Goal: Task Accomplishment & Management: Use online tool/utility

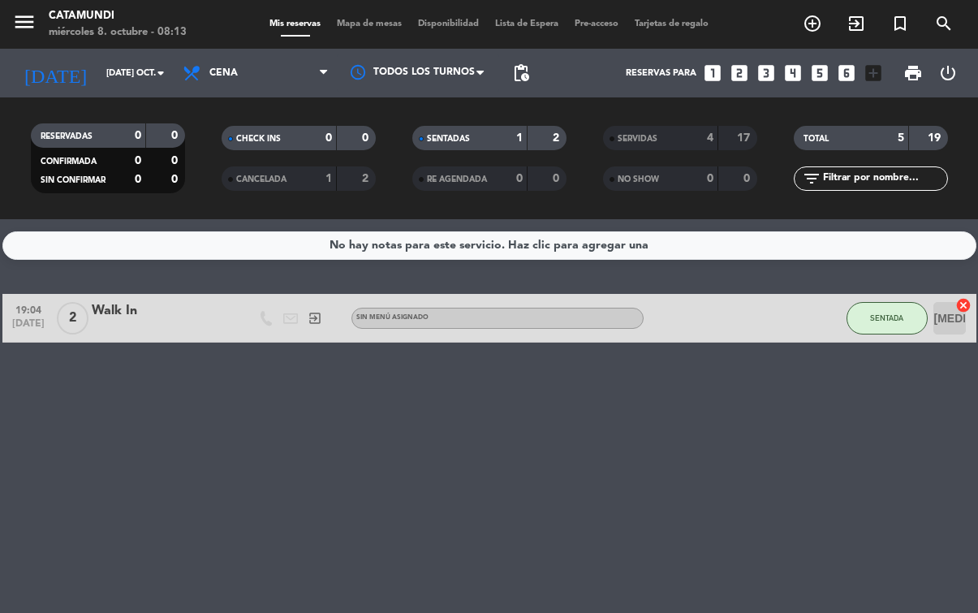
click at [204, 81] on icon at bounding box center [194, 72] width 24 height 19
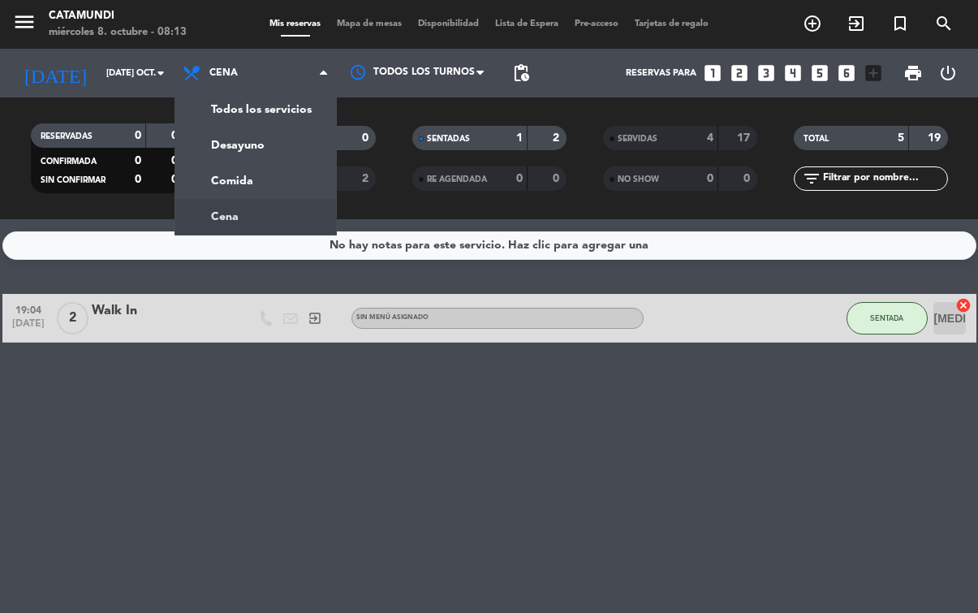
click at [228, 148] on div "menu Catamundi miércoles 8. octubre - 08:13 Mis reservas Mapa de mesas Disponib…" at bounding box center [489, 109] width 978 height 219
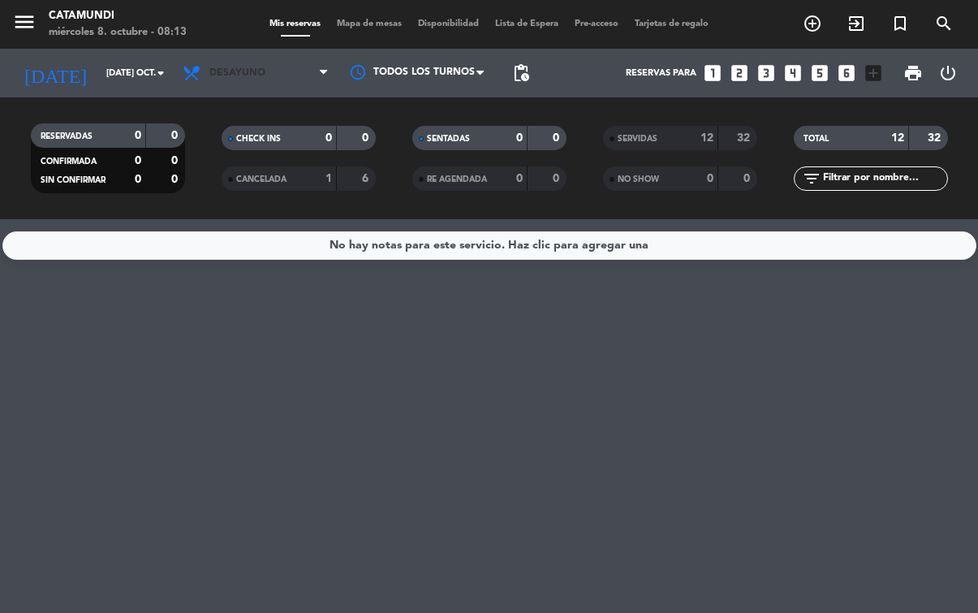
click at [199, 76] on icon at bounding box center [194, 72] width 24 height 19
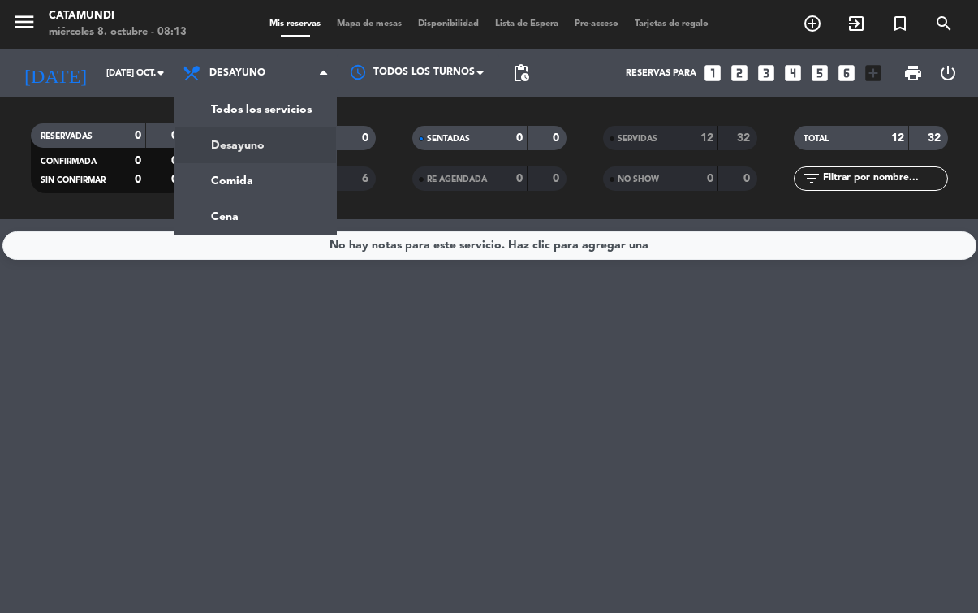
click at [222, 144] on div "menu Catamundi miércoles 8. octubre - 08:13 Mis reservas Mapa de mesas Disponib…" at bounding box center [489, 109] width 978 height 219
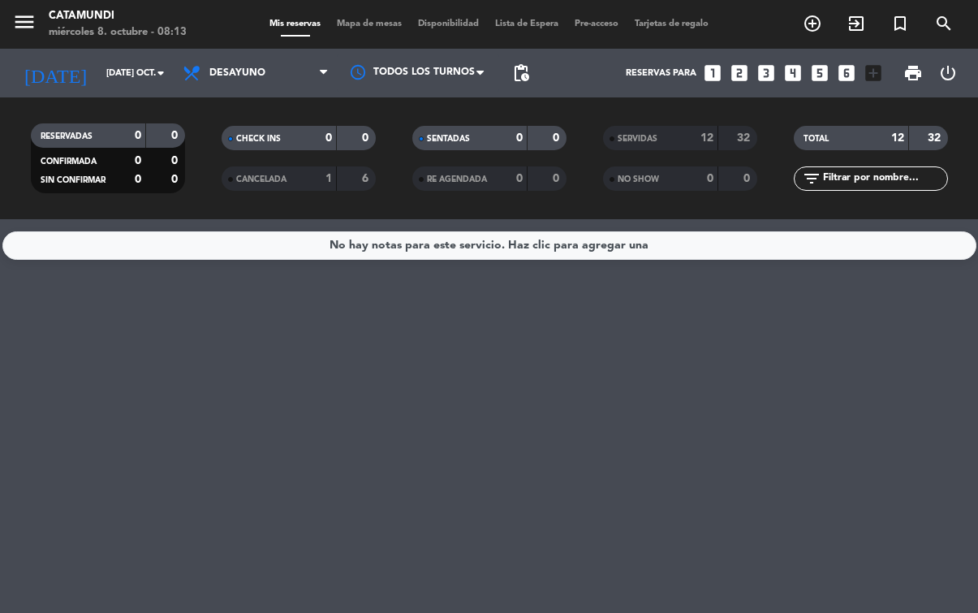
click at [98, 73] on input "[DATE] oct." at bounding box center [159, 73] width 122 height 27
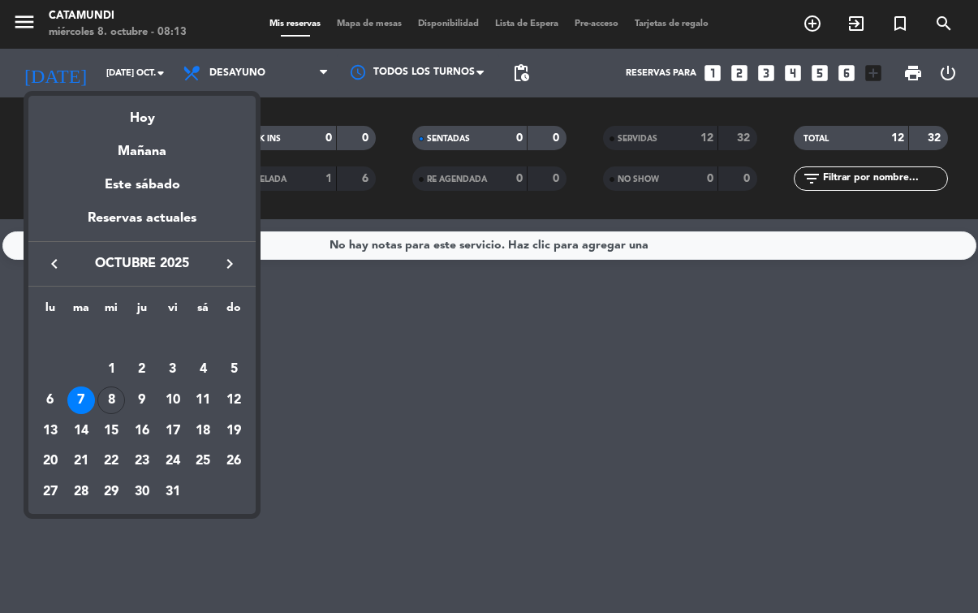
click at [118, 299] on th "mi" at bounding box center [111, 311] width 31 height 25
click at [116, 305] on th "mi" at bounding box center [111, 311] width 31 height 25
click at [114, 398] on div "8" at bounding box center [111, 400] width 28 height 28
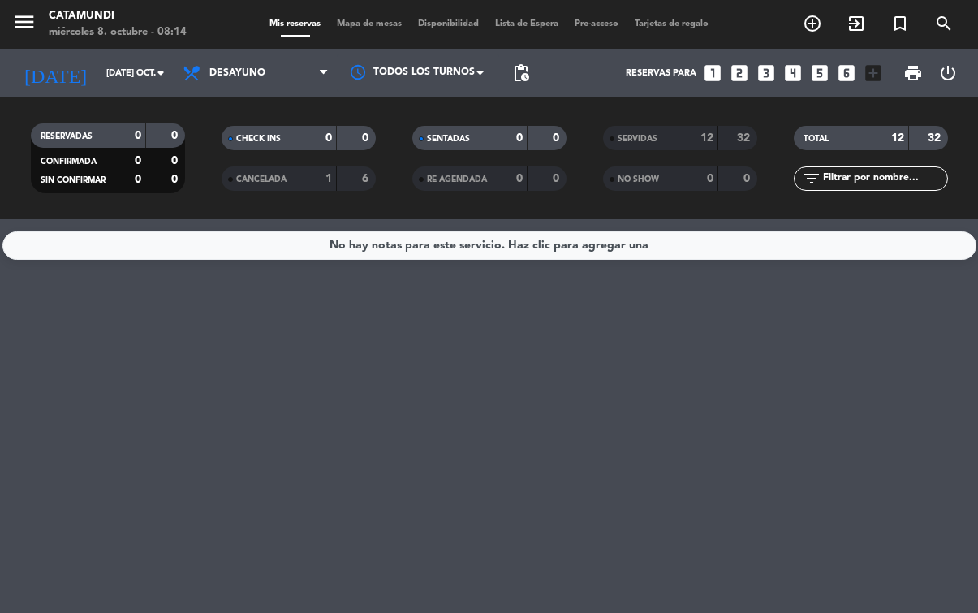
type input "mié. [DATE]"
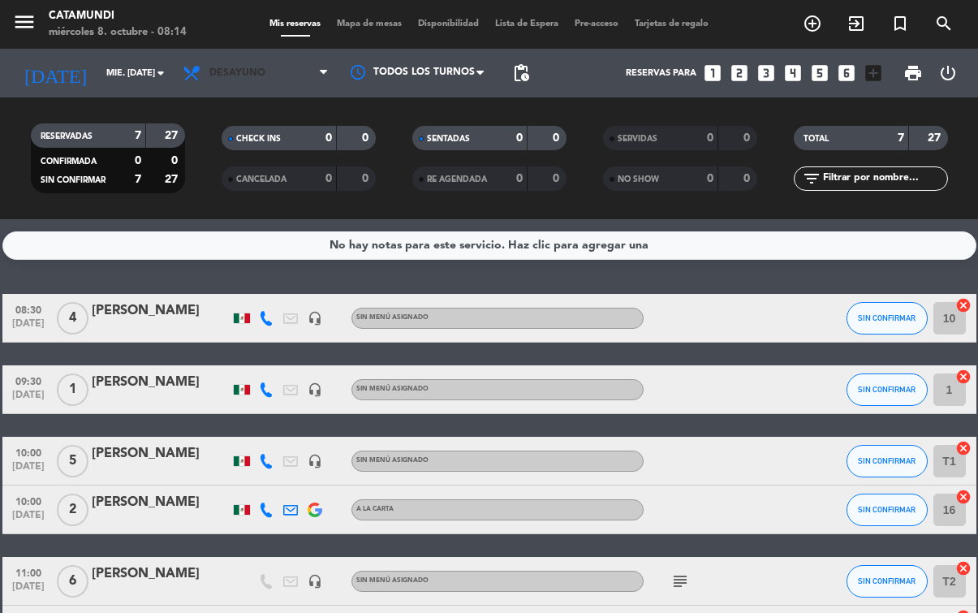
click at [243, 67] on span "Desayuno" at bounding box center [237, 72] width 56 height 11
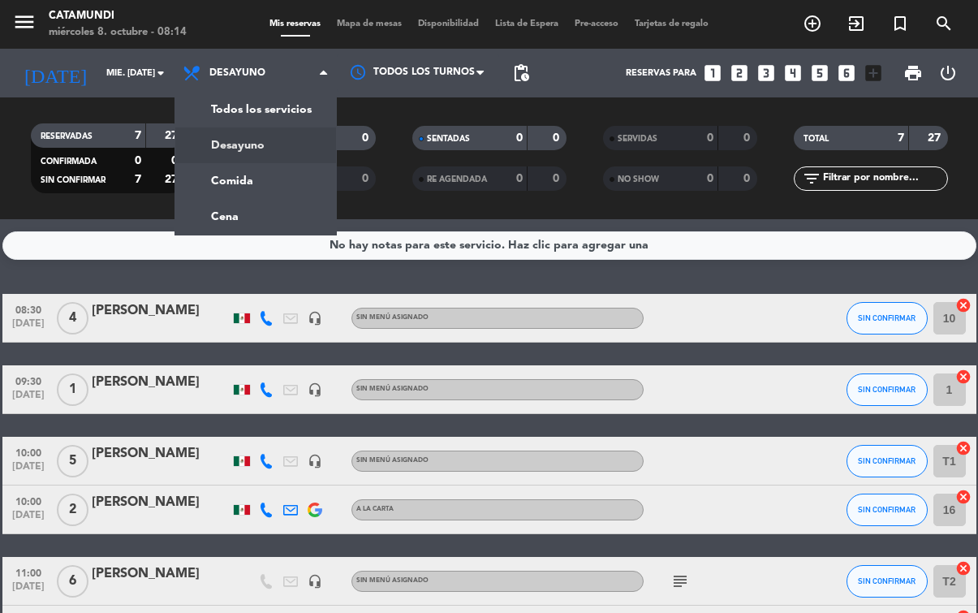
click at [272, 144] on div "menu Catamundi miércoles 8. octubre - 08:14 Mis reservas Mapa de mesas Disponib…" at bounding box center [489, 109] width 978 height 219
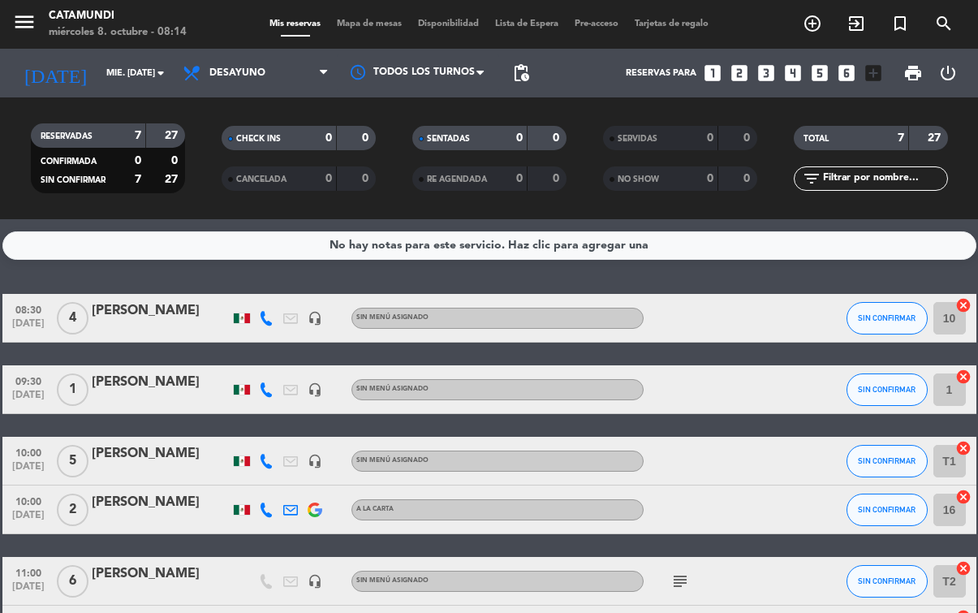
click at [373, 19] on span "Mapa de mesas" at bounding box center [369, 23] width 81 height 9
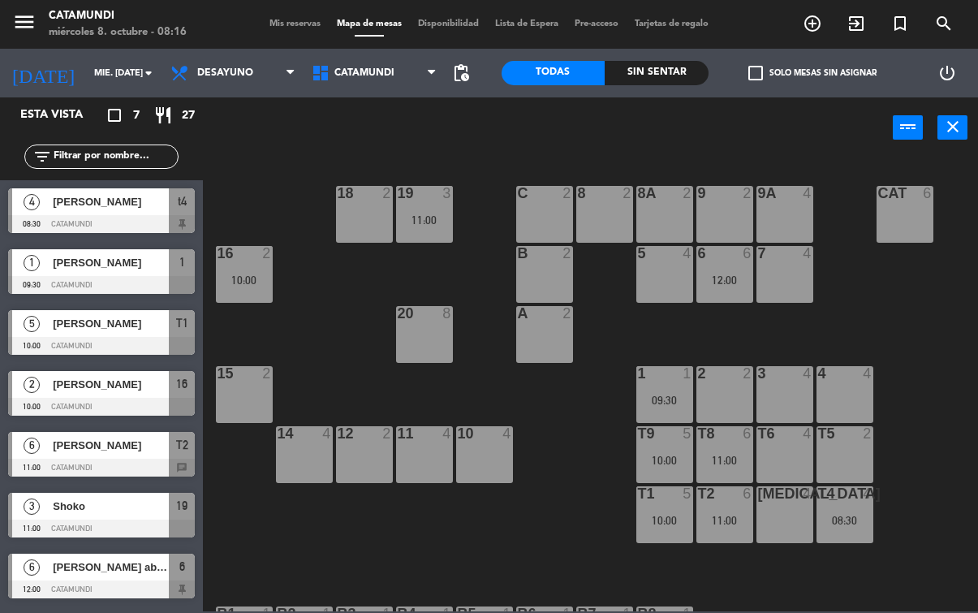
click at [854, 501] on div "t4 4" at bounding box center [844, 494] width 57 height 16
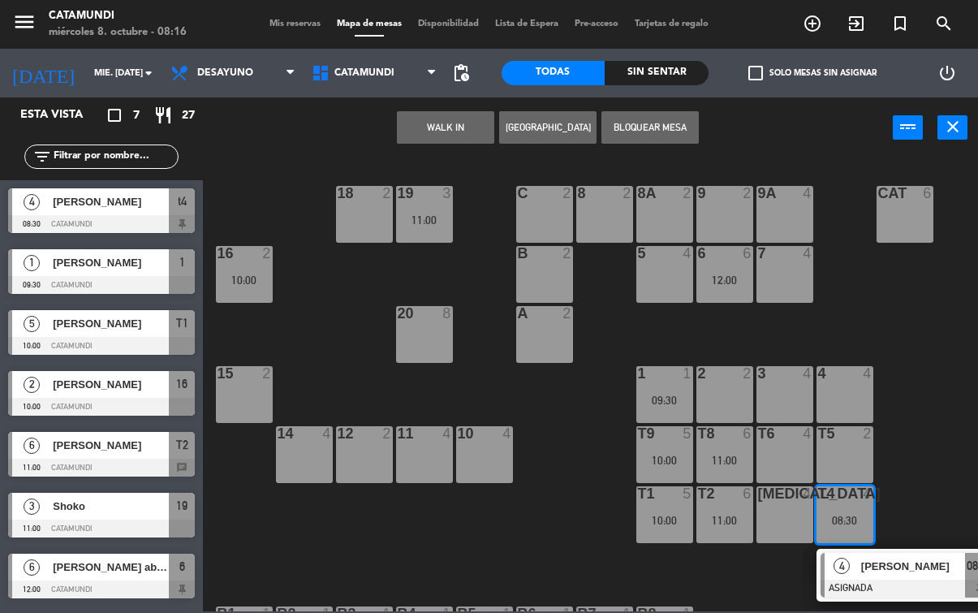
click at [974, 574] on span "08:30" at bounding box center [979, 565] width 26 height 19
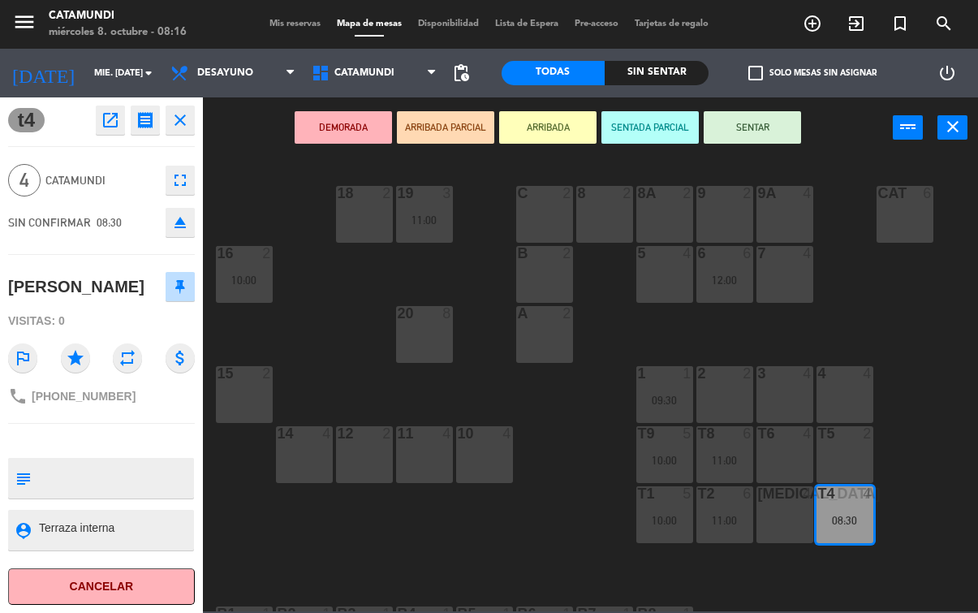
click at [751, 112] on button "SENTAR" at bounding box center [751, 127] width 97 height 32
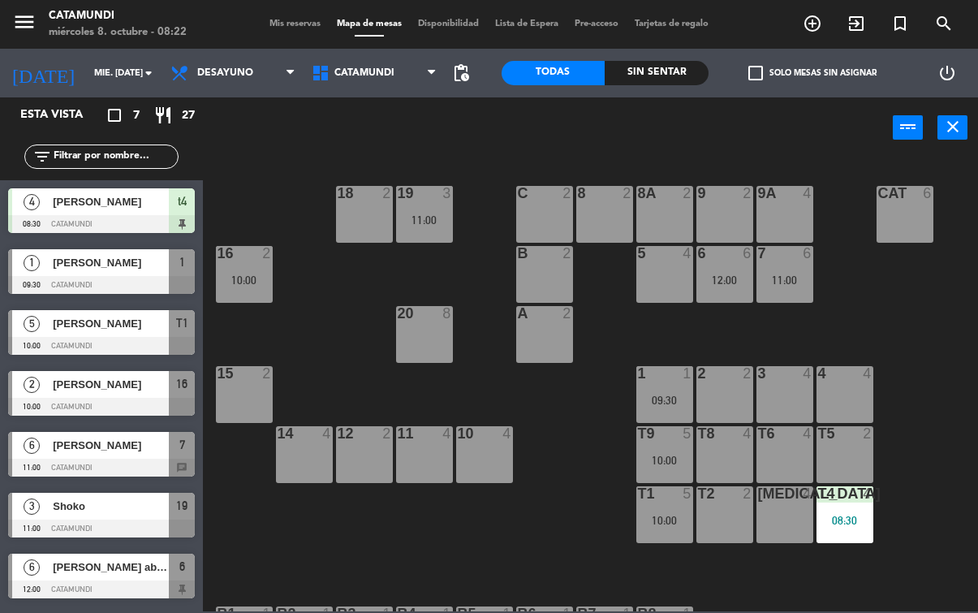
click at [721, 518] on div "T2 2" at bounding box center [724, 514] width 57 height 57
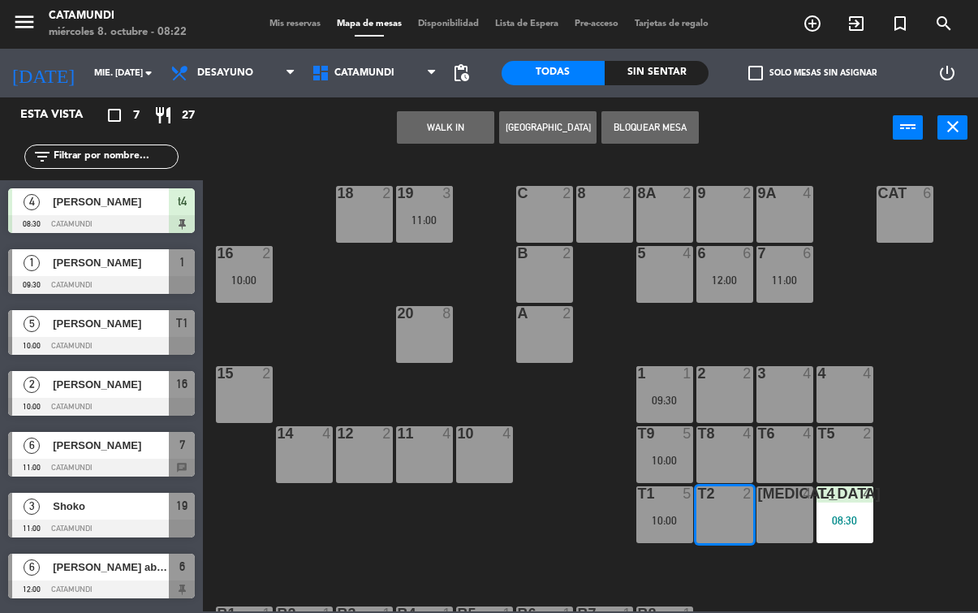
click at [719, 513] on div "T2 2" at bounding box center [724, 514] width 57 height 57
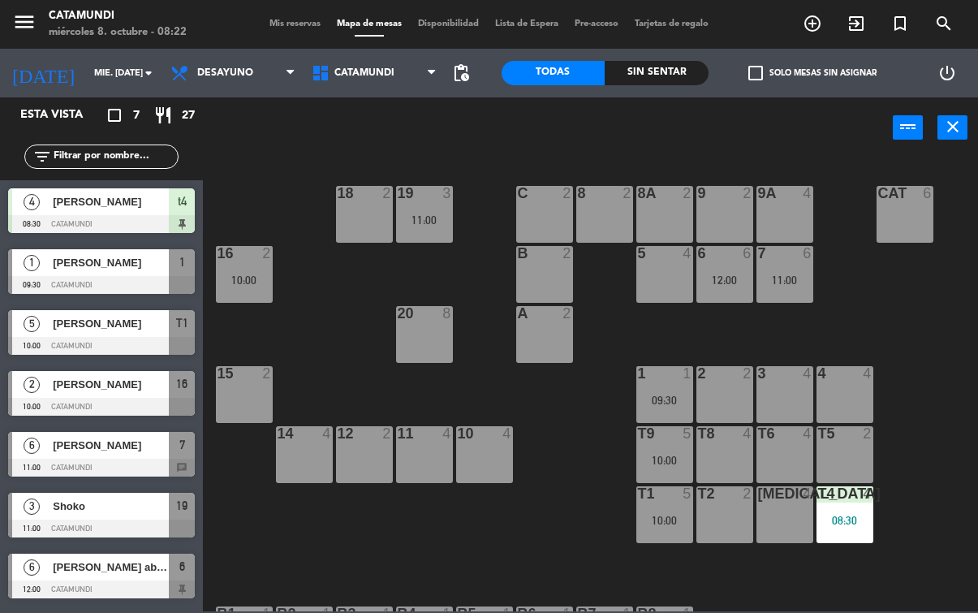
click at [712, 520] on div "T2 2" at bounding box center [724, 514] width 57 height 57
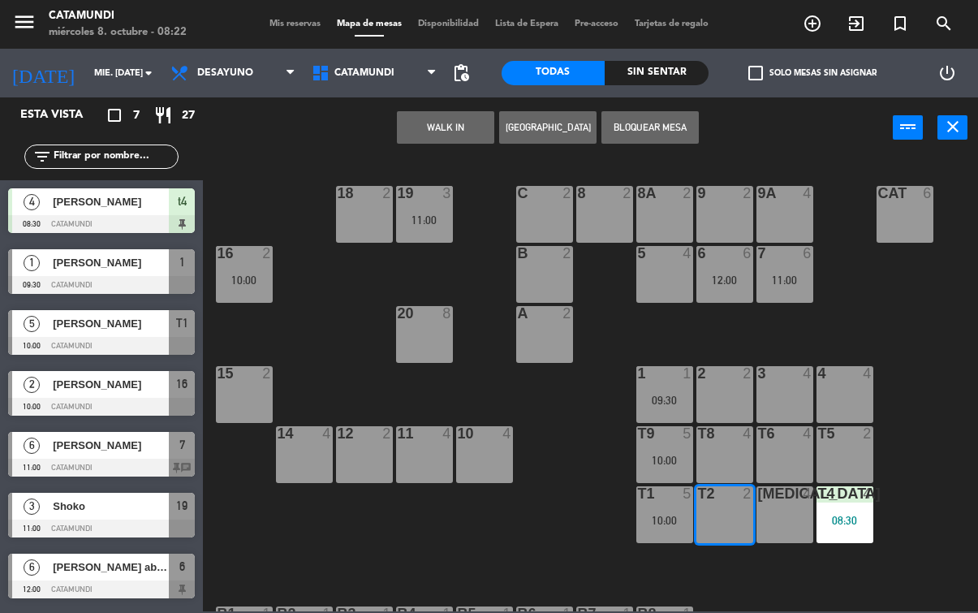
click at [449, 135] on button "WALK IN" at bounding box center [445, 127] width 97 height 32
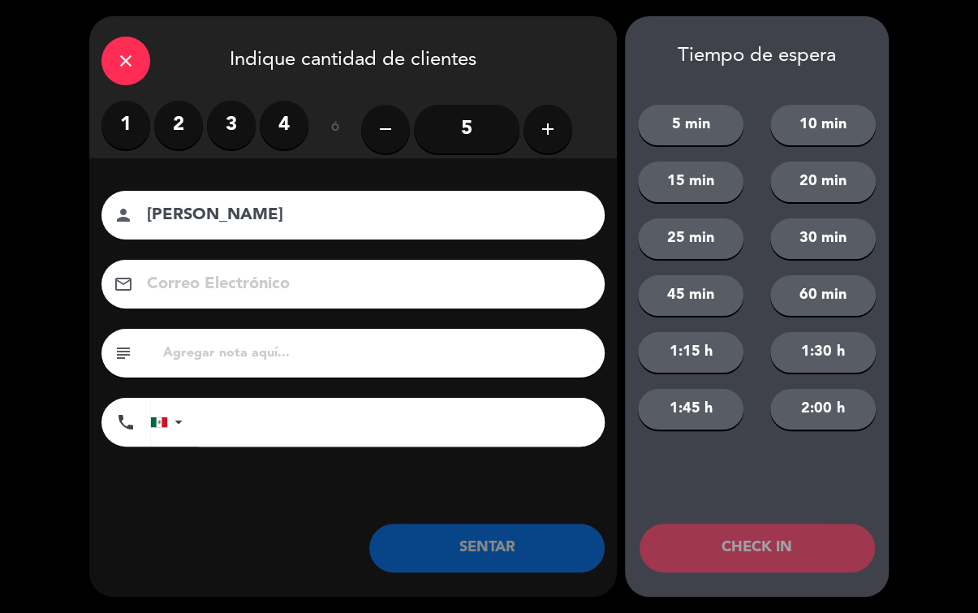
type input "[PERSON_NAME]"
click at [183, 121] on label "2" at bounding box center [178, 125] width 49 height 49
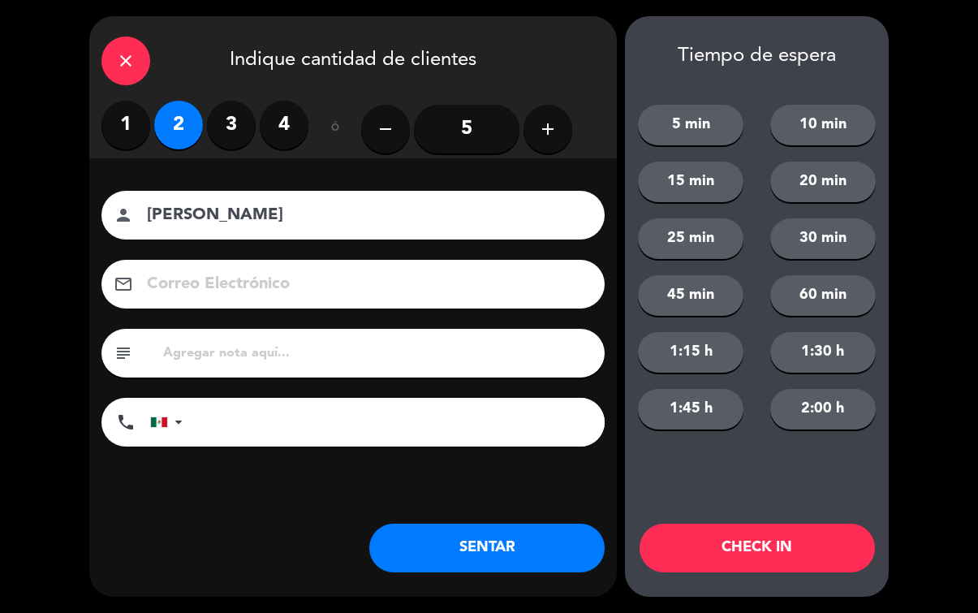
click at [527, 559] on button "SENTAR" at bounding box center [486, 547] width 235 height 49
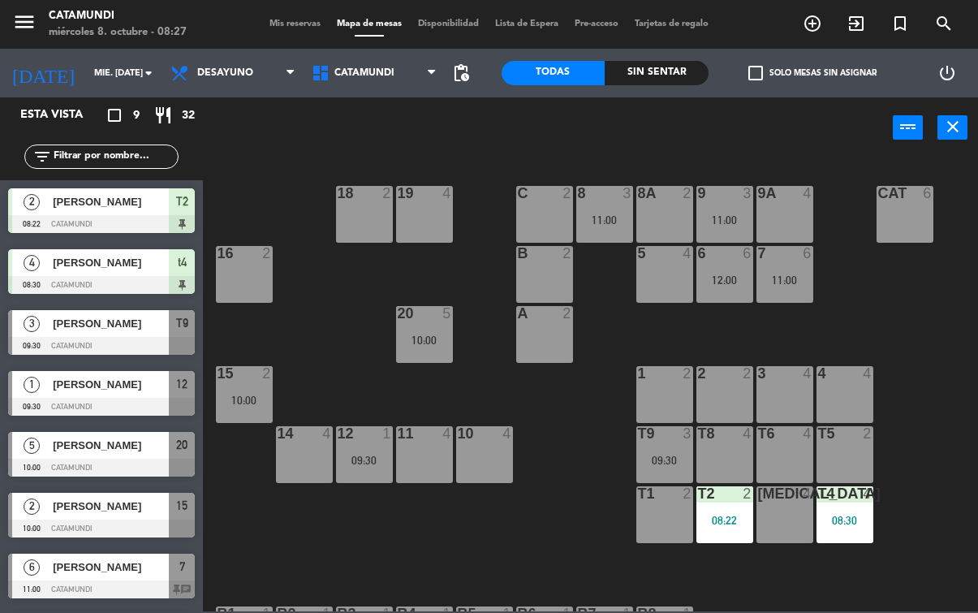
click at [674, 509] on div "T1 2" at bounding box center [664, 514] width 57 height 57
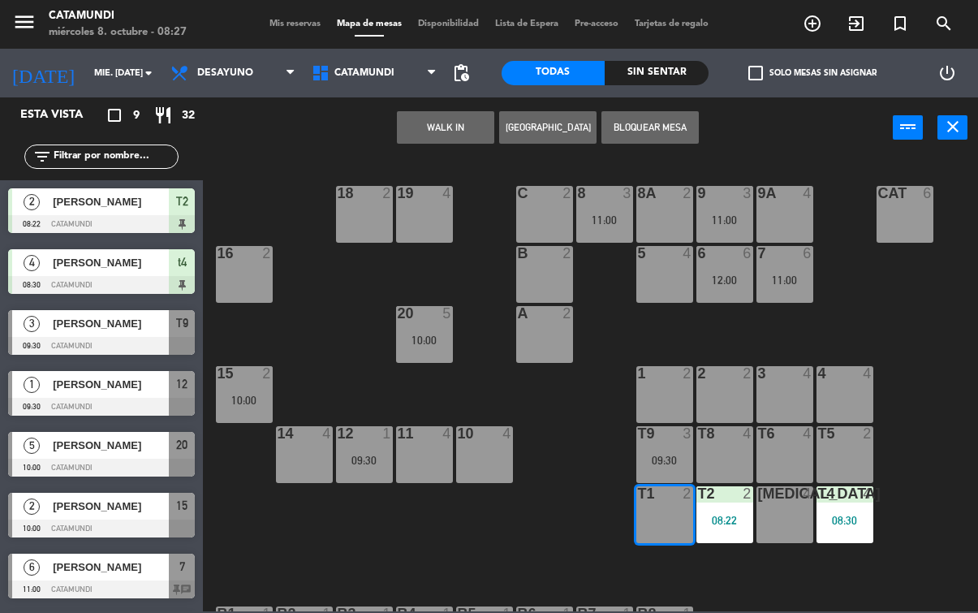
click at [448, 141] on button "WALK IN" at bounding box center [445, 127] width 97 height 32
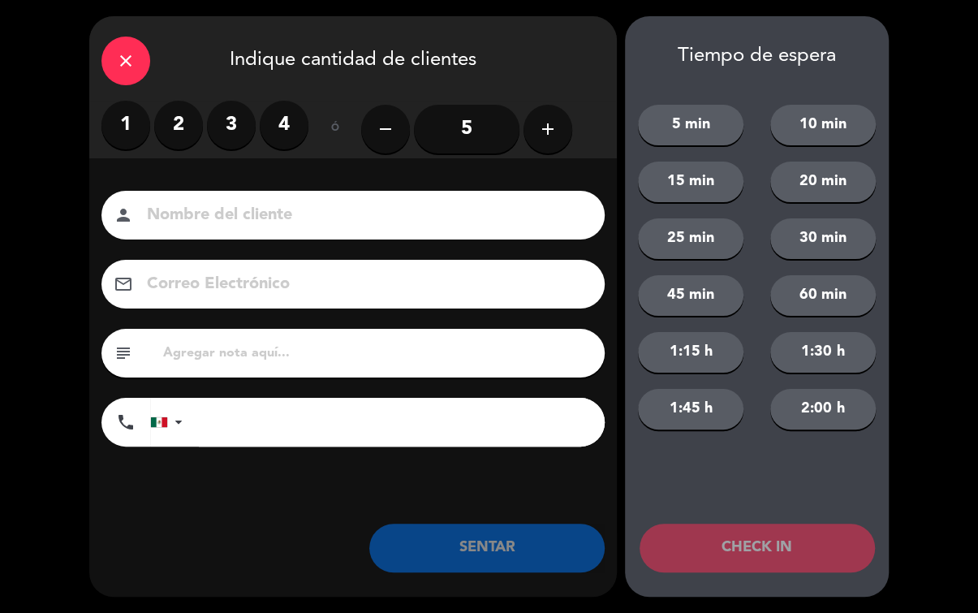
click at [191, 140] on label "2" at bounding box center [178, 125] width 49 height 49
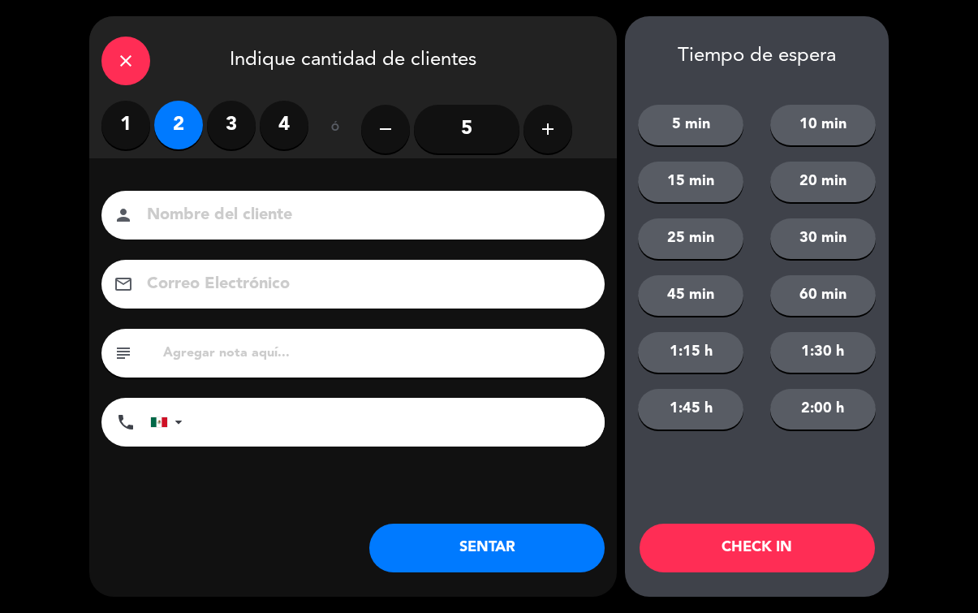
click at [166, 109] on label "2" at bounding box center [178, 125] width 49 height 49
click at [458, 535] on button "SENTAR" at bounding box center [486, 547] width 235 height 49
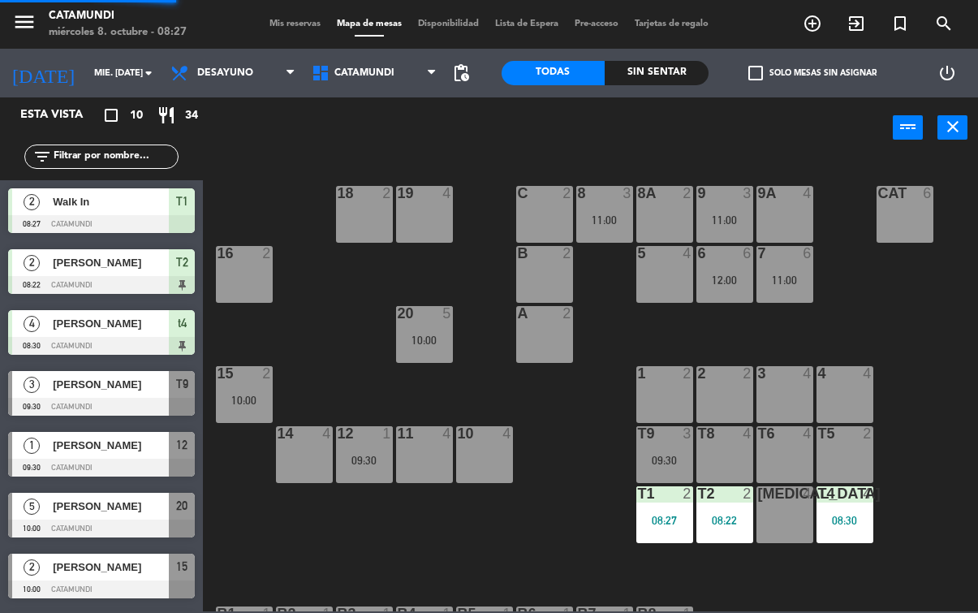
click at [751, 494] on div "2" at bounding box center [747, 493] width 10 height 15
click at [575, 566] on div "19 4 18 2 9 3 11:00 8 3 11:00 9A 4 8A 2 C 2 Cat 6 16 2 6 6 12:00 5 4 7 6 11:00 …" at bounding box center [595, 384] width 765 height 454
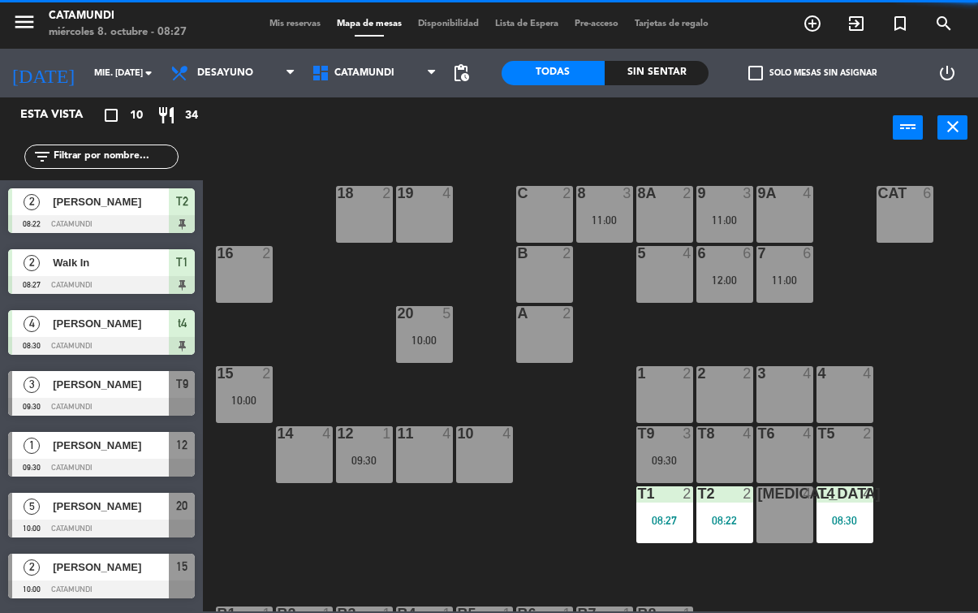
click at [824, 520] on div "08:30" at bounding box center [844, 519] width 57 height 11
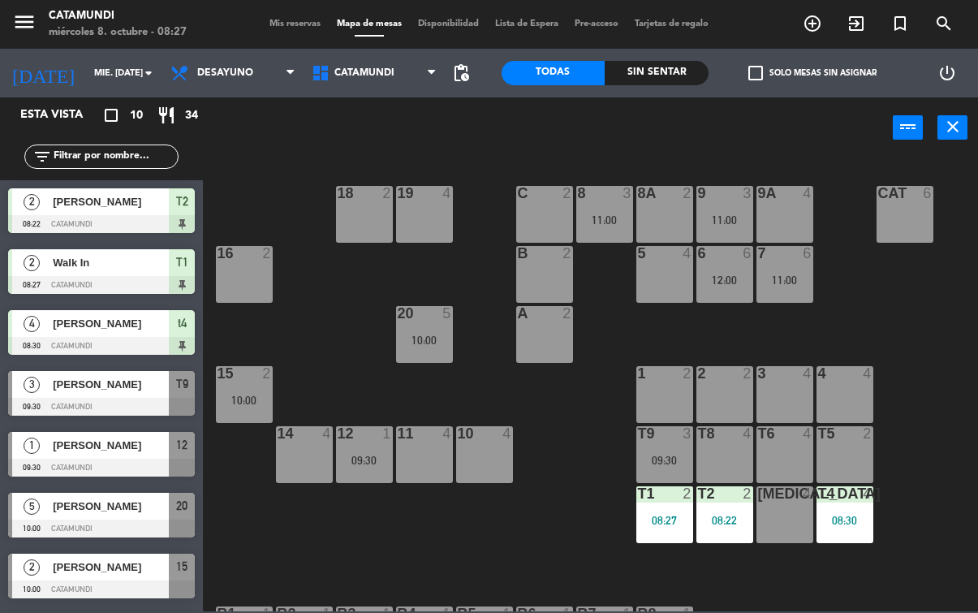
click at [512, 527] on div "19 4 18 2 9 3 11:00 8 3 11:00 9A 4 8A 2 C 2 Cat 6 16 2 6 6 12:00 5 4 7 6 11:00 …" at bounding box center [595, 384] width 765 height 454
click at [777, 514] on div "[MEDICAL_DATA] 4" at bounding box center [784, 514] width 57 height 57
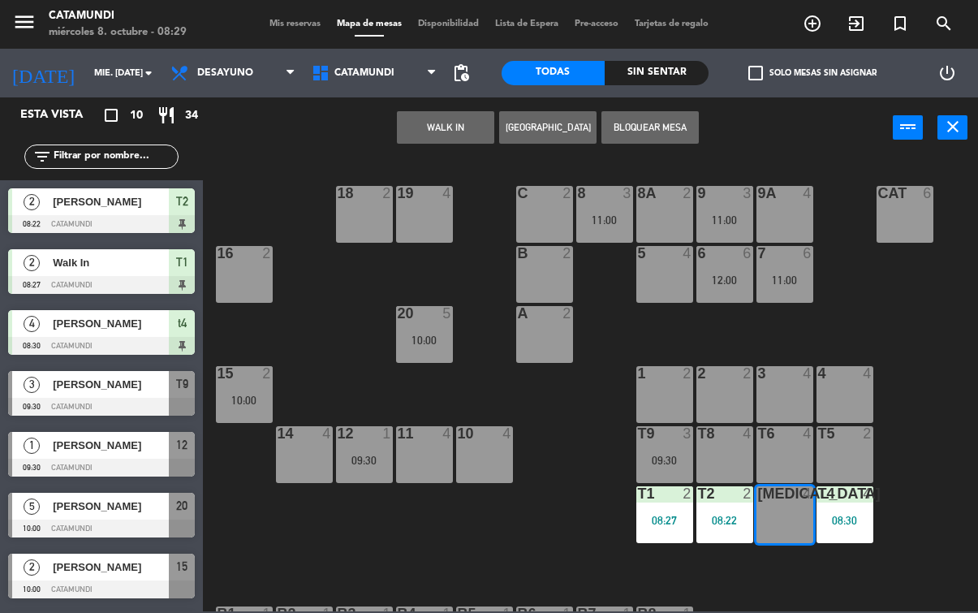
click at [442, 131] on button "WALK IN" at bounding box center [445, 127] width 97 height 32
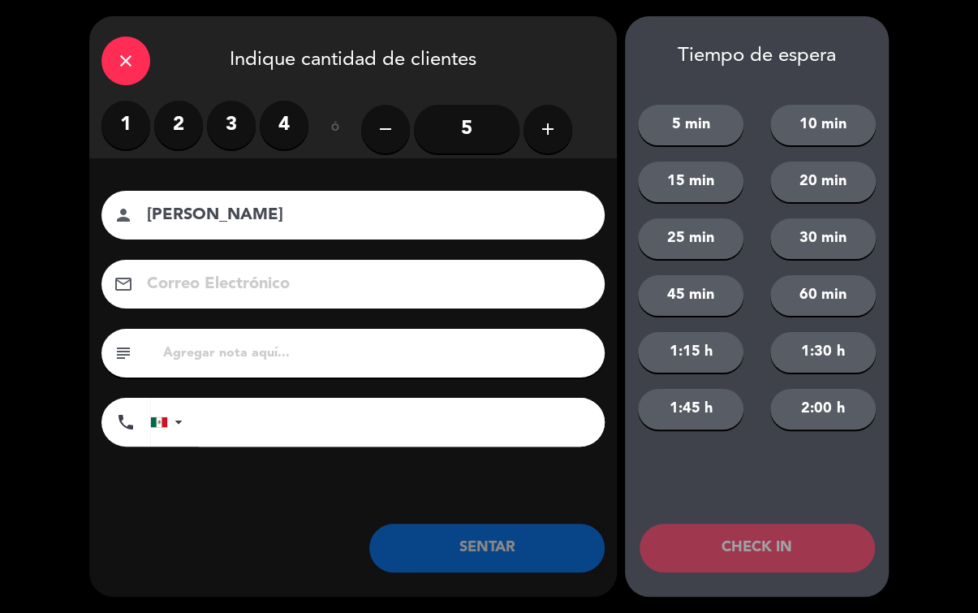
type input "[PERSON_NAME]"
click at [183, 136] on label "2" at bounding box center [178, 125] width 49 height 49
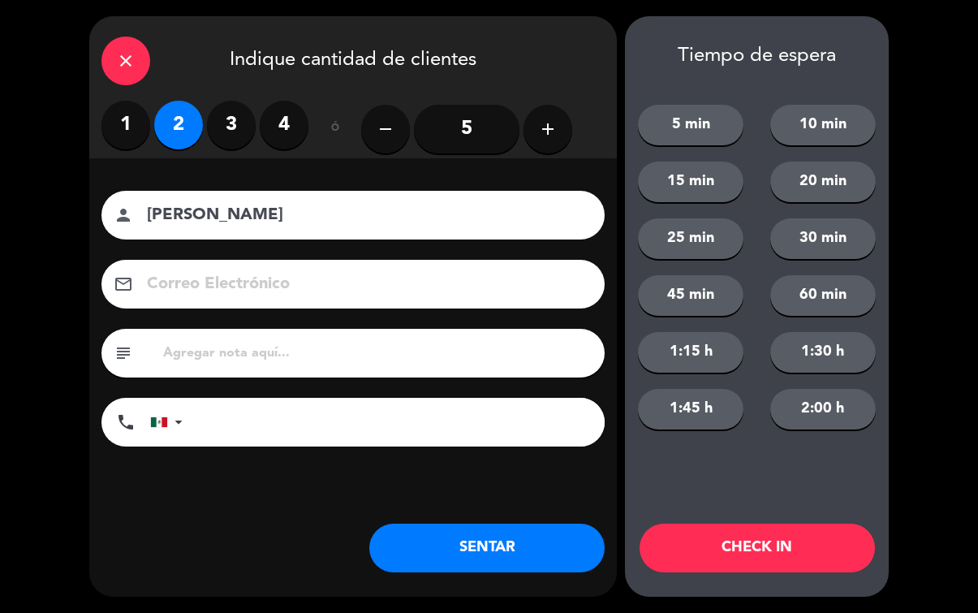
click at [527, 531] on button "SENTAR" at bounding box center [486, 547] width 235 height 49
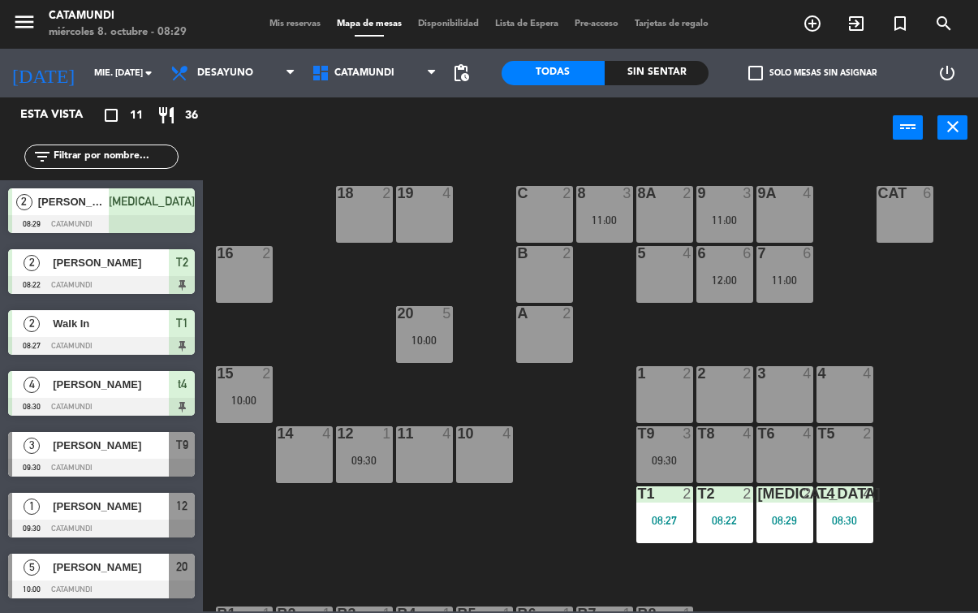
click at [839, 519] on div "08:30" at bounding box center [844, 519] width 57 height 11
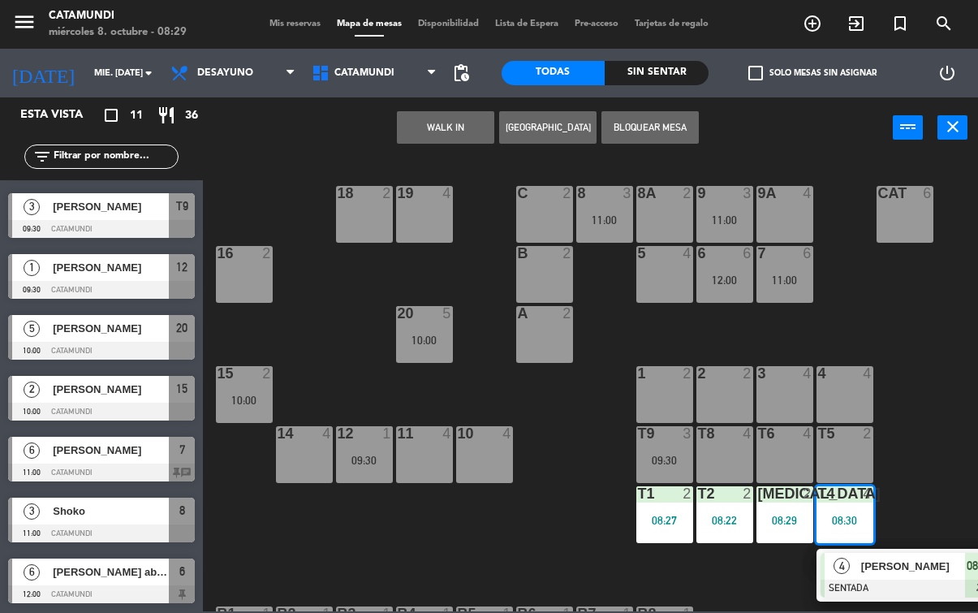
scroll to position [239, 0]
click at [919, 575] on div "[PERSON_NAME]" at bounding box center [911, 566] width 105 height 27
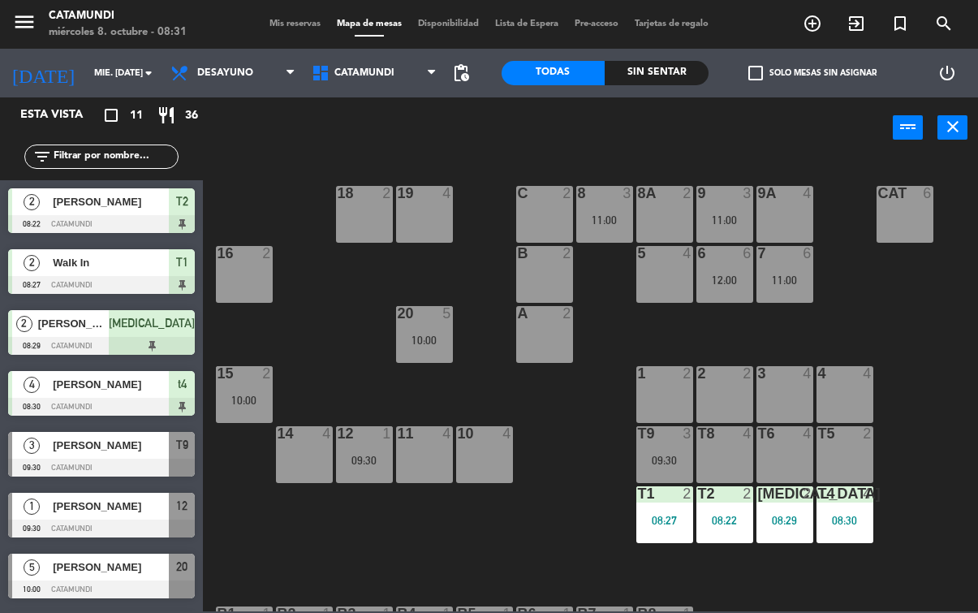
click at [774, 512] on div "[MEDICAL_DATA] 2 08:29" at bounding box center [784, 514] width 57 height 57
click at [558, 597] on div "19 4 18 2 9 3 11:00 8 3 11:00 9A 4 8A 2 C 2 Cat 6 16 2 6 6 12:00 5 4 7 6 11:00 …" at bounding box center [595, 384] width 765 height 454
click at [708, 509] on div "T2 2 08:22" at bounding box center [724, 514] width 57 height 57
click at [582, 577] on div "19 4 18 2 9 3 11:00 8 3 11:00 9A 4 8A 2 C 2 Cat 6 16 2 6 6 12:00 5 4 7 6 11:00 …" at bounding box center [595, 384] width 765 height 454
click at [712, 465] on div "T8 4" at bounding box center [724, 454] width 57 height 57
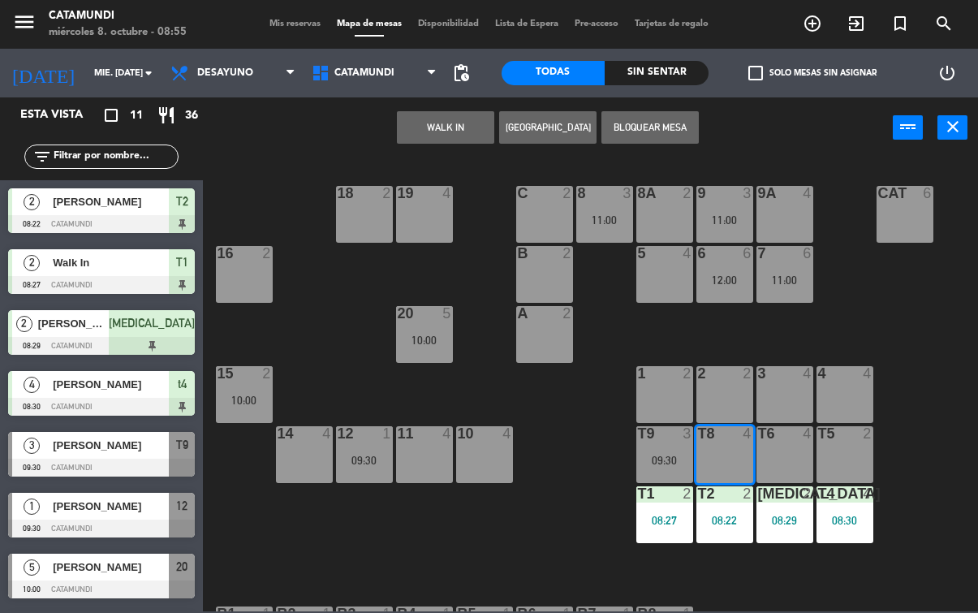
scroll to position [19, 0]
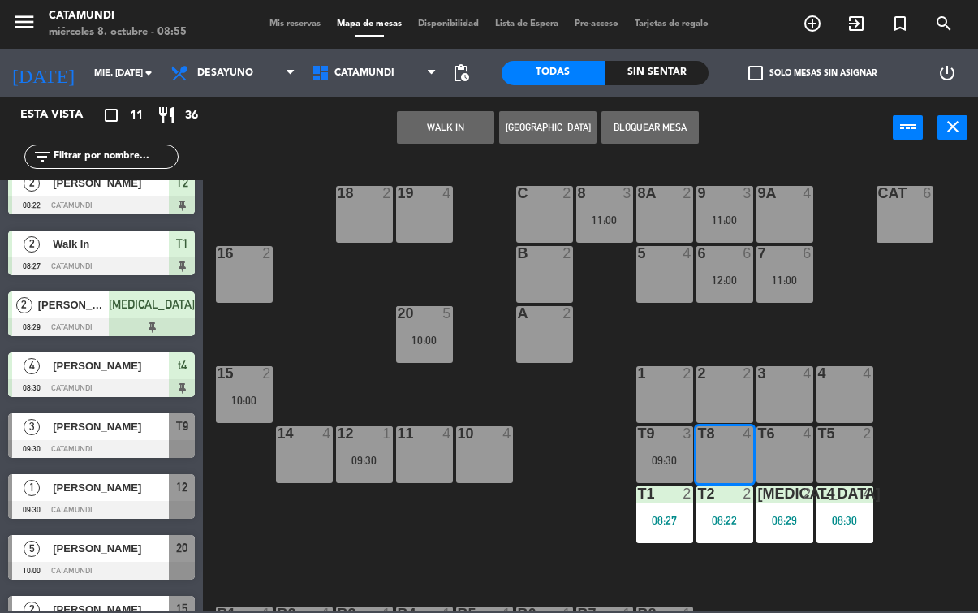
click at [78, 416] on div "[PERSON_NAME]" at bounding box center [110, 426] width 118 height 27
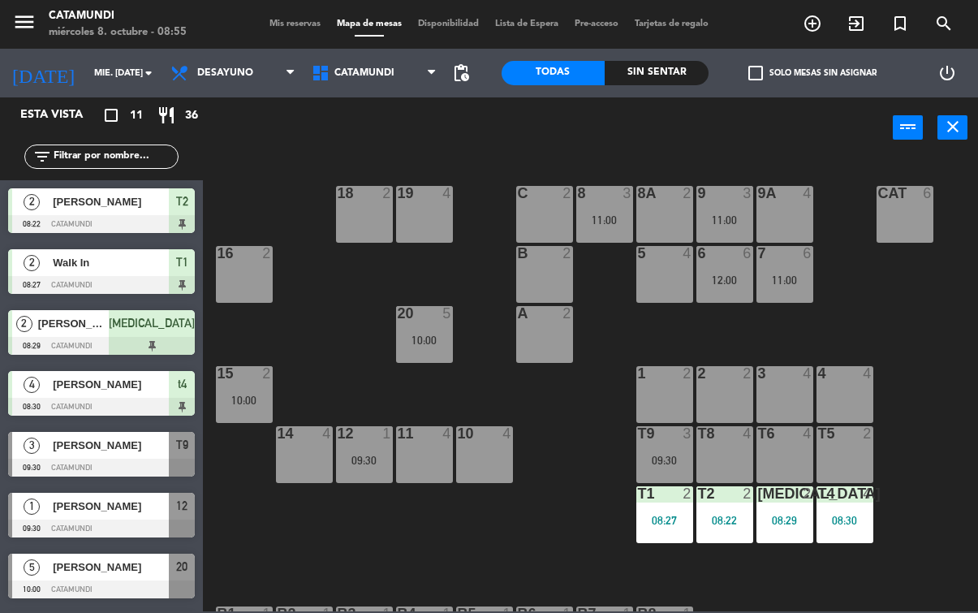
scroll to position [23, 0]
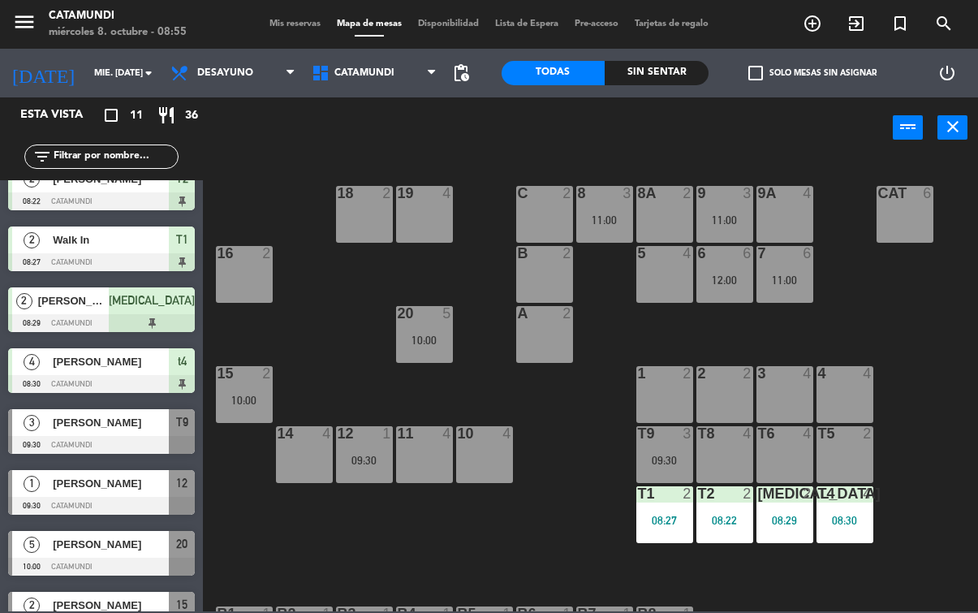
click at [50, 498] on div at bounding box center [101, 506] width 187 height 18
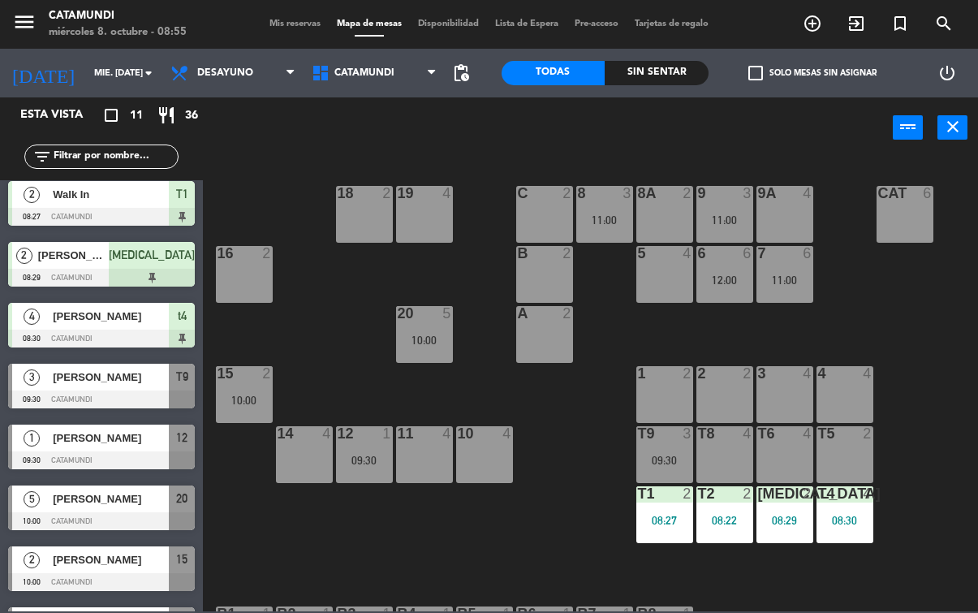
scroll to position [66, 0]
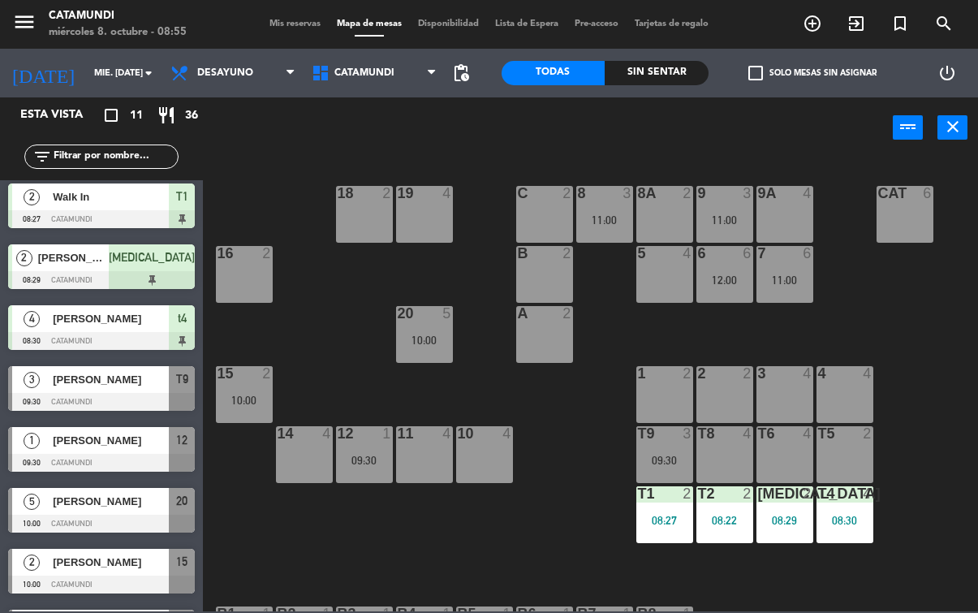
click at [66, 525] on div at bounding box center [101, 523] width 187 height 18
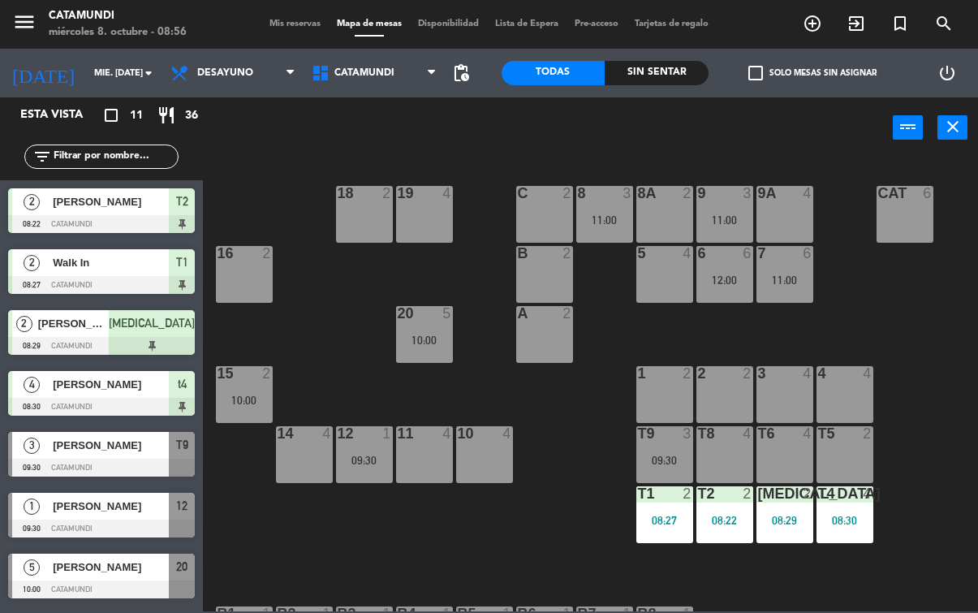
click at [815, 25] on icon "add_circle_outline" at bounding box center [811, 23] width 19 height 19
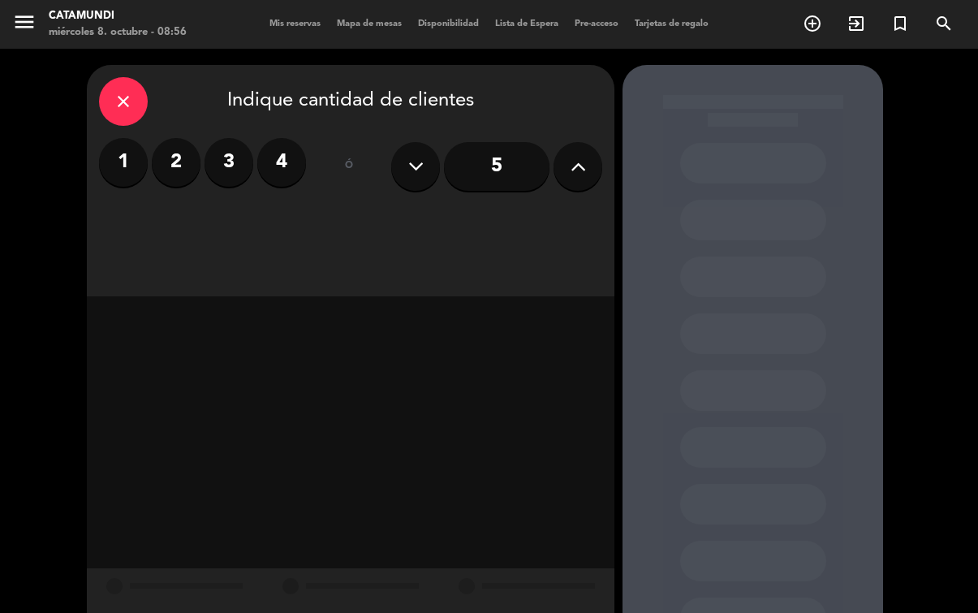
click at [162, 166] on label "2" at bounding box center [176, 162] width 49 height 49
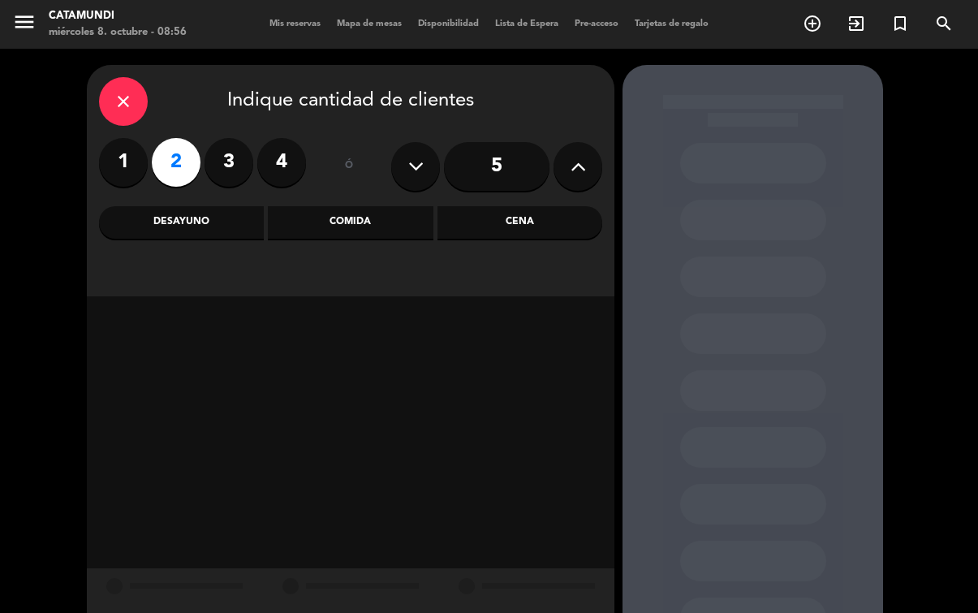
click at [222, 209] on div "Desayuno" at bounding box center [181, 222] width 165 height 32
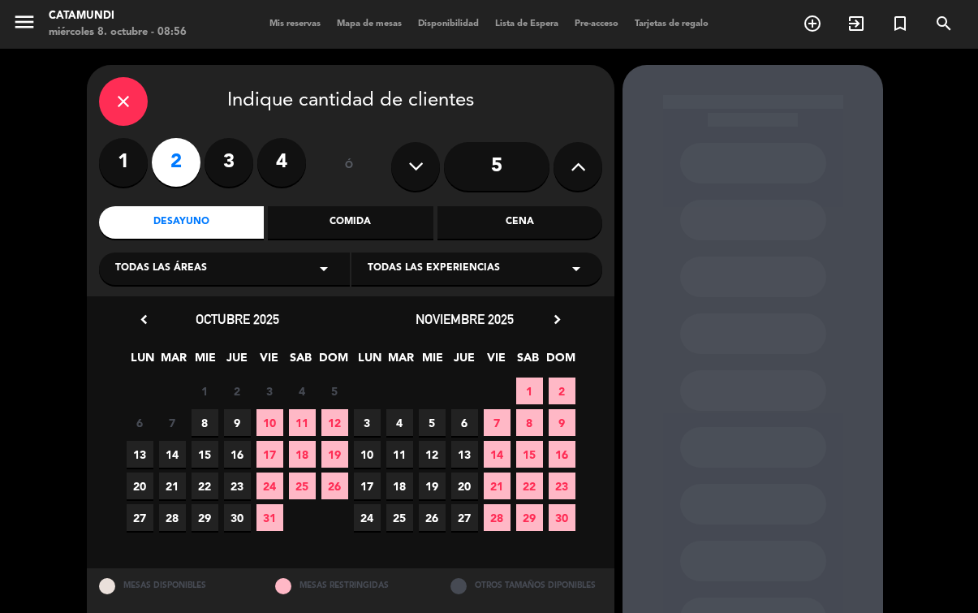
click at [202, 425] on span "8" at bounding box center [204, 422] width 27 height 27
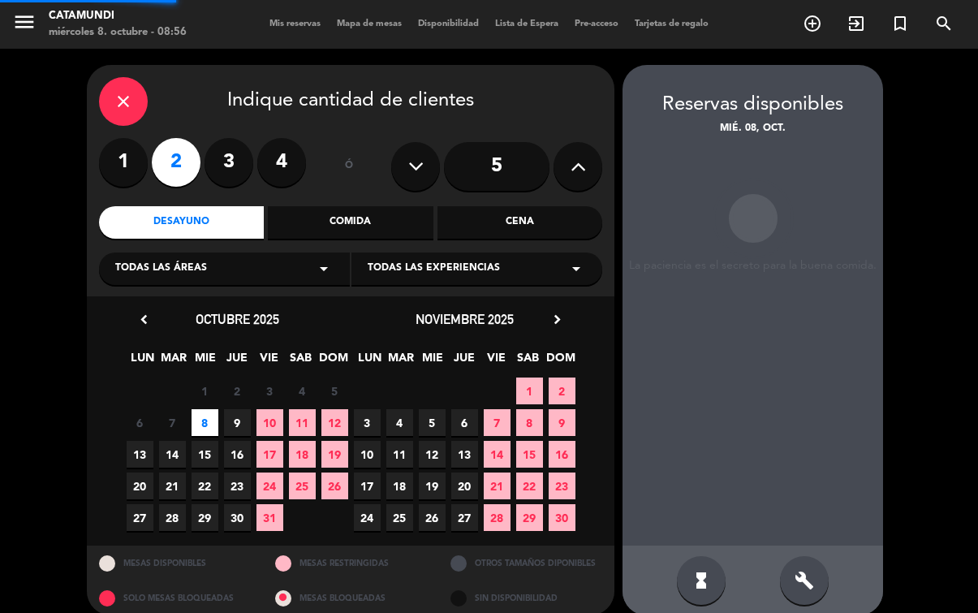
scroll to position [65, 0]
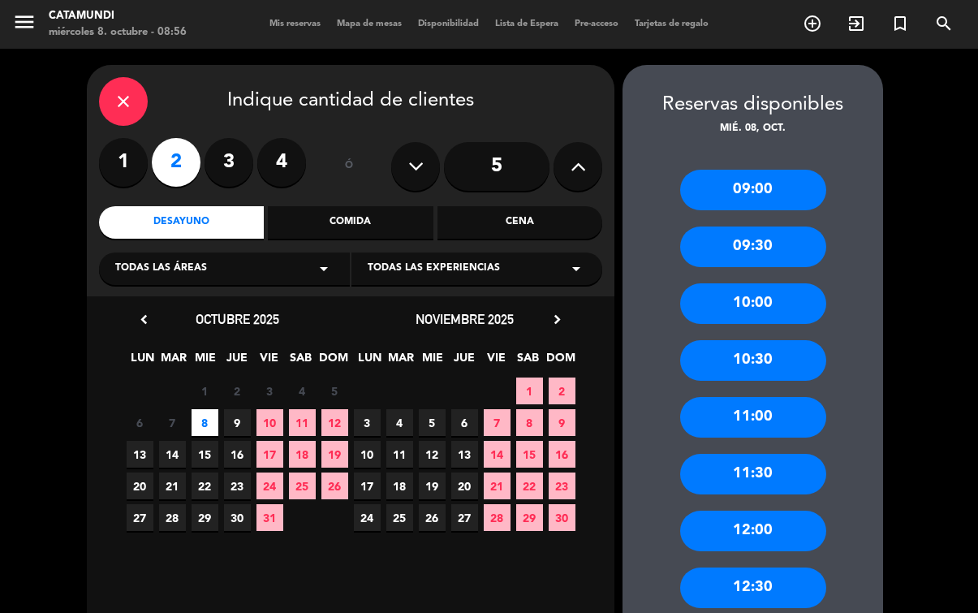
click at [772, 283] on div "10:00" at bounding box center [753, 303] width 146 height 41
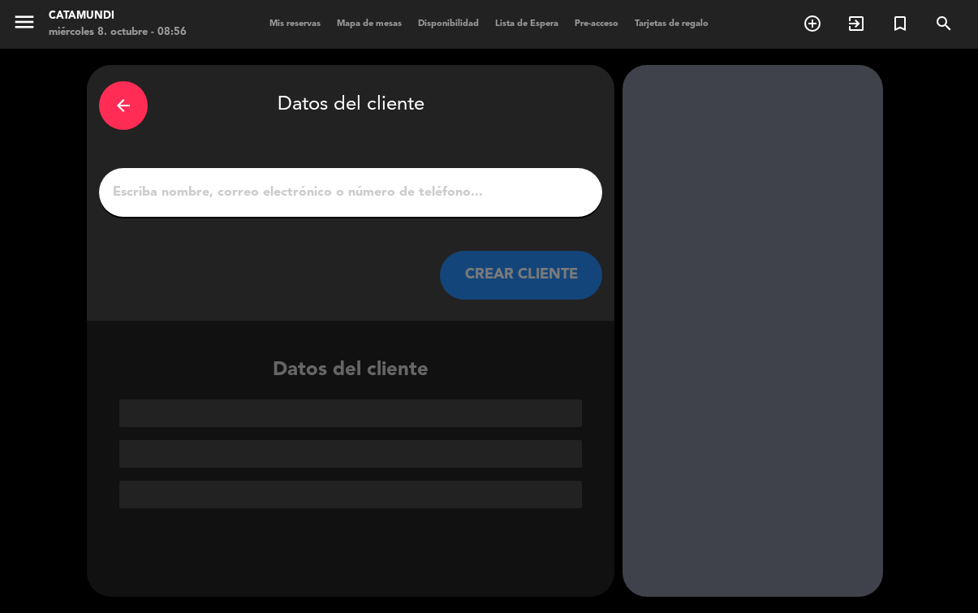
click at [386, 181] on input "1" at bounding box center [350, 192] width 479 height 23
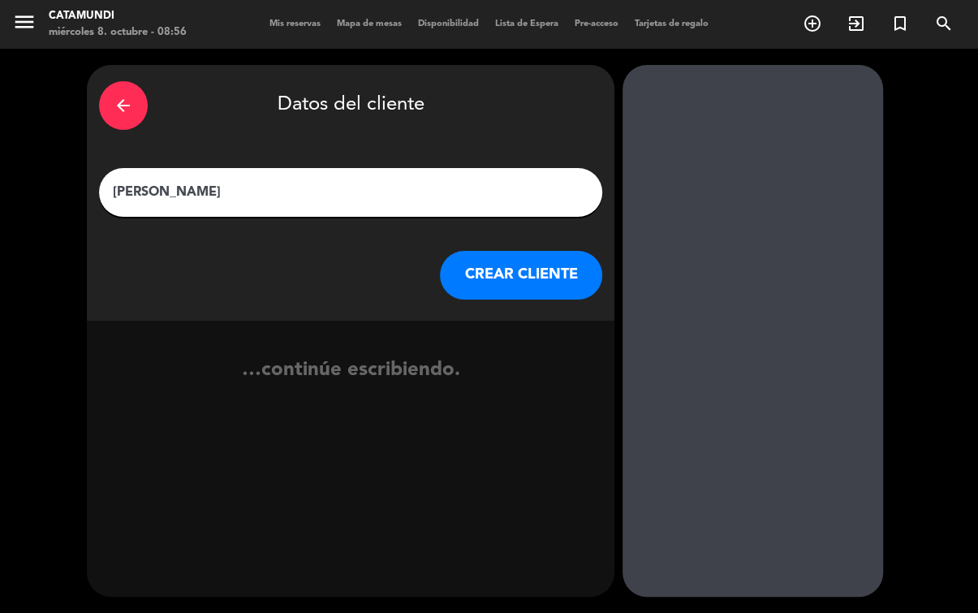
type input "[PERSON_NAME]"
click at [526, 251] on button "CREAR CLIENTE" at bounding box center [521, 275] width 162 height 49
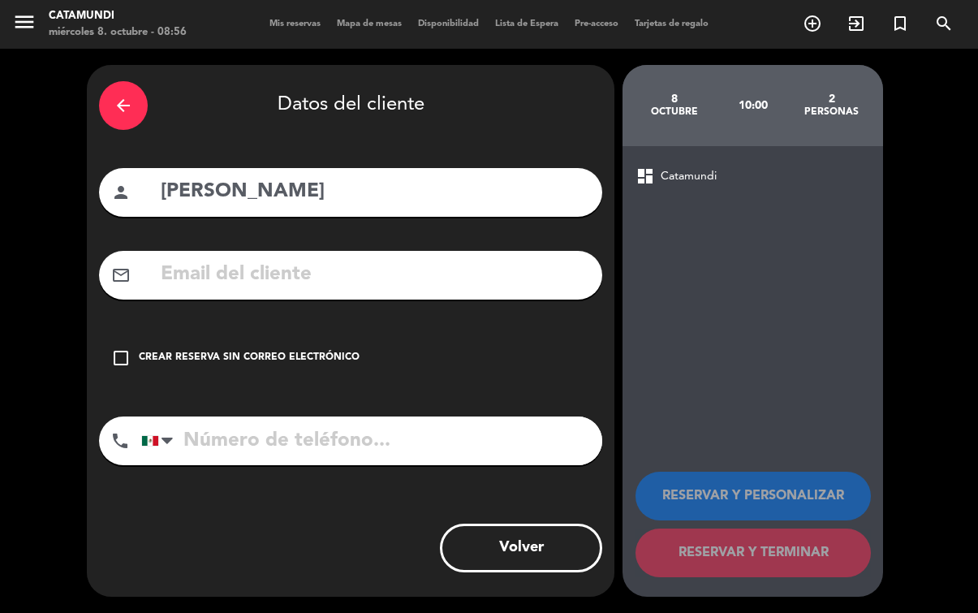
click at [123, 348] on icon "check_box_outline_blank" at bounding box center [120, 357] width 19 height 19
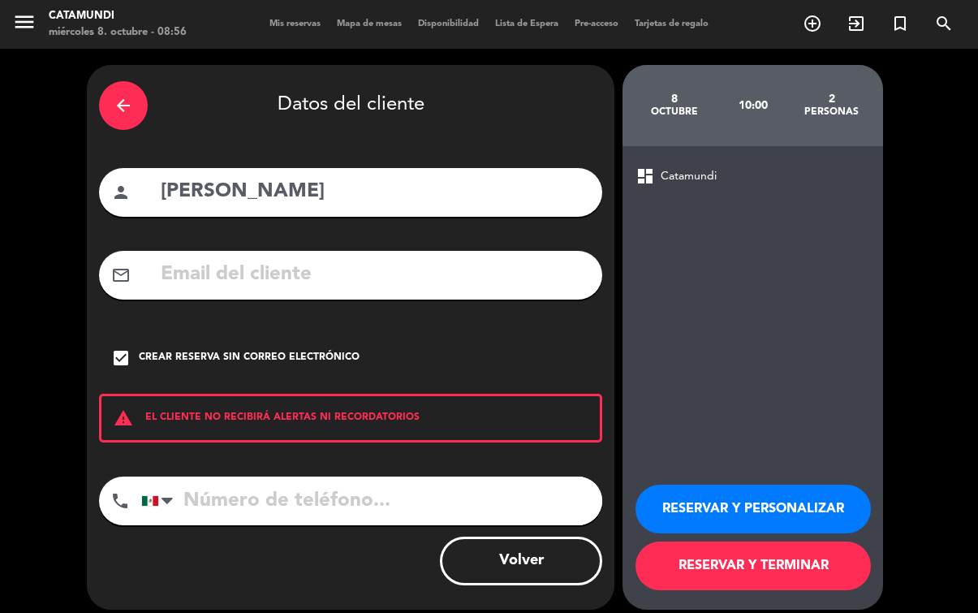
click at [794, 563] on button "RESERVAR Y TERMINAR" at bounding box center [752, 565] width 235 height 49
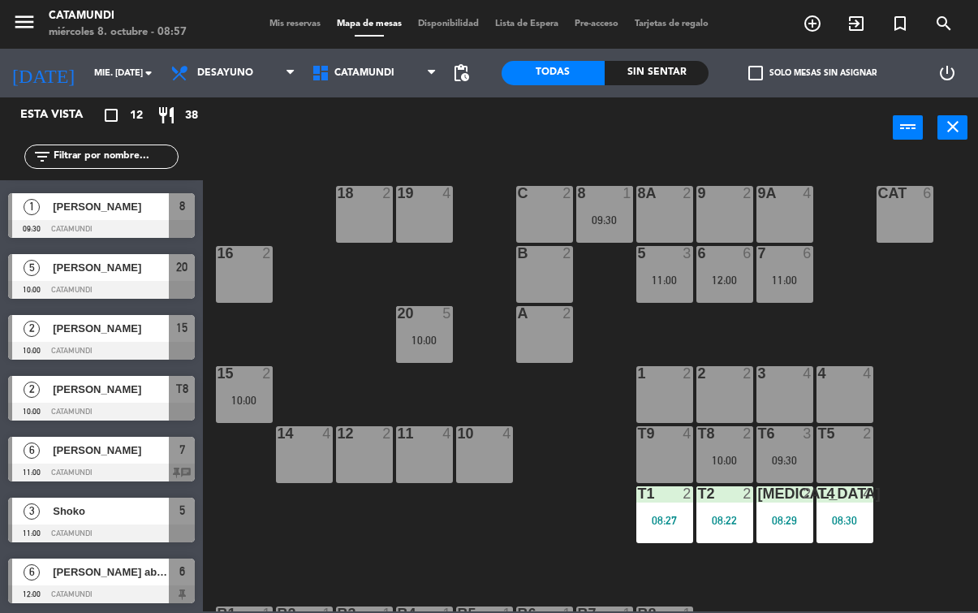
scroll to position [299, 0]
click at [128, 464] on div at bounding box center [101, 472] width 187 height 18
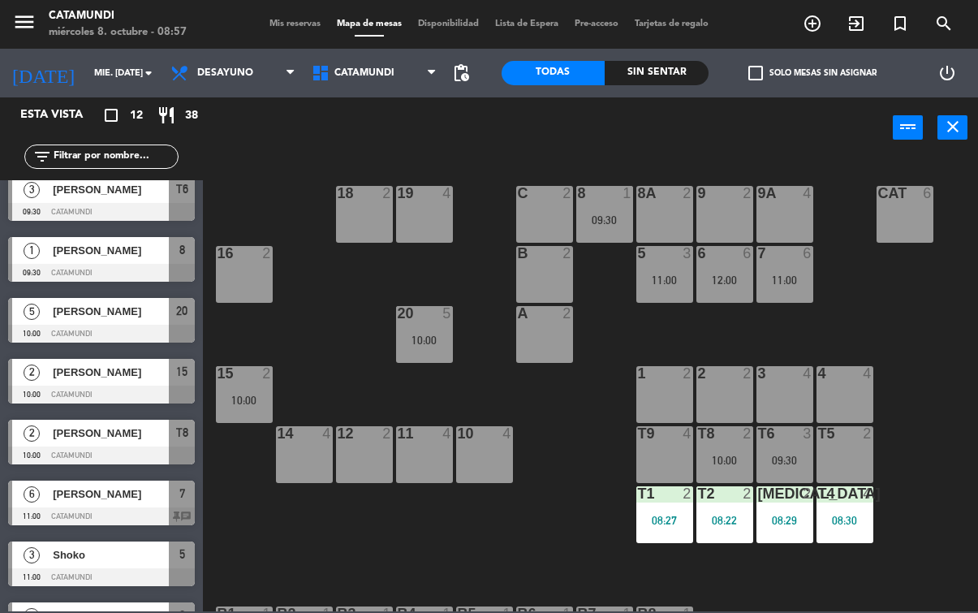
scroll to position [253, 0]
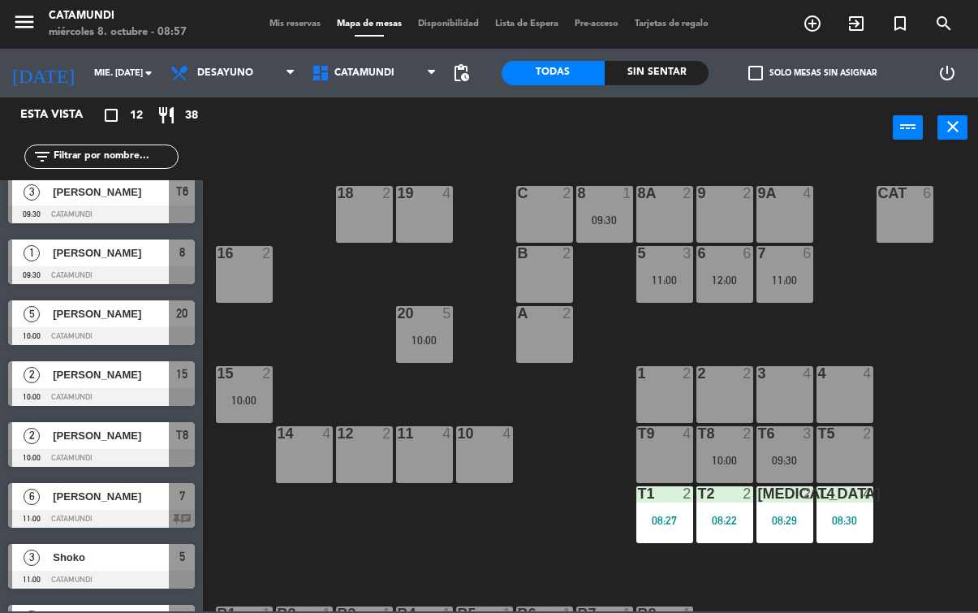
click at [122, 329] on div at bounding box center [101, 336] width 187 height 18
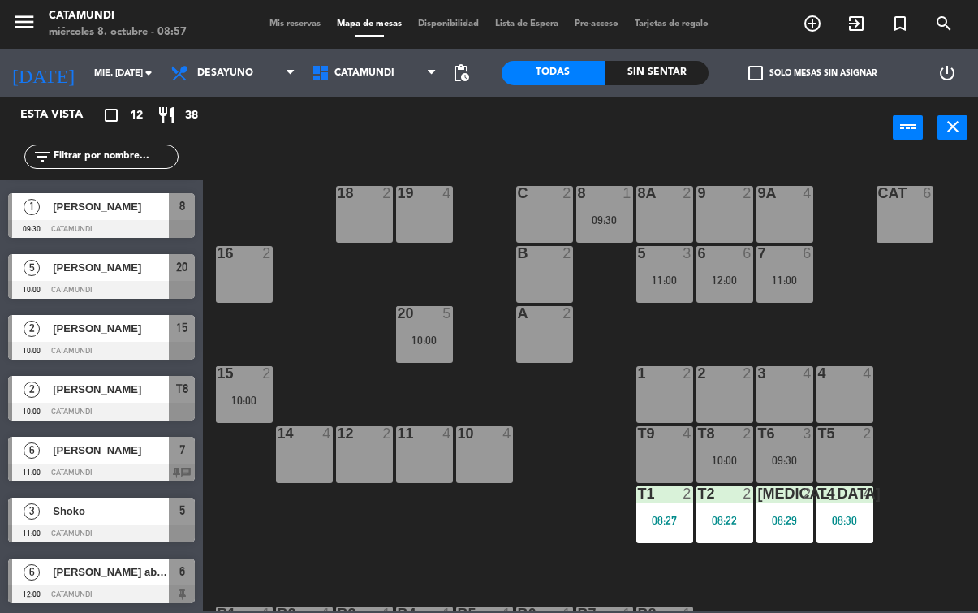
scroll to position [299, 0]
click at [150, 460] on div "[PERSON_NAME]" at bounding box center [110, 450] width 118 height 27
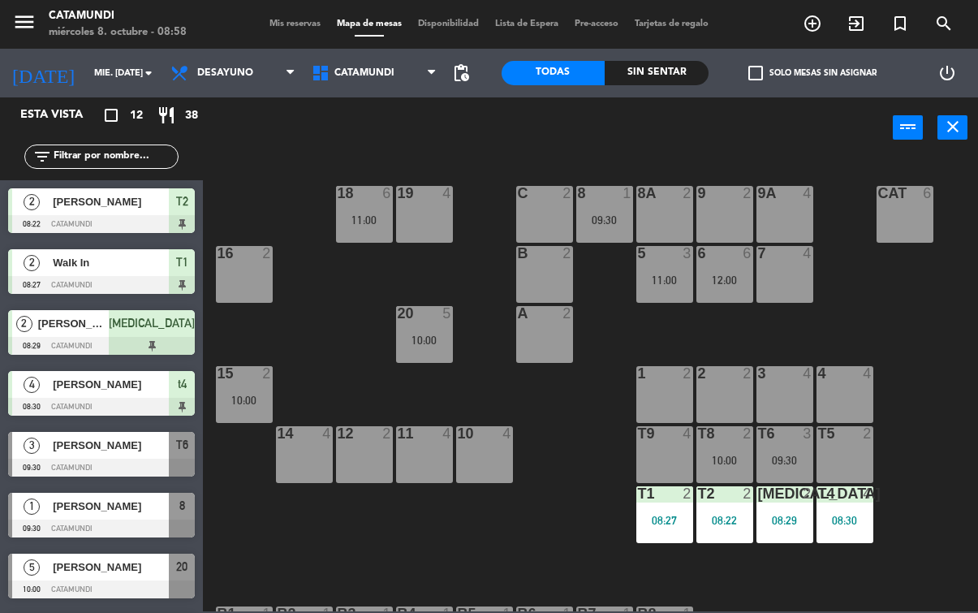
scroll to position [0, 0]
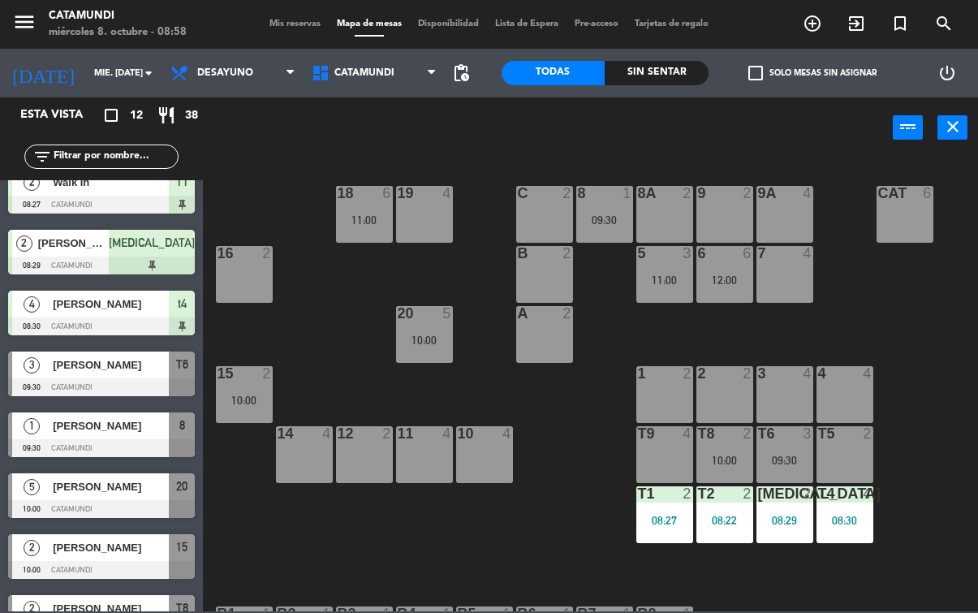
click at [227, 394] on div "10:00" at bounding box center [244, 400] width 57 height 12
click at [269, 559] on div "19 4 18 6 11:00 9 2 8 1 09:30 9A 4 8A 2 C 2 Cat 6 16 2 6 6 12:00 5 3 11:00 7 4 …" at bounding box center [595, 384] width 765 height 454
click at [231, 396] on div "10:00" at bounding box center [244, 399] width 57 height 11
click at [279, 569] on div "19 4 18 6 11:00 9 2 8 1 09:30 9A 4 8A 2 C 2 Cat 6 16 2 6 6 12:00 5 3 11:00 7 4 …" at bounding box center [595, 384] width 765 height 454
click at [422, 329] on div "20 5 10:00" at bounding box center [424, 334] width 57 height 57
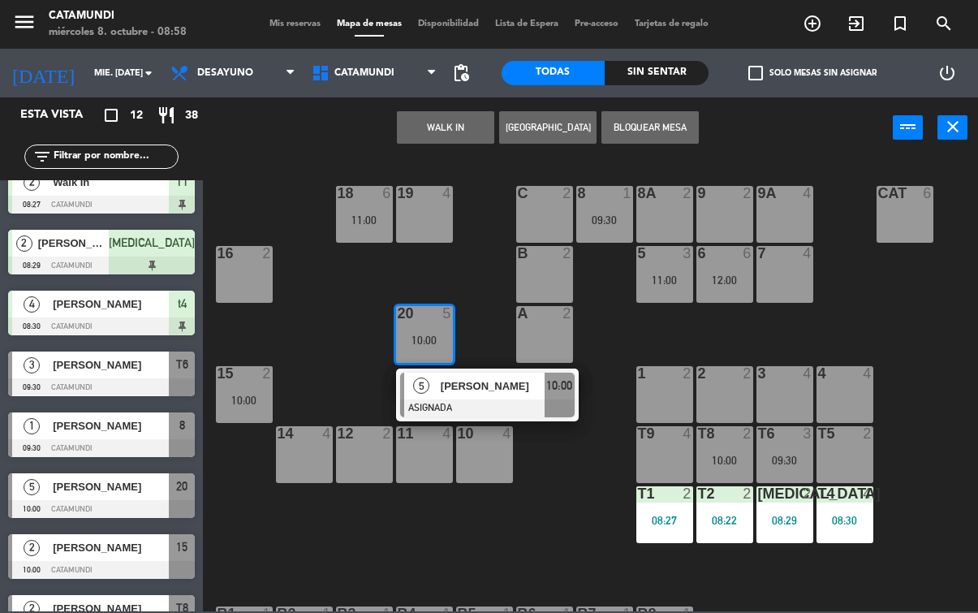
click at [473, 394] on span "[PERSON_NAME]" at bounding box center [493, 385] width 104 height 17
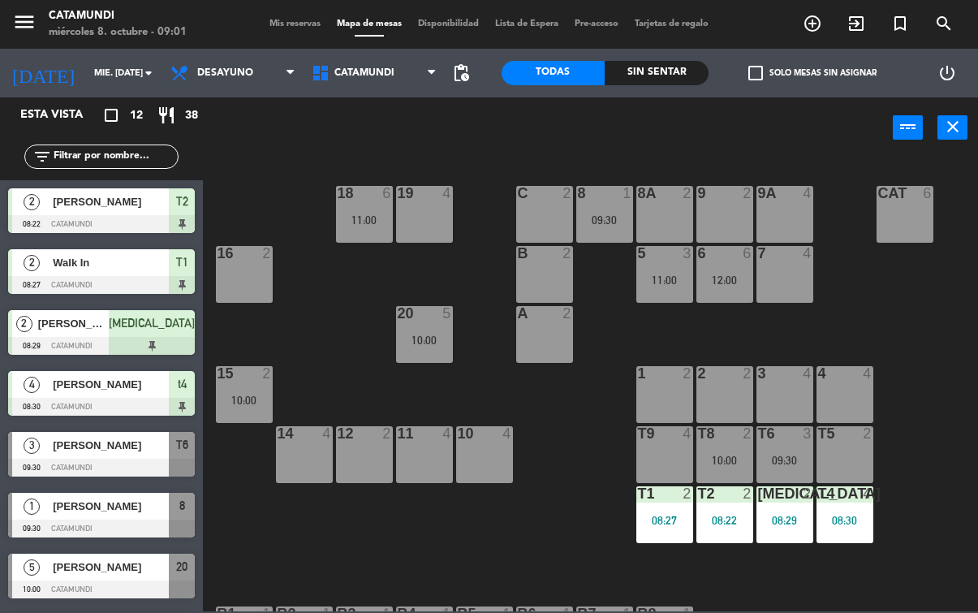
click at [218, 260] on div "16" at bounding box center [217, 253] width 1 height 15
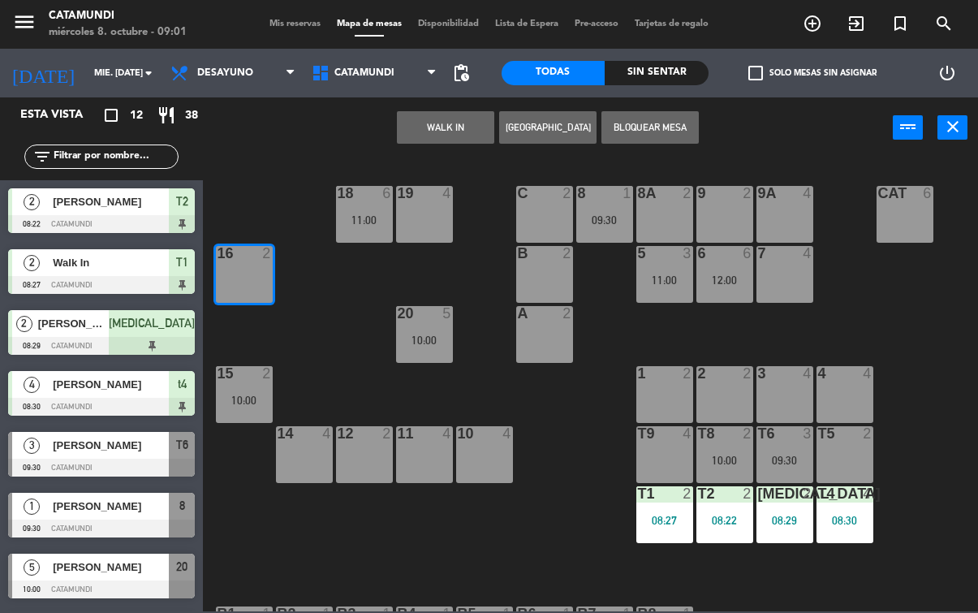
click at [412, 140] on button "WALK IN" at bounding box center [445, 127] width 97 height 32
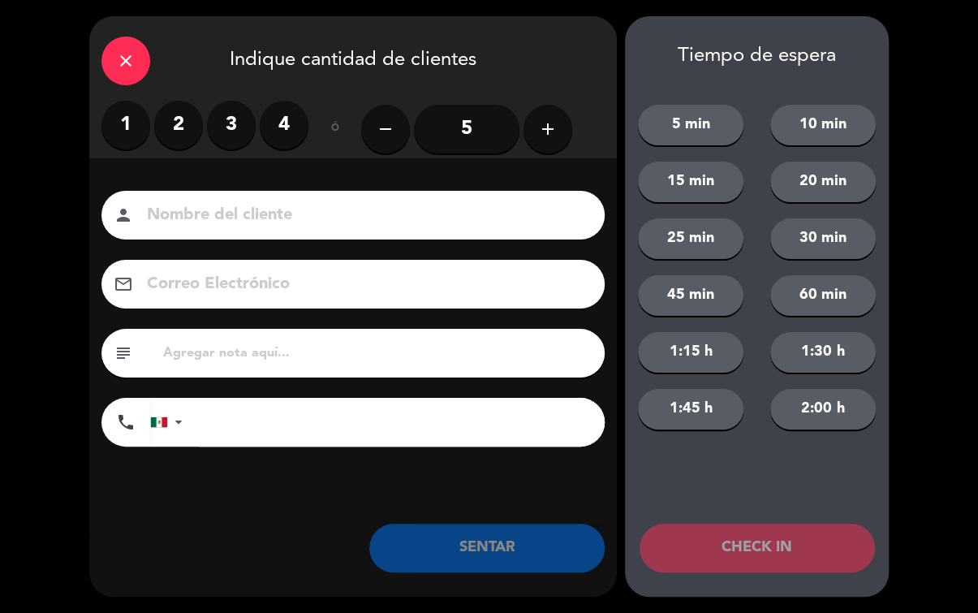
click at [461, 122] on input "5" at bounding box center [466, 129] width 105 height 49
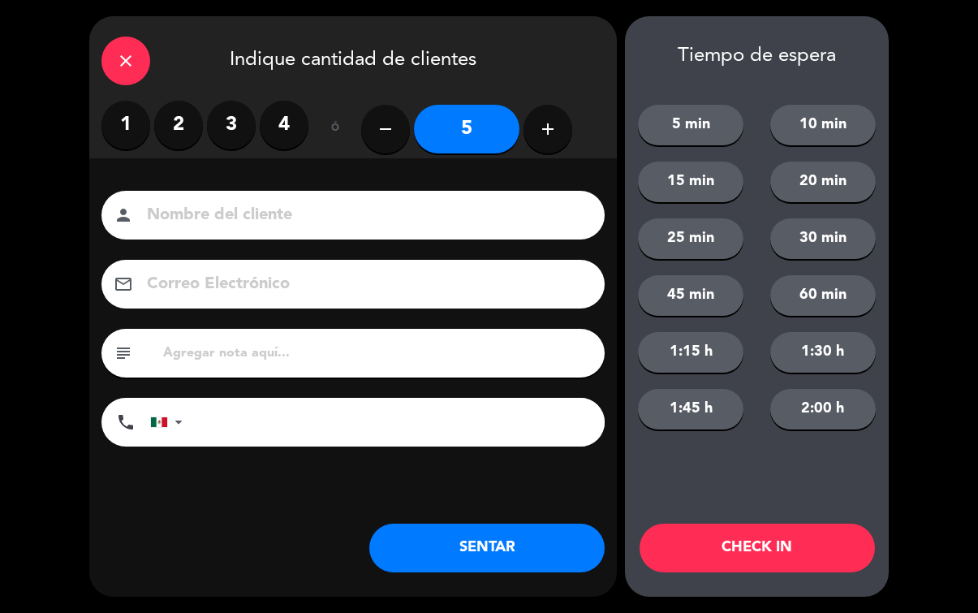
click at [177, 122] on label "2" at bounding box center [178, 125] width 49 height 49
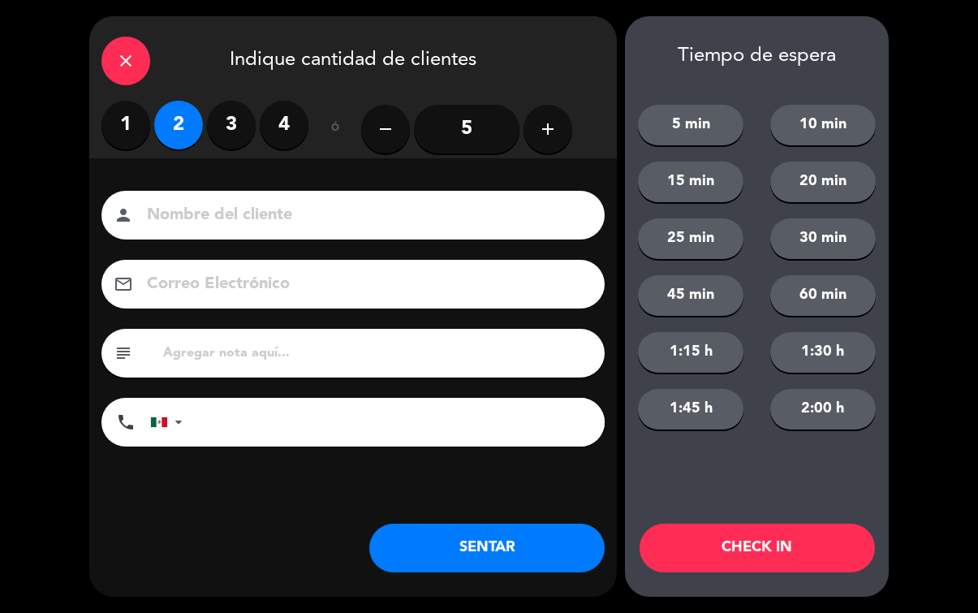
click at [470, 543] on button "SENTAR" at bounding box center [486, 547] width 235 height 49
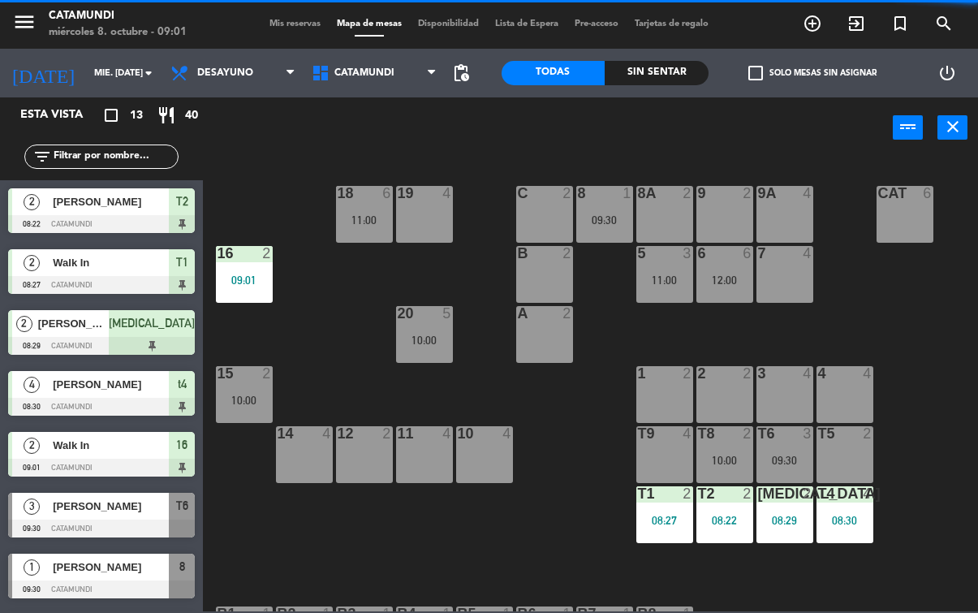
click at [355, 455] on div "12 2" at bounding box center [364, 454] width 57 height 57
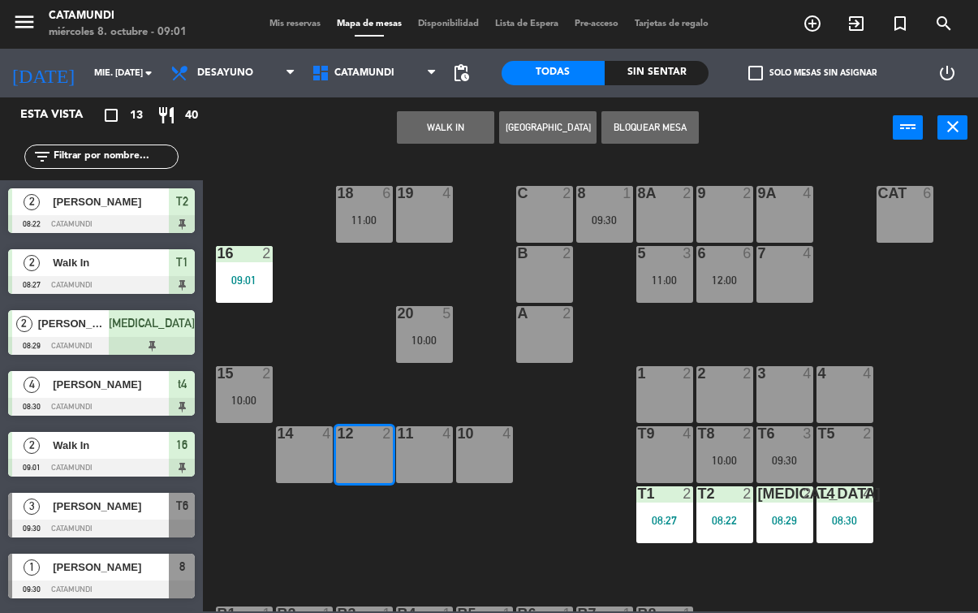
click at [433, 129] on button "WALK IN" at bounding box center [445, 127] width 97 height 32
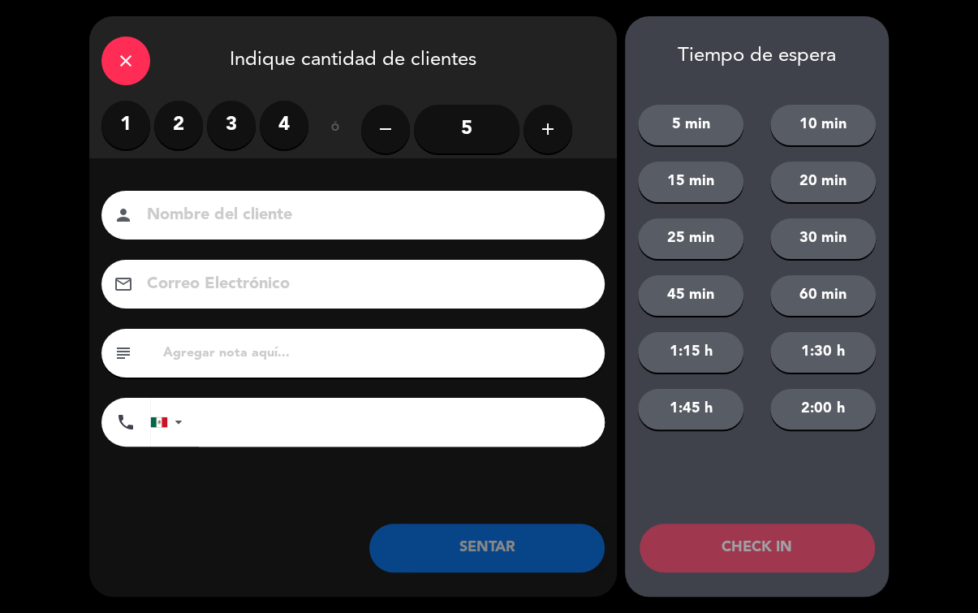
click at [177, 129] on label "2" at bounding box center [178, 125] width 49 height 49
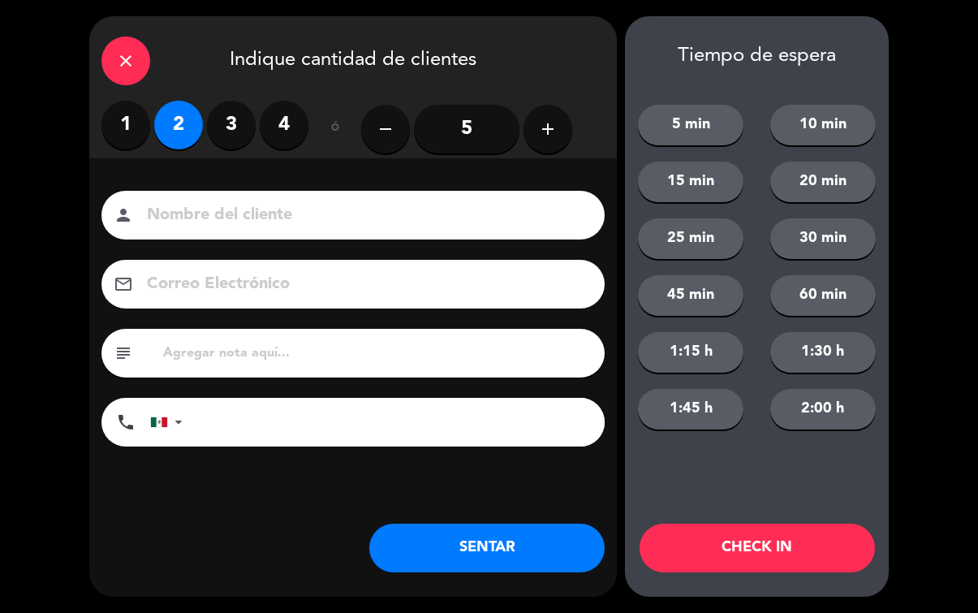
click at [273, 213] on input at bounding box center [364, 215] width 438 height 28
click at [503, 570] on button "SENTAR" at bounding box center [486, 547] width 235 height 49
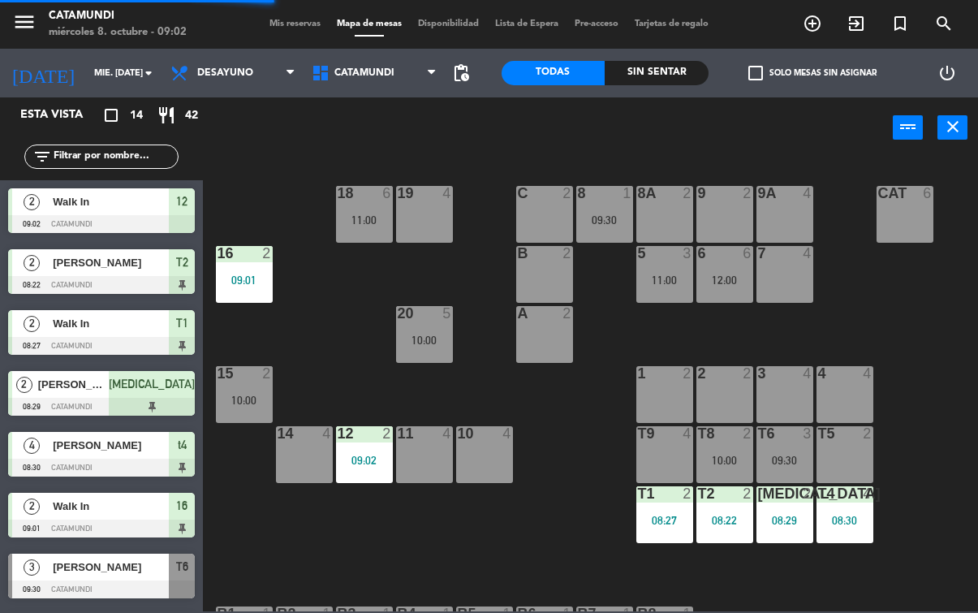
click at [425, 458] on div "11 4" at bounding box center [424, 454] width 57 height 57
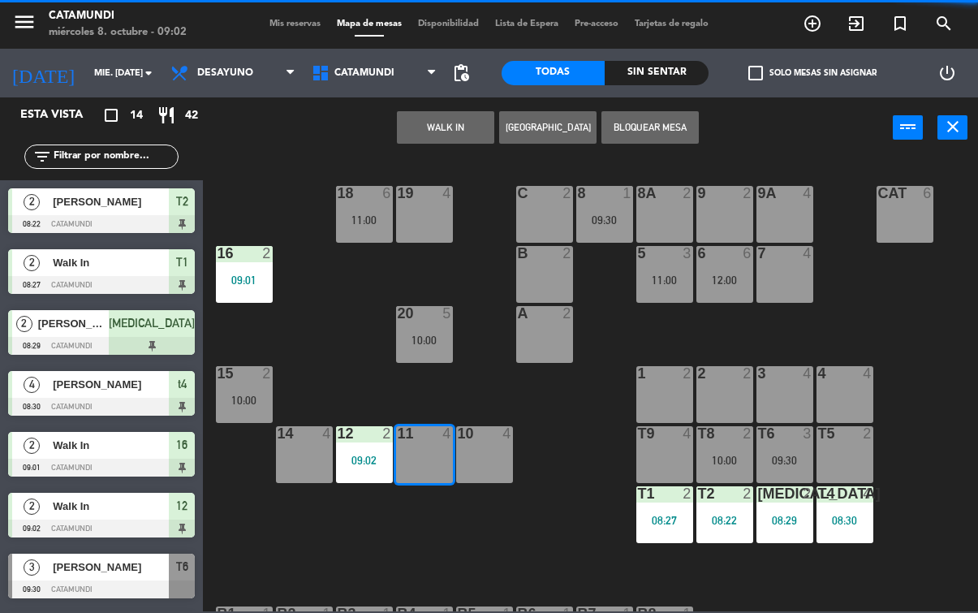
click at [458, 118] on button "WALK IN" at bounding box center [445, 127] width 97 height 32
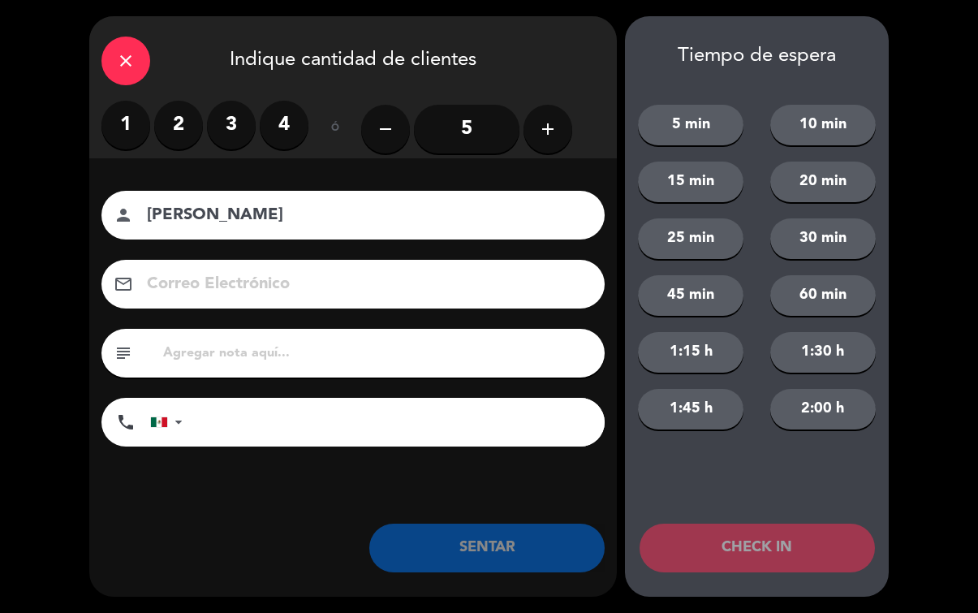
type input "[PERSON_NAME]"
click at [226, 142] on label "3" at bounding box center [231, 125] width 49 height 49
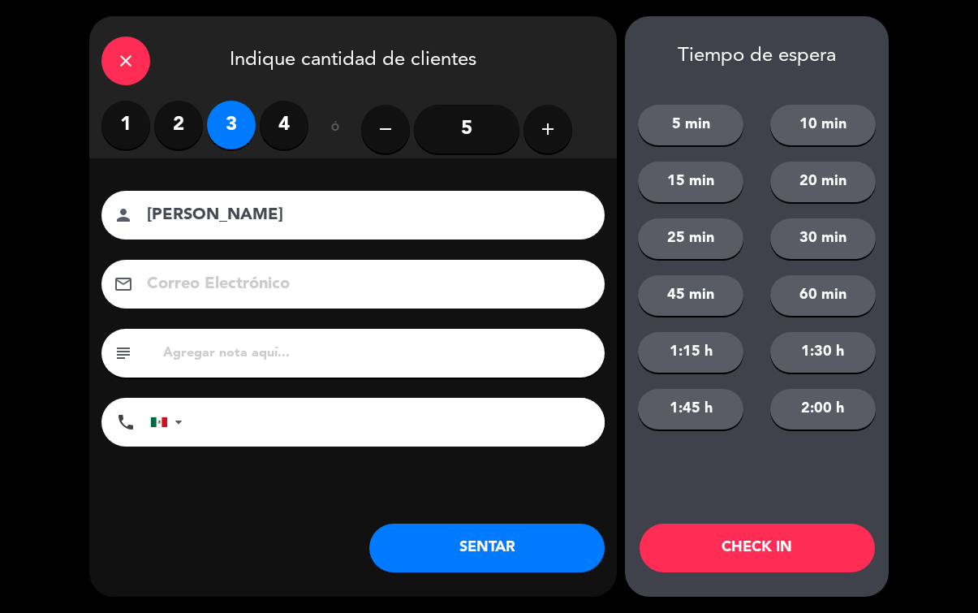
click at [491, 545] on button "SENTAR" at bounding box center [486, 547] width 235 height 49
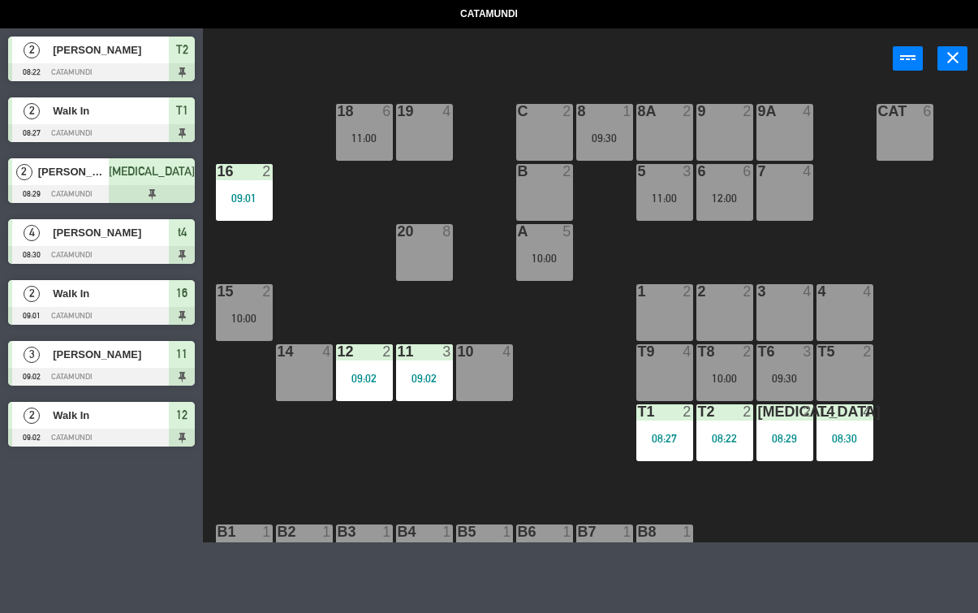
select select
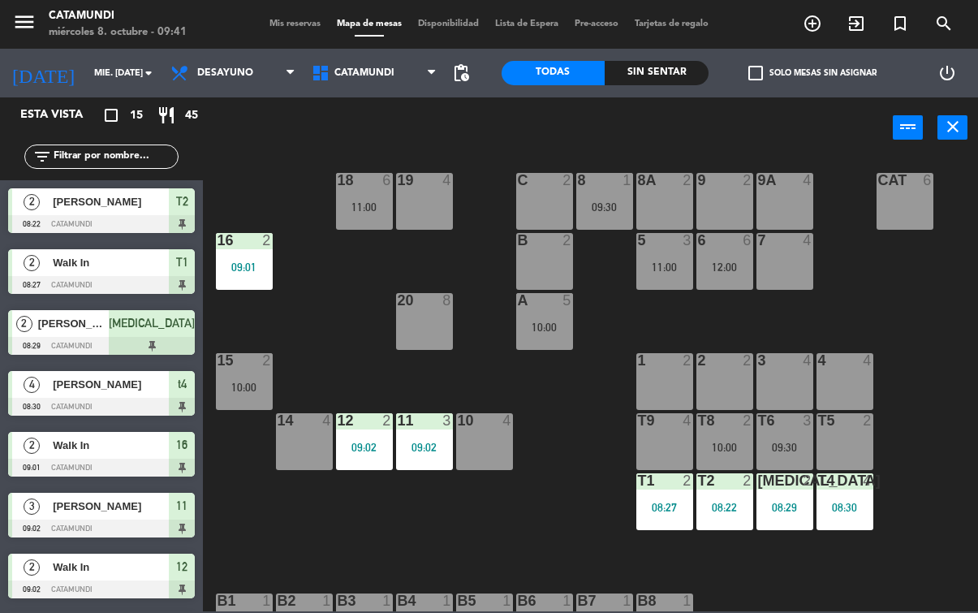
click at [665, 75] on div "Sin sentar" at bounding box center [656, 73] width 104 height 24
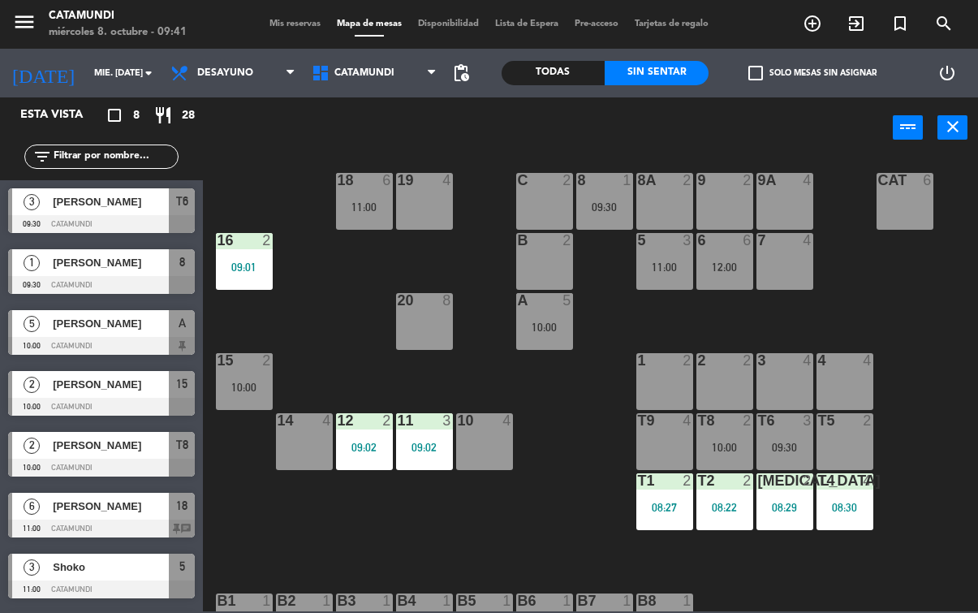
scroll to position [6, 0]
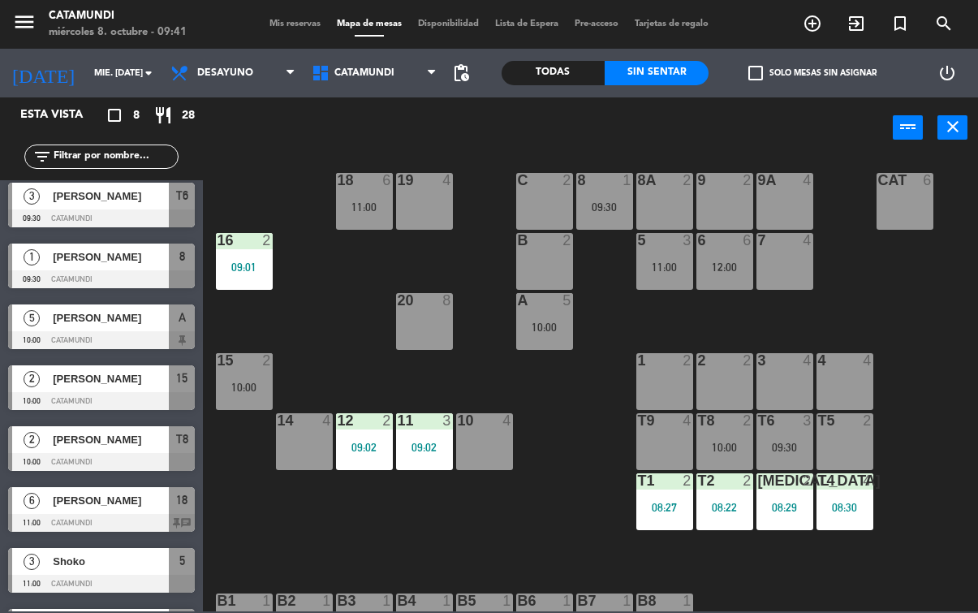
click at [63, 337] on div at bounding box center [101, 340] width 187 height 18
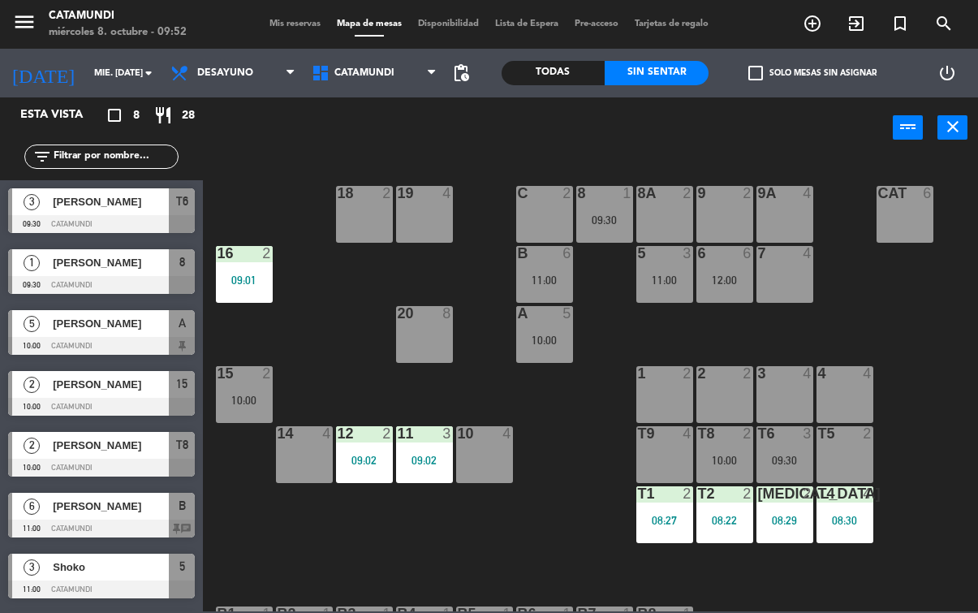
scroll to position [0, 0]
click at [145, 265] on span "[PERSON_NAME]" at bounding box center [111, 262] width 116 height 17
click at [427, 329] on div "20 1 09:30" at bounding box center [424, 334] width 57 height 57
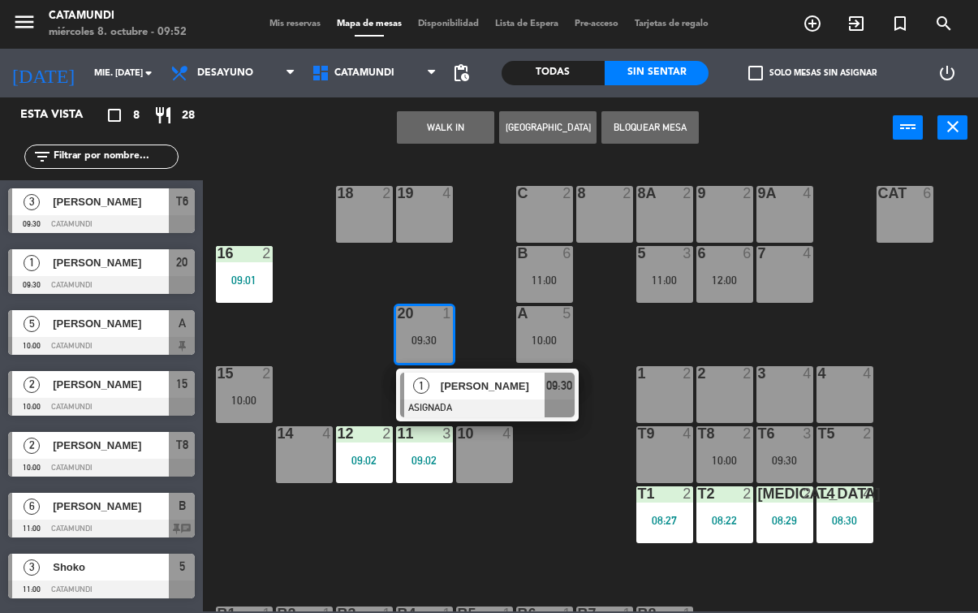
click at [566, 402] on div at bounding box center [487, 408] width 174 height 18
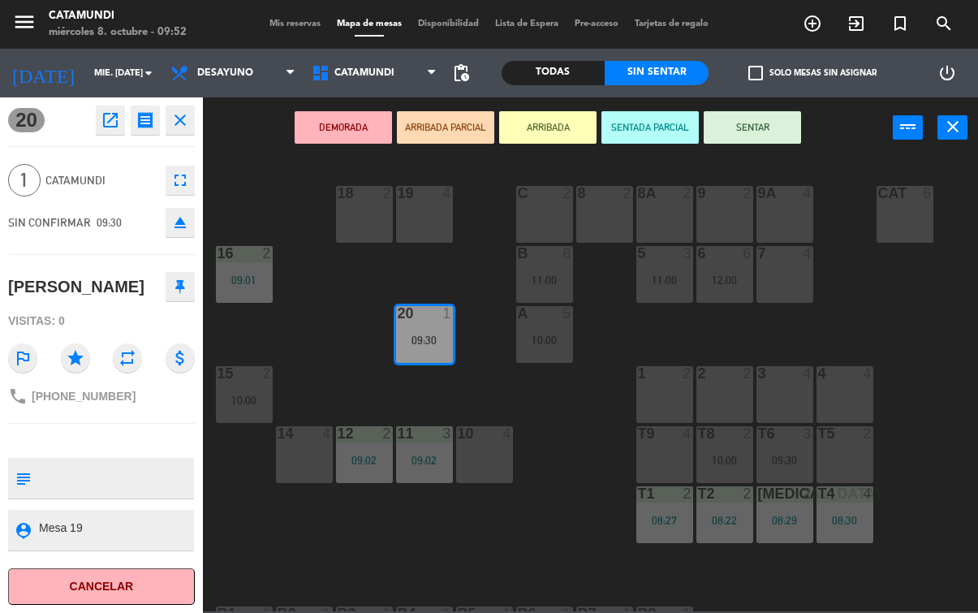
click at [759, 127] on button "SENTAR" at bounding box center [751, 127] width 97 height 32
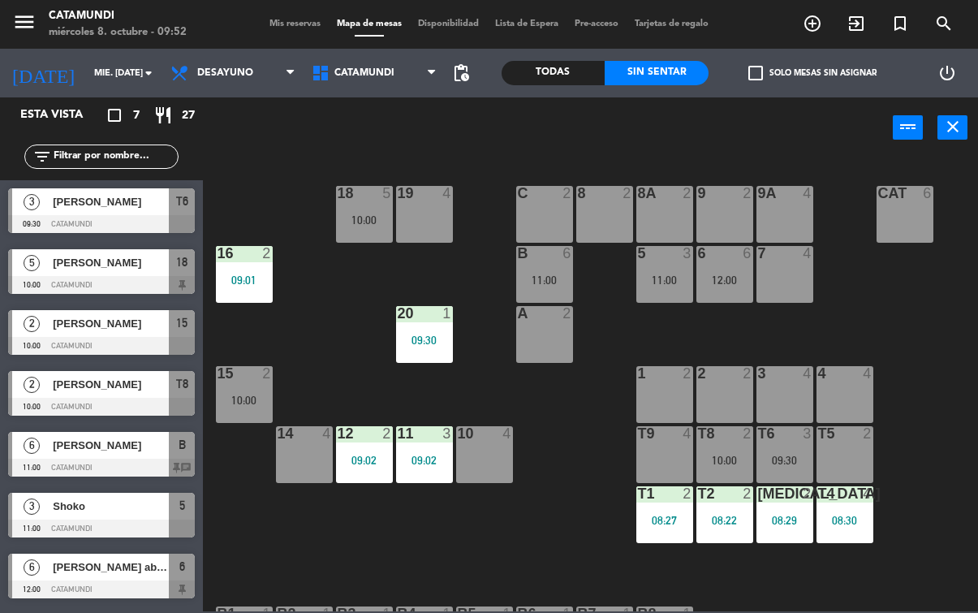
click at [365, 223] on div "10:00" at bounding box center [364, 219] width 57 height 11
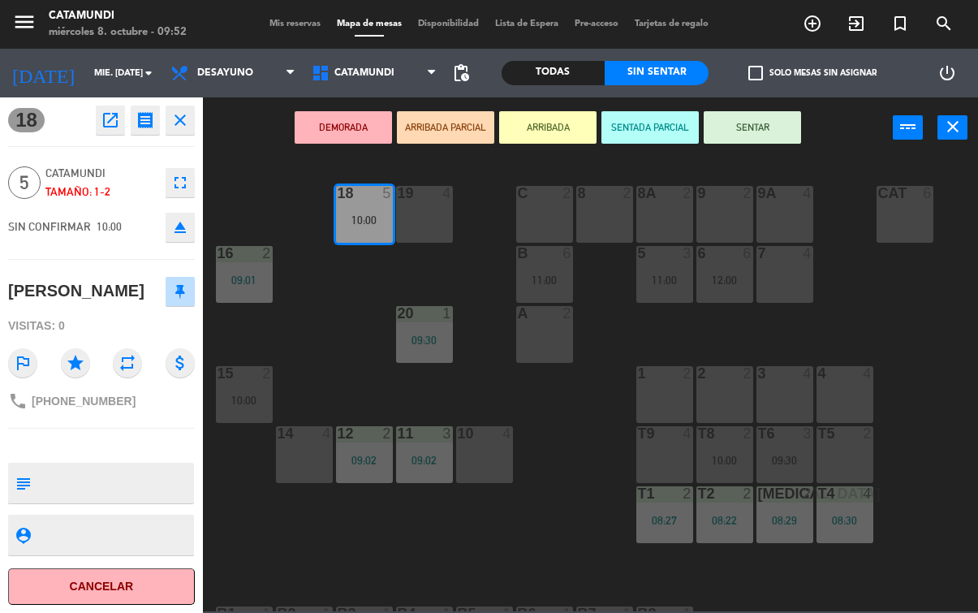
click at [759, 125] on button "SENTAR" at bounding box center [751, 127] width 97 height 32
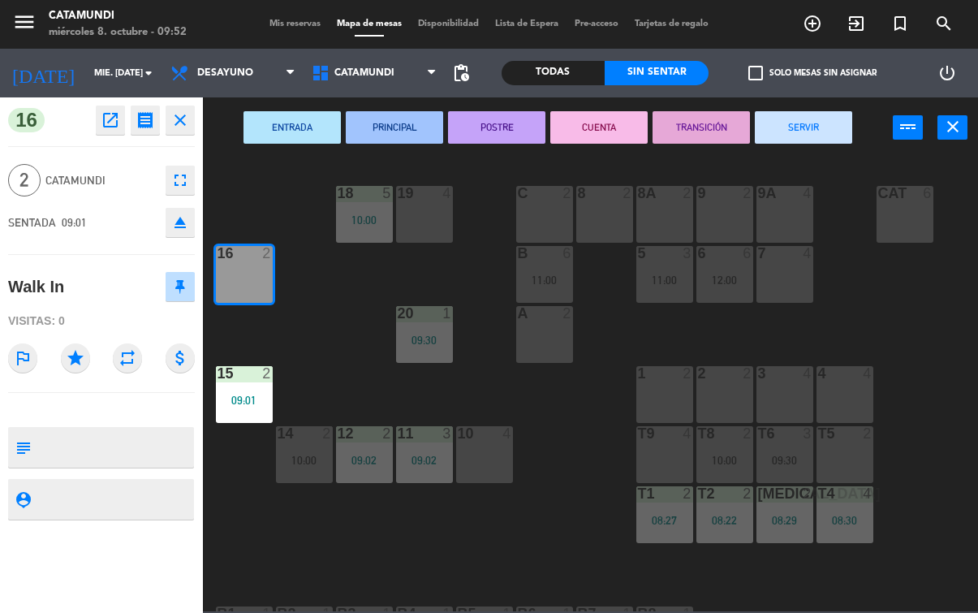
click at [700, 409] on div "2 2" at bounding box center [724, 394] width 57 height 57
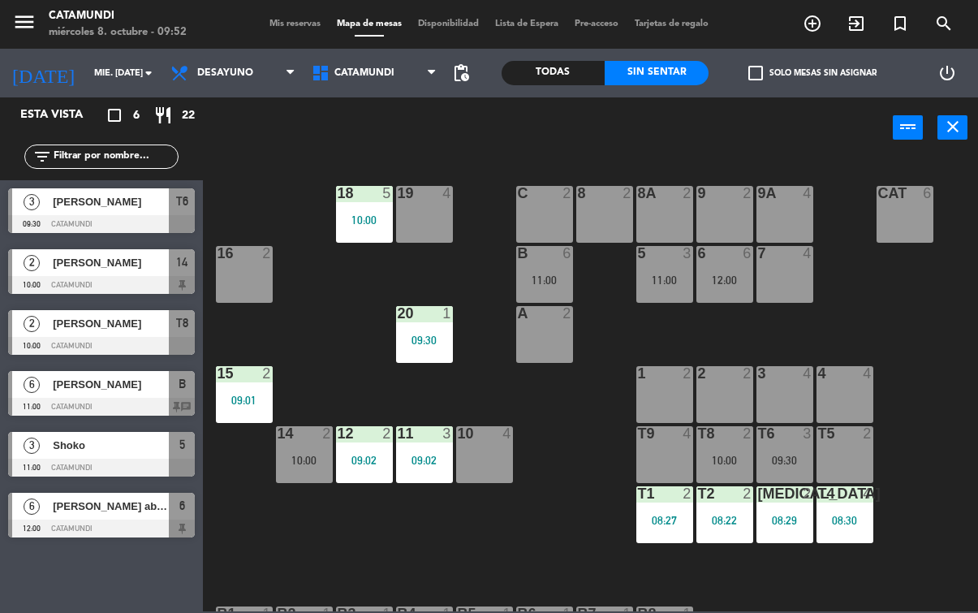
click at [415, 217] on div "19 4" at bounding box center [424, 214] width 57 height 57
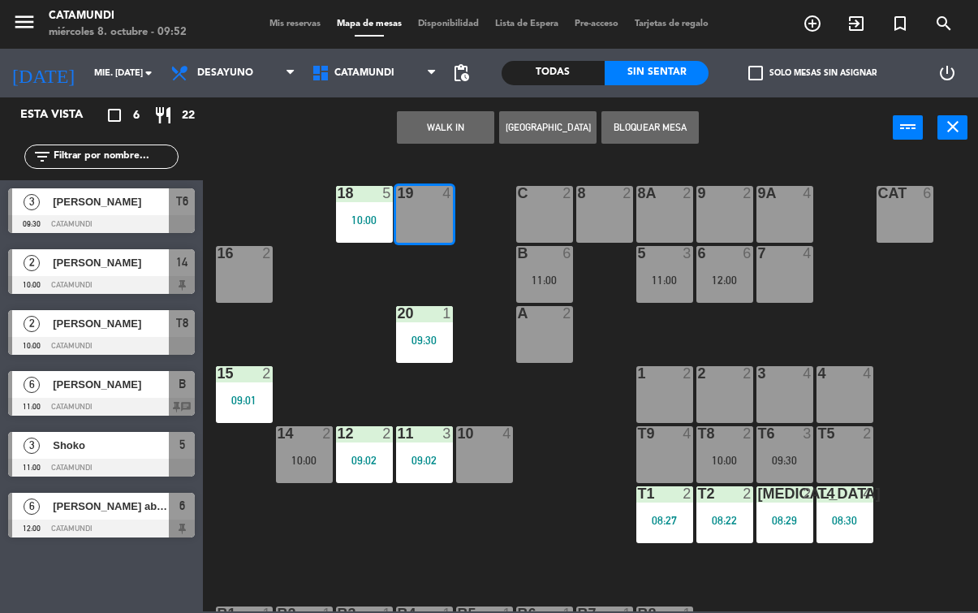
click at [451, 124] on button "WALK IN" at bounding box center [445, 127] width 97 height 32
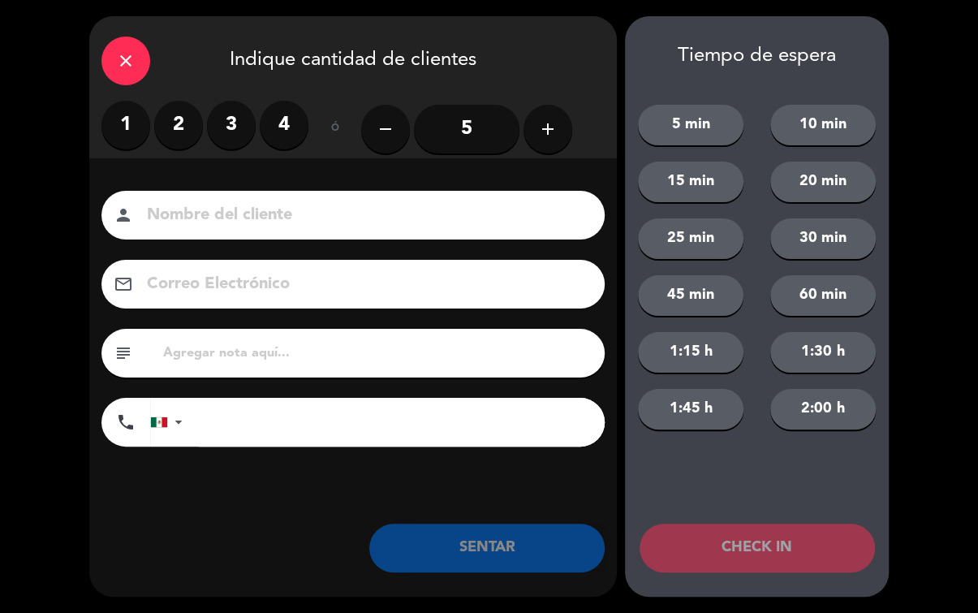
click at [145, 136] on label "1" at bounding box center [125, 125] width 49 height 49
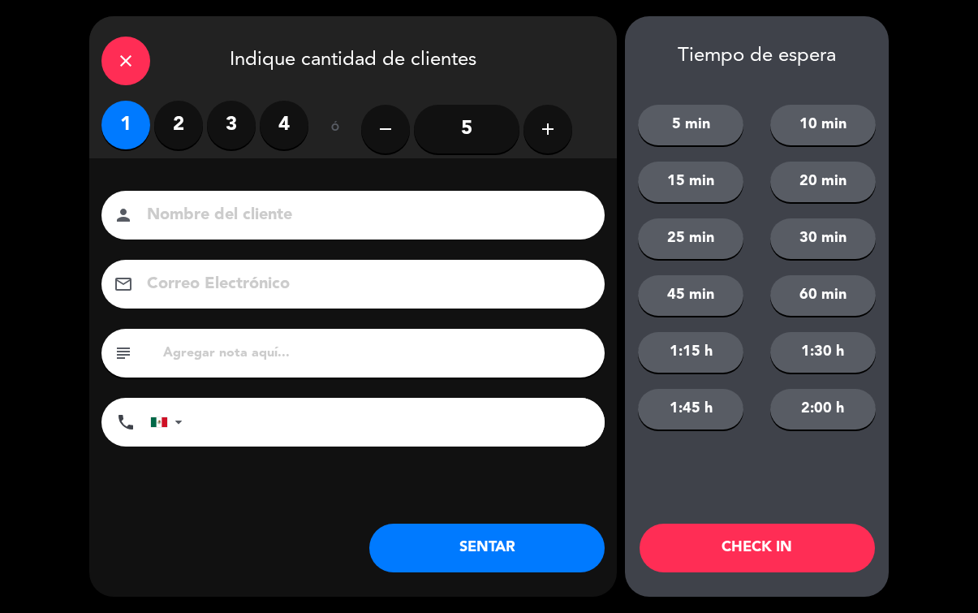
click at [453, 545] on button "SENTAR" at bounding box center [486, 547] width 235 height 49
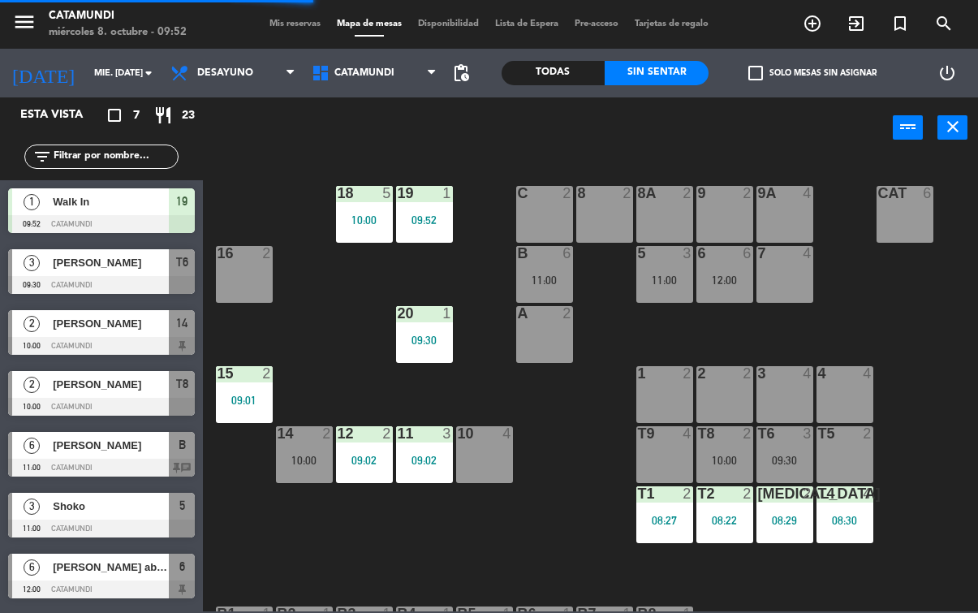
click at [456, 464] on div "10 4" at bounding box center [484, 454] width 57 height 57
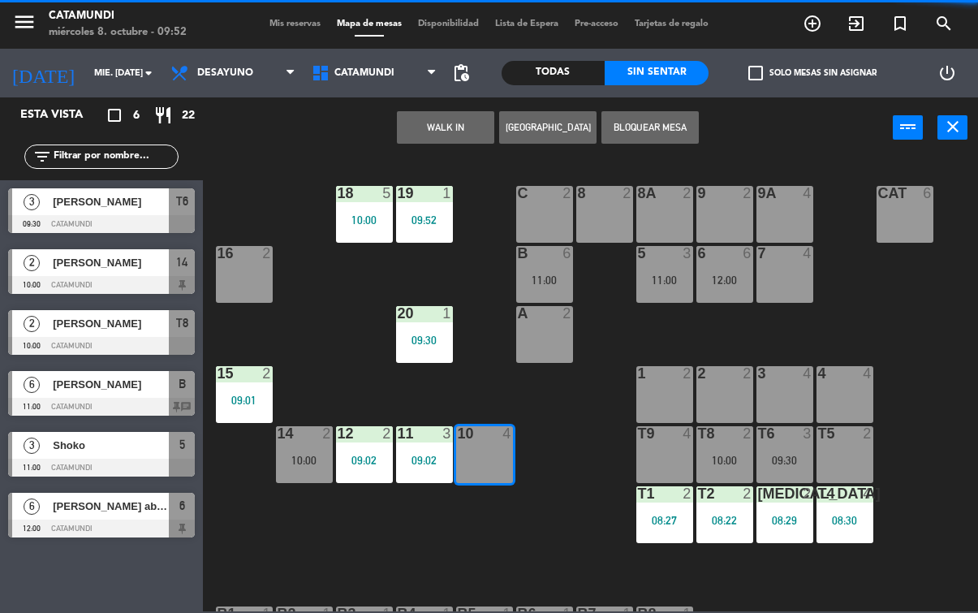
click at [447, 121] on button "WALK IN" at bounding box center [445, 127] width 97 height 32
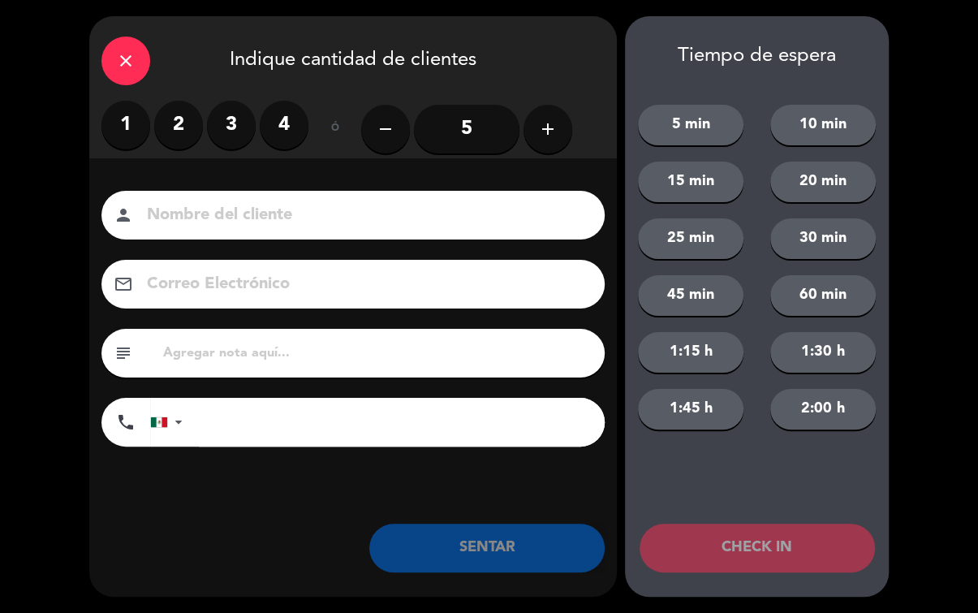
click at [183, 115] on label "2" at bounding box center [178, 125] width 49 height 49
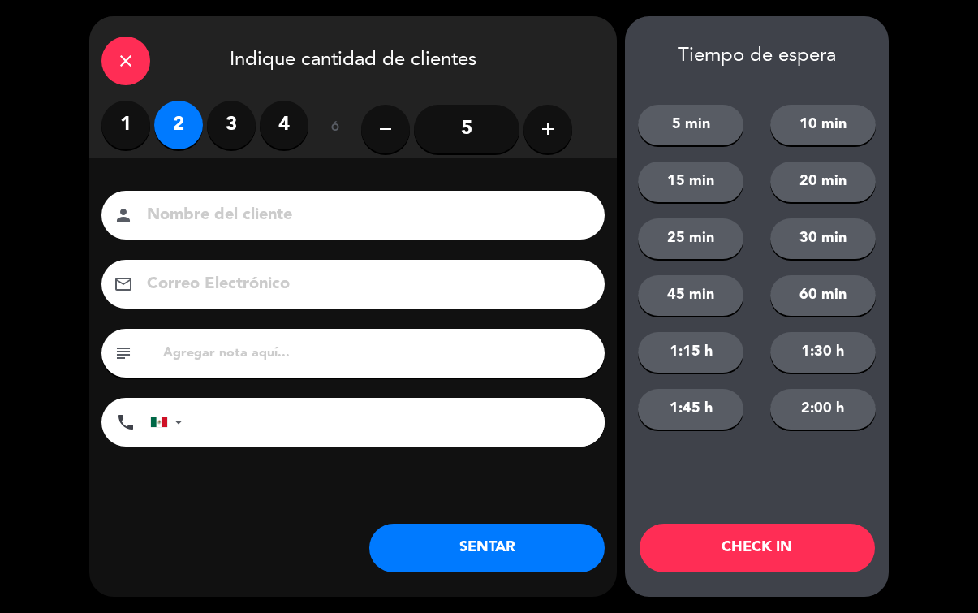
click at [467, 526] on button "SENTAR" at bounding box center [486, 547] width 235 height 49
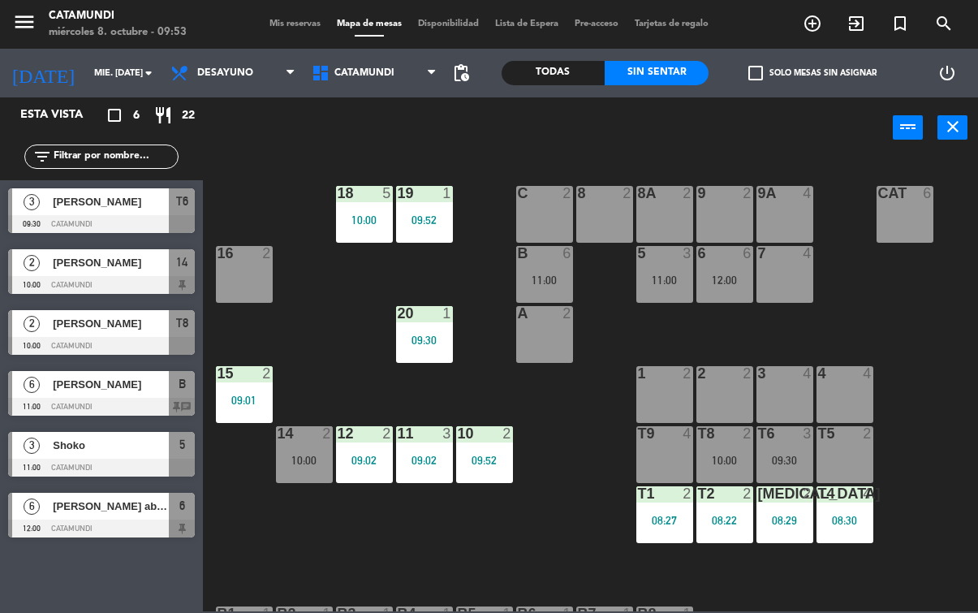
click at [91, 402] on div at bounding box center [101, 407] width 187 height 18
click at [71, 341] on div at bounding box center [101, 346] width 187 height 18
click at [362, 226] on div "10:00" at bounding box center [364, 219] width 57 height 11
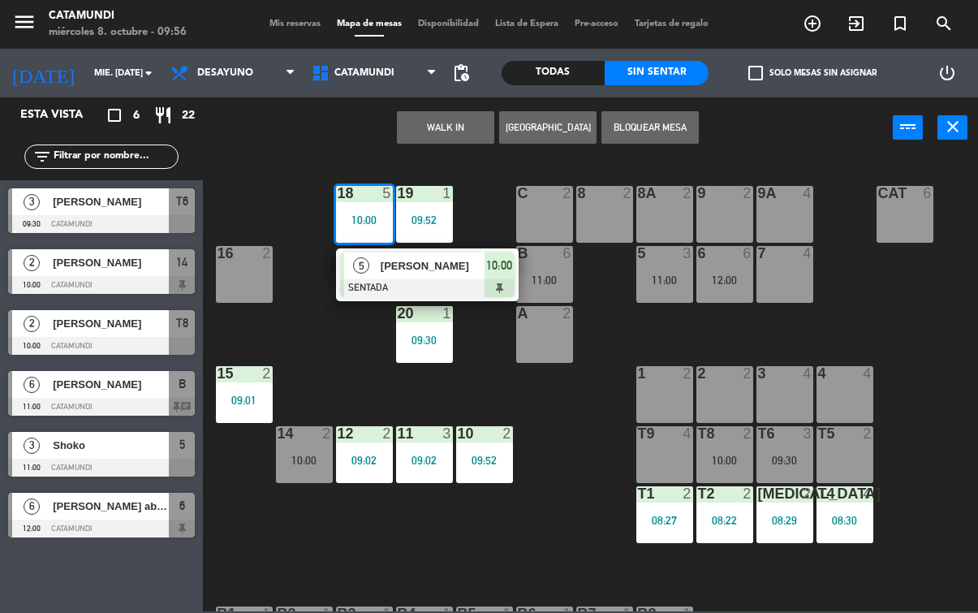
click at [489, 595] on div "19 1 09:52 18 5 10:00 5 [PERSON_NAME] SENTADA 10:00 9 2 8 2 9A 4 8A 2 C 2 Cat 6…" at bounding box center [595, 384] width 765 height 454
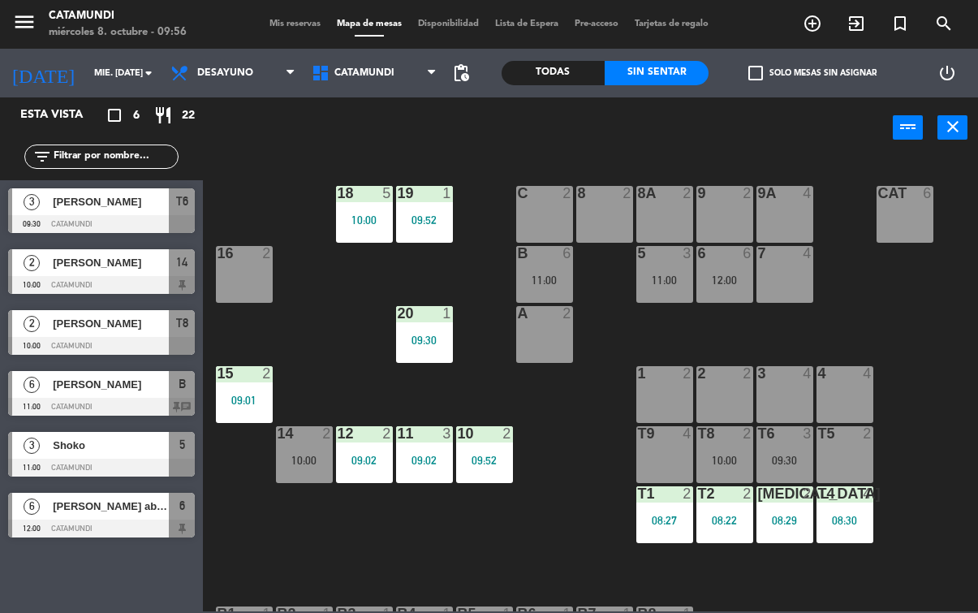
click at [417, 222] on div "09:52" at bounding box center [424, 219] width 57 height 11
click at [533, 580] on div "19 1 09:52 18 5 10:00 9 2 8 2 9A 4 8A 2 C 2 Cat 6 16 2 6 6 12:00 5 3 11:00 7 4 …" at bounding box center [595, 384] width 765 height 454
click at [408, 335] on div "09:30" at bounding box center [424, 339] width 57 height 11
click at [518, 606] on div "B6" at bounding box center [518, 613] width 1 height 15
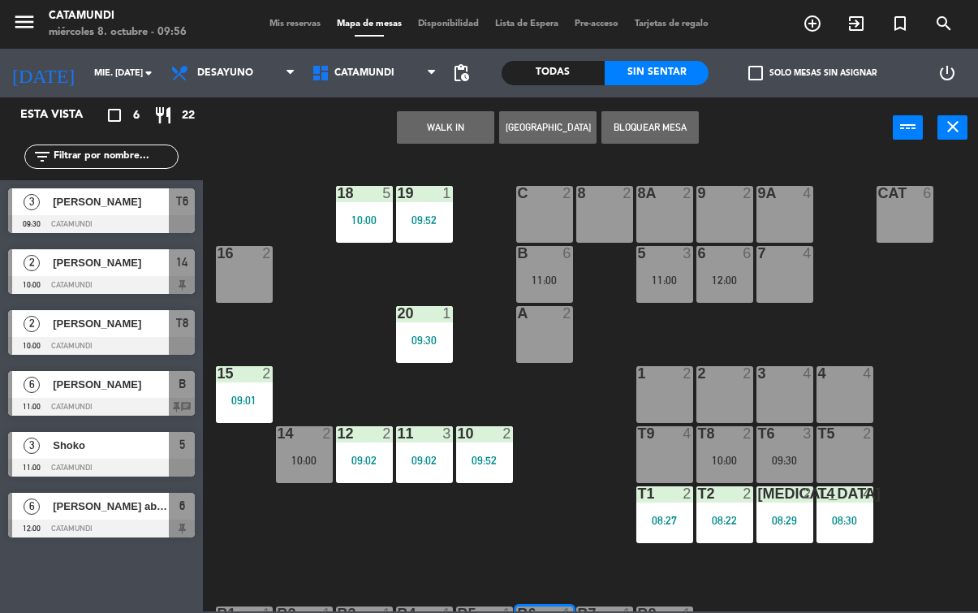
click at [252, 400] on div "09:01" at bounding box center [244, 399] width 57 height 11
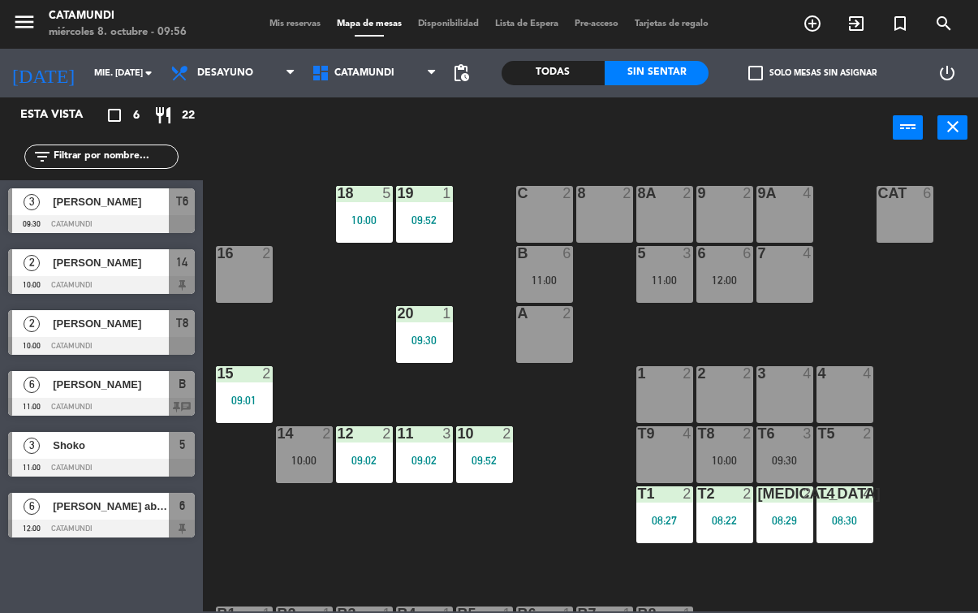
click at [417, 591] on div "19 1 09:52 18 5 10:00 9 2 8 2 9A 4 8A 2 C 2 Cat 6 16 2 6 6 12:00 5 3 11:00 7 4 …" at bounding box center [595, 384] width 765 height 454
click at [376, 458] on div "09:02" at bounding box center [364, 459] width 57 height 11
click at [610, 594] on div "19 1 09:52 18 5 10:00 9 2 8 2 9A 4 8A 2 C 2 Cat 6 16 2 6 6 12:00 5 3 11:00 7 4 …" at bounding box center [595, 384] width 765 height 454
click at [441, 480] on div "11 3 09:02" at bounding box center [424, 454] width 57 height 57
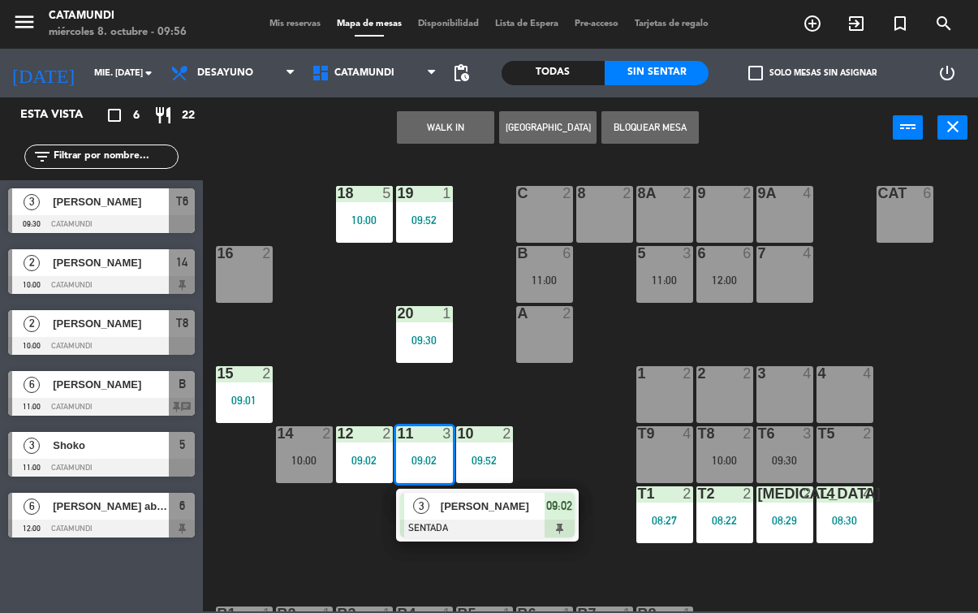
click at [626, 606] on div "B8" at bounding box center [637, 613] width 27 height 15
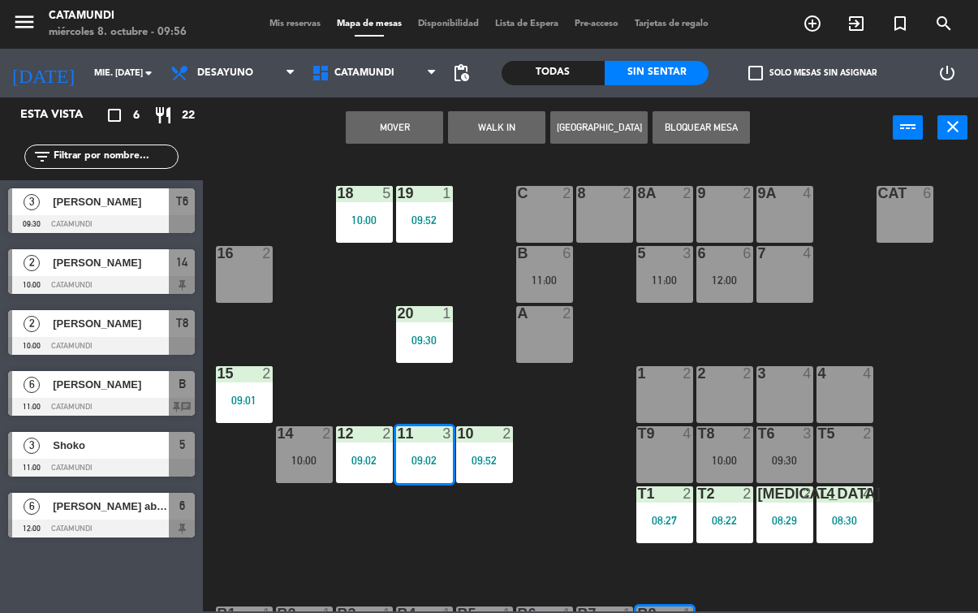
click at [480, 468] on div "10 2 09:52" at bounding box center [484, 454] width 57 height 57
click at [552, 550] on div "19 1 09:52 18 5 10:00 9 2 8 2 9A 4 8A 2 C 2 Cat 6 16 2 6 6 12:00 5 3 11:00 7 4 …" at bounding box center [595, 384] width 765 height 454
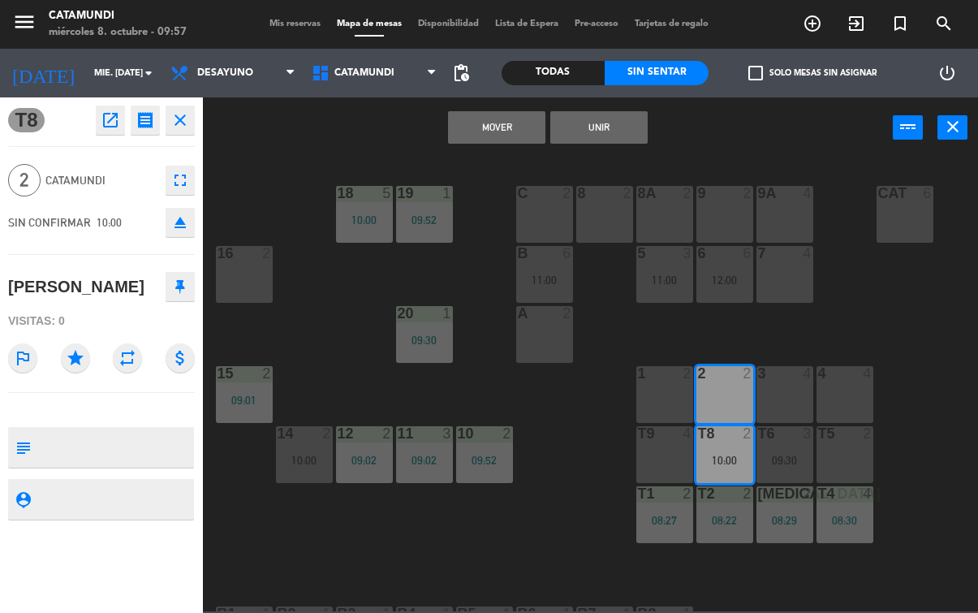
click at [483, 128] on button "Mover" at bounding box center [496, 127] width 97 height 32
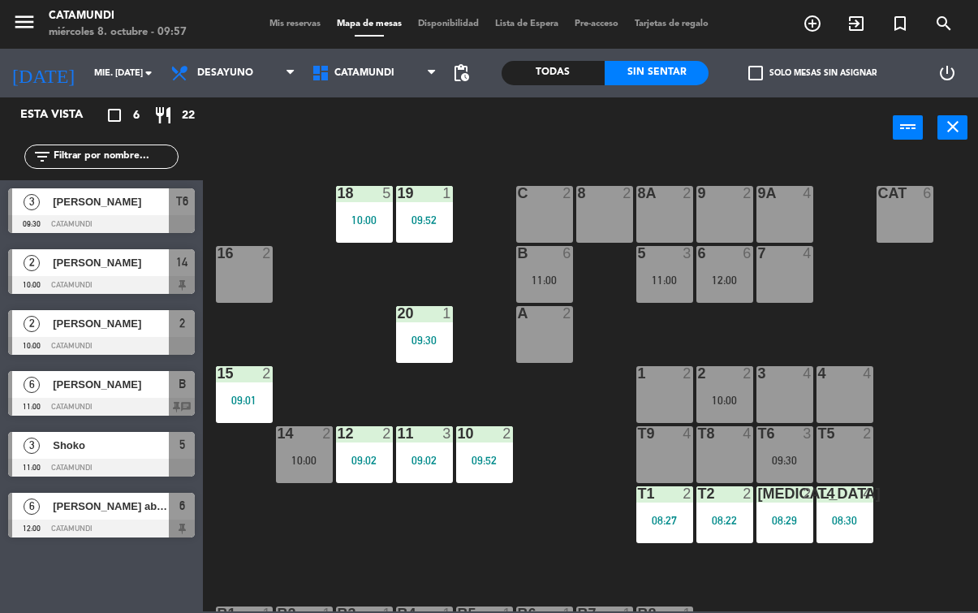
click at [712, 456] on div "T8 4" at bounding box center [724, 454] width 57 height 57
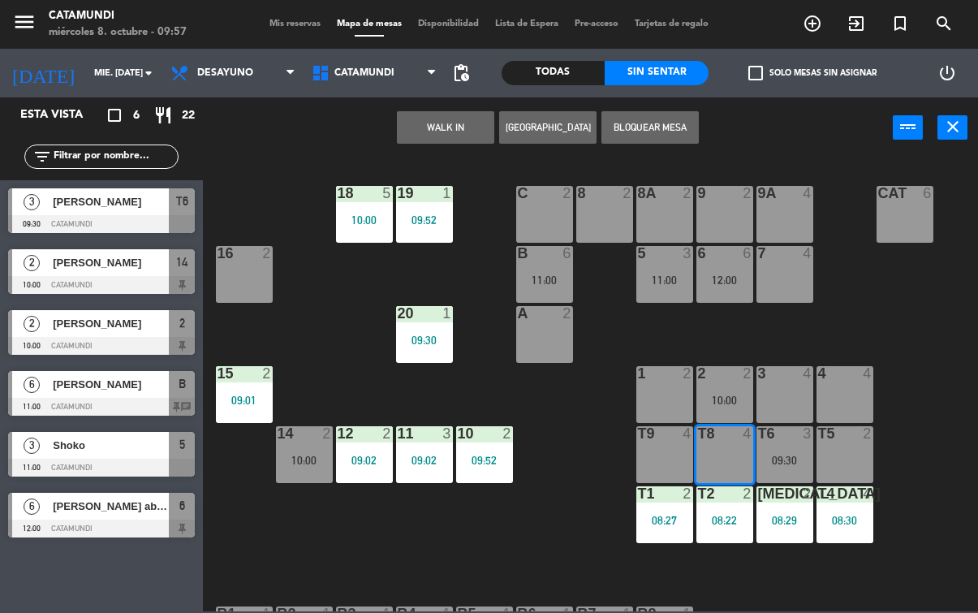
click at [432, 123] on button "WALK IN" at bounding box center [445, 127] width 97 height 32
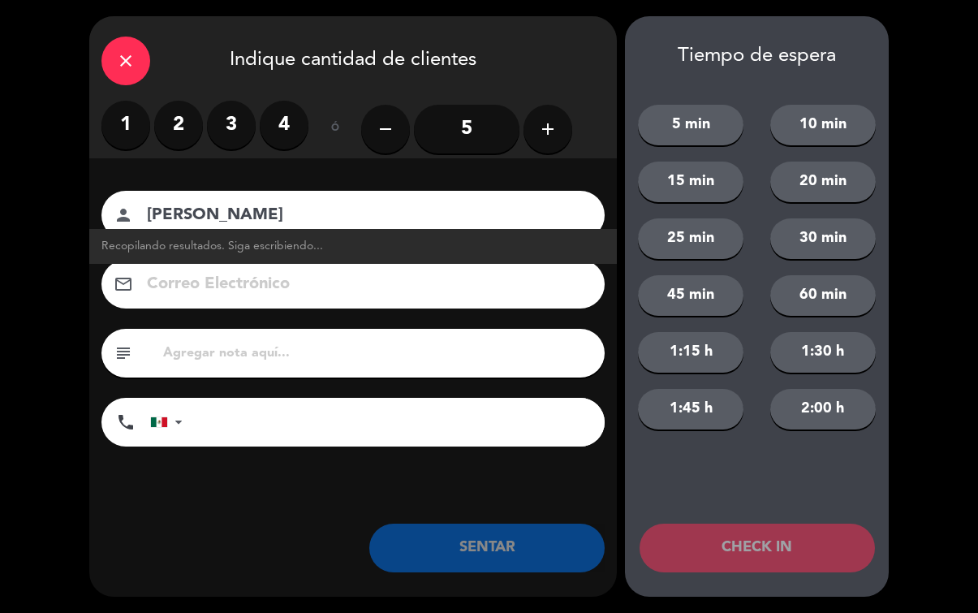
type input "[PERSON_NAME]"
click at [272, 126] on label "4" at bounding box center [284, 125] width 49 height 49
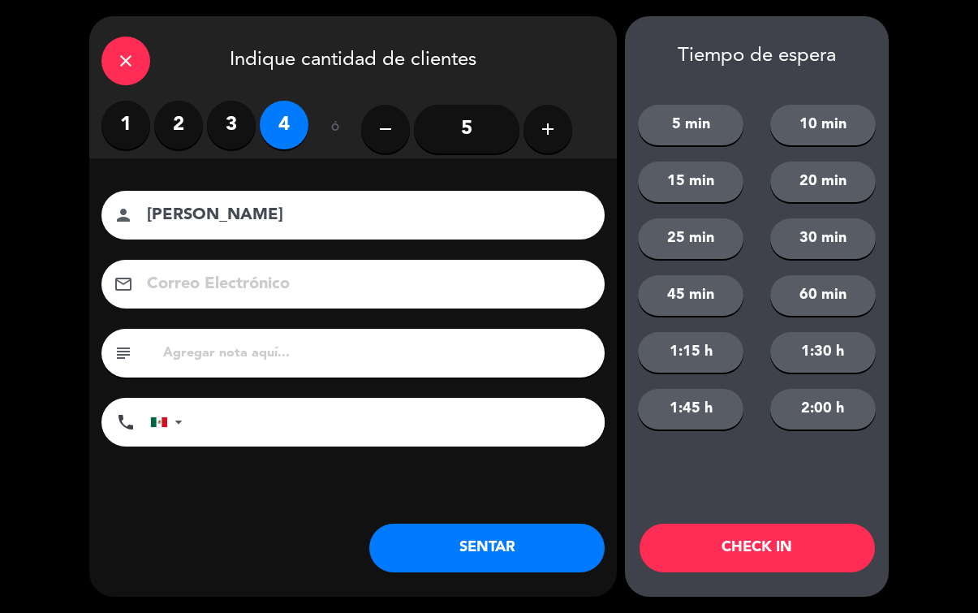
click at [538, 537] on button "SENTAR" at bounding box center [486, 547] width 235 height 49
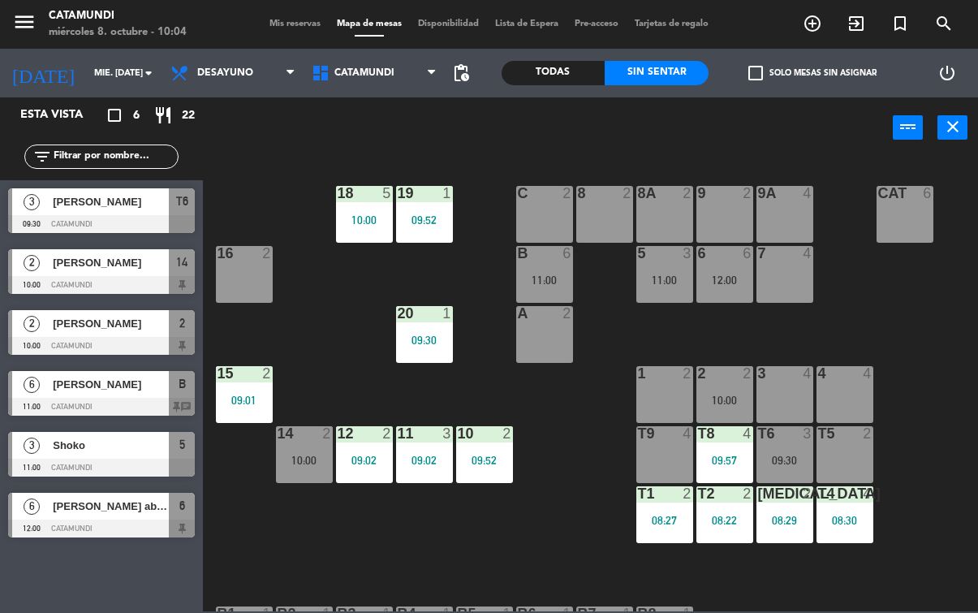
click at [230, 299] on div "16 2" at bounding box center [244, 274] width 57 height 57
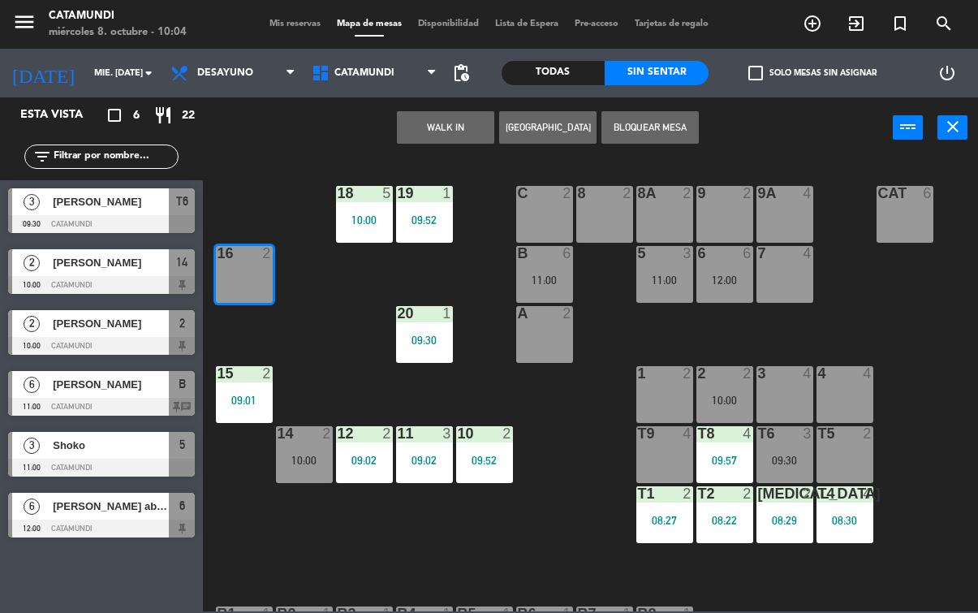
click at [447, 124] on button "WALK IN" at bounding box center [445, 127] width 97 height 32
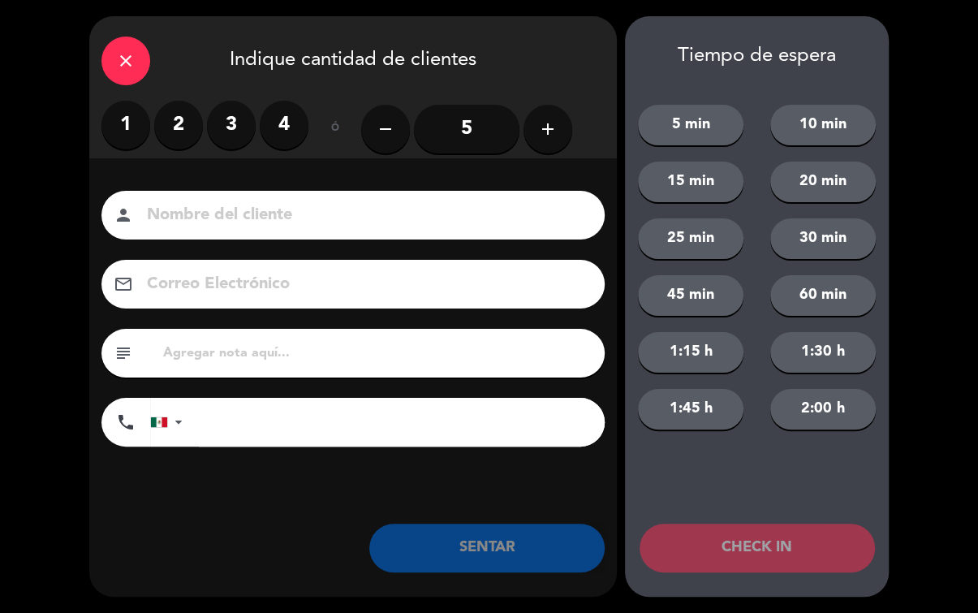
click at [166, 113] on label "2" at bounding box center [178, 125] width 49 height 49
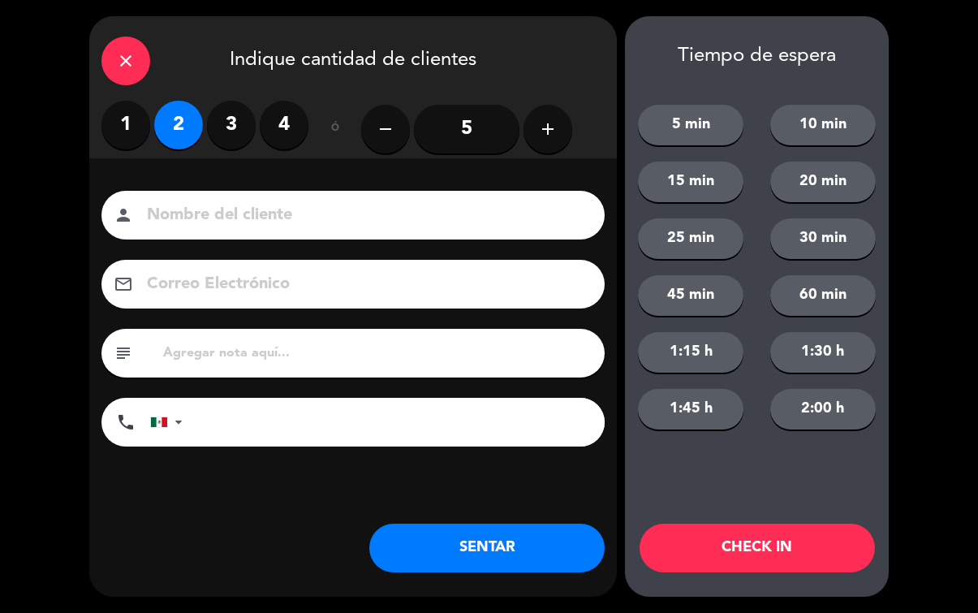
click at [127, 131] on label "1" at bounding box center [125, 125] width 49 height 49
click at [419, 540] on button "SENTAR" at bounding box center [486, 547] width 235 height 49
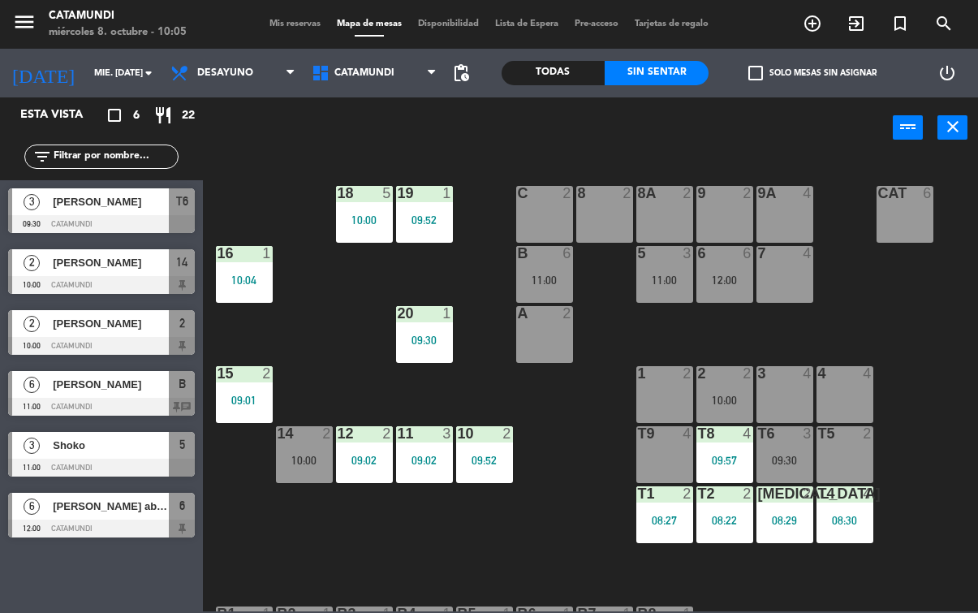
click at [236, 409] on div "15 2 09:01" at bounding box center [244, 394] width 57 height 57
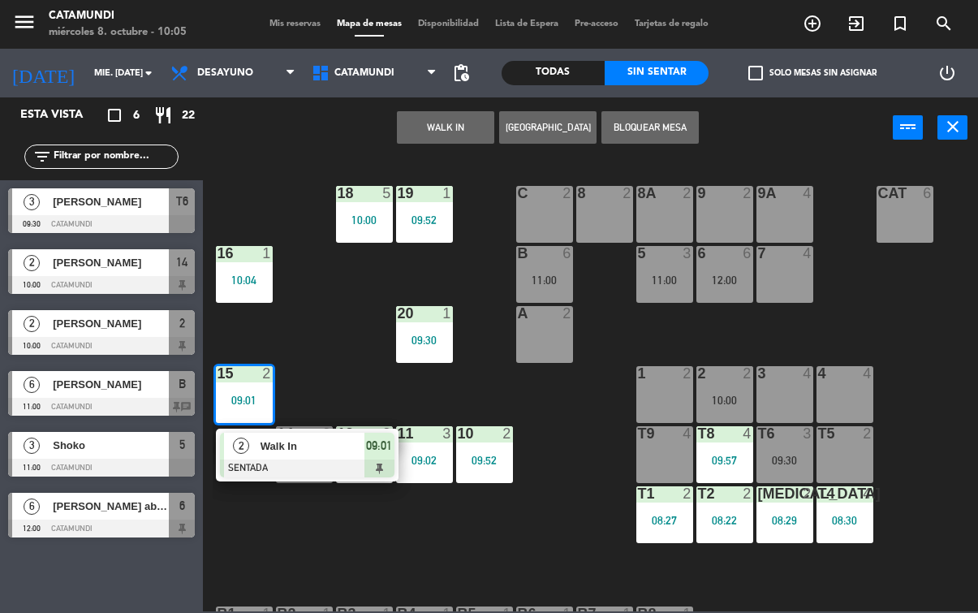
click at [388, 464] on div at bounding box center [307, 468] width 174 height 18
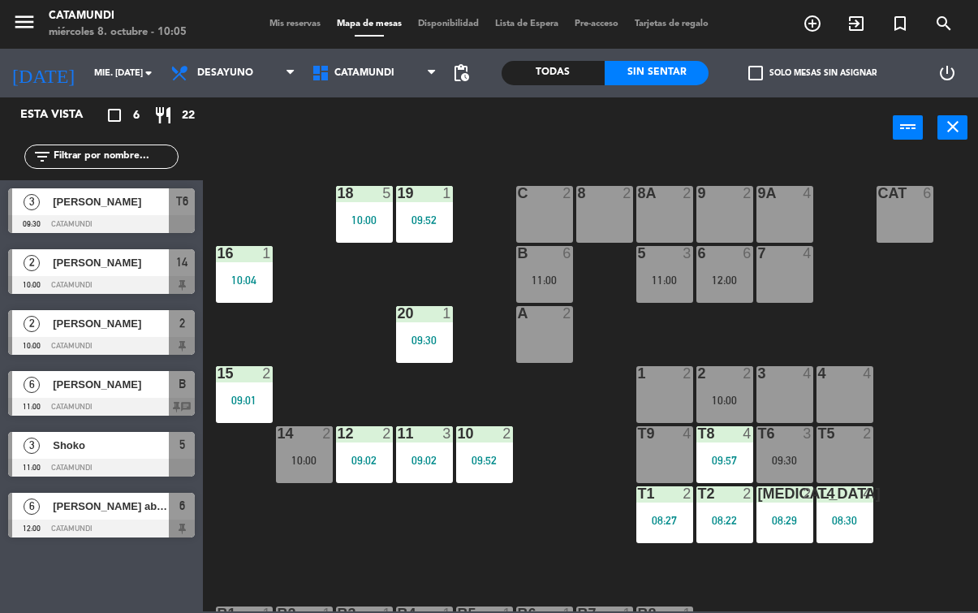
click at [484, 471] on div "10 2 09:52" at bounding box center [484, 454] width 57 height 57
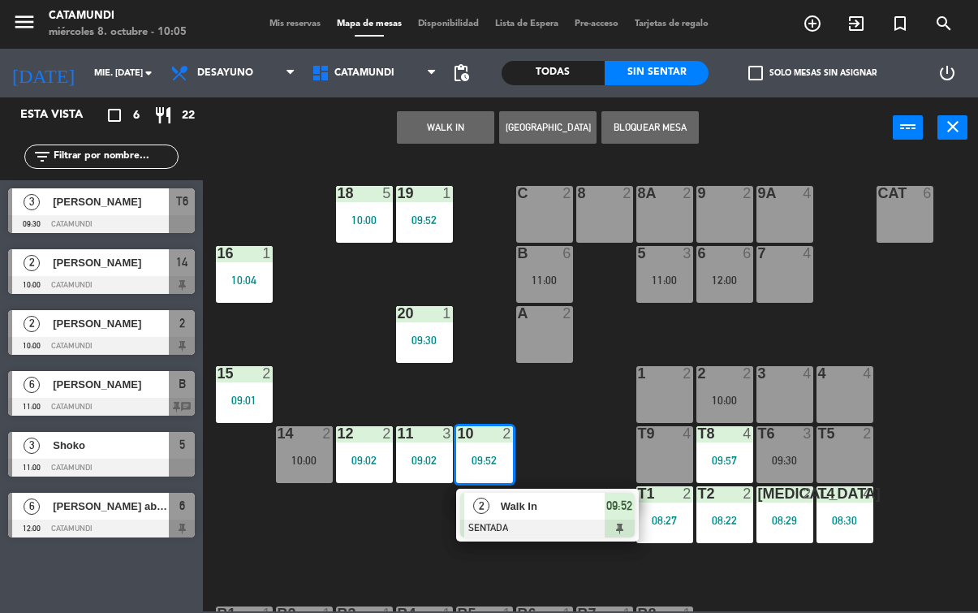
click at [628, 519] on div at bounding box center [547, 528] width 174 height 18
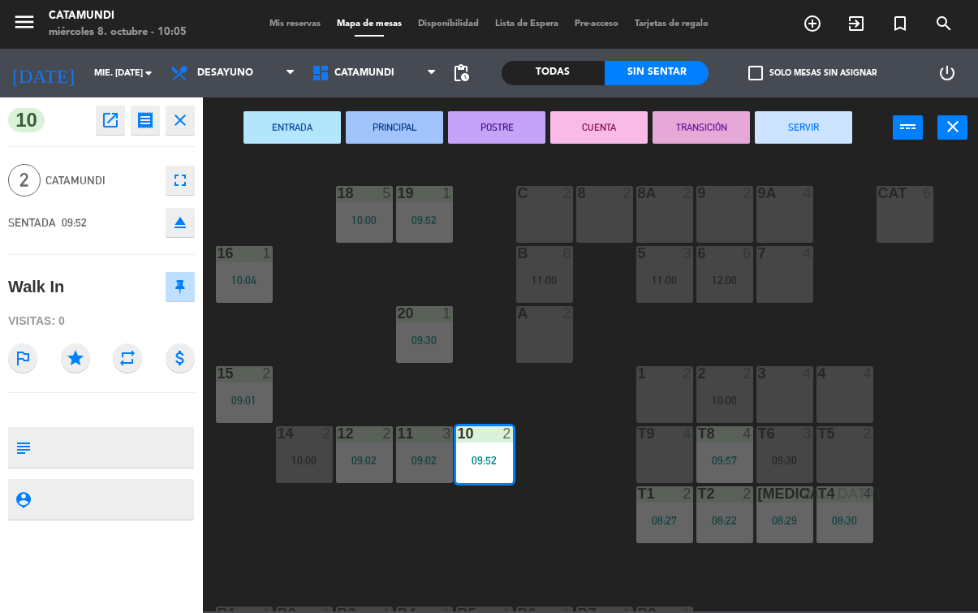
click at [828, 137] on button "SERVIR" at bounding box center [803, 127] width 97 height 32
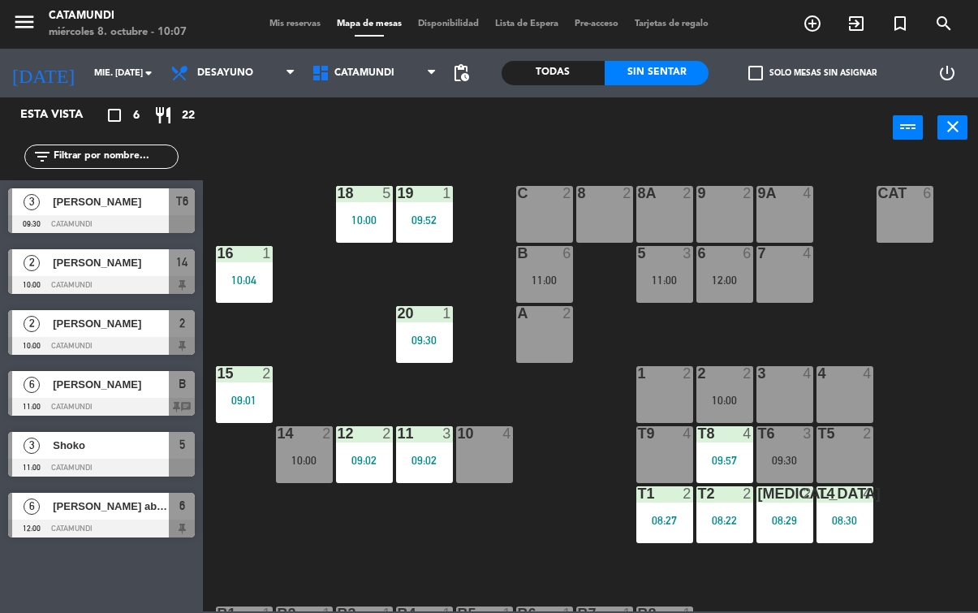
click at [159, 226] on div at bounding box center [101, 224] width 187 height 18
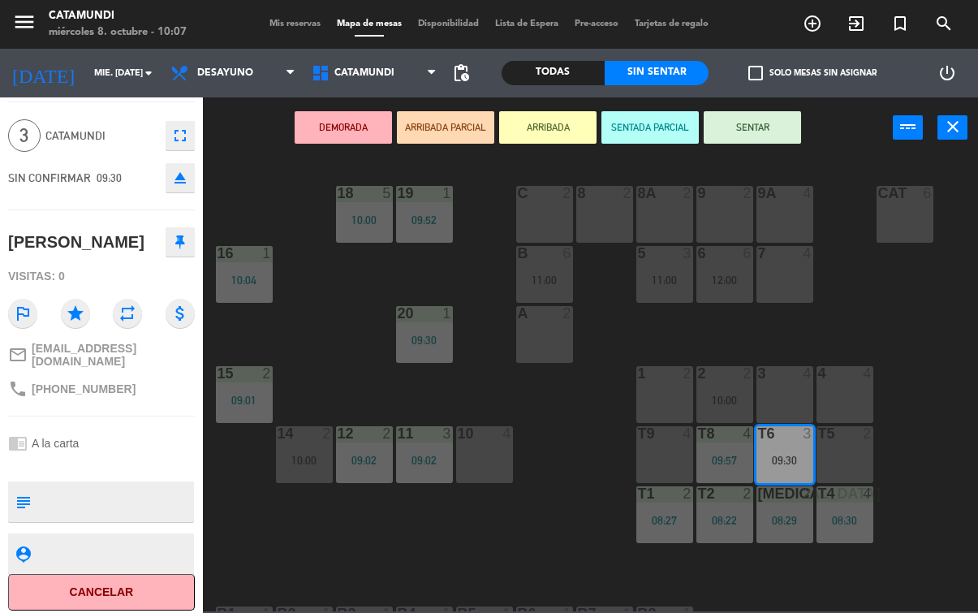
scroll to position [43, 0]
click at [145, 583] on button "Cancelar" at bounding box center [101, 593] width 187 height 37
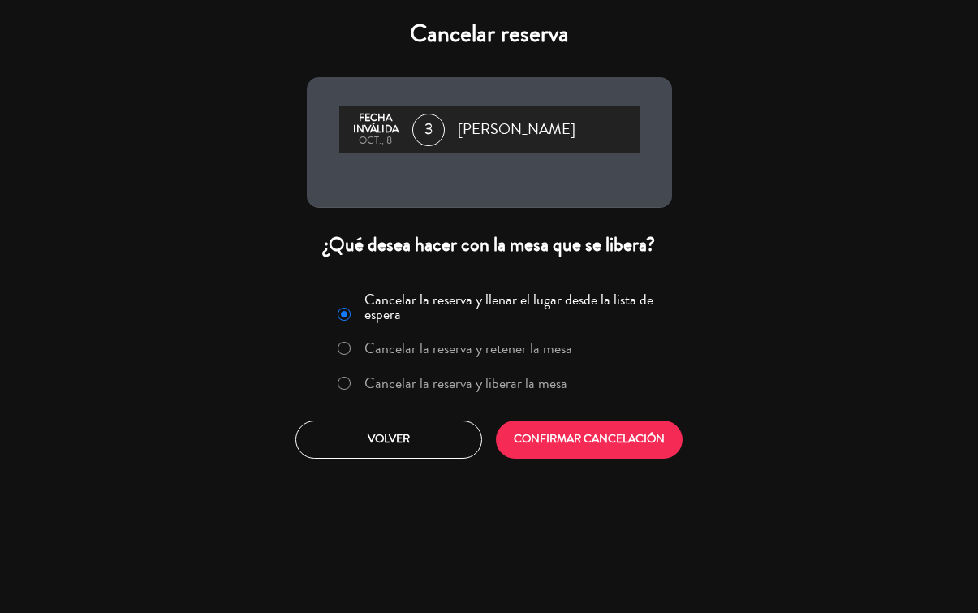
click at [540, 458] on button "CONFIRMAR CANCELACIÓN" at bounding box center [589, 439] width 187 height 38
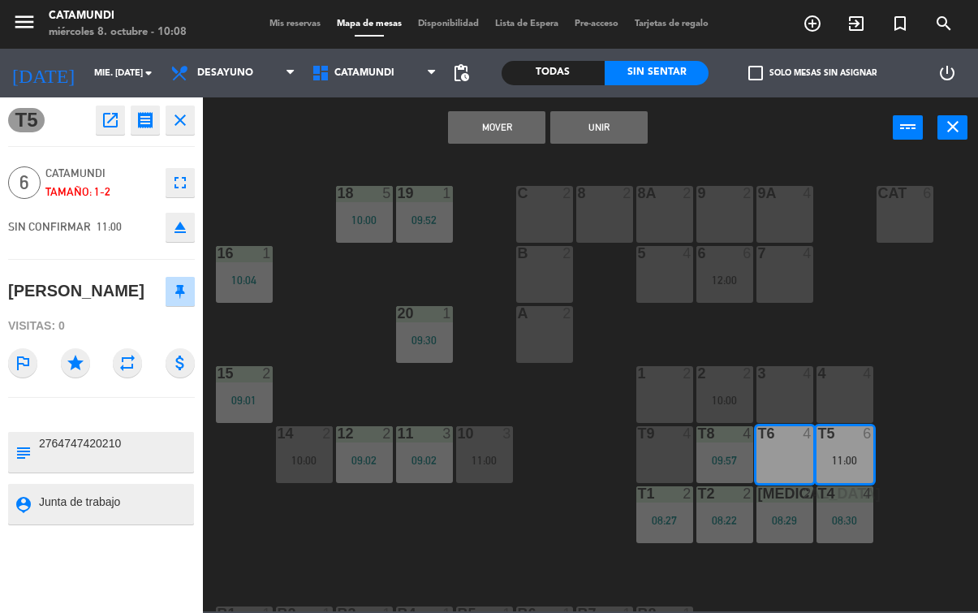
click at [613, 134] on button "Unir" at bounding box center [598, 127] width 97 height 32
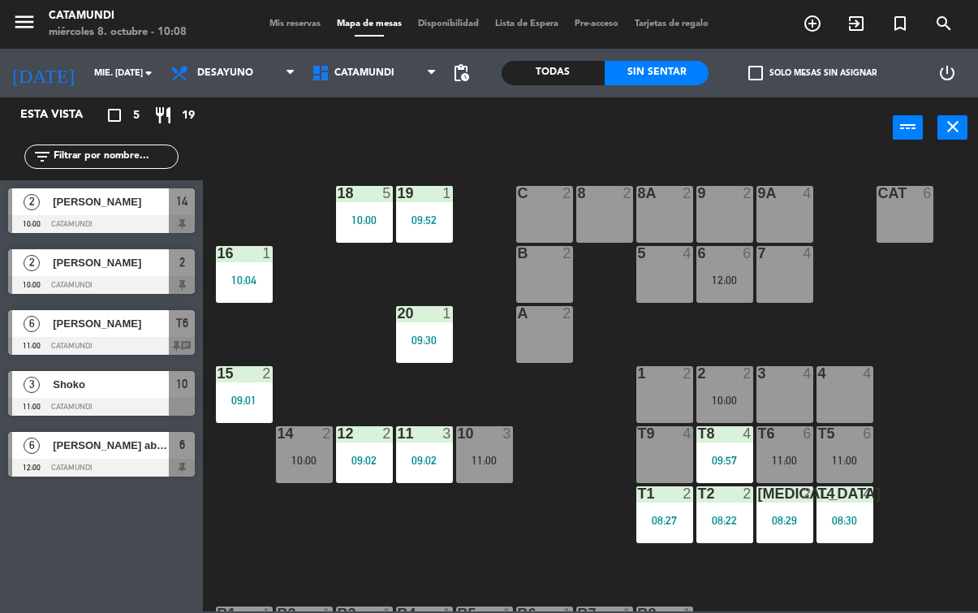
click at [837, 465] on div "11:00" at bounding box center [844, 459] width 57 height 11
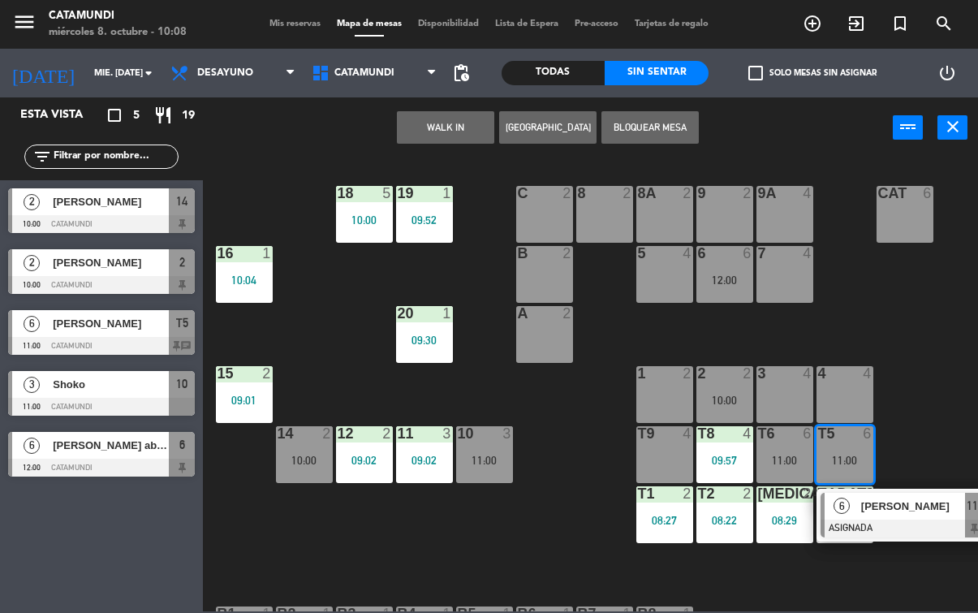
click at [965, 524] on div at bounding box center [907, 528] width 174 height 18
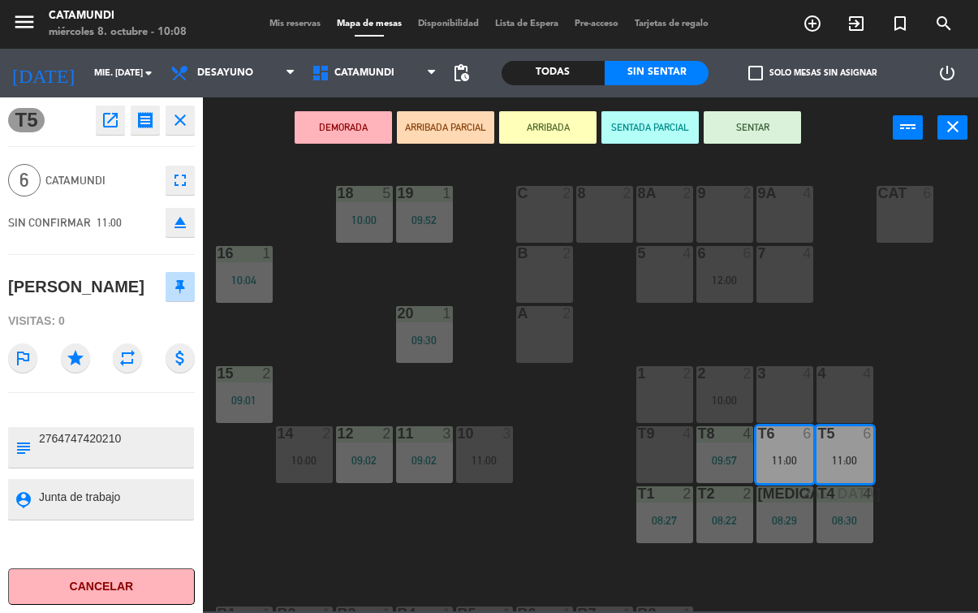
click at [794, 135] on button "SENTAR" at bounding box center [751, 127] width 97 height 32
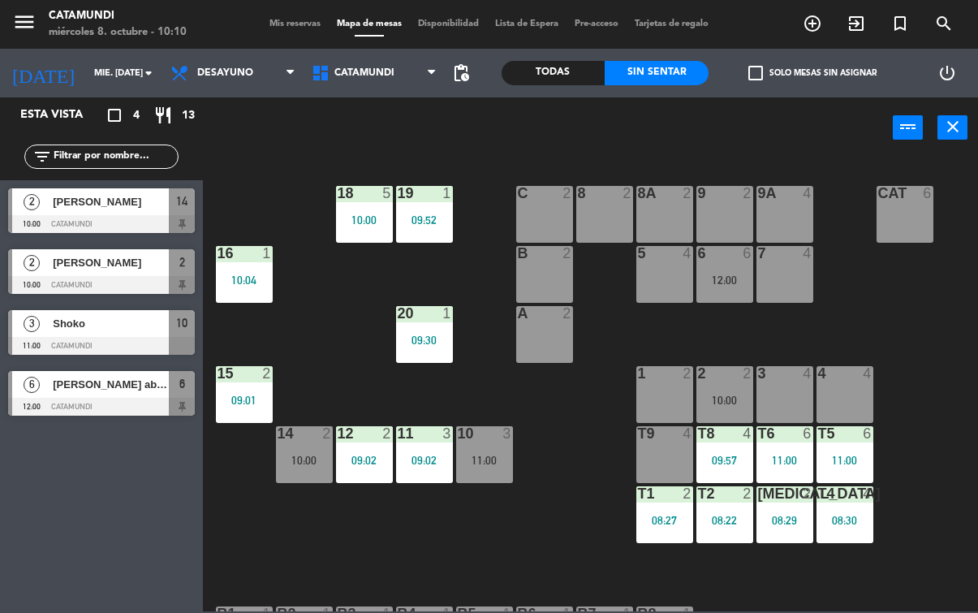
click at [342, 220] on div "10:00" at bounding box center [364, 219] width 57 height 11
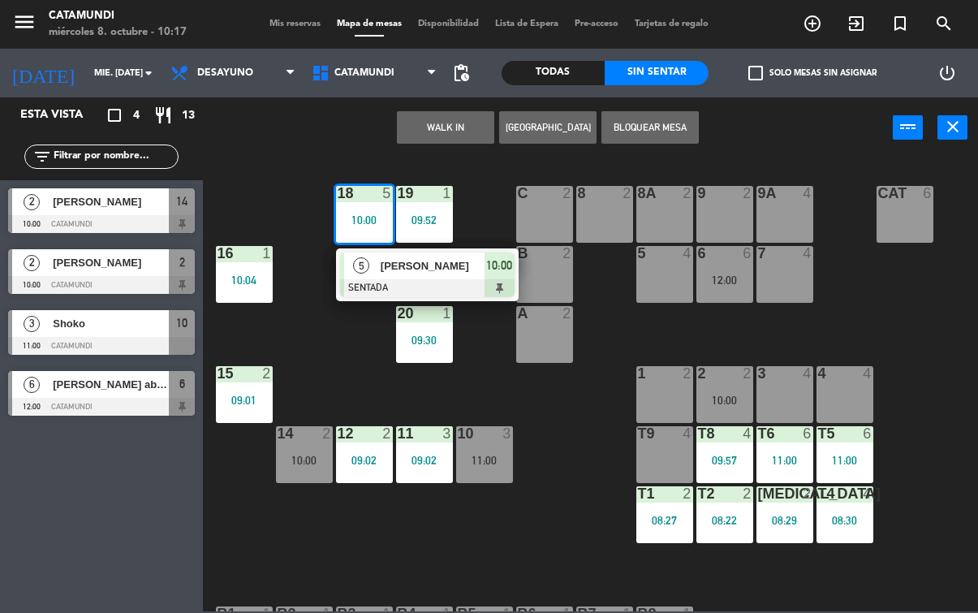
click at [110, 71] on input "mié. [DATE]" at bounding box center [147, 73] width 122 height 27
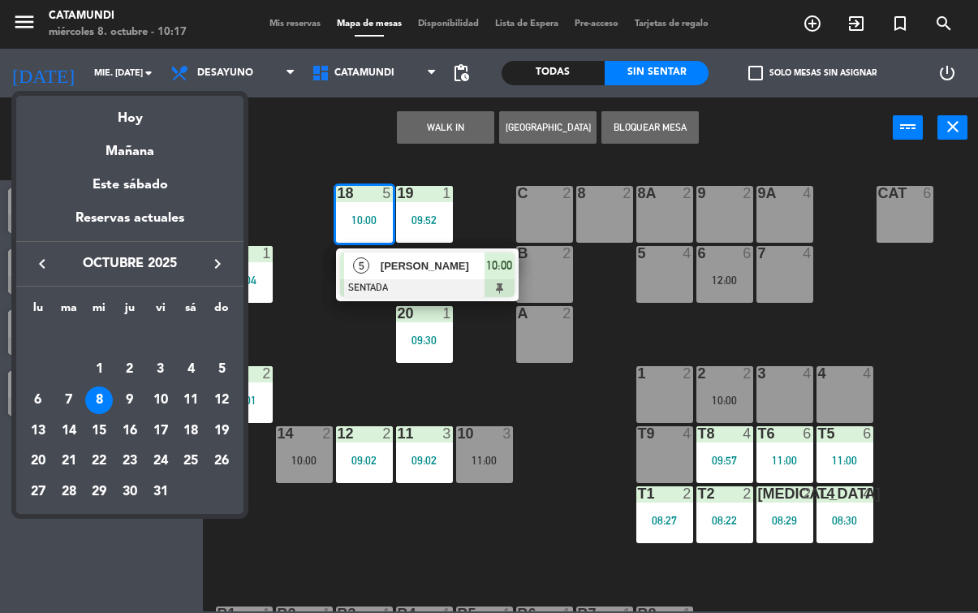
click at [139, 147] on div "Mañana" at bounding box center [129, 145] width 227 height 33
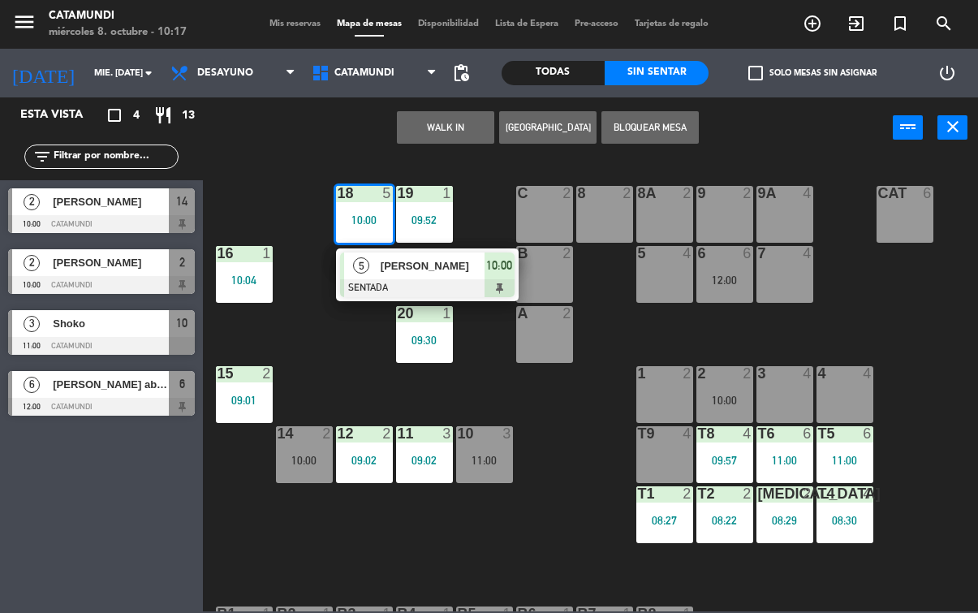
type input "[DEMOGRAPHIC_DATA] [DATE]"
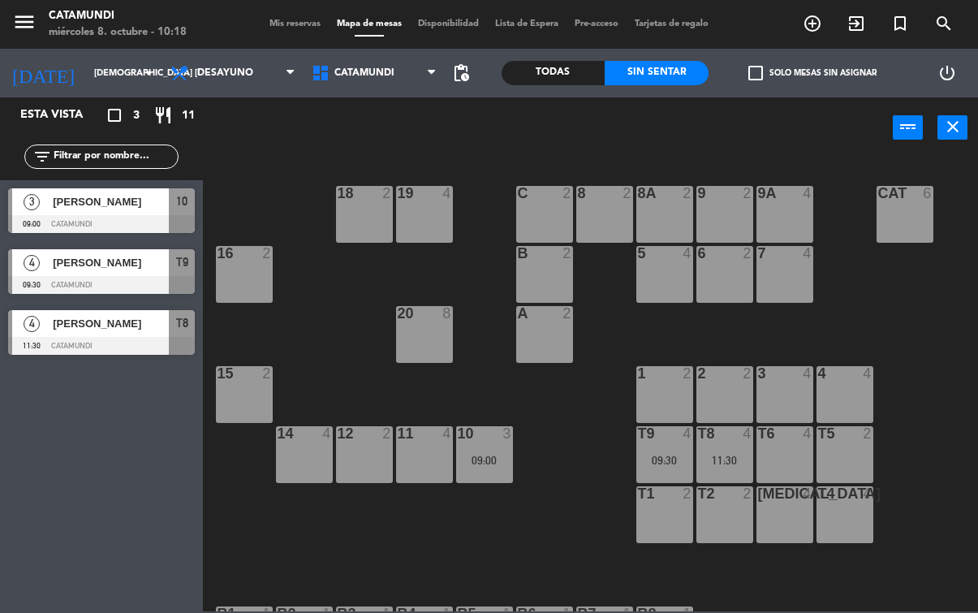
click at [85, 232] on div at bounding box center [101, 224] width 187 height 18
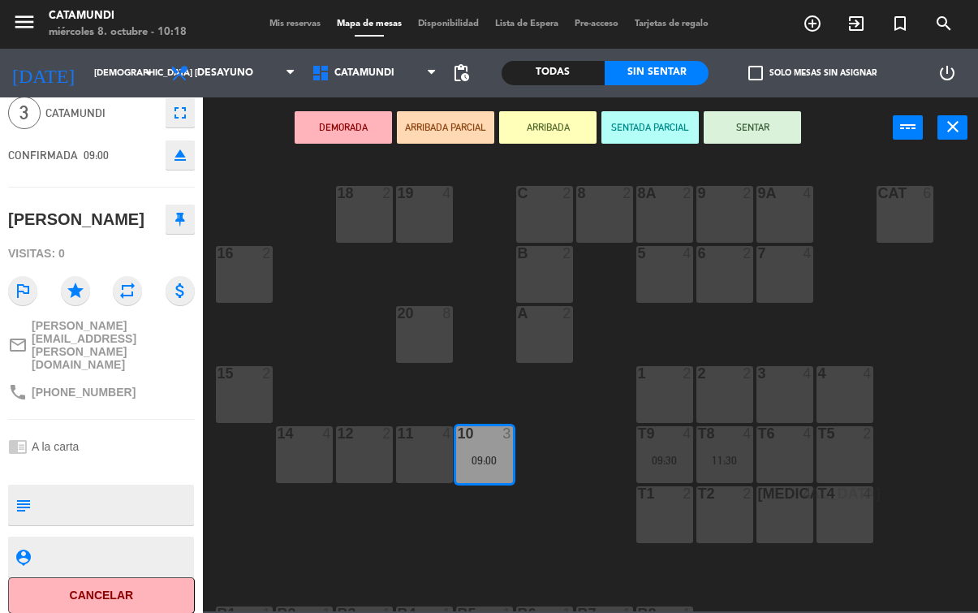
scroll to position [66, 0]
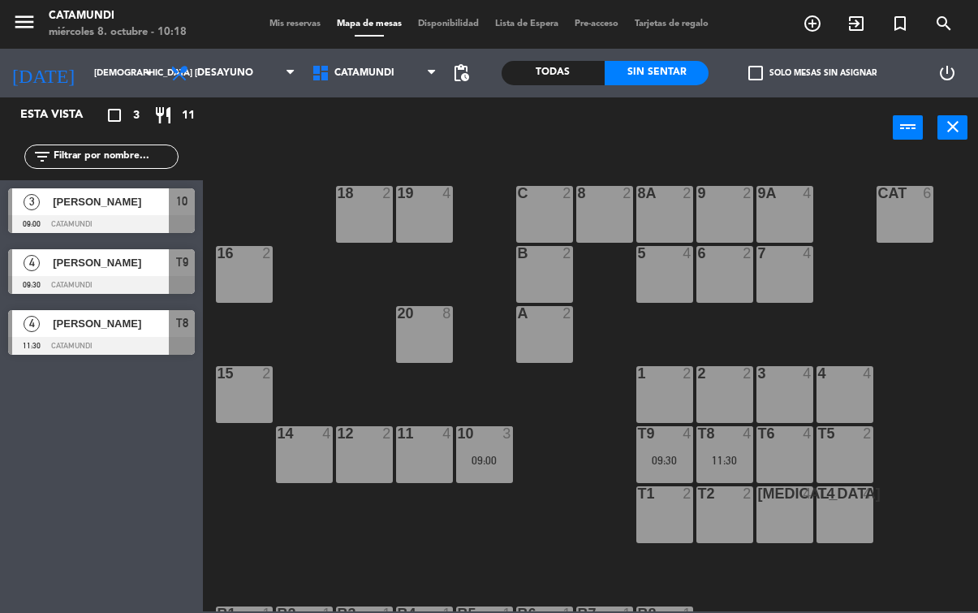
click at [155, 265] on span "[PERSON_NAME]" at bounding box center [111, 262] width 116 height 17
click at [117, 334] on div "[PERSON_NAME]" at bounding box center [110, 323] width 118 height 27
click at [822, 19] on span "add_circle_outline" at bounding box center [812, 24] width 44 height 28
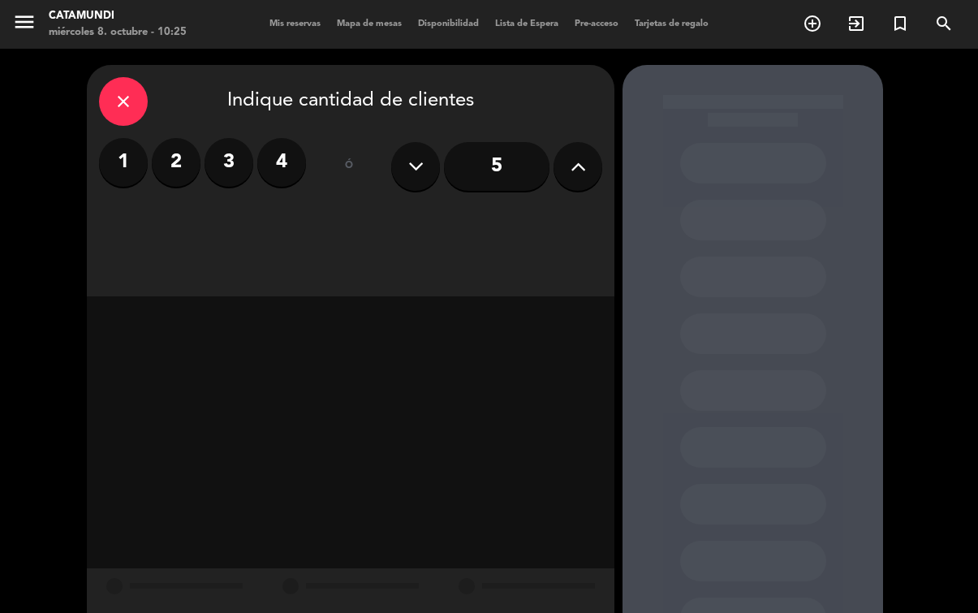
click at [129, 92] on icon "close" at bounding box center [123, 101] width 19 height 19
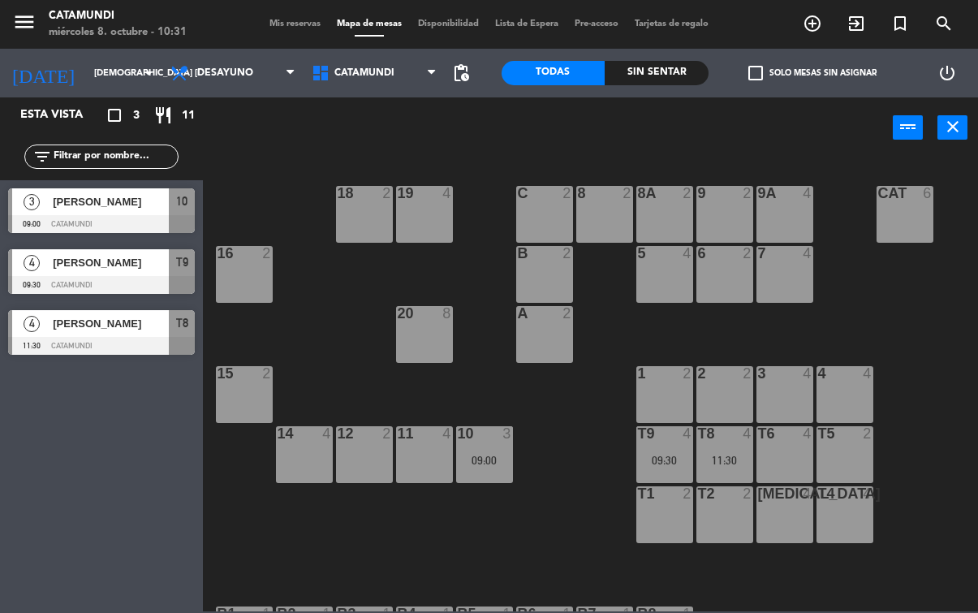
click at [89, 49] on div "[DATE] jue. [DATE] arrow_drop_down" at bounding box center [81, 73] width 162 height 49
click at [99, 72] on input "[DEMOGRAPHIC_DATA] [DATE]" at bounding box center [147, 73] width 122 height 27
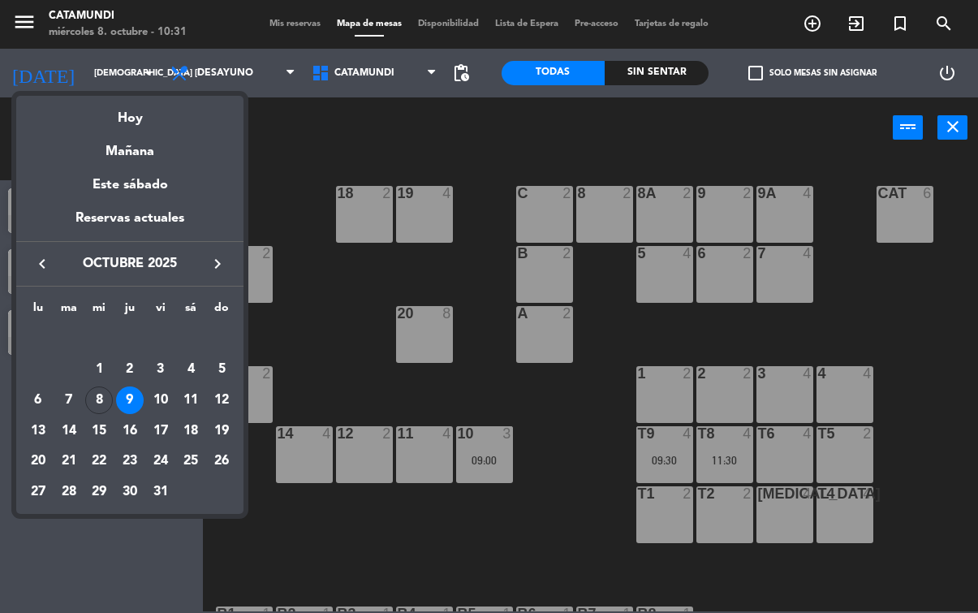
click at [147, 123] on div "Hoy" at bounding box center [129, 112] width 227 height 33
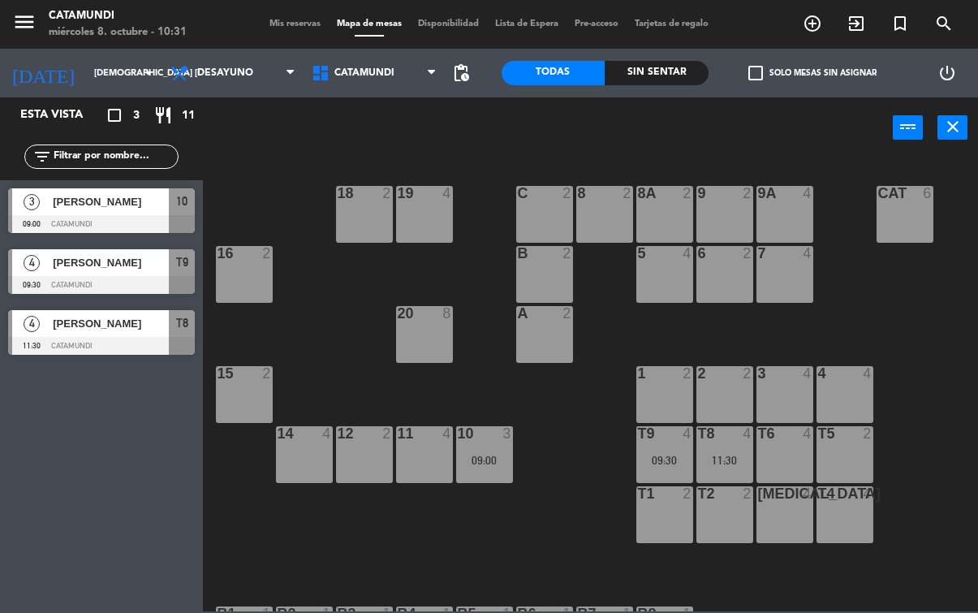
type input "mié. [DATE]"
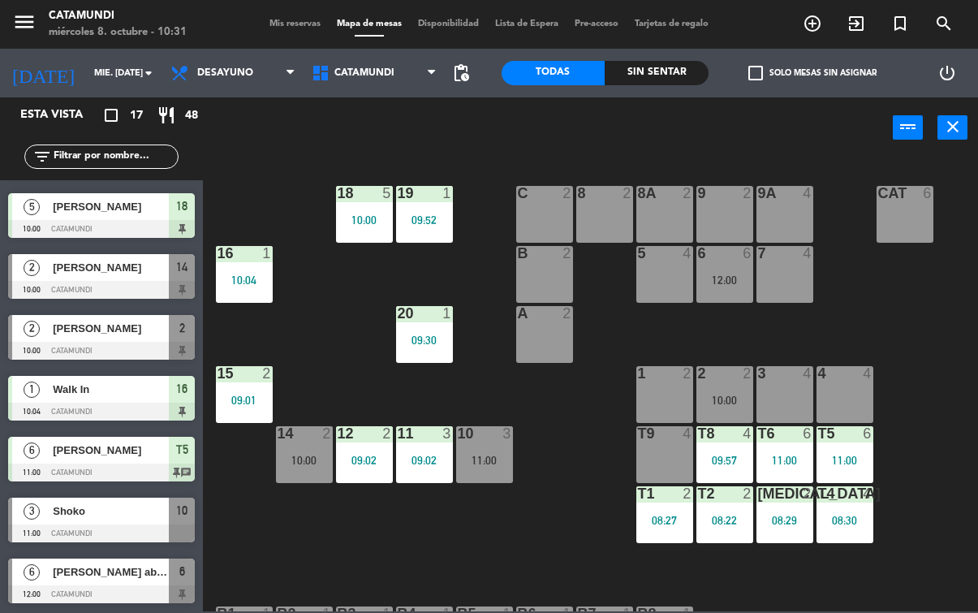
scroll to position [604, 0]
click at [123, 339] on div "[PERSON_NAME]" at bounding box center [110, 328] width 118 height 27
click at [641, 510] on div "T1 2 08:27" at bounding box center [664, 514] width 57 height 57
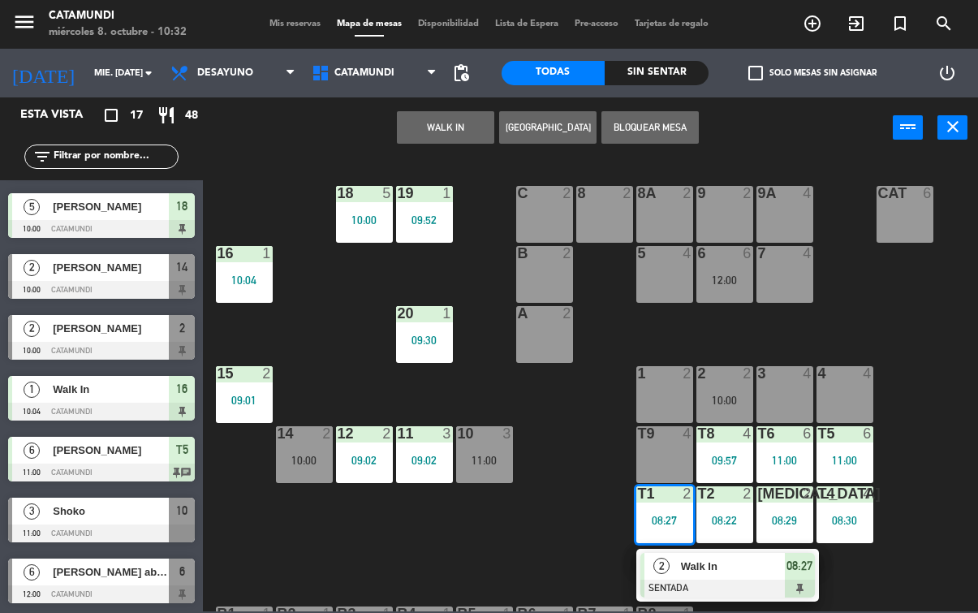
click at [790, 593] on div at bounding box center [727, 588] width 174 height 18
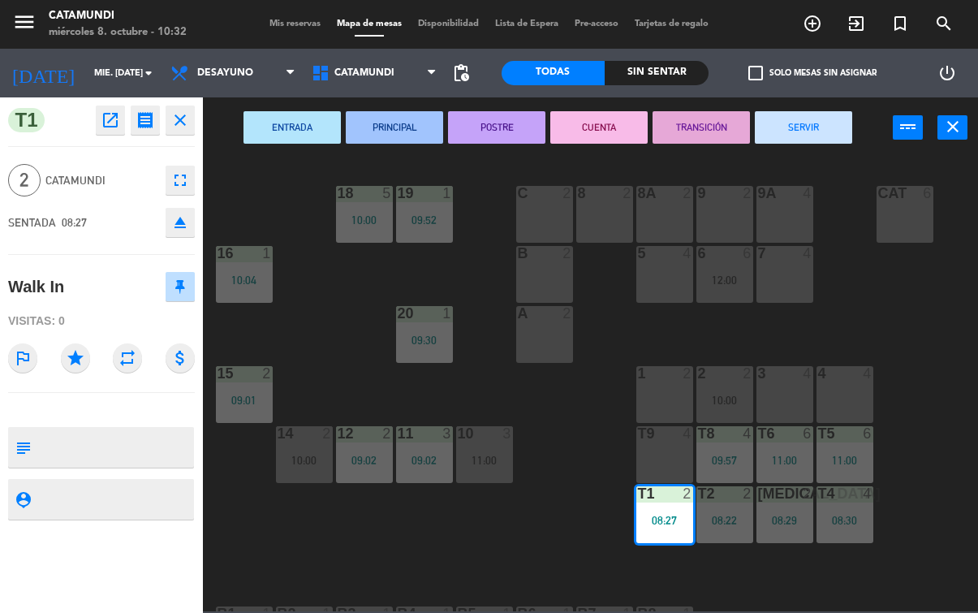
click at [831, 123] on button "SERVIR" at bounding box center [803, 127] width 97 height 32
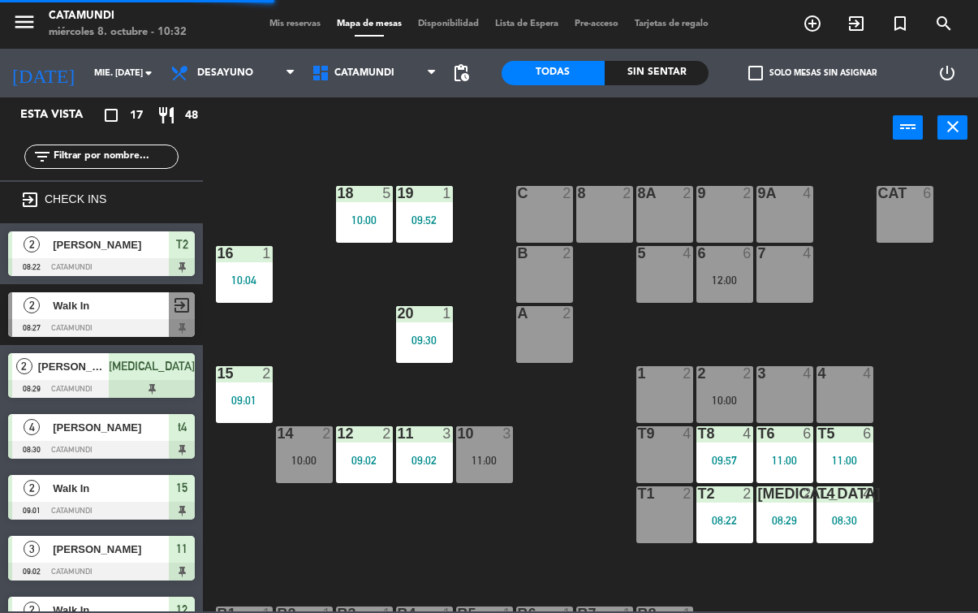
click at [714, 518] on div "08:22" at bounding box center [724, 519] width 57 height 11
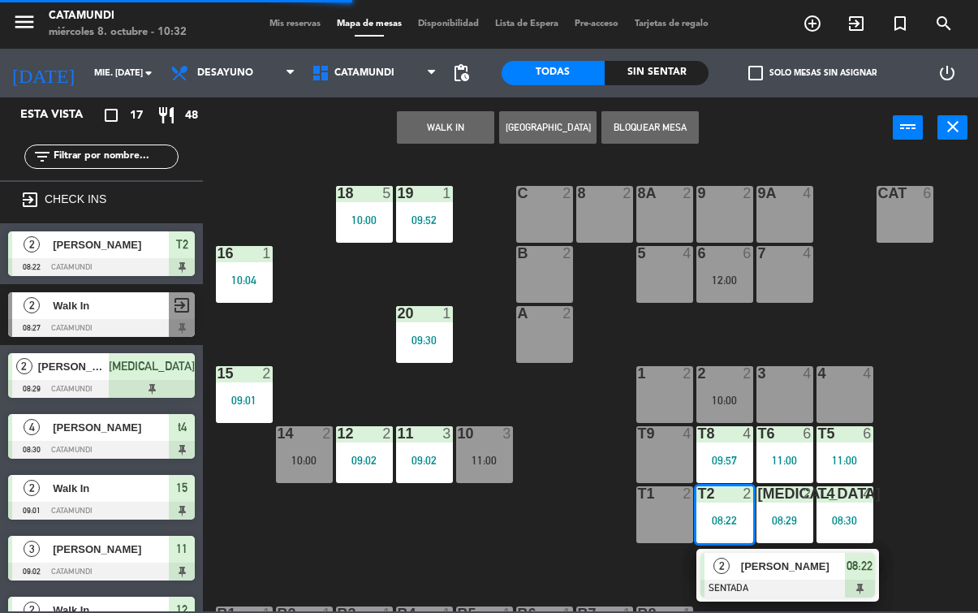
click at [856, 573] on span "08:22" at bounding box center [859, 565] width 26 height 19
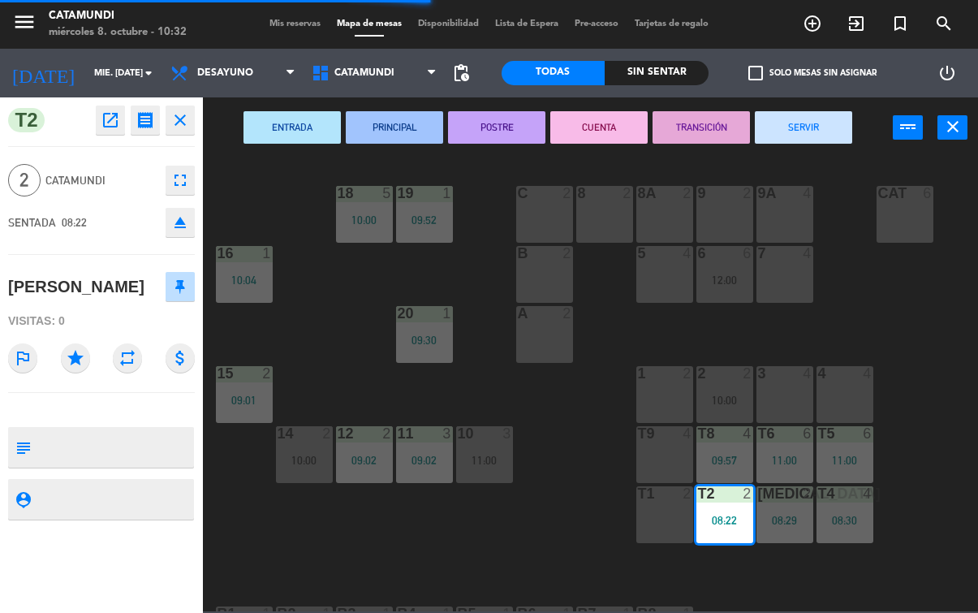
click at [829, 120] on button "SERVIR" at bounding box center [803, 127] width 97 height 32
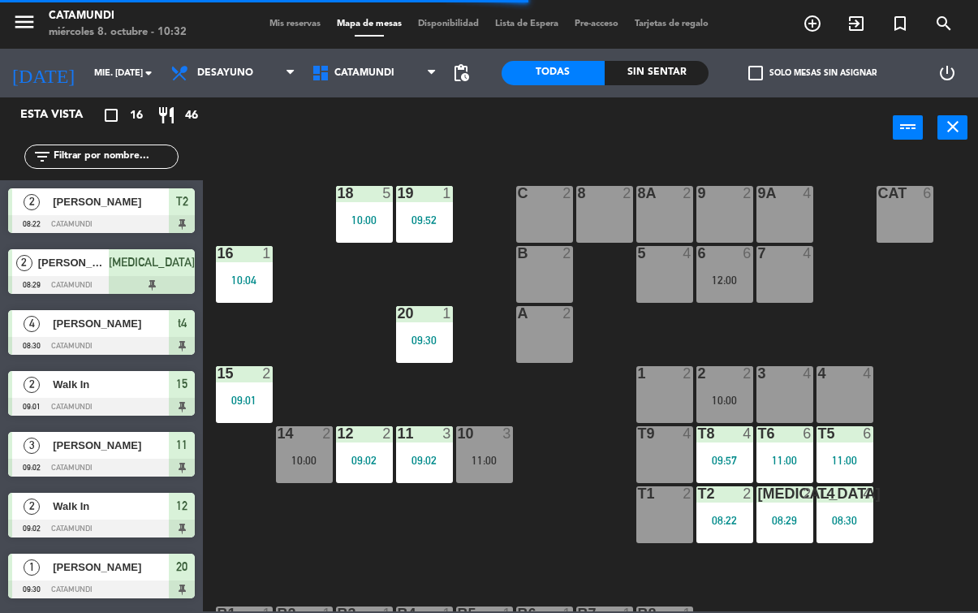
click at [666, 508] on div "T1 2" at bounding box center [664, 514] width 57 height 57
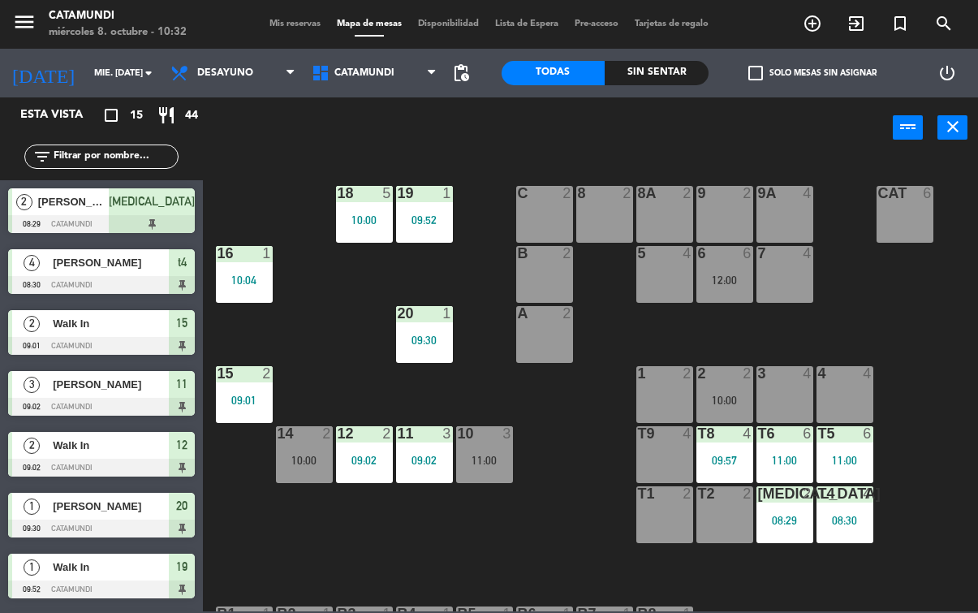
click at [668, 506] on div "T1 2" at bounding box center [664, 514] width 57 height 57
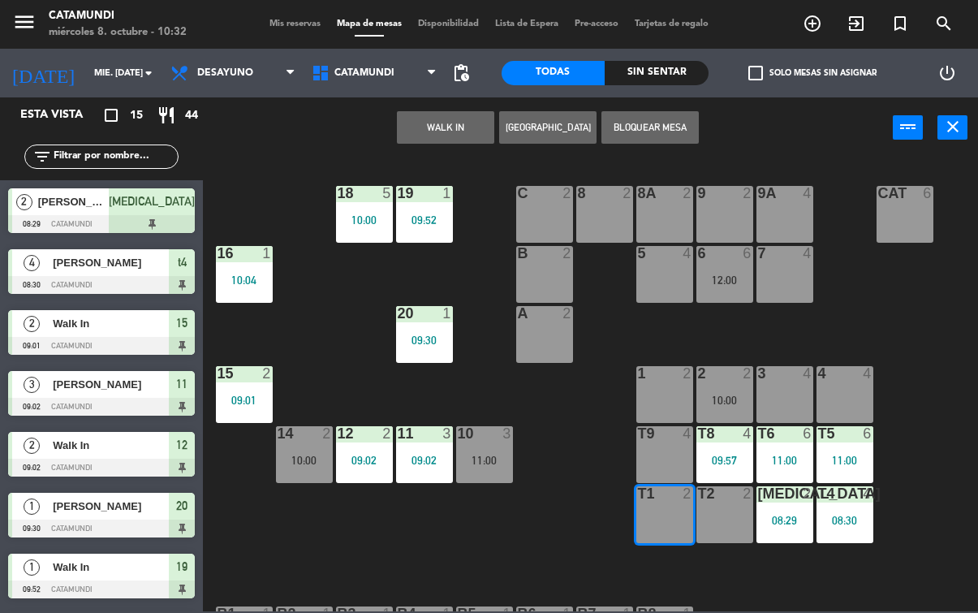
click at [729, 510] on div "T2 2" at bounding box center [724, 514] width 57 height 57
click at [445, 135] on button "WALK IN" at bounding box center [445, 127] width 97 height 32
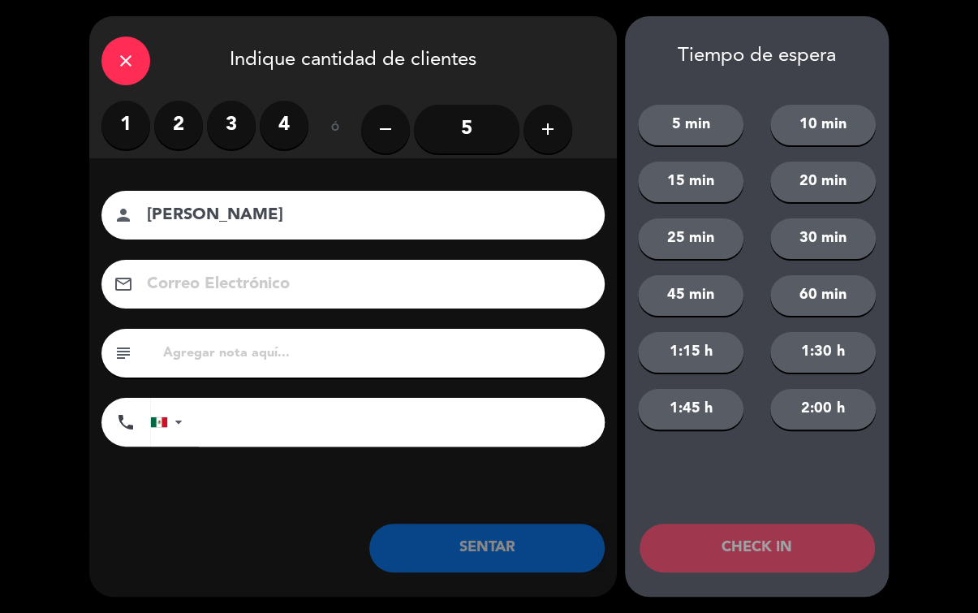
type input "[PERSON_NAME]"
click at [466, 123] on input "5" at bounding box center [466, 129] width 105 height 49
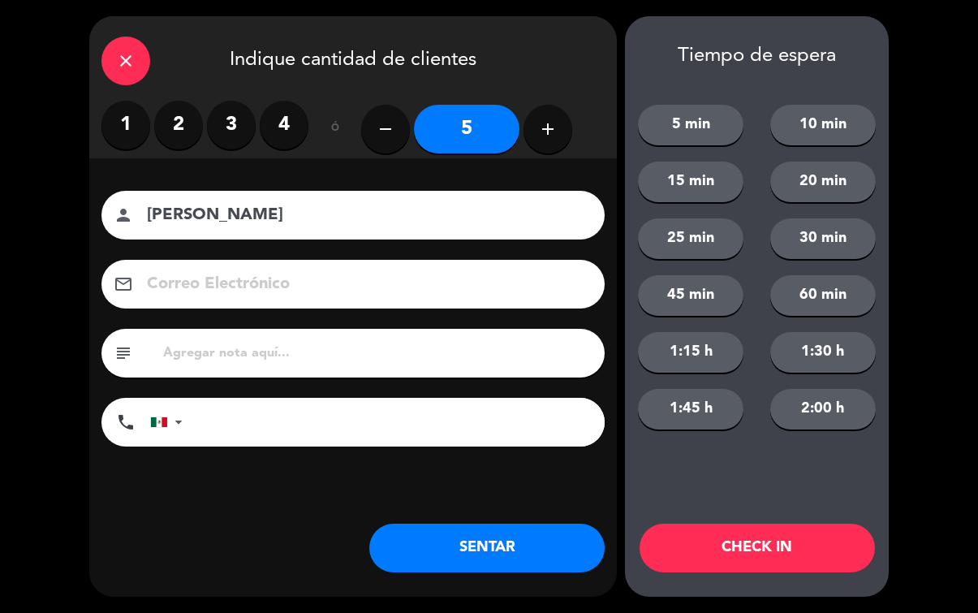
click at [488, 552] on button "SENTAR" at bounding box center [486, 547] width 235 height 49
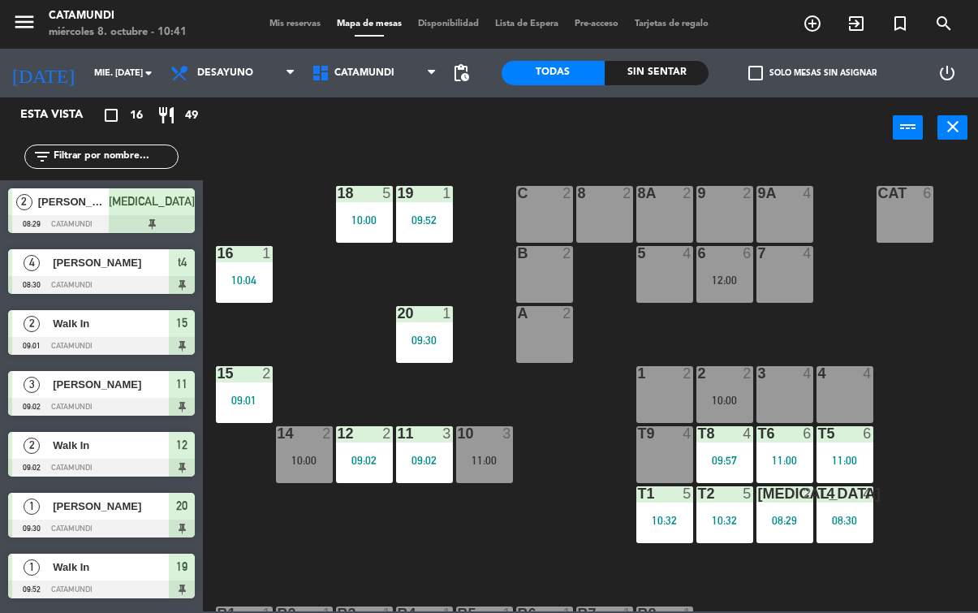
click at [398, 437] on div "11" at bounding box center [398, 433] width 1 height 15
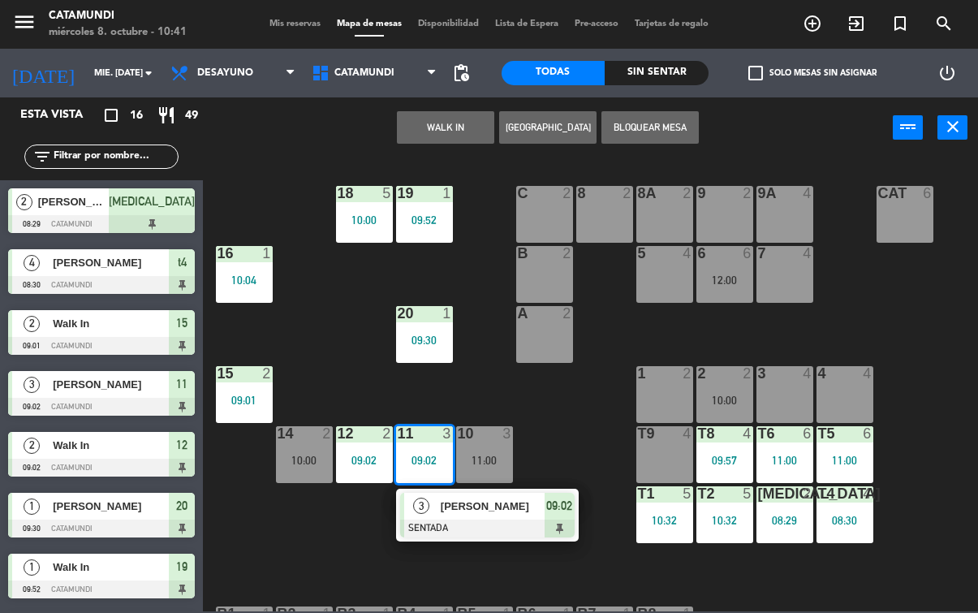
click at [570, 518] on div "09:02" at bounding box center [559, 505] width 30 height 27
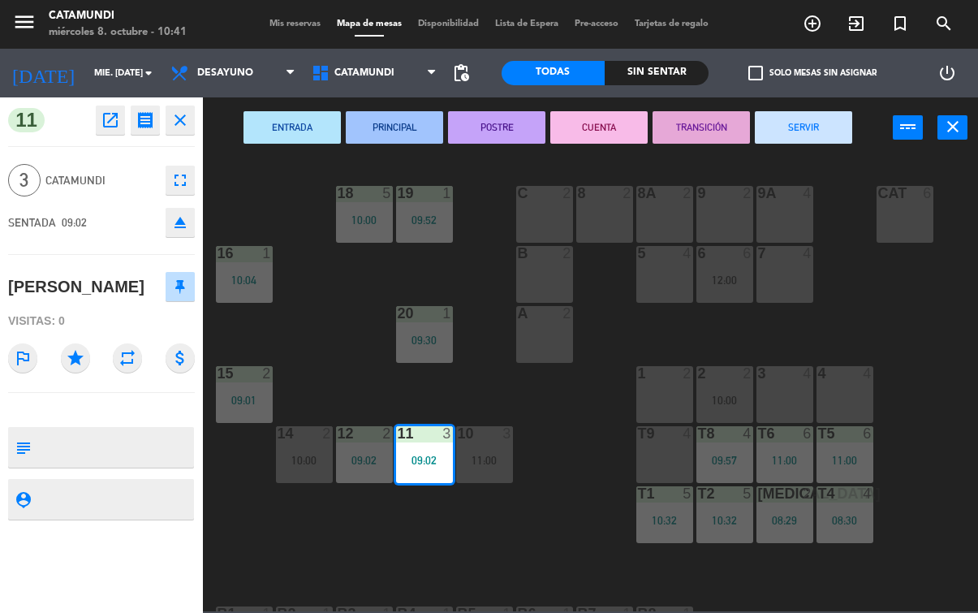
click at [798, 129] on button "SERVIR" at bounding box center [803, 127] width 97 height 32
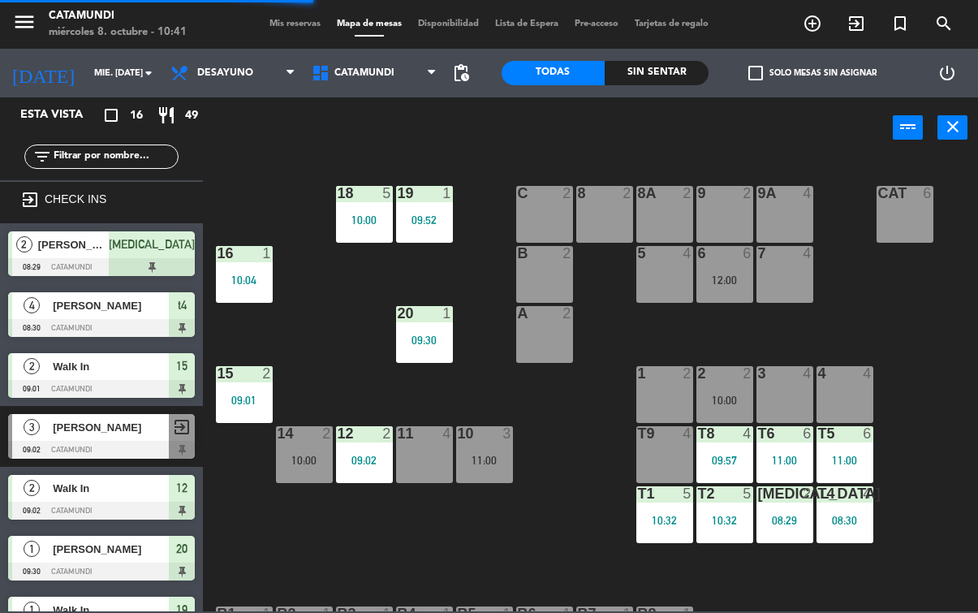
click at [410, 479] on div "11 4" at bounding box center [424, 454] width 57 height 57
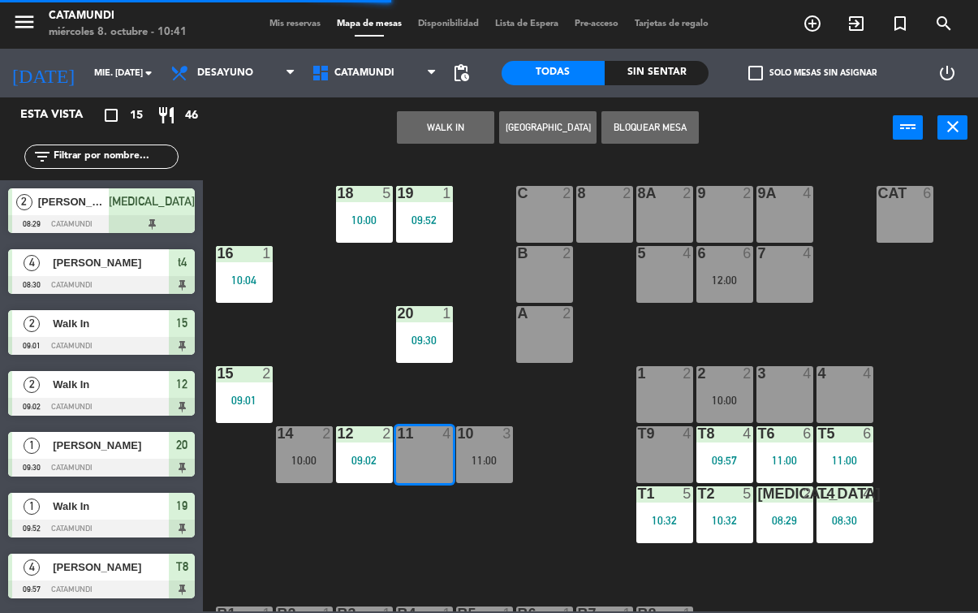
click at [450, 123] on button "WALK IN" at bounding box center [445, 127] width 97 height 32
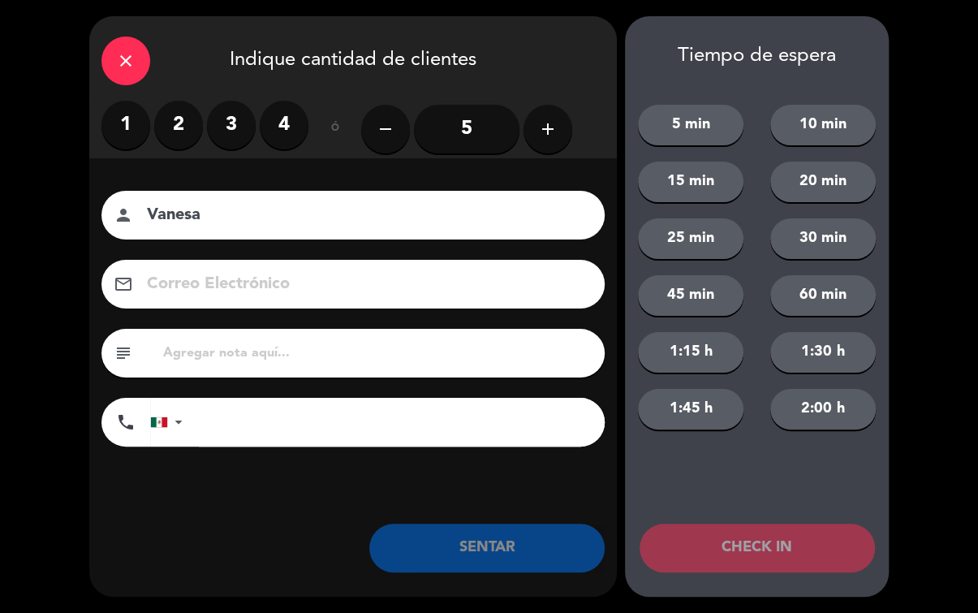
type input "Vanesa"
click at [176, 126] on label "2" at bounding box center [178, 125] width 49 height 49
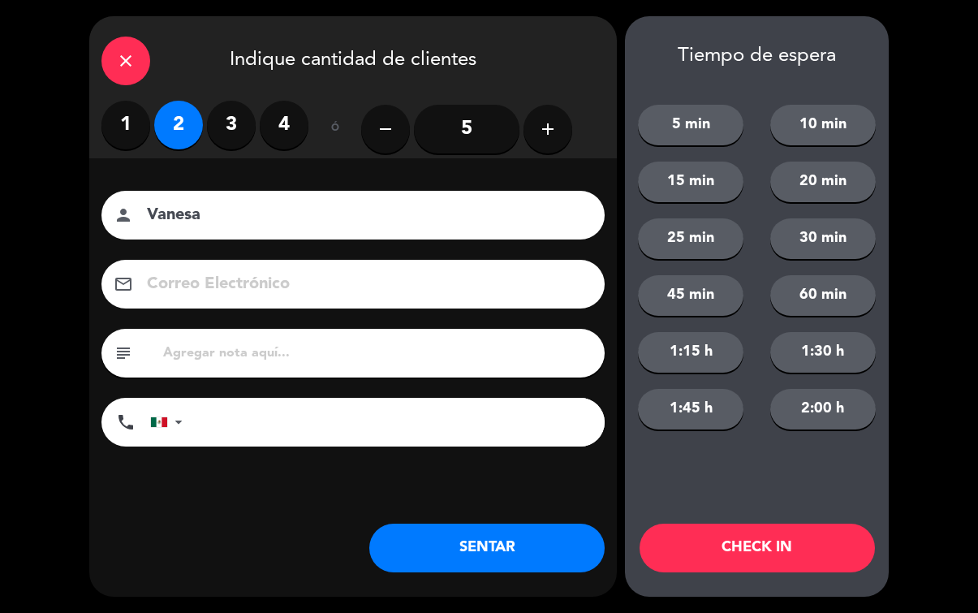
click at [227, 129] on label "3" at bounding box center [231, 125] width 49 height 49
click at [485, 545] on button "SENTAR" at bounding box center [486, 547] width 235 height 49
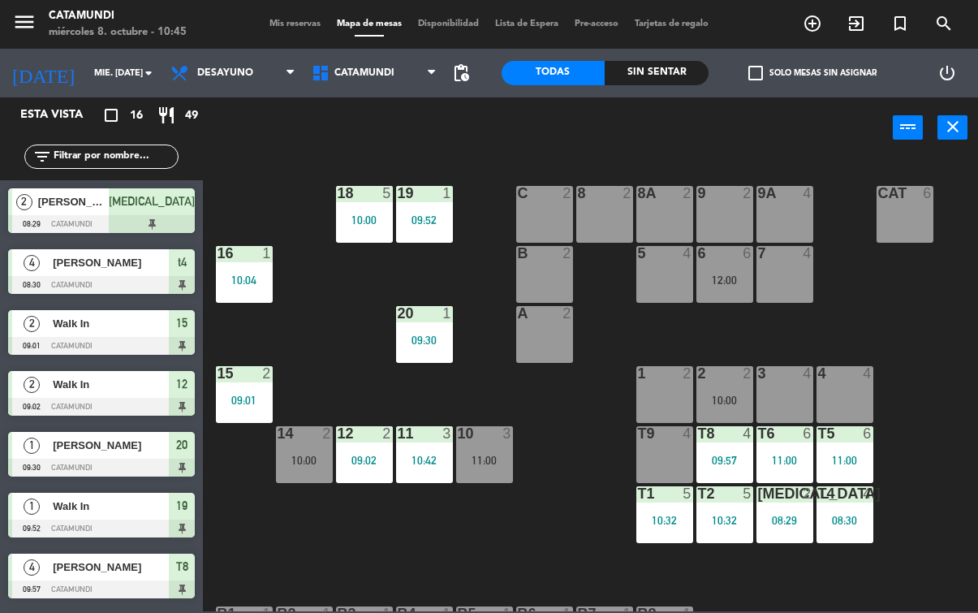
click at [259, 273] on div "10:04" at bounding box center [244, 279] width 57 height 12
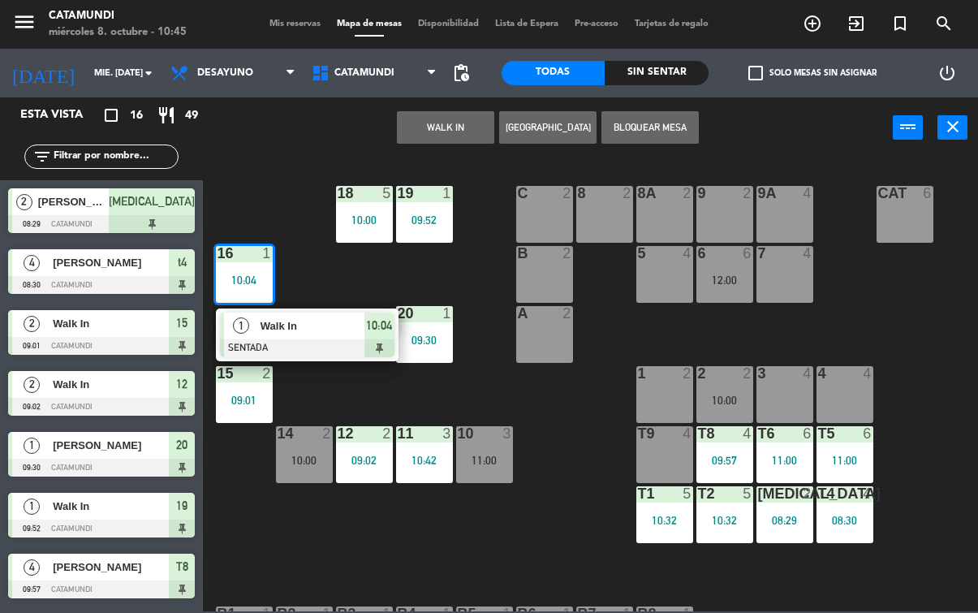
click at [364, 331] on div "10:04" at bounding box center [379, 325] width 30 height 27
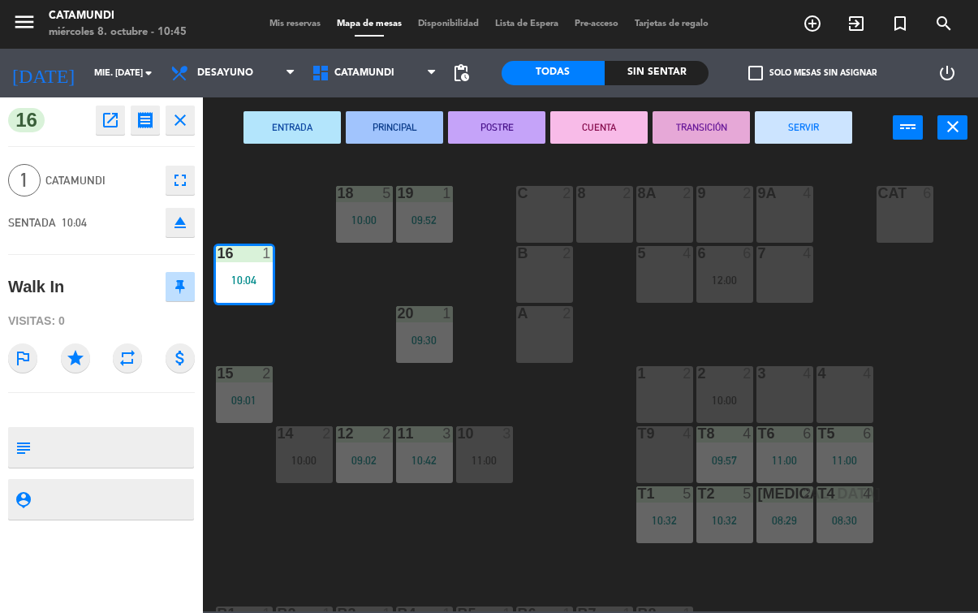
click at [780, 131] on button "SERVIR" at bounding box center [803, 127] width 97 height 32
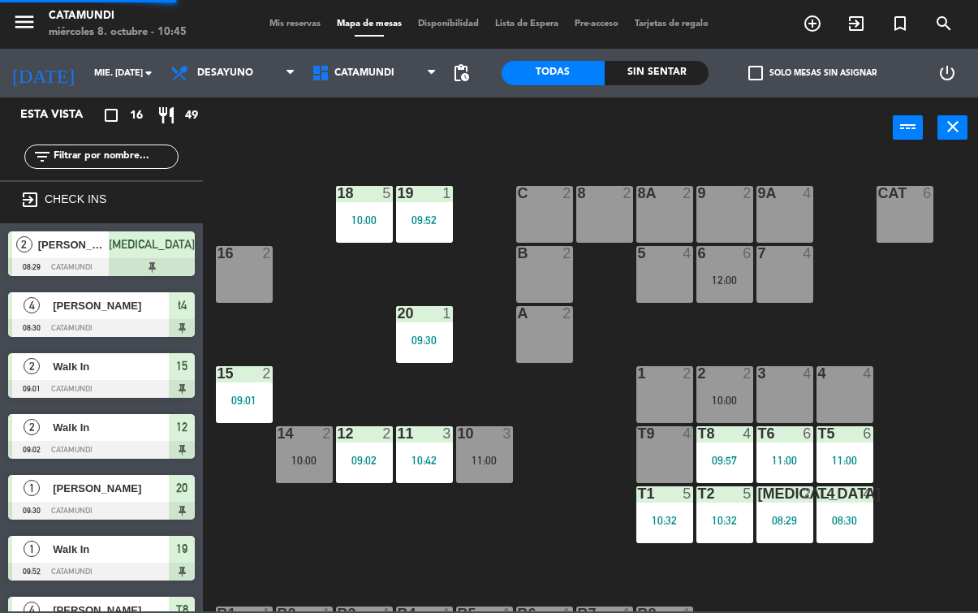
scroll to position [0, 0]
click at [234, 280] on div "16 2" at bounding box center [244, 274] width 57 height 57
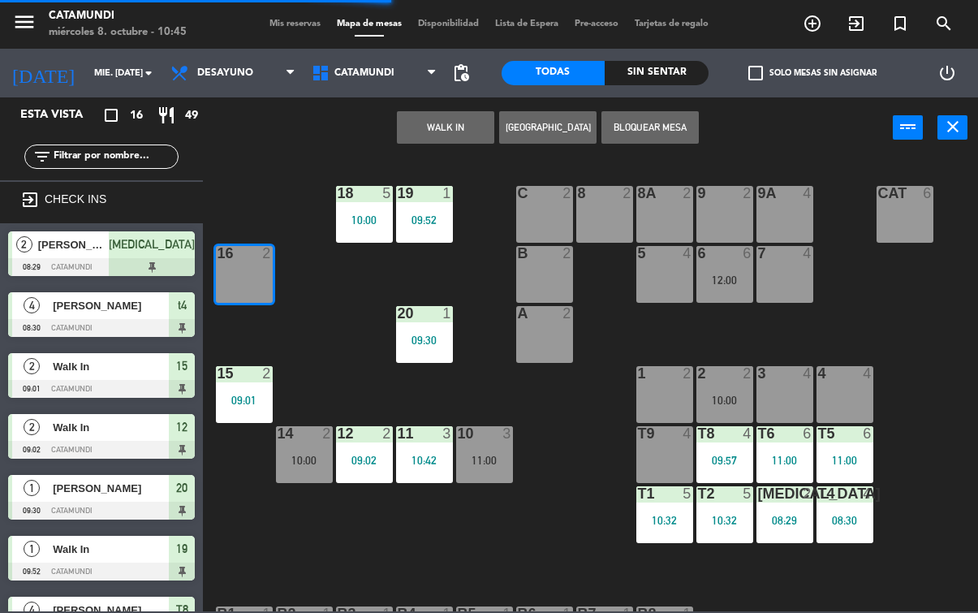
click at [442, 117] on button "WALK IN" at bounding box center [445, 127] width 97 height 32
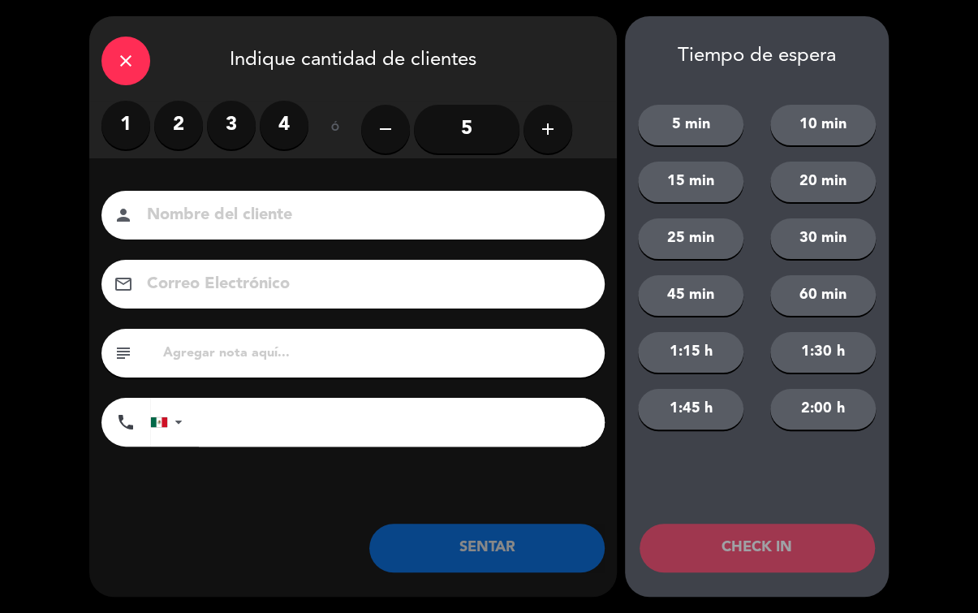
click at [190, 104] on label "2" at bounding box center [178, 125] width 49 height 49
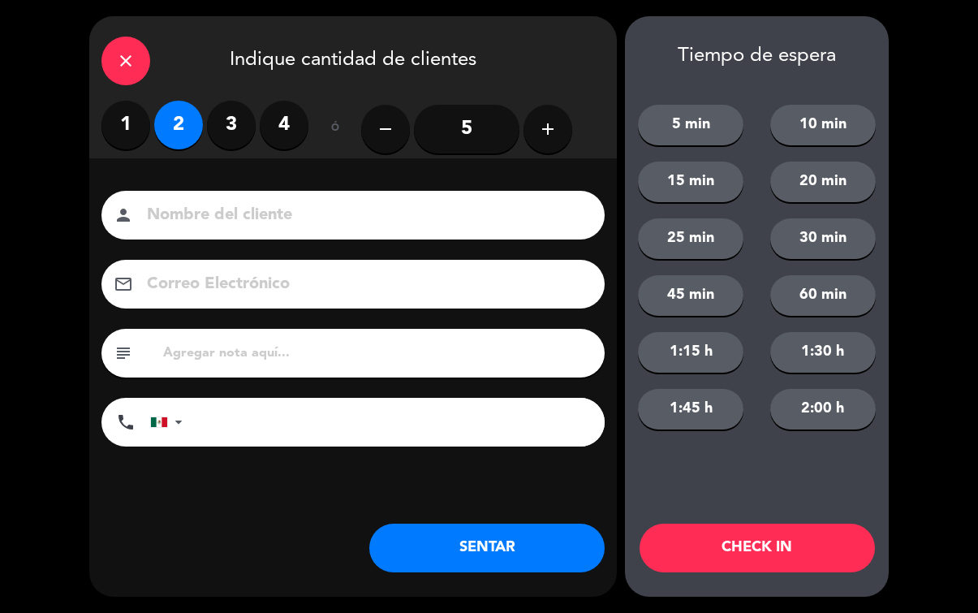
click at [465, 558] on button "SENTAR" at bounding box center [486, 547] width 235 height 49
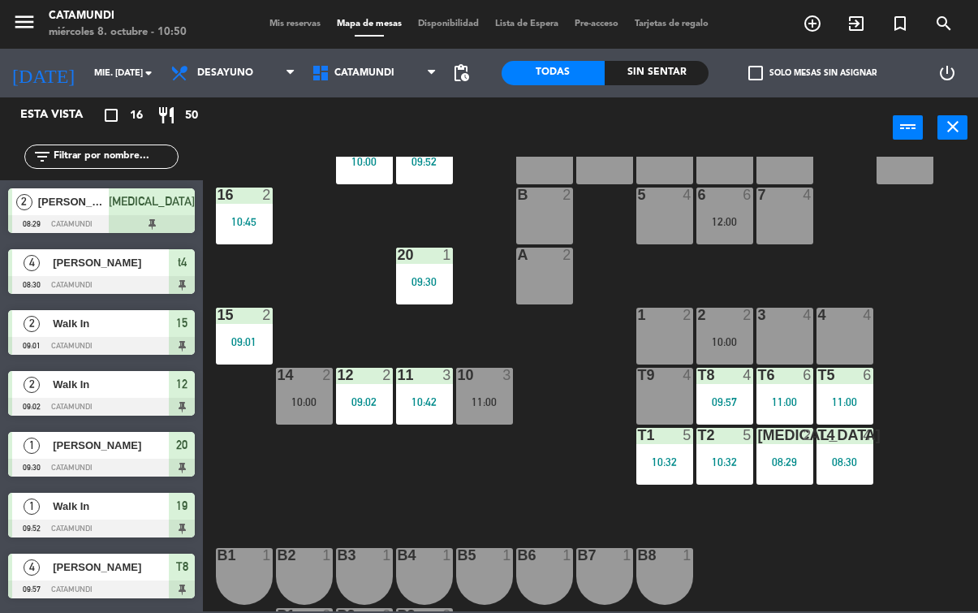
scroll to position [59, 0]
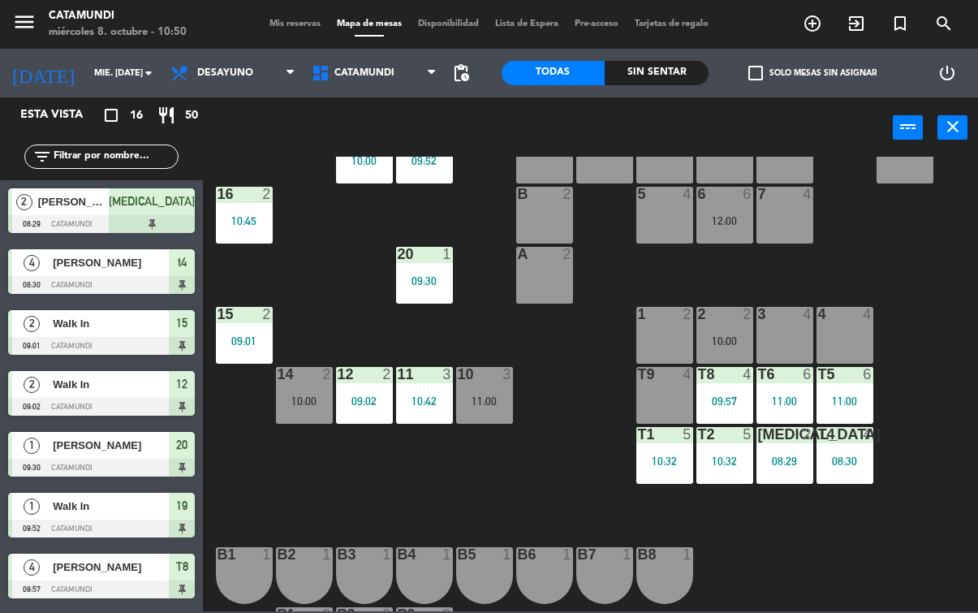
click at [256, 82] on span "Desayuno" at bounding box center [232, 73] width 141 height 36
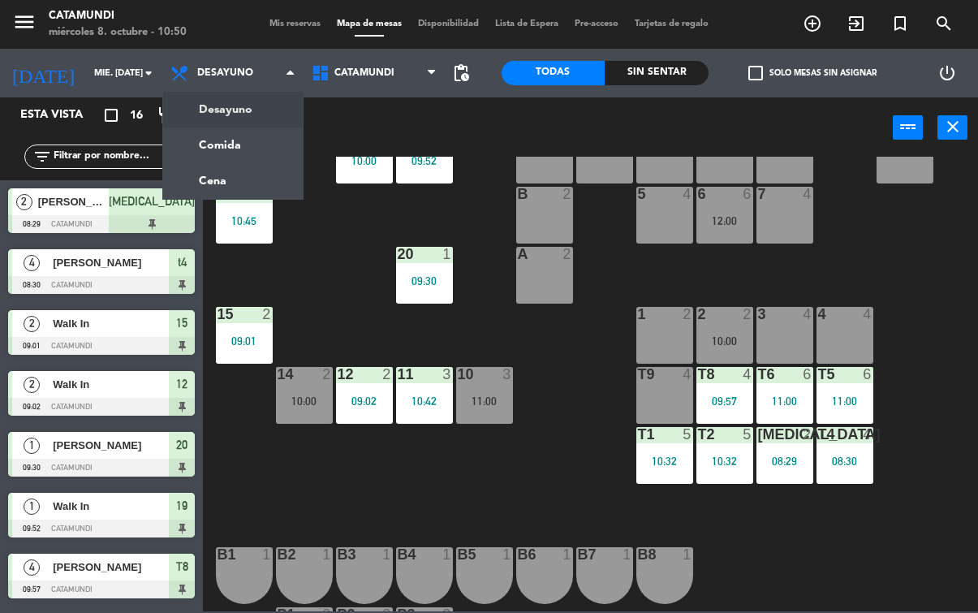
click at [228, 141] on ng-component "menu Catamundi miércoles 8. octubre - 10:50 Mis reservas Mapa de mesas Disponib…" at bounding box center [489, 305] width 978 height 611
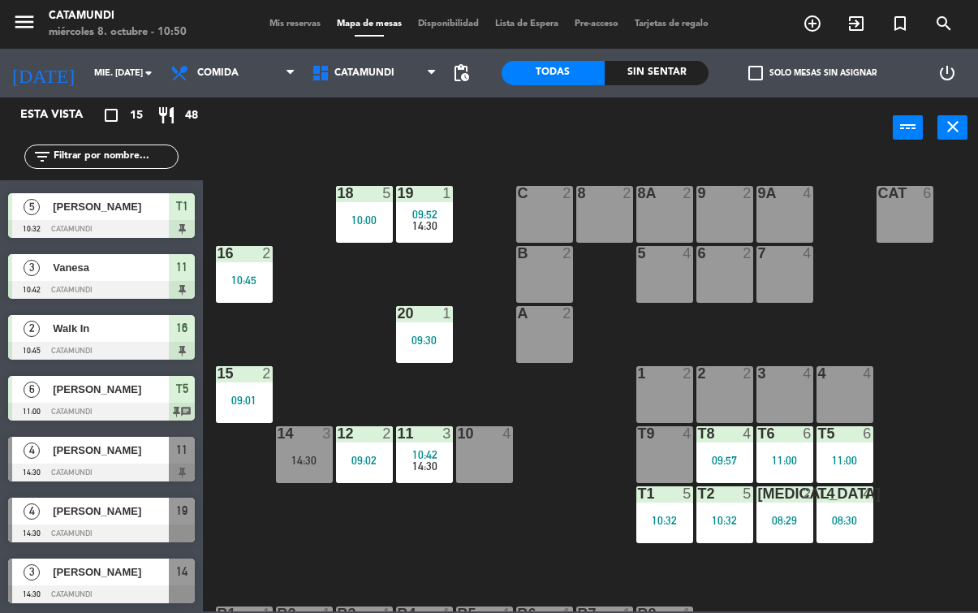
scroll to position [482, 0]
click at [92, 467] on div at bounding box center [101, 472] width 187 height 18
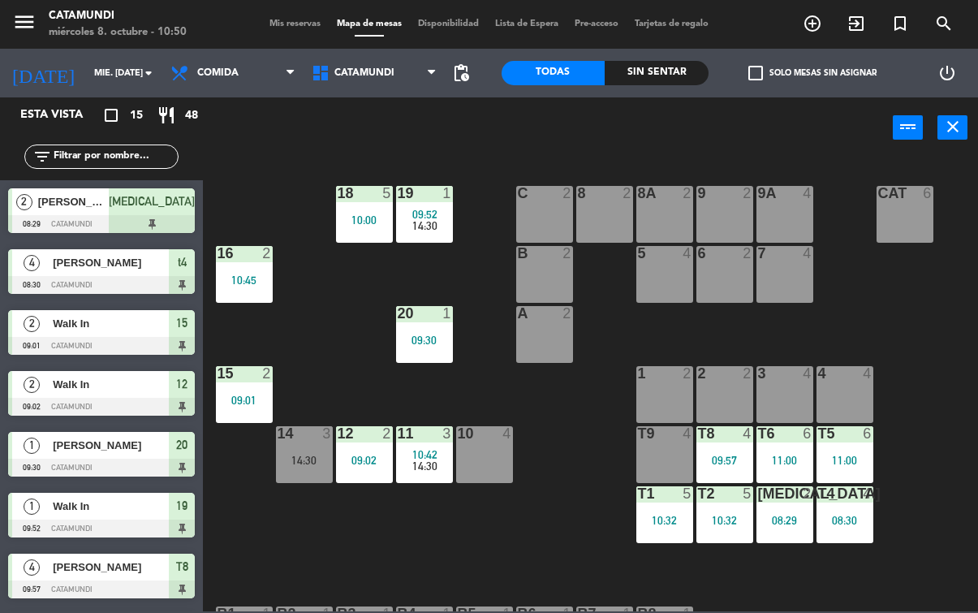
scroll to position [144, 0]
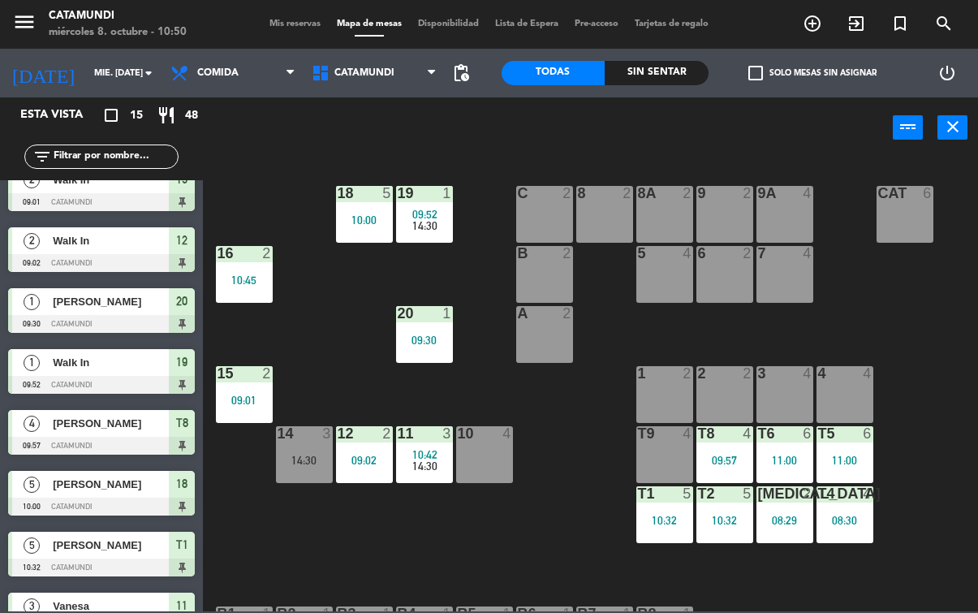
click at [105, 514] on div at bounding box center [101, 506] width 187 height 18
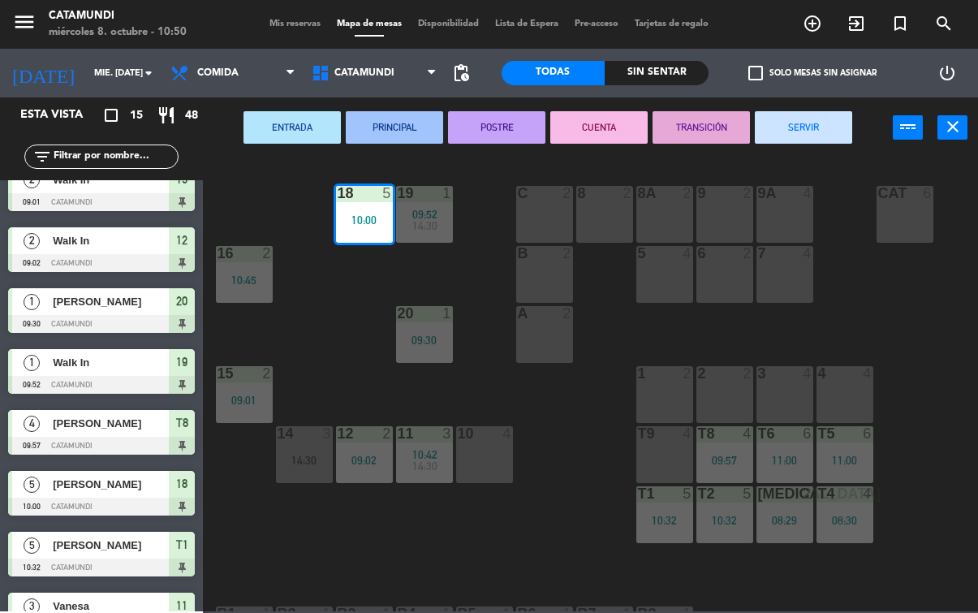
scroll to position [0, 0]
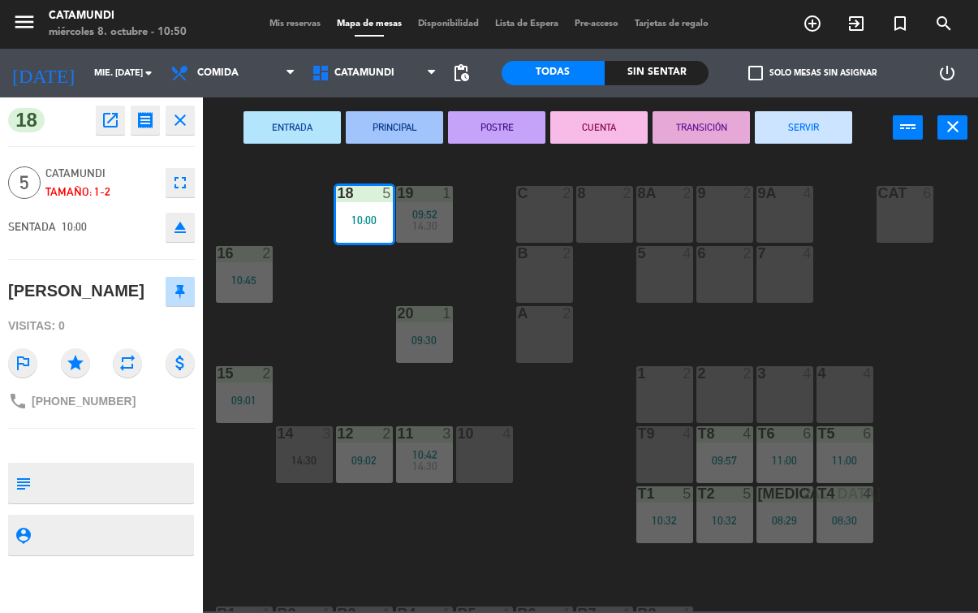
click at [218, 606] on div "B1" at bounding box center [217, 613] width 1 height 15
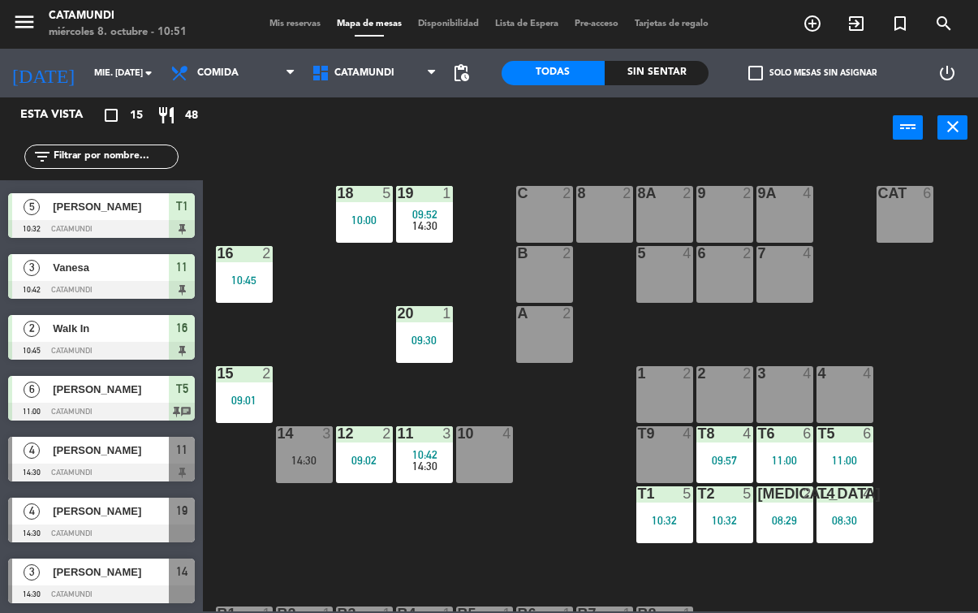
scroll to position [482, 0]
click at [96, 531] on div at bounding box center [101, 533] width 187 height 18
click at [99, 583] on div "[PERSON_NAME]" at bounding box center [110, 571] width 118 height 27
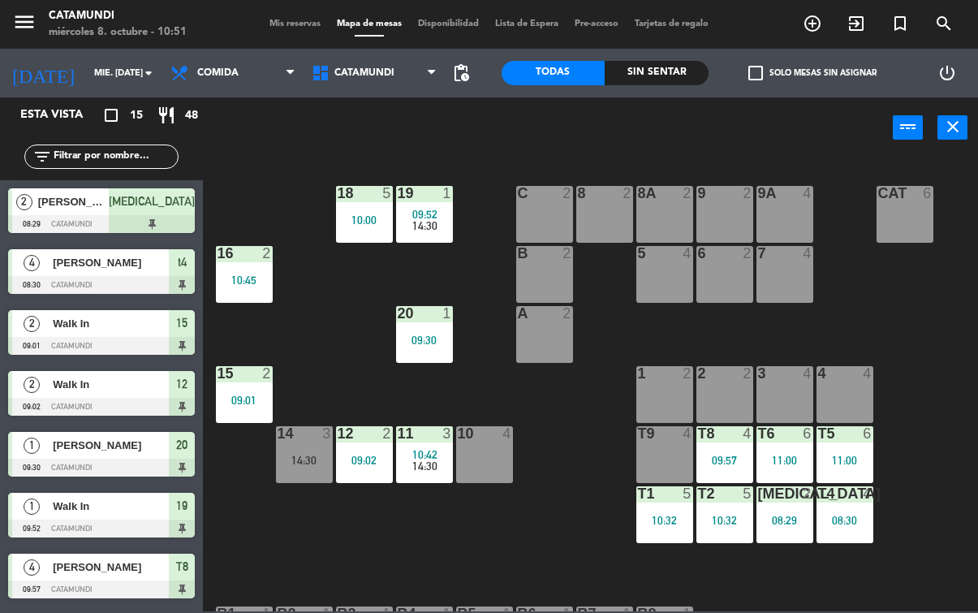
scroll to position [265, 0]
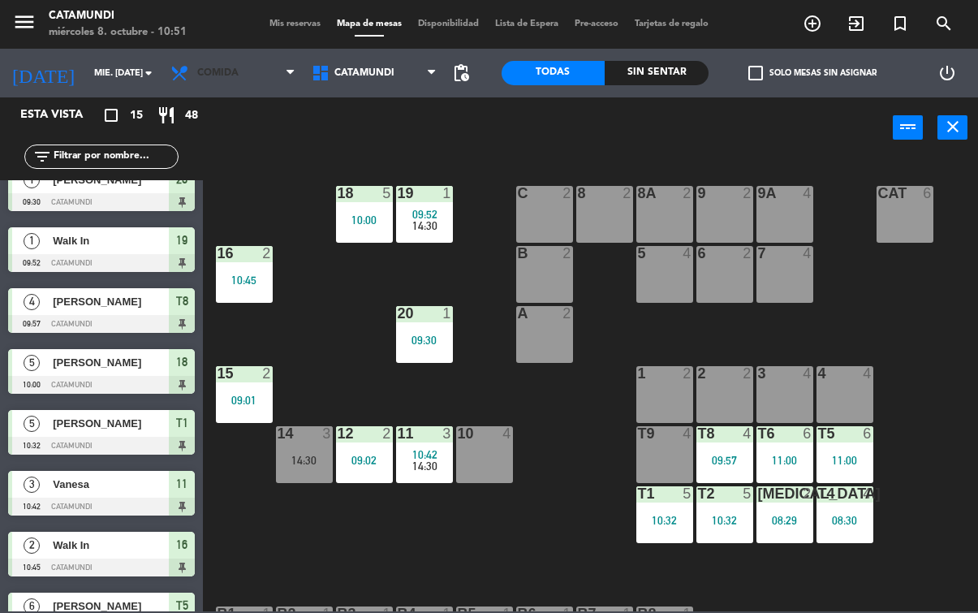
click at [239, 61] on span "Comida" at bounding box center [232, 73] width 141 height 36
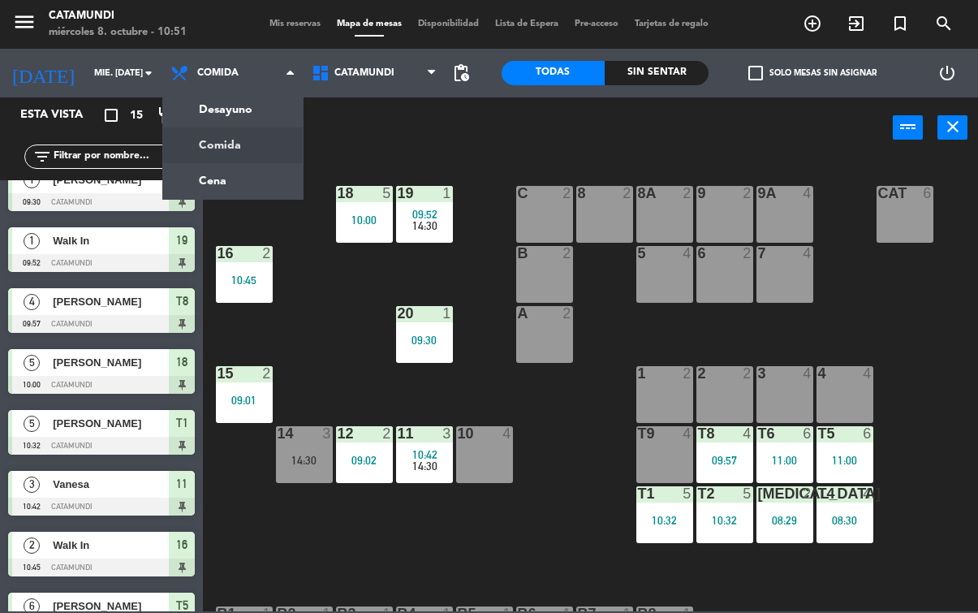
click at [243, 114] on ng-component "menu Catamundi miércoles 8. octubre - 10:51 Mis reservas Mapa de mesas Disponib…" at bounding box center [489, 305] width 978 height 611
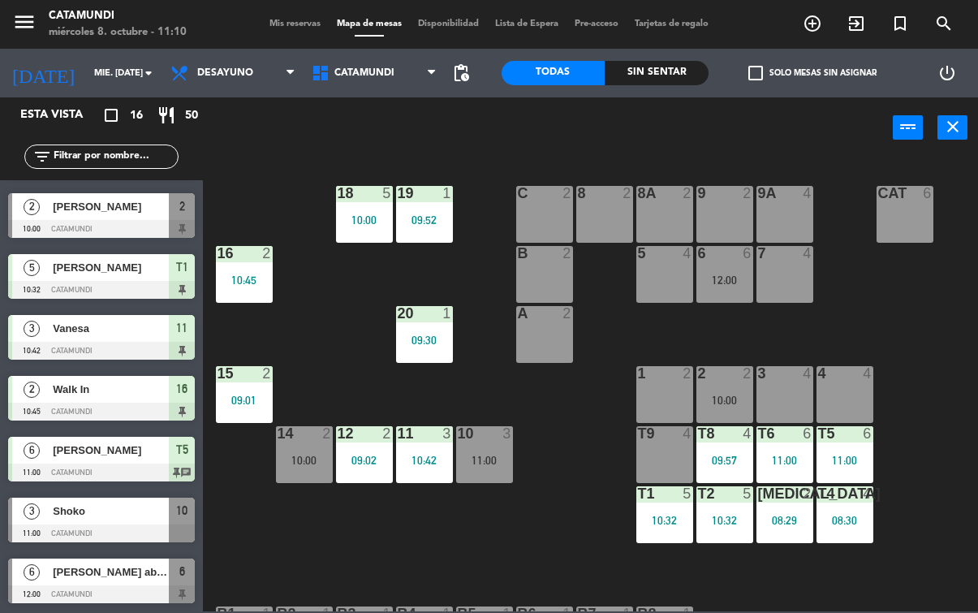
scroll to position [543, 0]
click at [678, 61] on div "Sin sentar" at bounding box center [656, 73] width 104 height 24
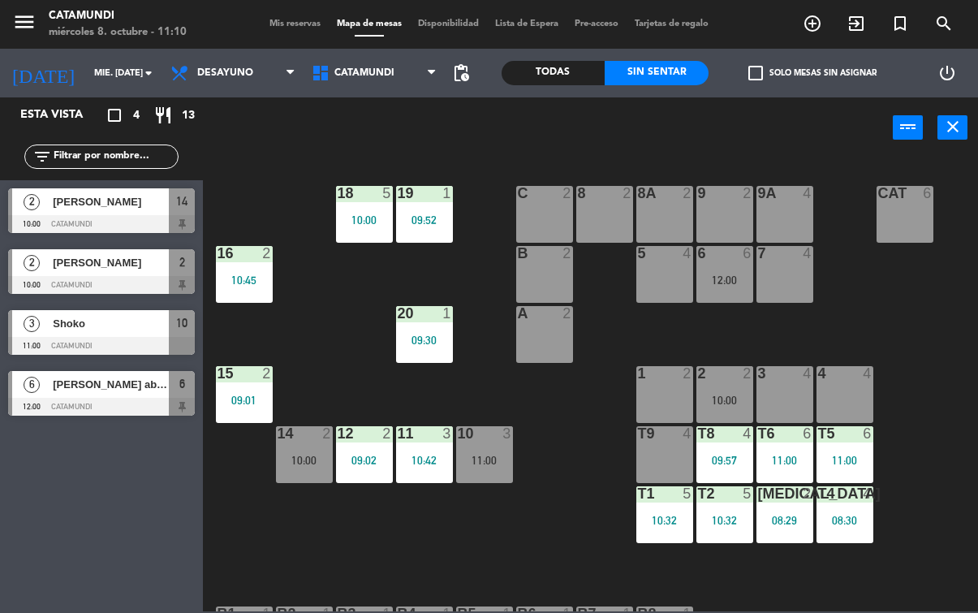
scroll to position [0, 0]
click at [92, 345] on div at bounding box center [101, 346] width 187 height 18
click at [355, 451] on div "12 2 09:02" at bounding box center [364, 454] width 57 height 57
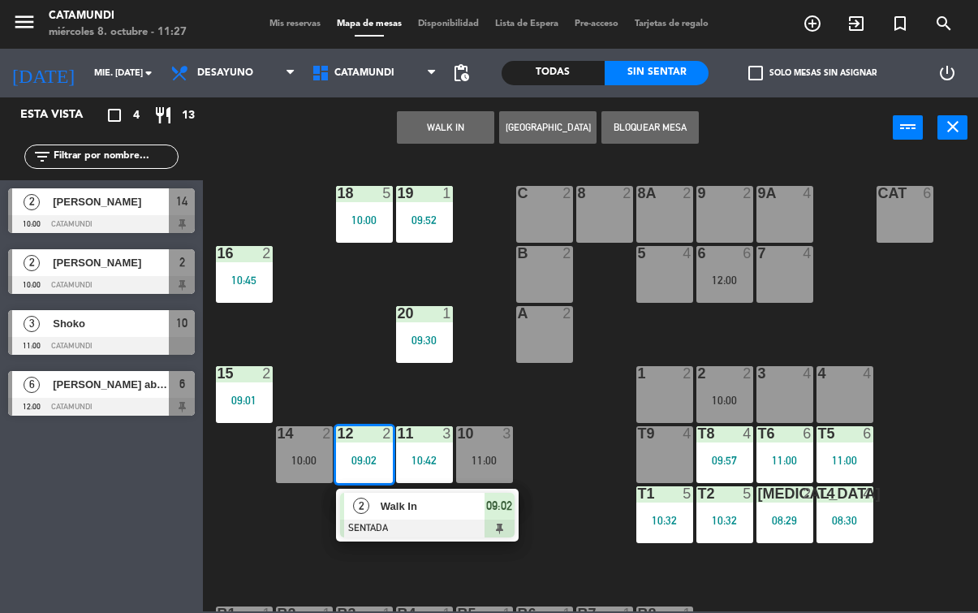
click at [516, 511] on div "2 Walk In SENTADA 09:02" at bounding box center [427, 514] width 183 height 53
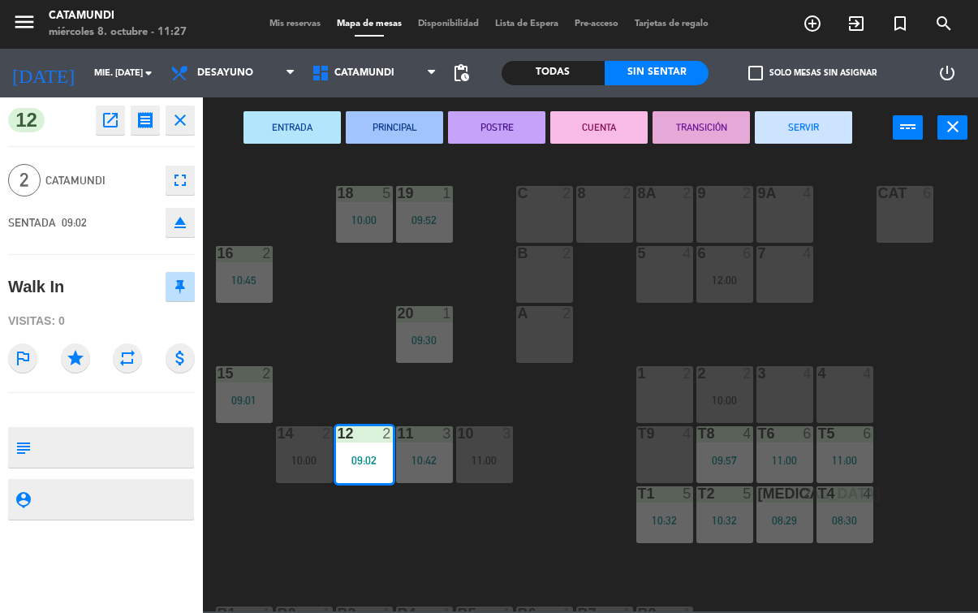
click at [822, 124] on button "SERVIR" at bounding box center [803, 127] width 97 height 32
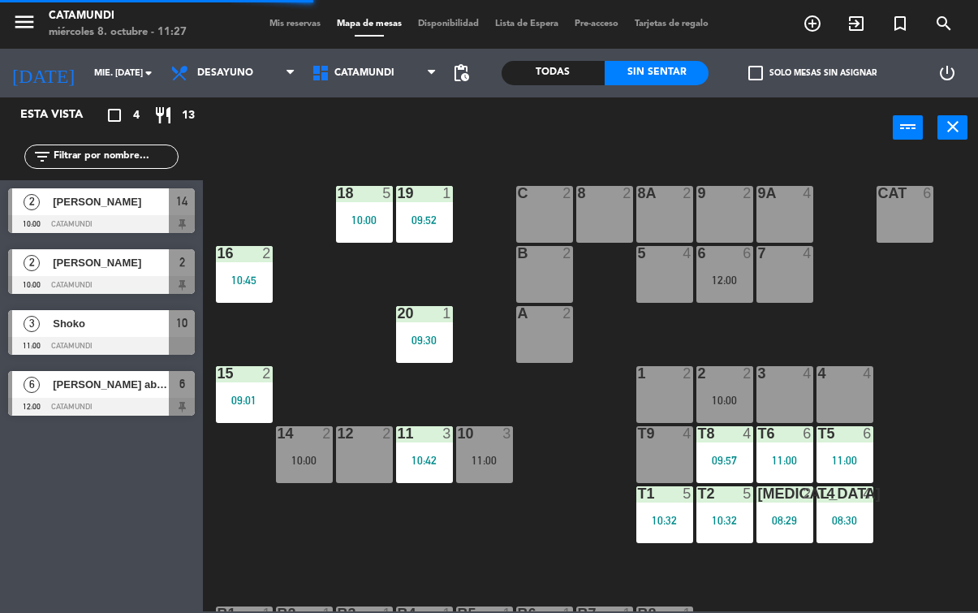
click at [294, 459] on div "10:00" at bounding box center [304, 459] width 57 height 11
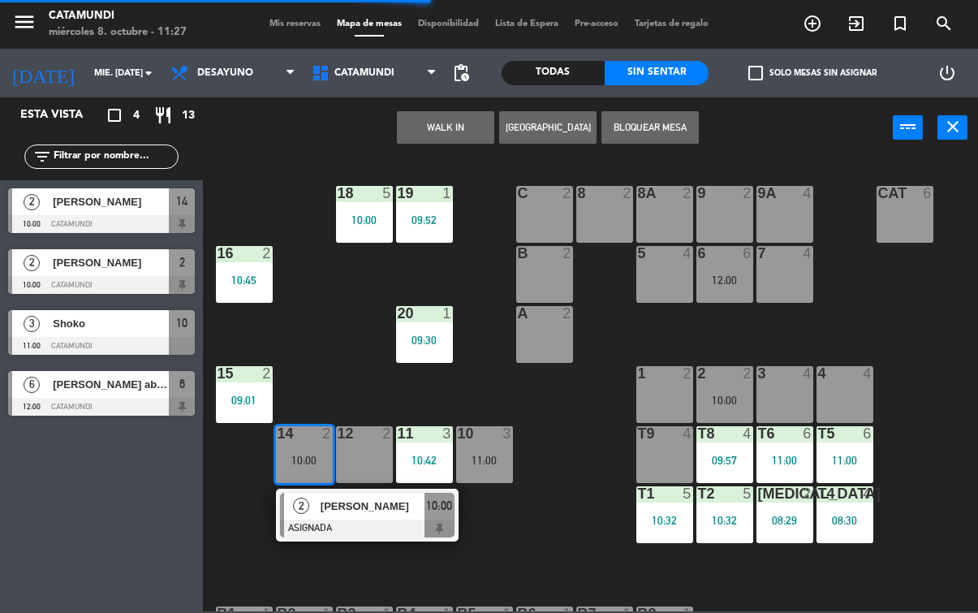
click at [449, 513] on span "10:00" at bounding box center [439, 505] width 26 height 19
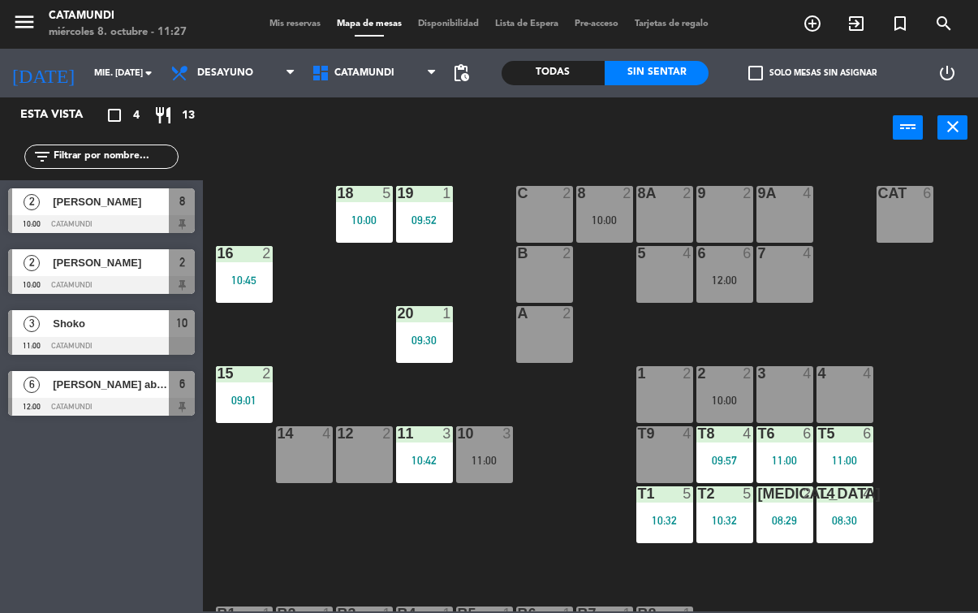
click at [369, 453] on div "12 2" at bounding box center [364, 454] width 57 height 57
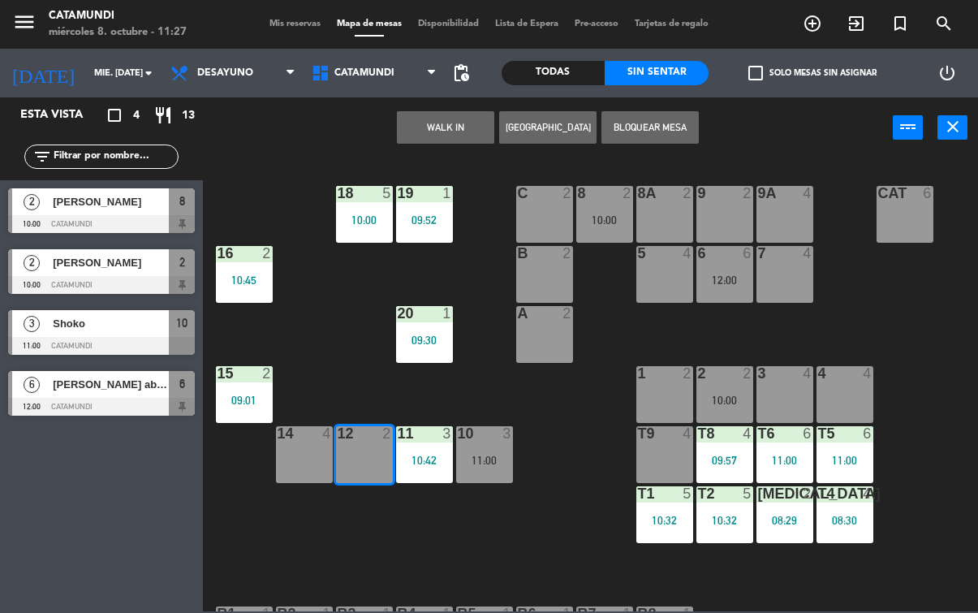
click at [449, 135] on button "WALK IN" at bounding box center [445, 127] width 97 height 32
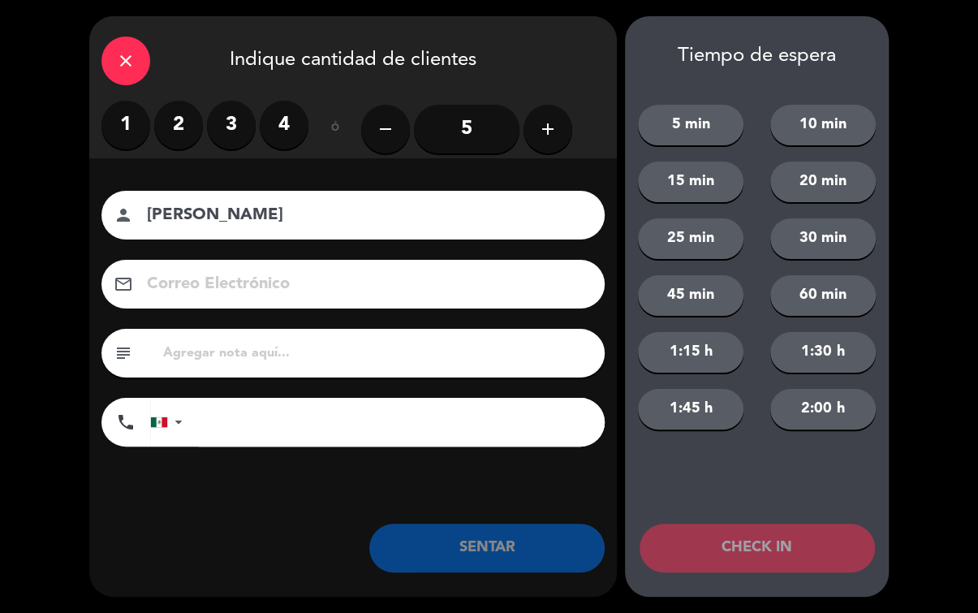
type input "[PERSON_NAME]"
click at [230, 110] on label "3" at bounding box center [231, 125] width 49 height 49
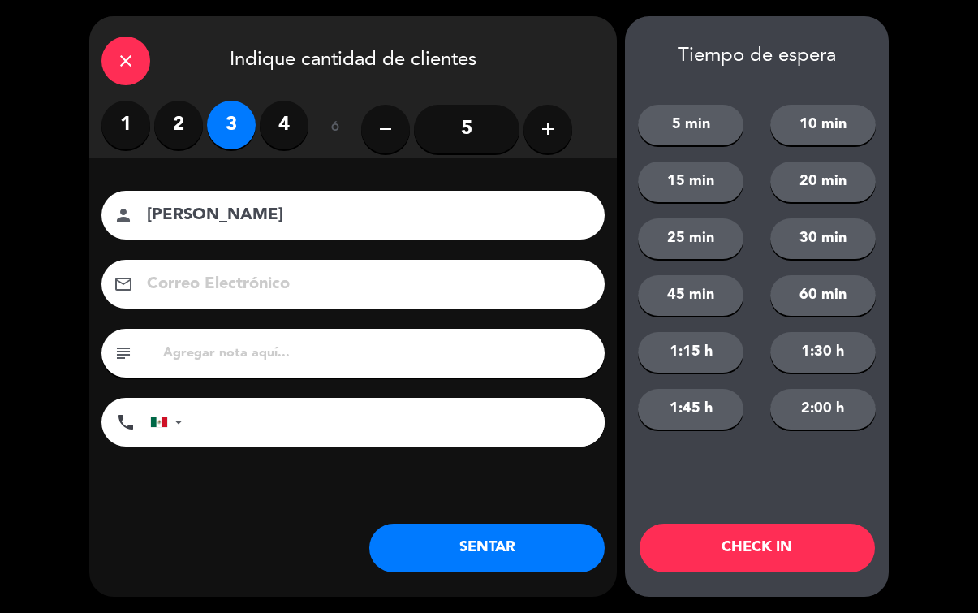
click at [166, 110] on label "2" at bounding box center [178, 125] width 49 height 49
click at [492, 543] on button "SENTAR" at bounding box center [486, 547] width 235 height 49
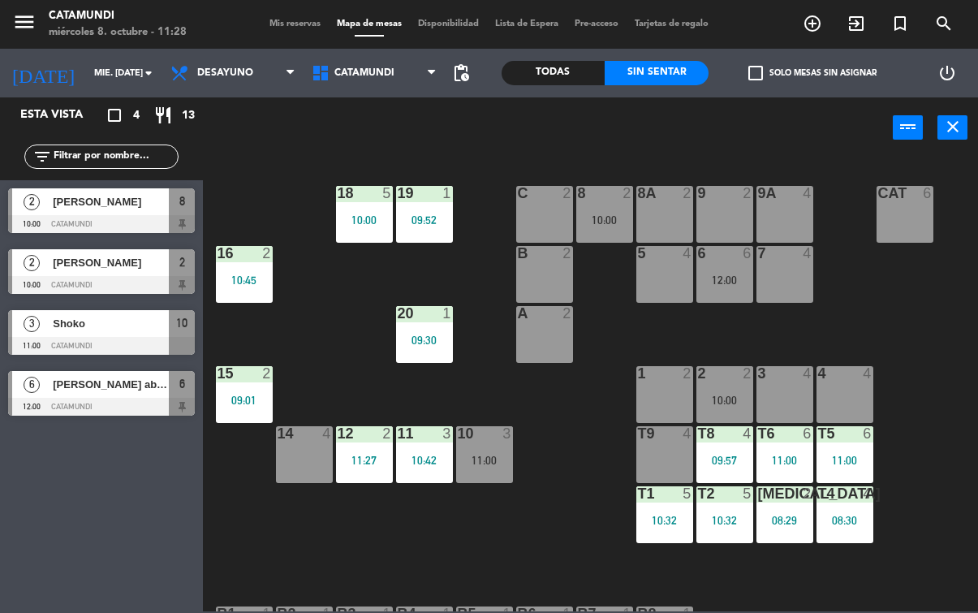
click at [250, 271] on div "16 2 10:45" at bounding box center [244, 274] width 57 height 57
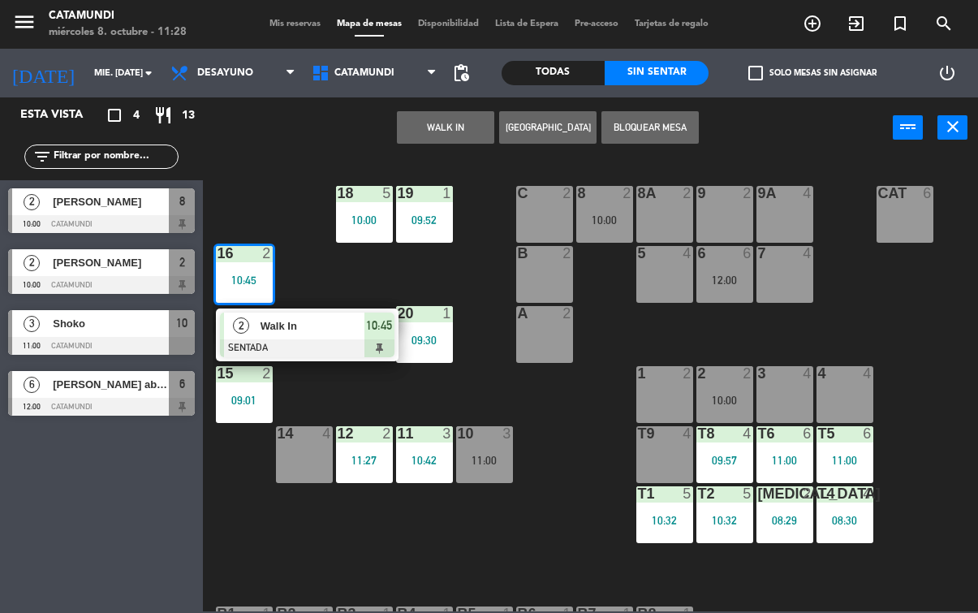
click at [248, 501] on div "19 1 09:52 18 5 10:00 9 2 8 2 10:00 9A 4 8A 2 C 2 Cat 6 16 2 10:45 2 Walk In SE…" at bounding box center [595, 384] width 765 height 454
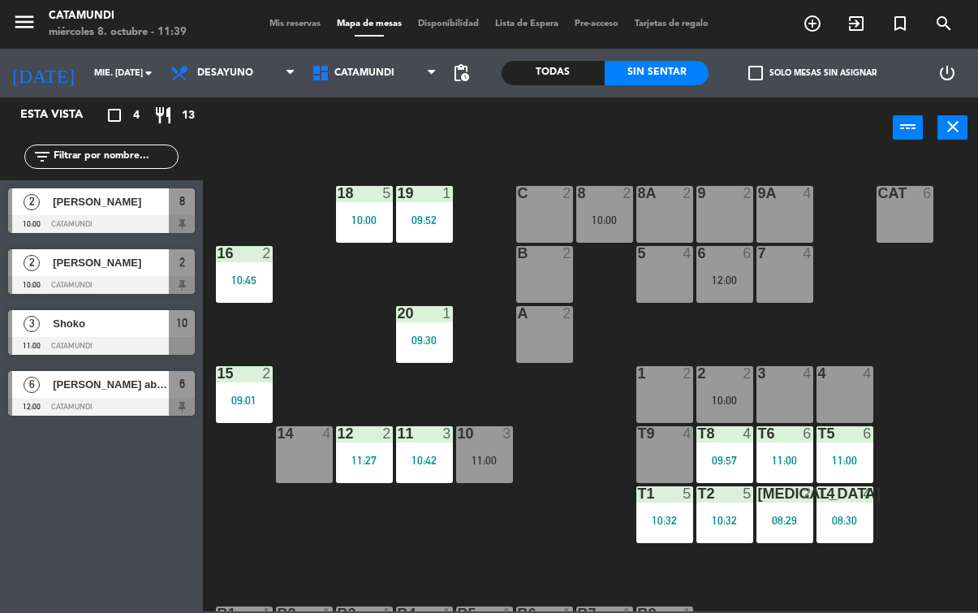
click at [101, 216] on div at bounding box center [101, 224] width 187 height 18
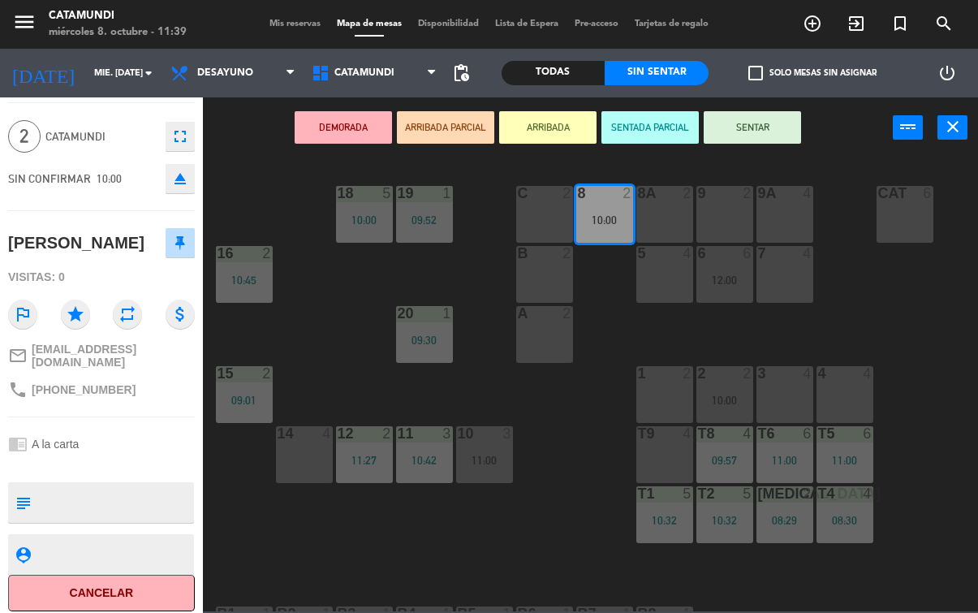
scroll to position [43, 0]
click at [109, 586] on button "Cancelar" at bounding box center [101, 593] width 187 height 37
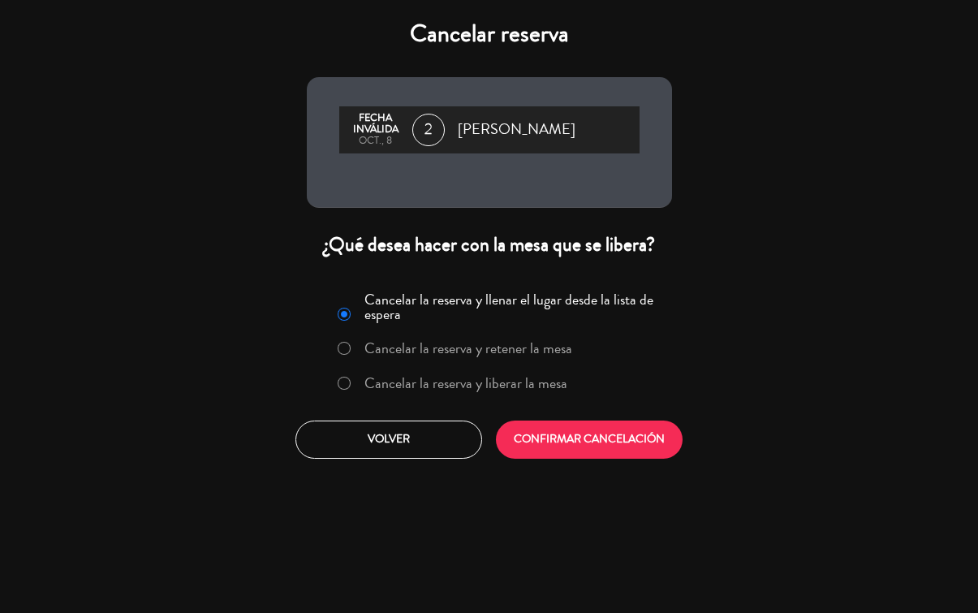
click at [585, 436] on button "CONFIRMAR CANCELACIÓN" at bounding box center [589, 439] width 187 height 38
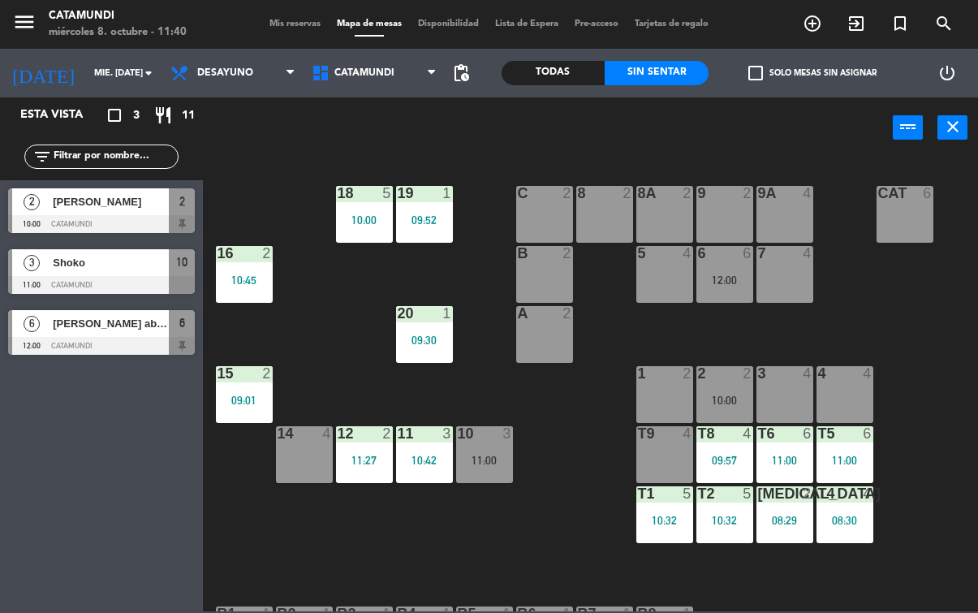
click at [416, 339] on div "09:30" at bounding box center [424, 339] width 57 height 11
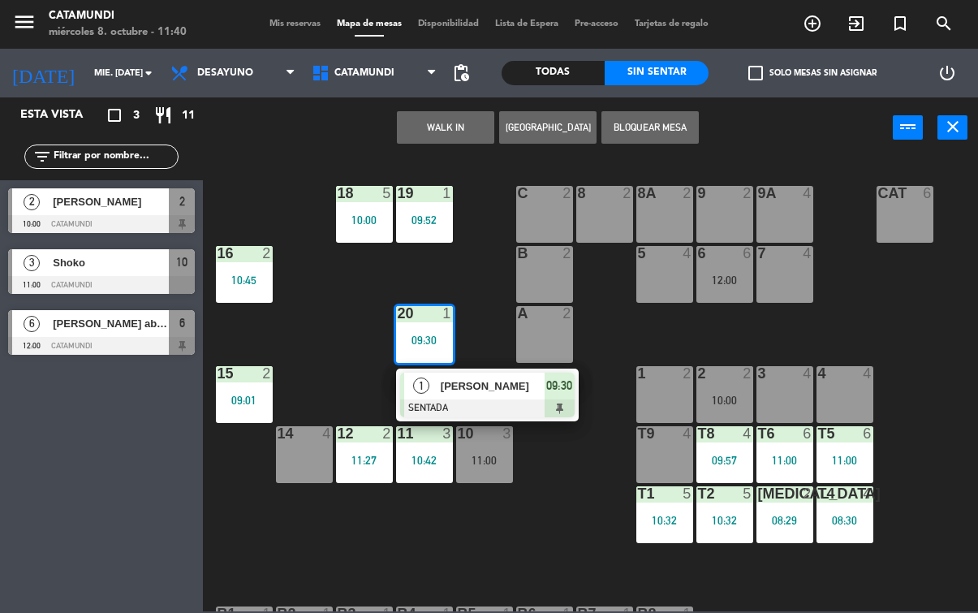
click at [556, 402] on div at bounding box center [487, 408] width 174 height 18
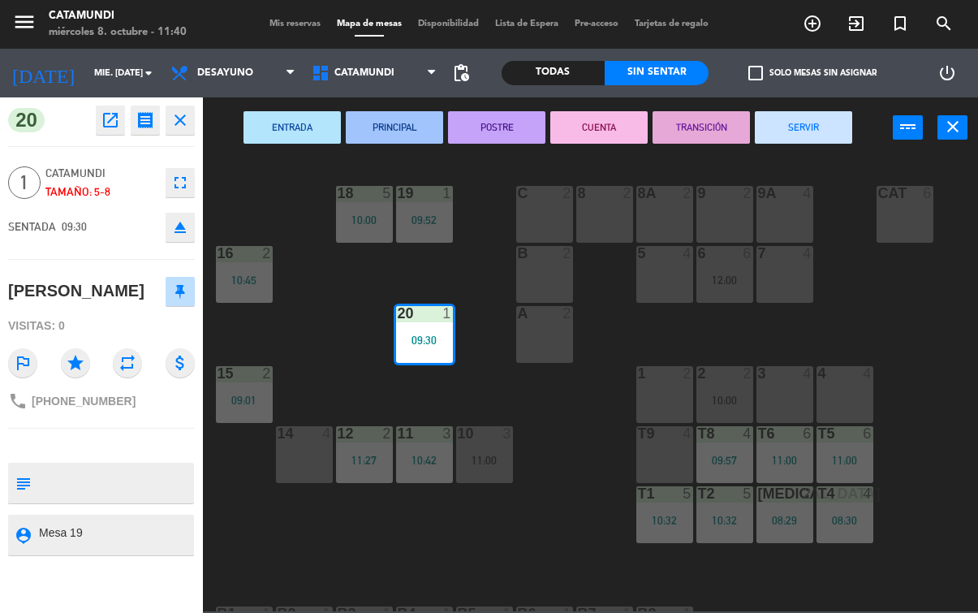
click at [815, 140] on button "SERVIR" at bounding box center [803, 127] width 97 height 32
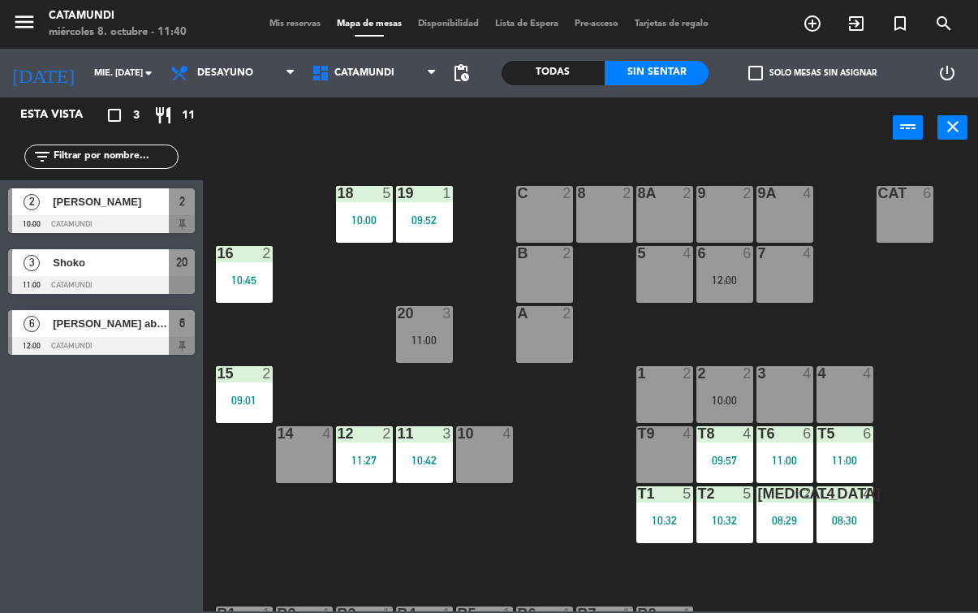
click at [433, 353] on div "20 3 11:00" at bounding box center [424, 334] width 57 height 57
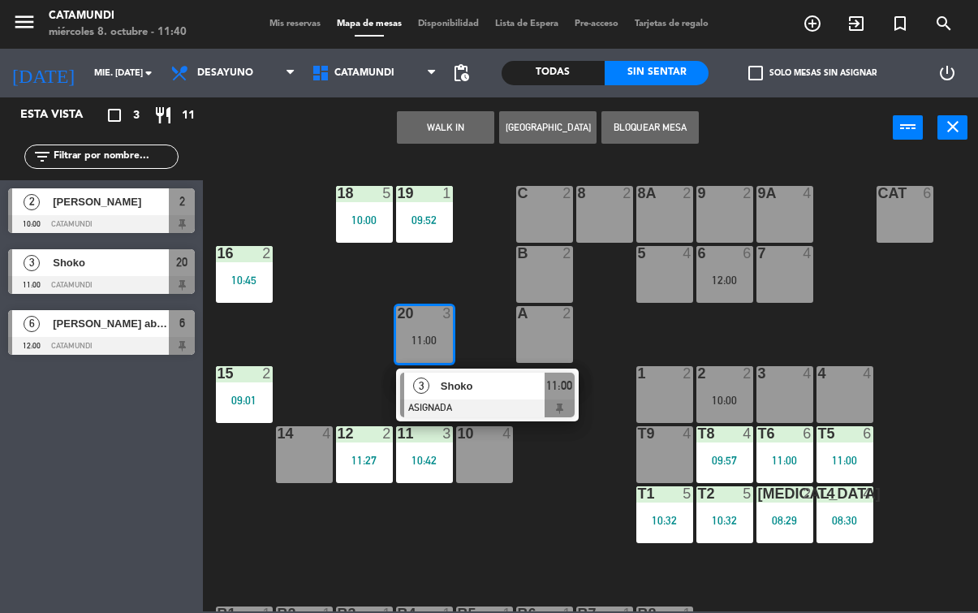
click at [557, 388] on span "11:00" at bounding box center [559, 385] width 26 height 19
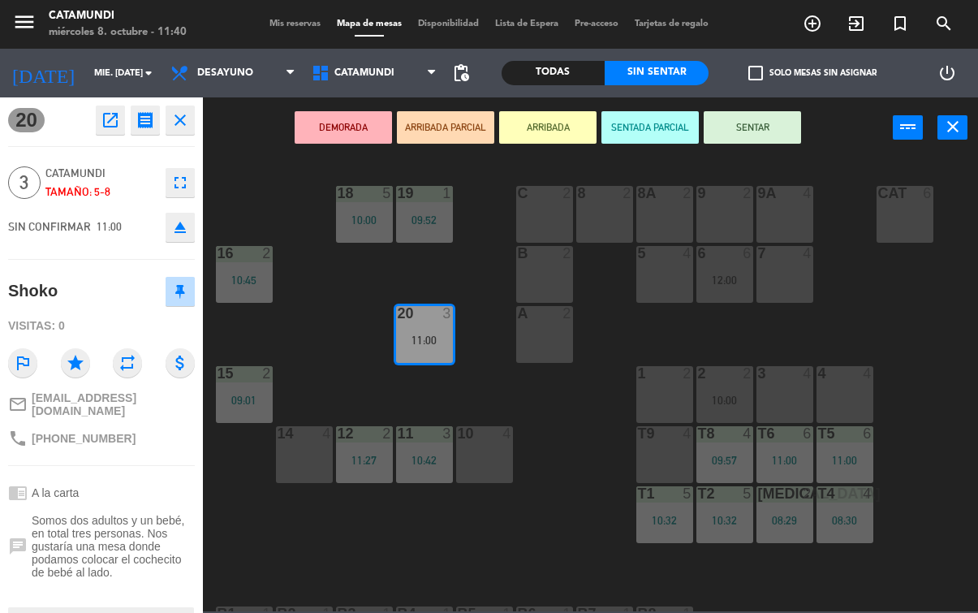
click at [730, 120] on button "SENTAR" at bounding box center [751, 127] width 97 height 32
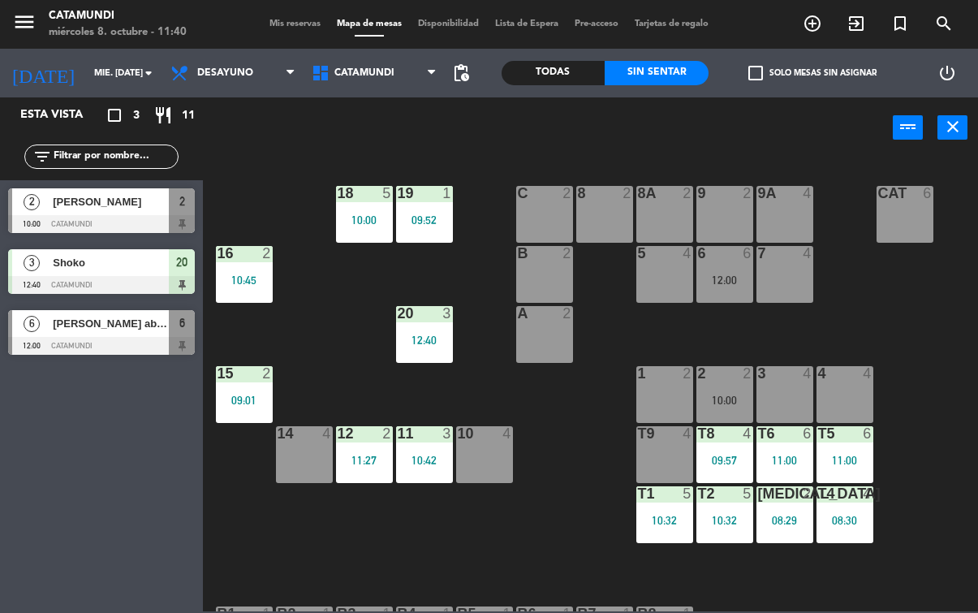
click at [398, 318] on div "20" at bounding box center [398, 313] width 1 height 15
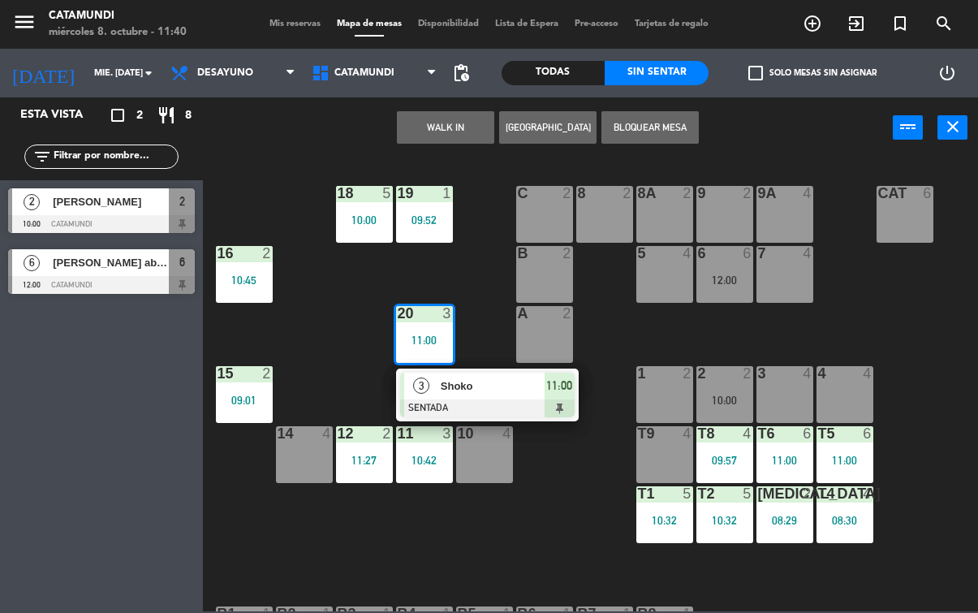
click at [547, 389] on span "11:00" at bounding box center [559, 385] width 26 height 19
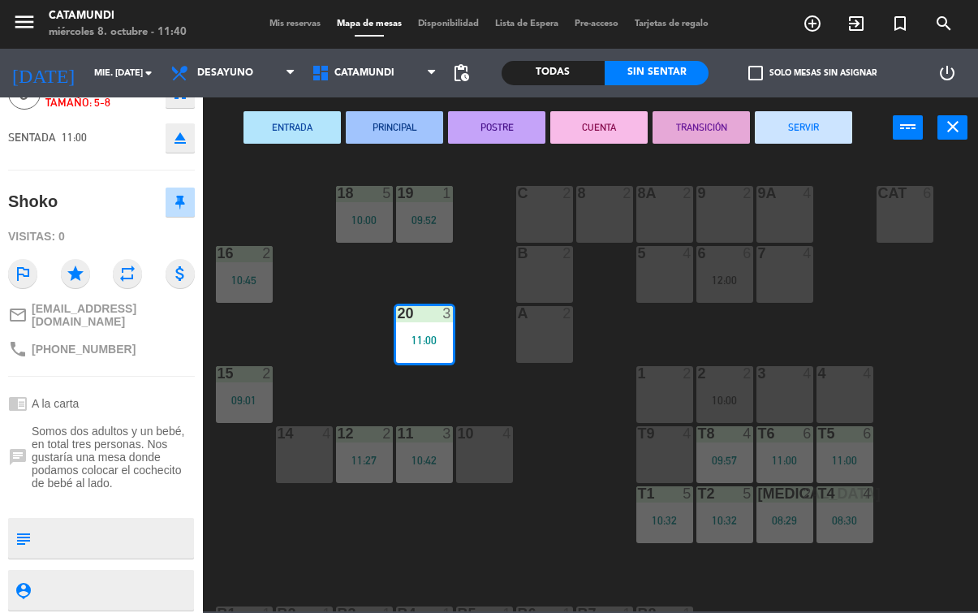
scroll to position [90, 0]
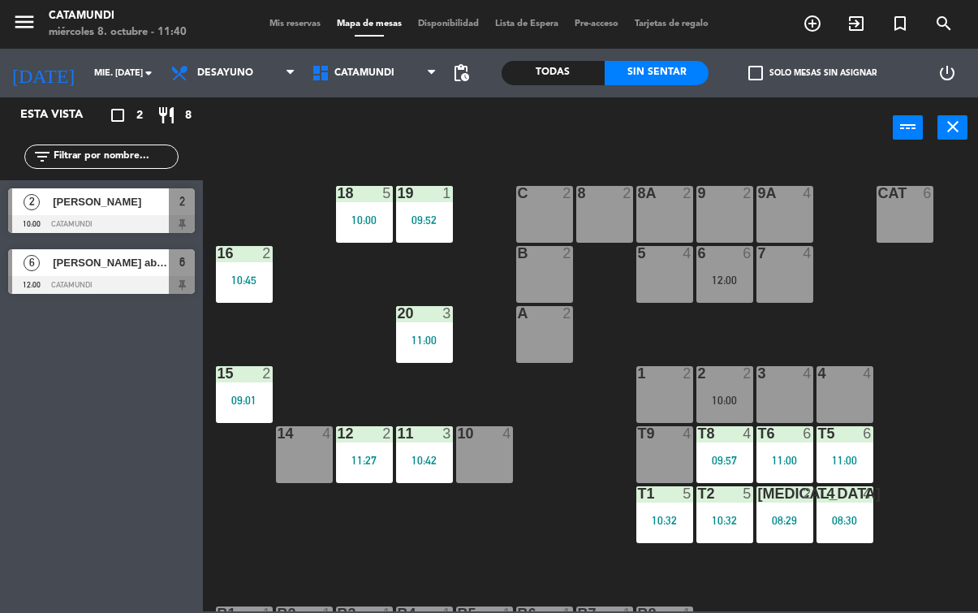
click at [93, 288] on div at bounding box center [101, 285] width 187 height 18
click at [421, 353] on div "20 3 11:00" at bounding box center [424, 334] width 57 height 57
click at [589, 553] on div "19 1 09:52 18 5 10:00 9 2 8 2 9A 4 8A 2 C 2 Cat 6 16 2 10:45 6 6 12:00 5 4 7 4 …" at bounding box center [595, 384] width 765 height 454
click at [415, 214] on div "09:52" at bounding box center [424, 219] width 57 height 11
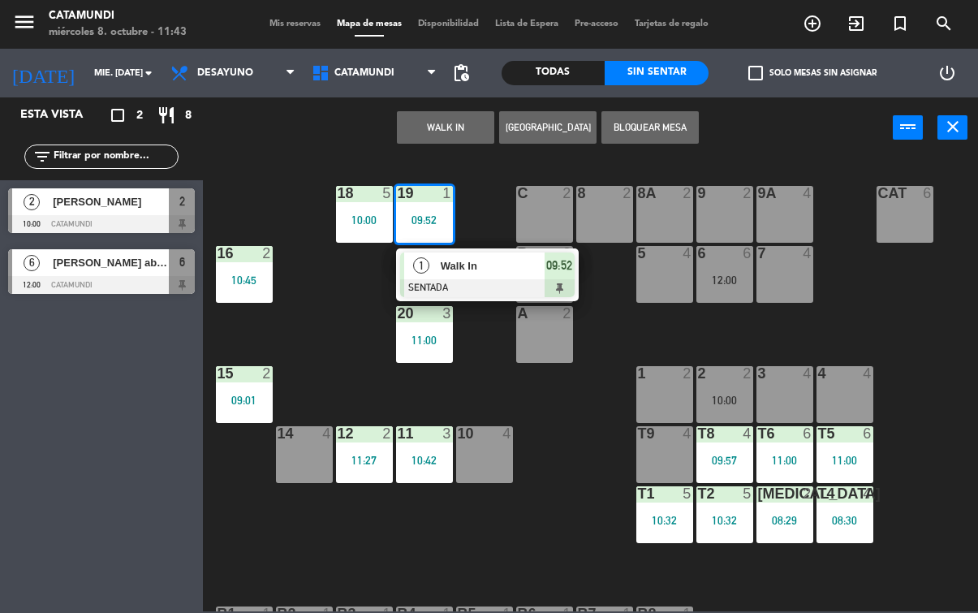
click at [566, 273] on span "09:52" at bounding box center [559, 265] width 26 height 19
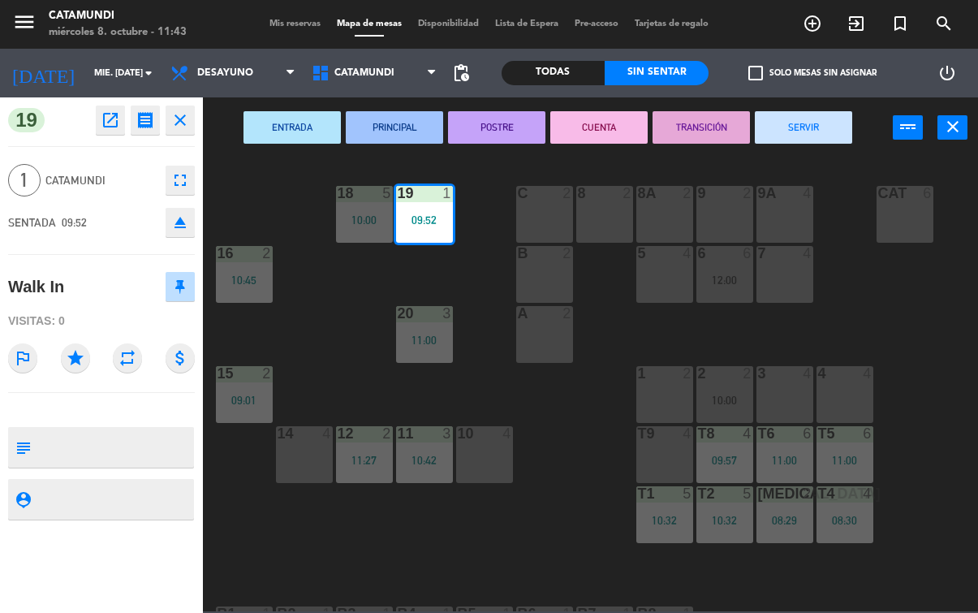
click at [811, 127] on button "SERVIR" at bounding box center [803, 127] width 97 height 32
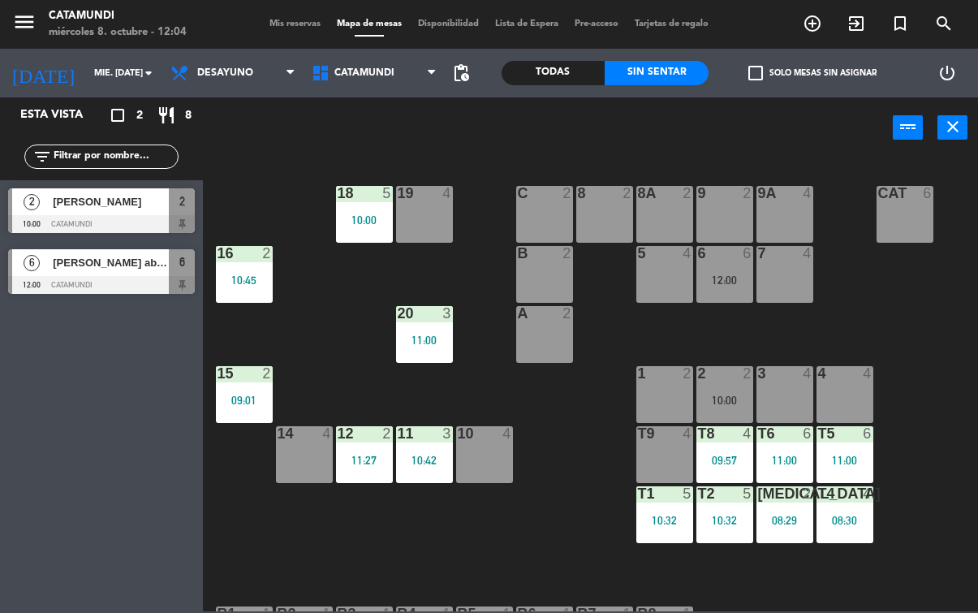
click at [361, 458] on div "11:27" at bounding box center [364, 459] width 57 height 11
click at [557, 558] on div "19 4 18 5 10:00 9 2 8 2 9A 4 8A 2 C 2 Cat 6 16 2 10:45 6 6 12:00 5 4 7 4 B 2 20…" at bounding box center [595, 384] width 765 height 454
click at [431, 454] on div "10:42" at bounding box center [424, 459] width 57 height 11
click at [508, 574] on div "19 4 18 5 10:00 9 2 8 2 9A 4 8A 2 C 2 Cat 6 16 2 10:45 6 6 12:00 5 4 7 4 B 2 20…" at bounding box center [595, 384] width 765 height 454
click at [237, 394] on div "09:01" at bounding box center [244, 399] width 57 height 11
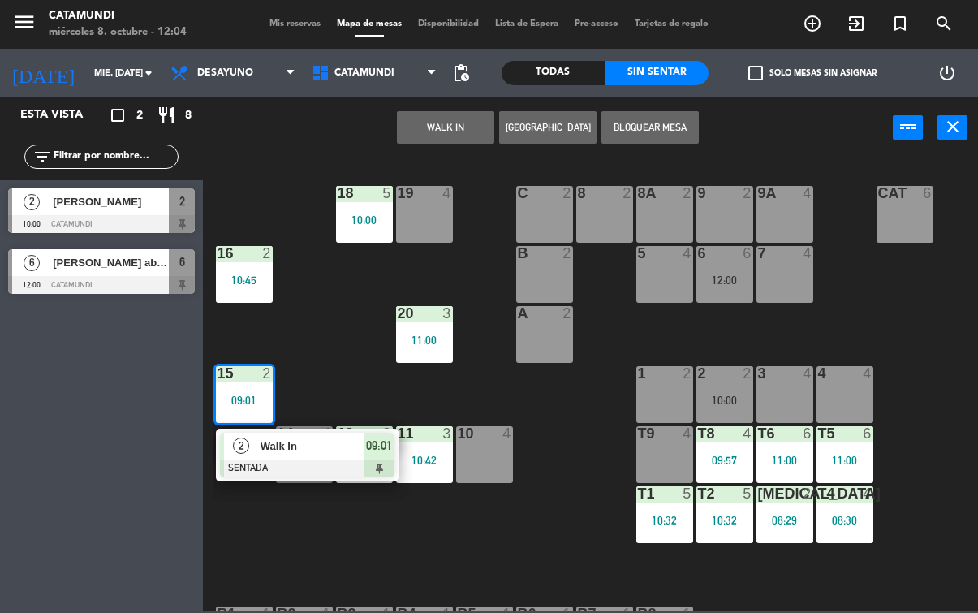
click at [458, 570] on div "19 4 18 5 10:00 9 2 8 2 9A 4 8A 2 C 2 Cat 6 16 2 10:45 6 6 12:00 5 4 7 4 B 2 20…" at bounding box center [595, 384] width 765 height 454
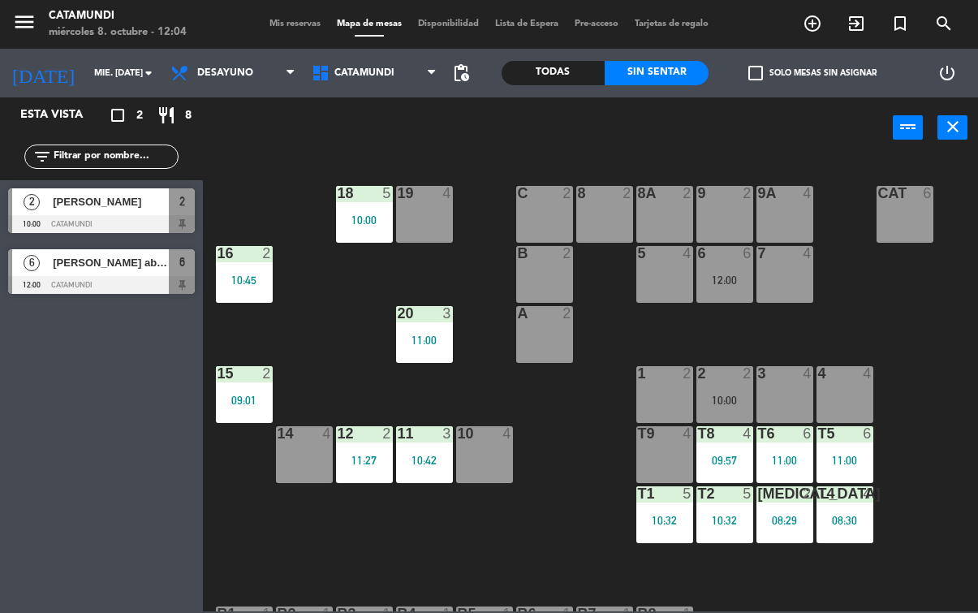
click at [250, 254] on div at bounding box center [243, 253] width 27 height 15
click at [560, 576] on div "19 4 18 5 10:00 9 2 8 2 9A 4 8A 2 C 2 Cat 6 16 2 10:45 6 6 12:00 5 4 7 4 B 2 20…" at bounding box center [595, 384] width 765 height 454
click at [423, 352] on div "20 3 11:00" at bounding box center [424, 334] width 57 height 57
click at [506, 560] on div "19 4 18 5 10:00 9 2 8 2 9A 4 8A 2 C 2 Cat 6 16 2 10:45 6 6 12:00 5 4 7 4 B 2 20…" at bounding box center [595, 384] width 765 height 454
click at [720, 515] on div "10:32" at bounding box center [724, 519] width 57 height 11
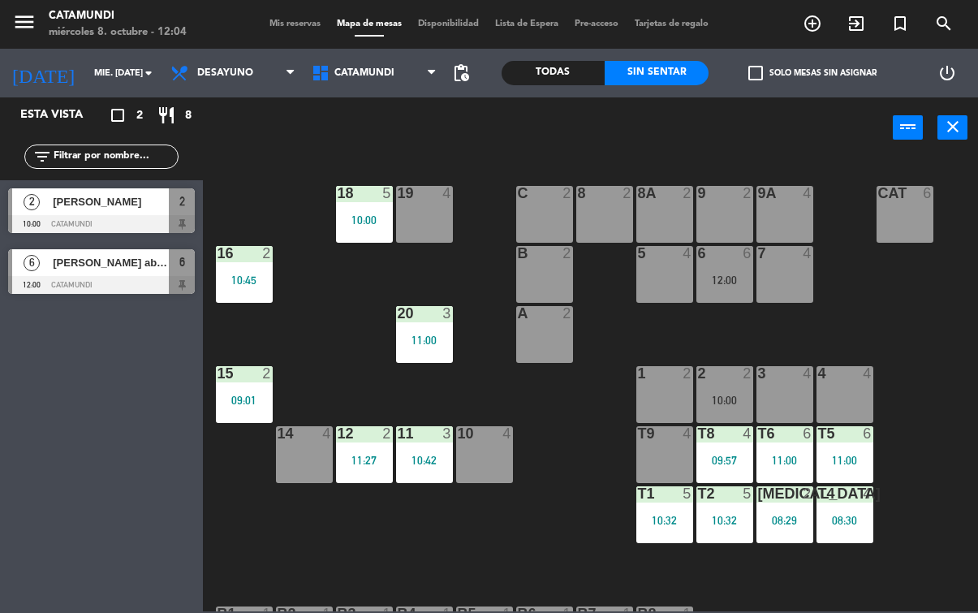
click at [606, 544] on div "19 4 18 5 10:00 9 2 8 2 9A 4 8A 2 C 2 Cat 6 16 2 10:45 6 6 12:00 5 4 7 4 B 2 20…" at bounding box center [595, 384] width 765 height 454
click at [782, 514] on div "08:29" at bounding box center [784, 519] width 57 height 11
click at [577, 538] on div "19 4 18 5 10:00 9 2 8 2 9A 4 8A 2 C 2 Cat 6 16 2 10:45 6 6 12:00 5 4 7 4 B 2 20…" at bounding box center [595, 384] width 765 height 454
click at [808, 525] on div "08:29" at bounding box center [784, 519] width 57 height 11
click at [510, 528] on div "19 4 18 5 10:00 9 2 8 2 9A 4 8A 2 C 2 Cat 6 16 2 10:45 6 6 12:00 5 4 7 4 B 2 20…" at bounding box center [595, 384] width 765 height 454
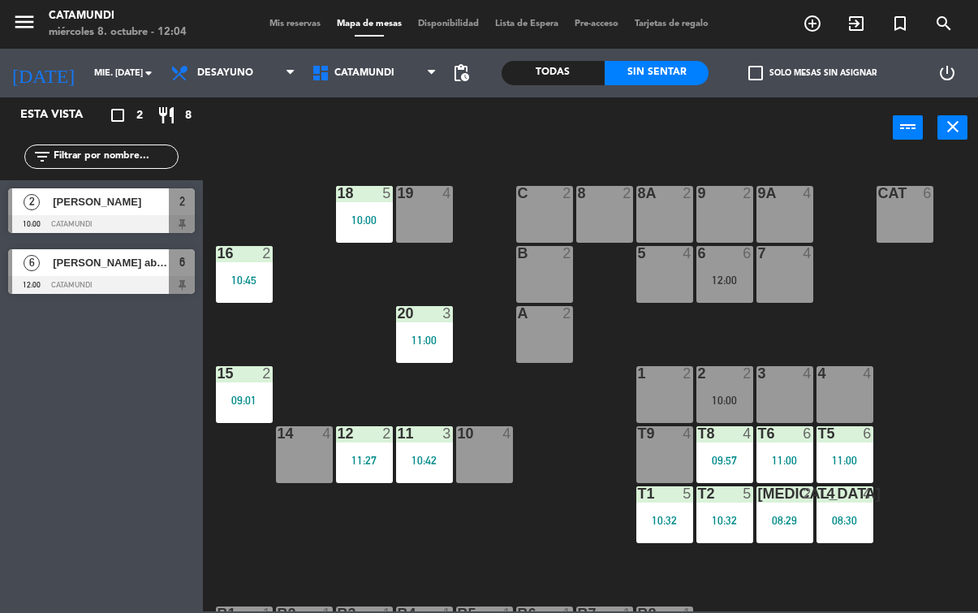
click at [103, 277] on div at bounding box center [101, 285] width 187 height 18
click at [846, 535] on div "t4 4 08:30" at bounding box center [844, 514] width 57 height 57
click at [531, 505] on div "19 4 18 5 10:00 9 2 8 2 9A 4 8A 2 C 2 Cat 6 16 2 10:45 6 6 12:00 5 4 7 4 B 2 20…" at bounding box center [595, 384] width 765 height 454
click at [868, 450] on div "T5 6 11:00" at bounding box center [844, 454] width 57 height 57
click at [570, 491] on div "19 4 18 5 10:00 9 2 8 2 9A 4 8A 2 C 2 Cat 6 16 2 10:45 6 6 12:00 5 4 7 4 B 2 20…" at bounding box center [595, 384] width 765 height 454
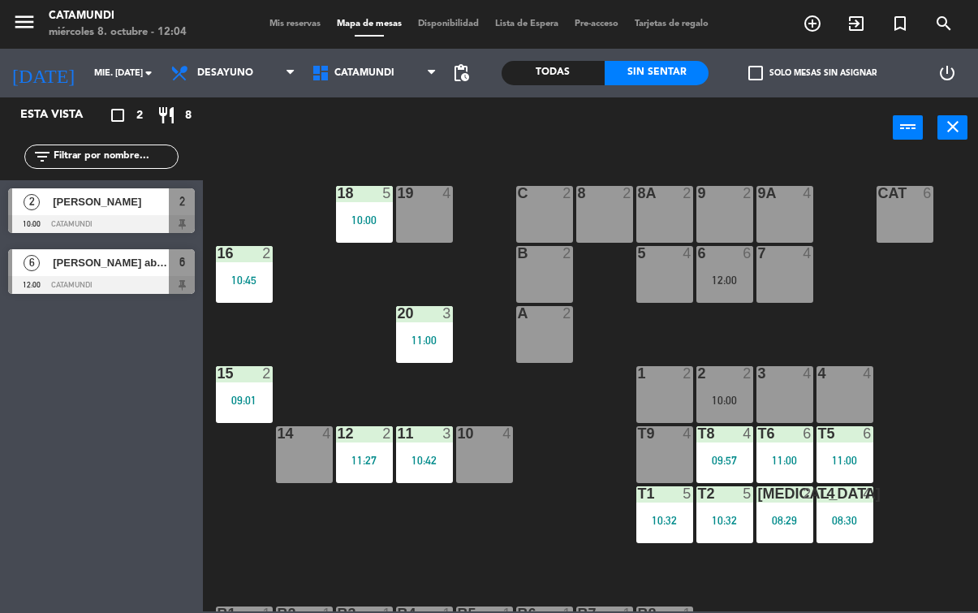
click at [778, 445] on div "T6 6 11:00" at bounding box center [784, 454] width 57 height 57
click at [540, 494] on div "19 4 18 5 10:00 9 2 8 2 9A 4 8A 2 C 2 Cat 6 16 2 10:45 6 6 12:00 5 4 7 4 B 2 20…" at bounding box center [595, 384] width 765 height 454
click at [744, 443] on div "T8 4 09:57" at bounding box center [724, 454] width 57 height 57
click at [354, 226] on div "10:00" at bounding box center [364, 219] width 57 height 11
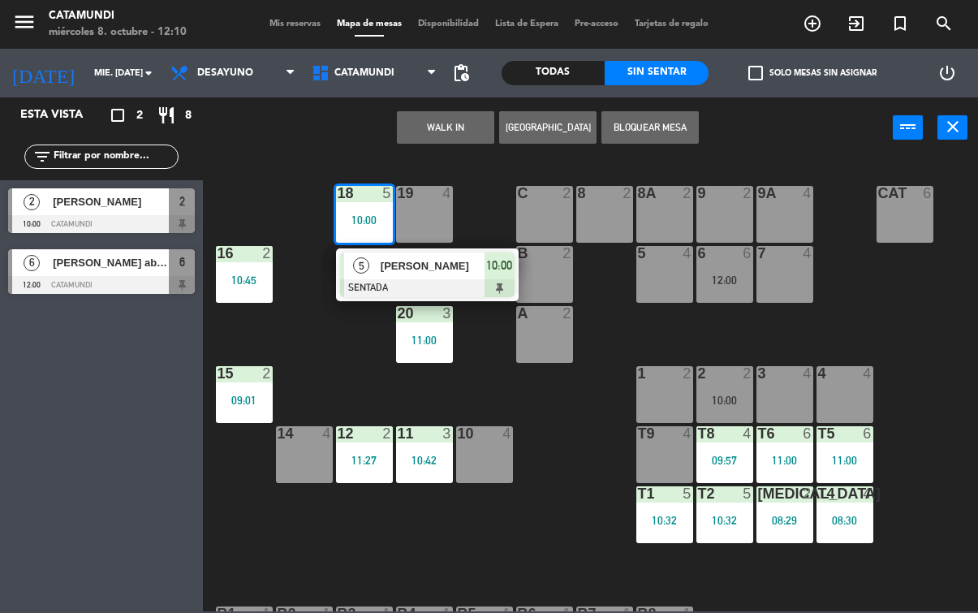
click at [502, 277] on div "10:00" at bounding box center [499, 265] width 30 height 27
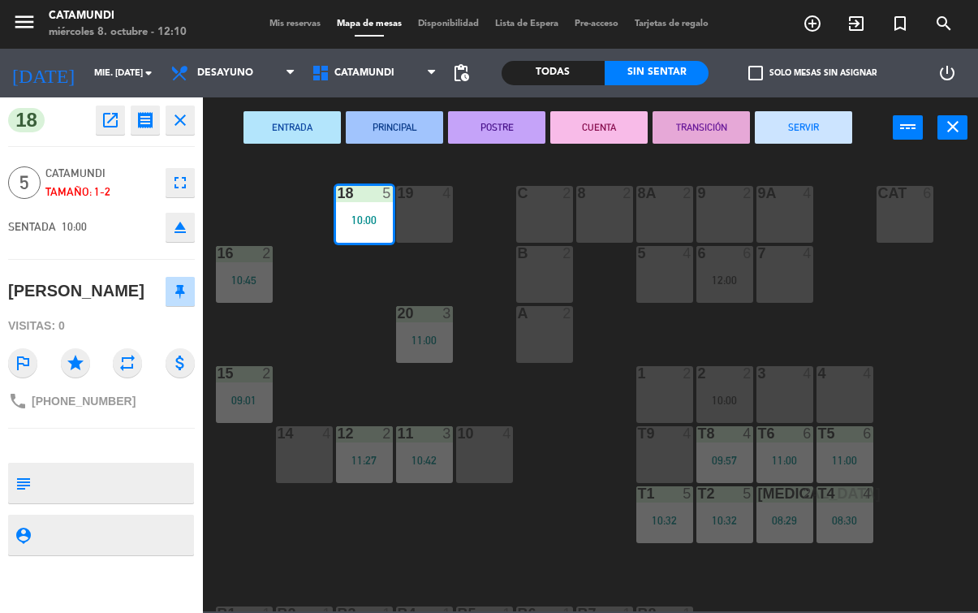
click at [596, 130] on button "CUENTA" at bounding box center [598, 127] width 97 height 32
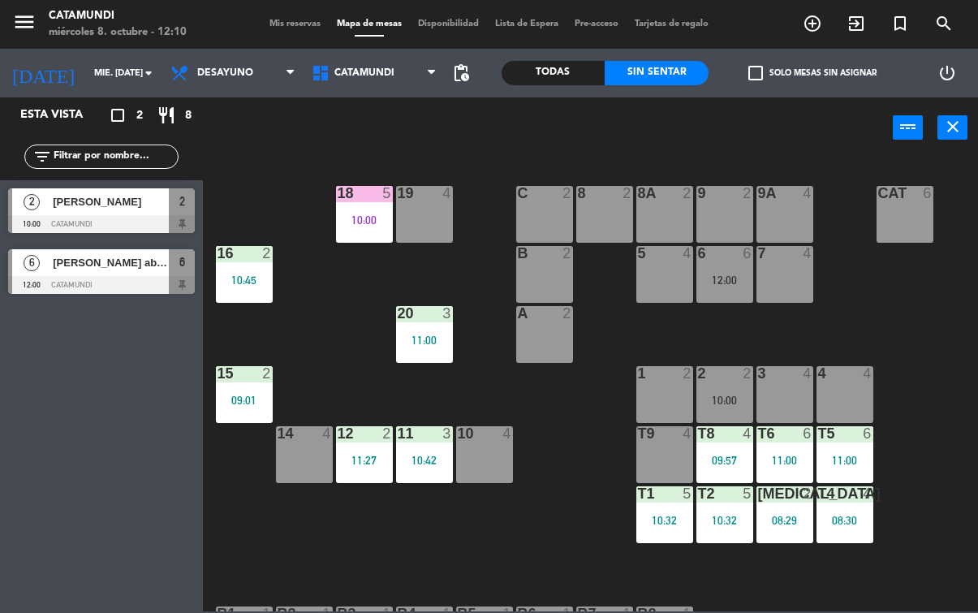
click at [256, 295] on div "16 2 10:45" at bounding box center [244, 274] width 57 height 57
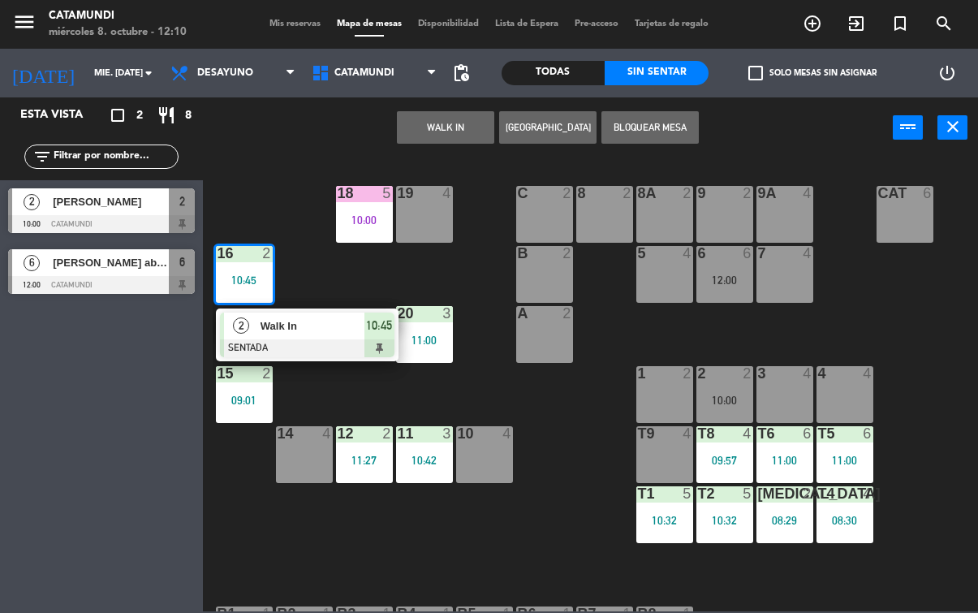
click at [387, 341] on div at bounding box center [307, 348] width 174 height 18
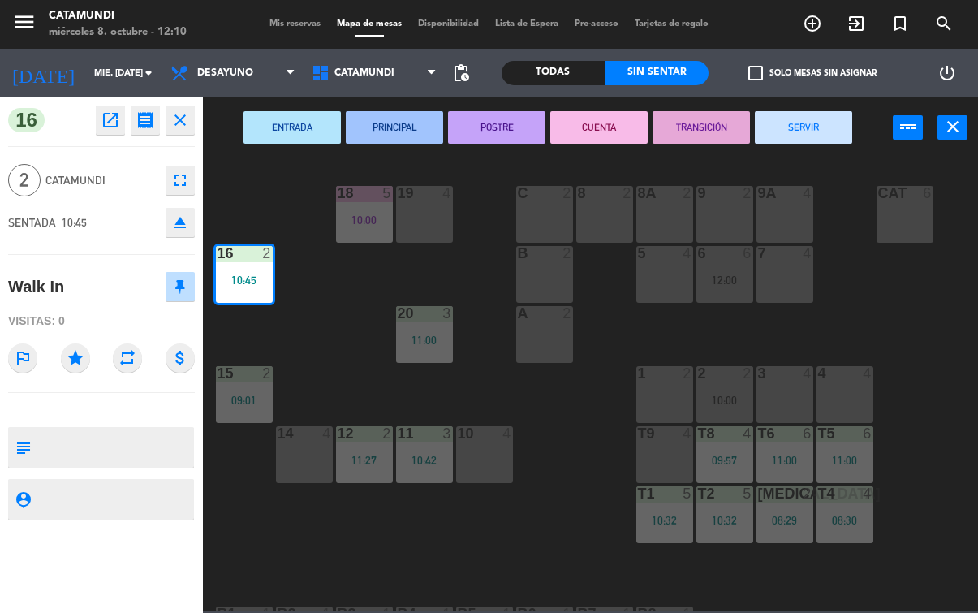
click at [785, 141] on button "SERVIR" at bounding box center [803, 127] width 97 height 32
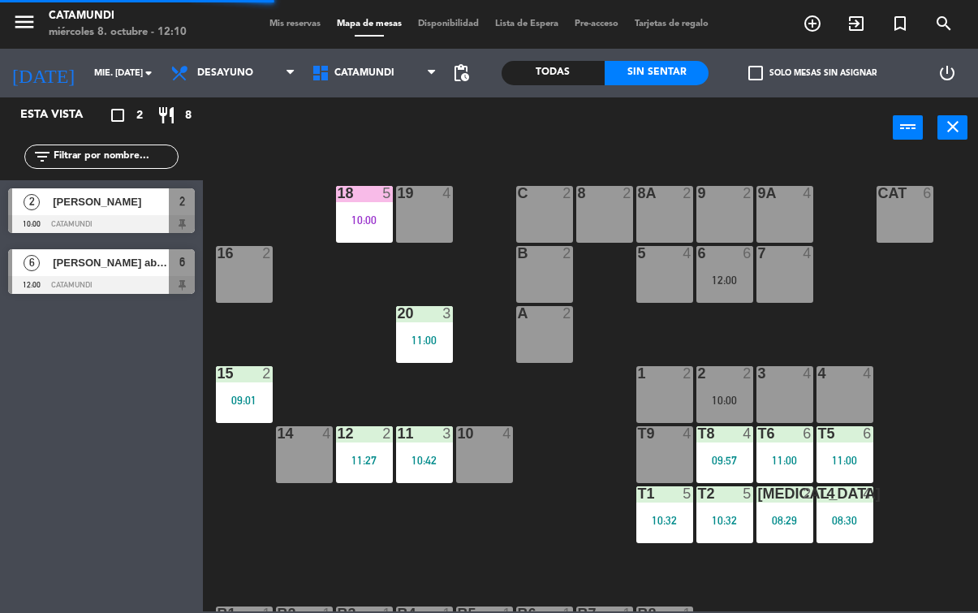
click at [250, 275] on div "16 2" at bounding box center [244, 274] width 57 height 57
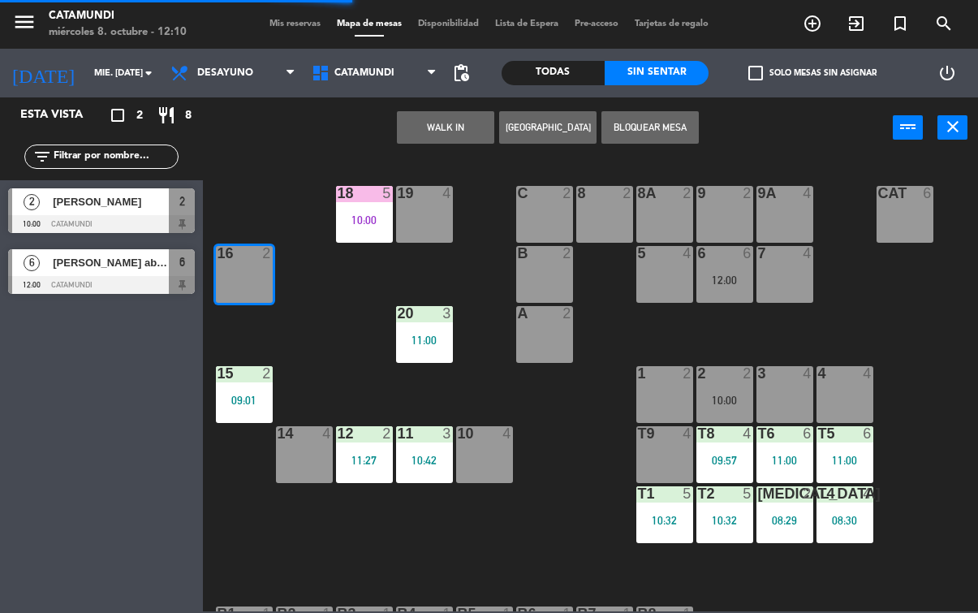
click at [453, 121] on button "WALK IN" at bounding box center [445, 127] width 97 height 32
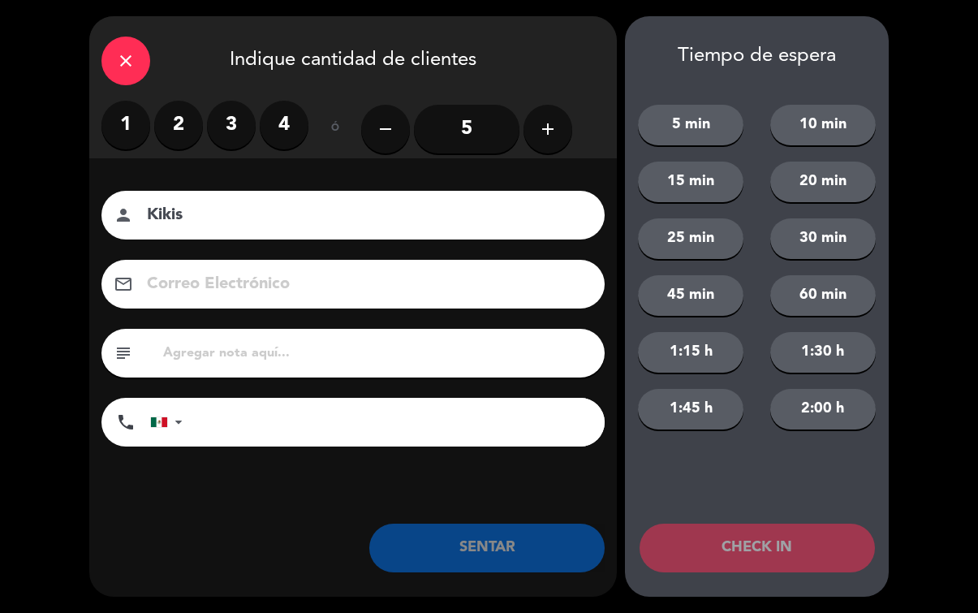
type input "Kikis"
click at [111, 131] on label "1" at bounding box center [125, 125] width 49 height 49
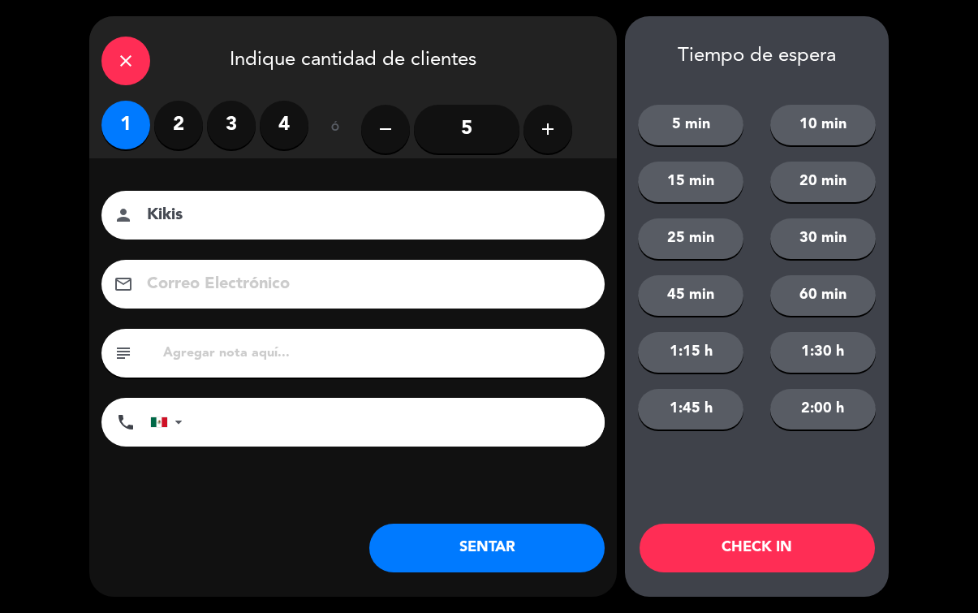
click at [487, 545] on button "SENTAR" at bounding box center [486, 547] width 235 height 49
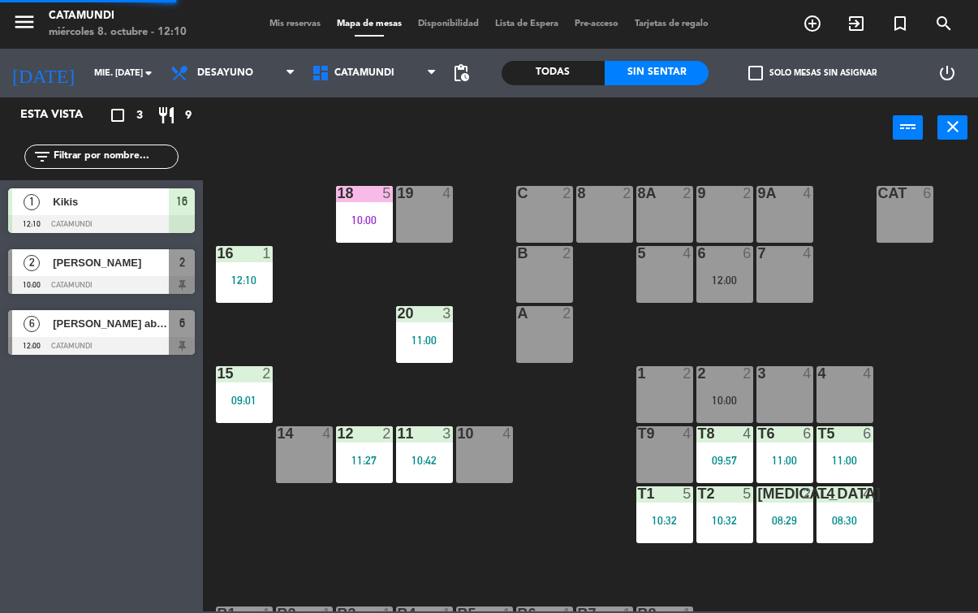
click at [225, 385] on div "15 2 09:01" at bounding box center [244, 394] width 57 height 57
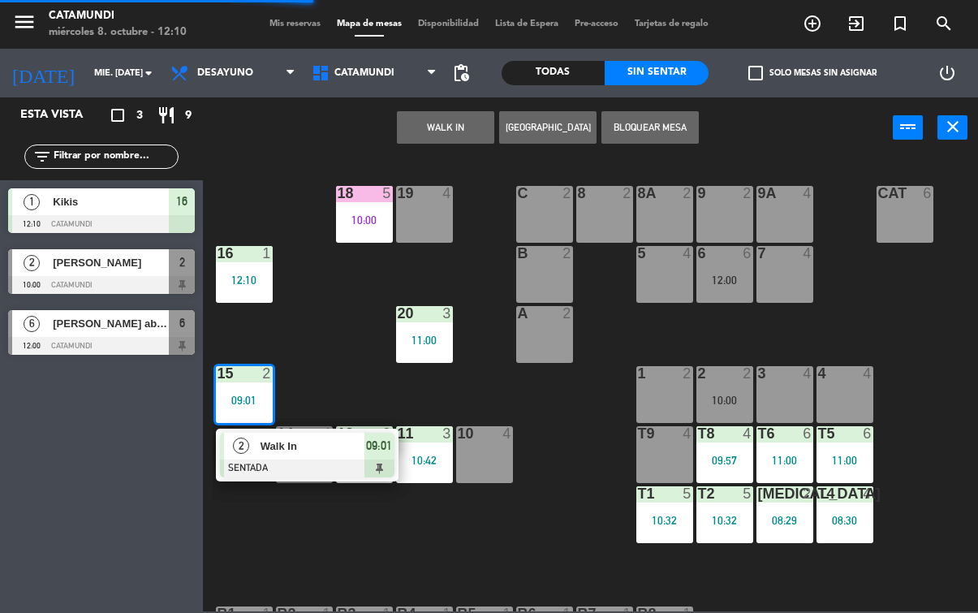
click at [389, 459] on div at bounding box center [307, 468] width 174 height 18
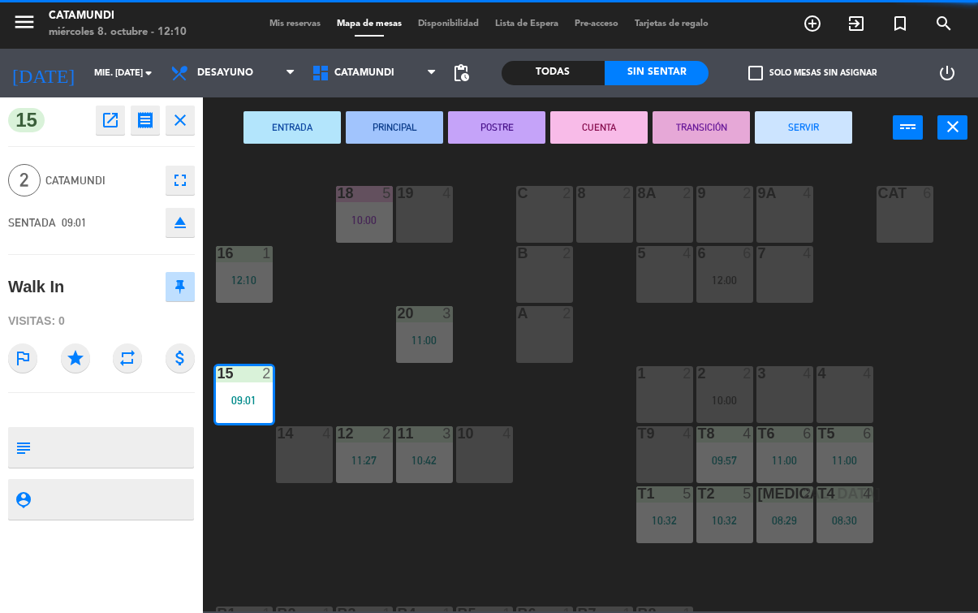
click at [807, 126] on button "SERVIR" at bounding box center [803, 127] width 97 height 32
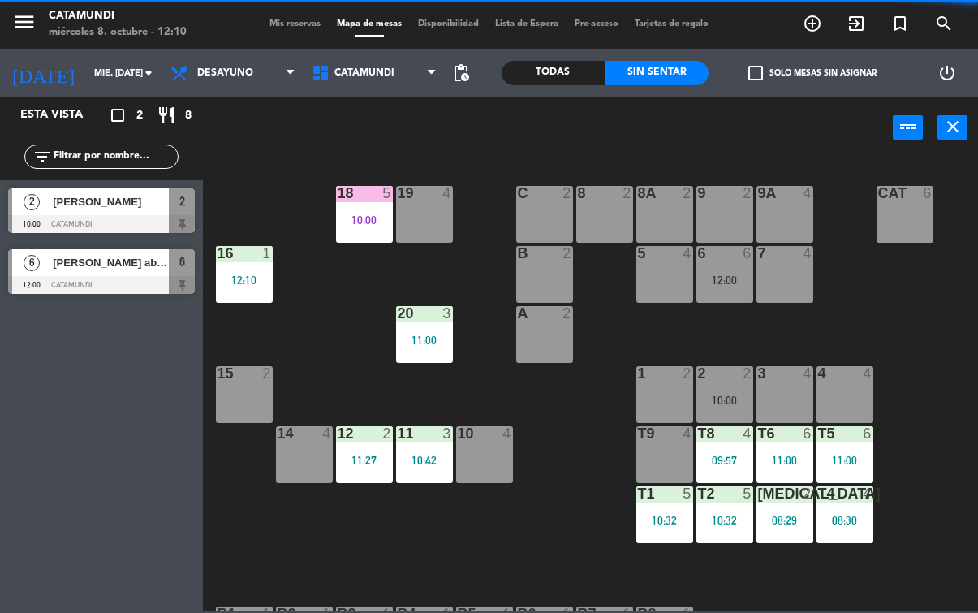
click at [359, 447] on div "12 2 11:27" at bounding box center [364, 454] width 57 height 57
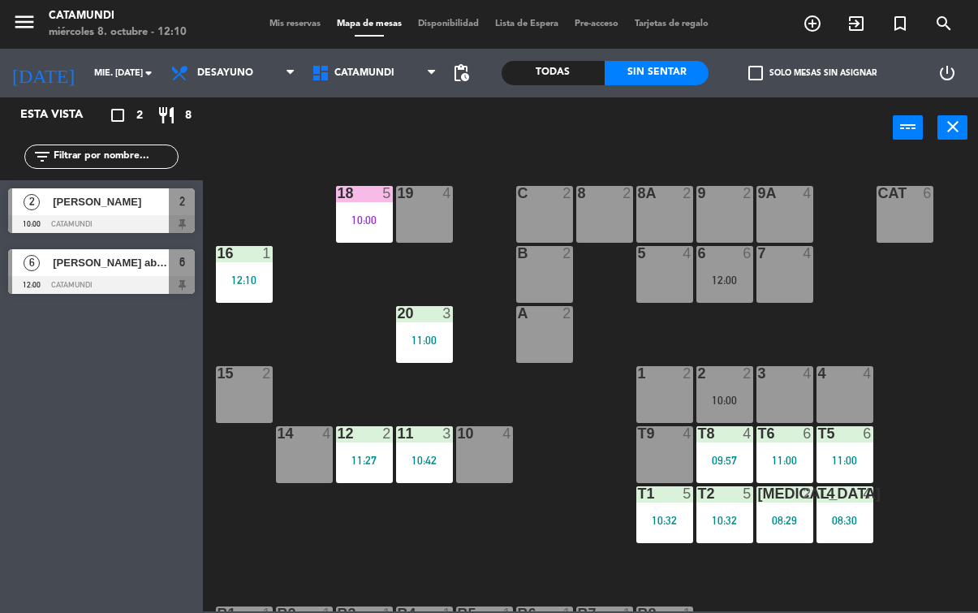
click at [588, 396] on div "19 4 18 5 10:00 9 2 8 2 9A 4 8A 2 C 2 Cat 6 16 1 12:10 6 6 12:00 5 4 7 4 B 2 20…" at bounding box center [595, 384] width 765 height 454
click at [411, 454] on div "10:42" at bounding box center [424, 459] width 57 height 11
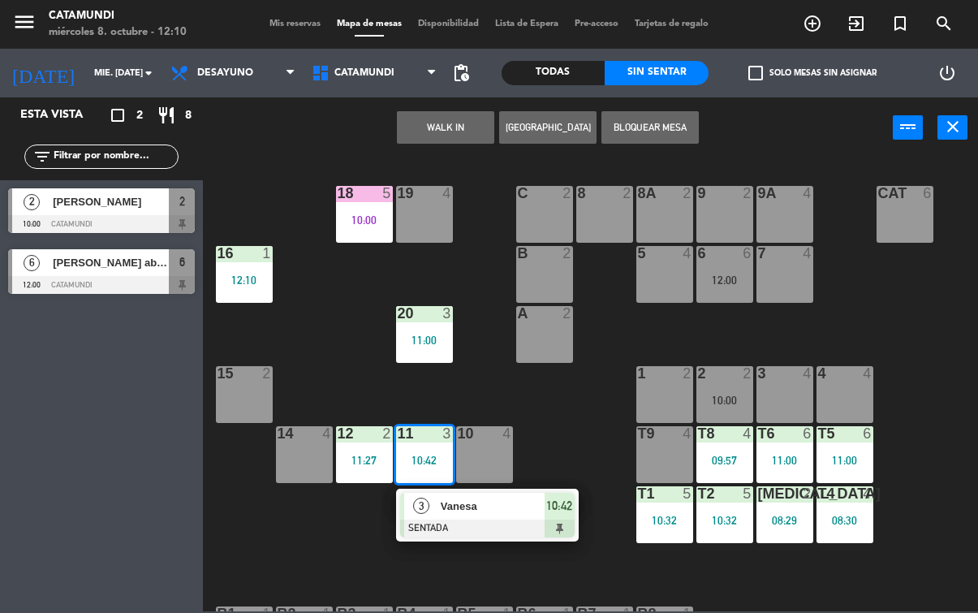
click at [574, 518] on div "3 Vanesa SENTADA 10:42" at bounding box center [487, 514] width 183 height 53
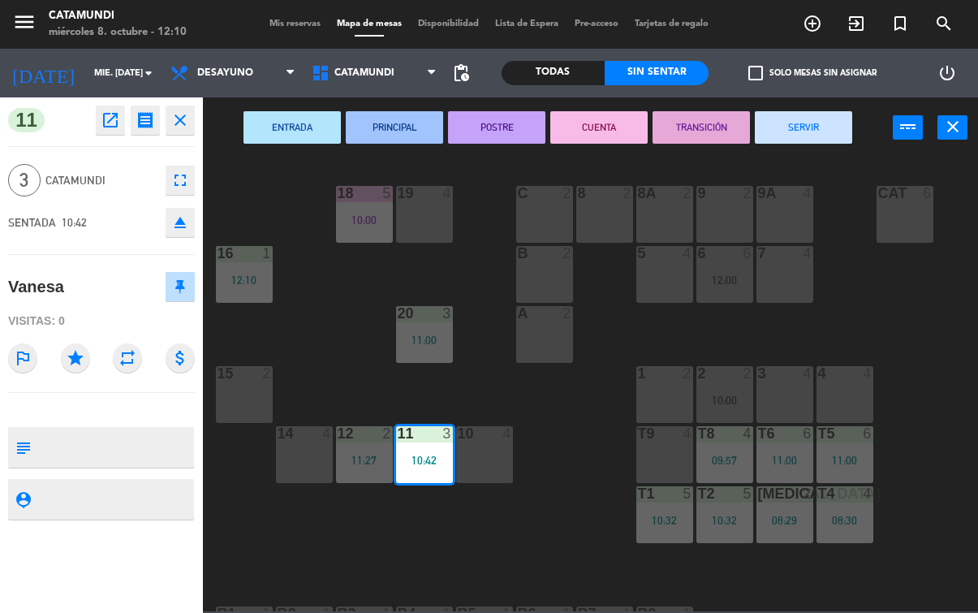
click at [823, 133] on button "SERVIR" at bounding box center [803, 127] width 97 height 32
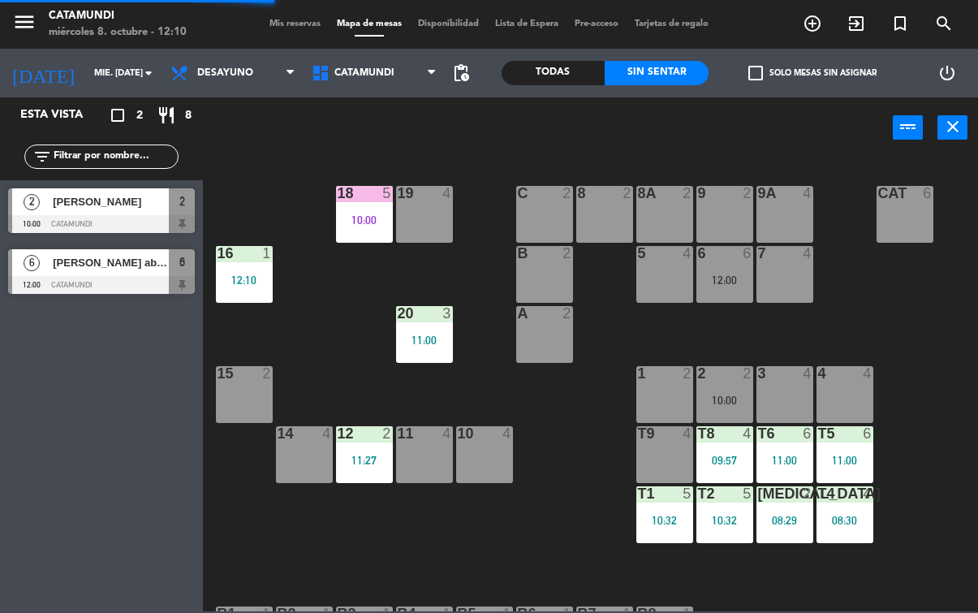
click at [420, 338] on div "11:00" at bounding box center [424, 339] width 57 height 11
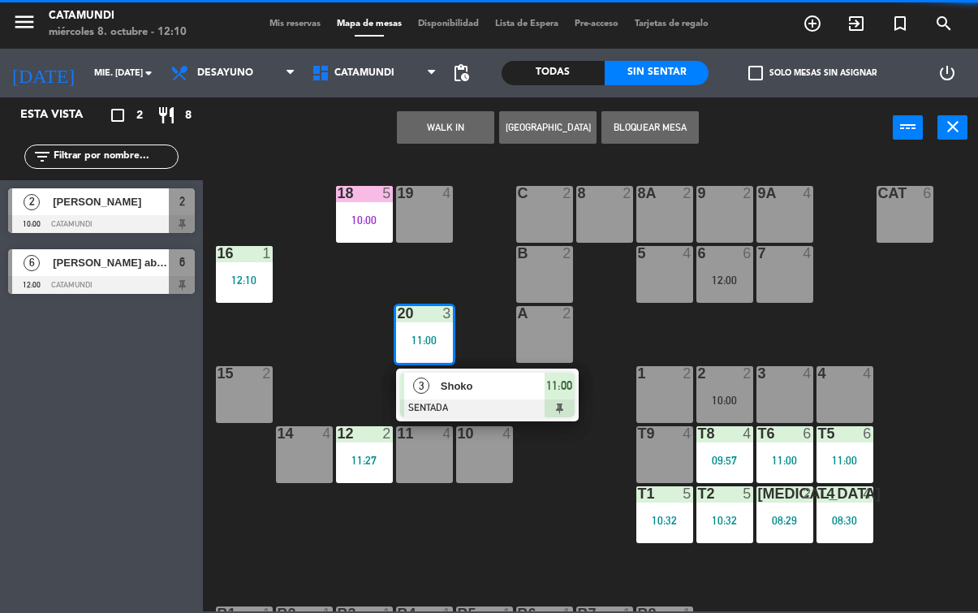
click at [578, 393] on div "3 Shoko SENTADA 11:00" at bounding box center [487, 394] width 183 height 53
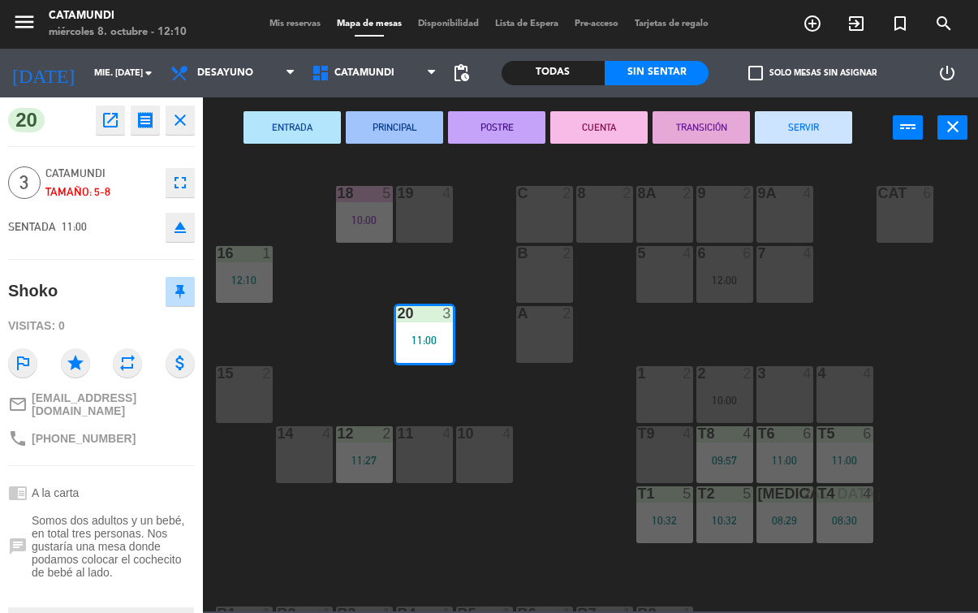
click at [295, 116] on button "ENTRADA" at bounding box center [291, 127] width 97 height 32
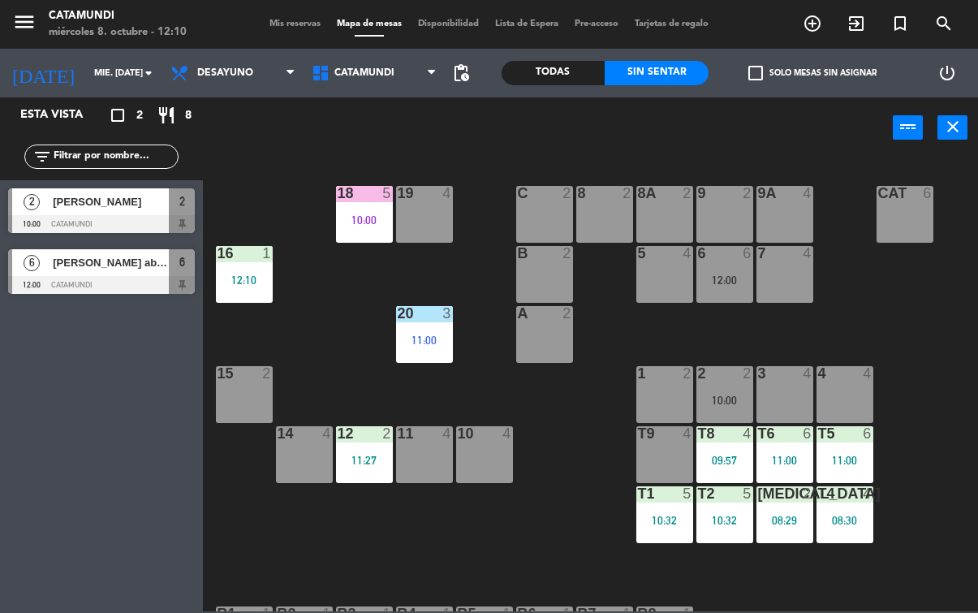
click at [467, 551] on div "19 4 18 5 10:00 9 2 8 2 9A 4 8A 2 C 2 Cat 6 16 1 12:10 6 6 12:00 5 4 7 4 B 2 20…" at bounding box center [595, 384] width 765 height 454
click at [733, 449] on div "T8 4 09:57" at bounding box center [724, 454] width 57 height 57
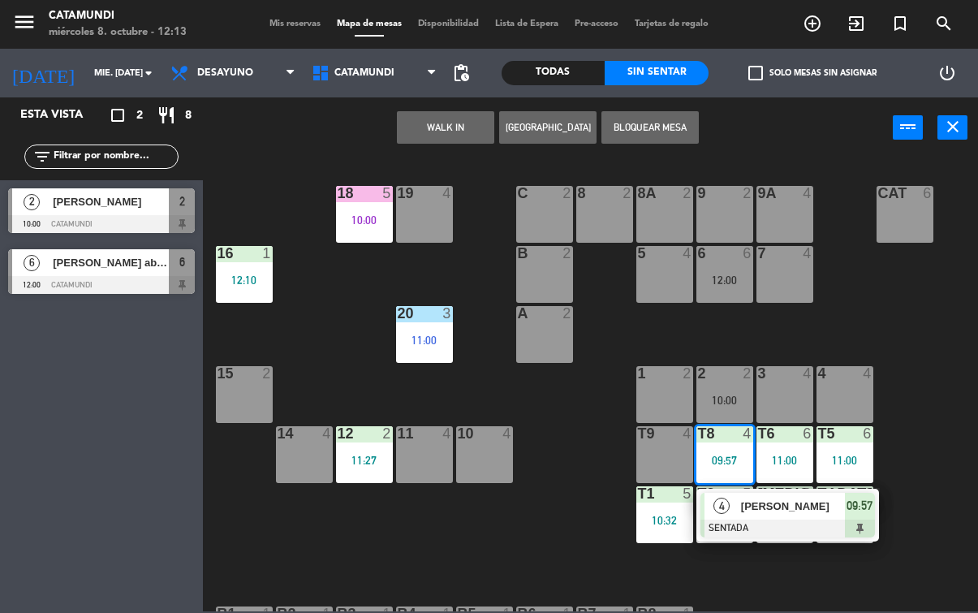
click at [867, 519] on div at bounding box center [787, 528] width 174 height 18
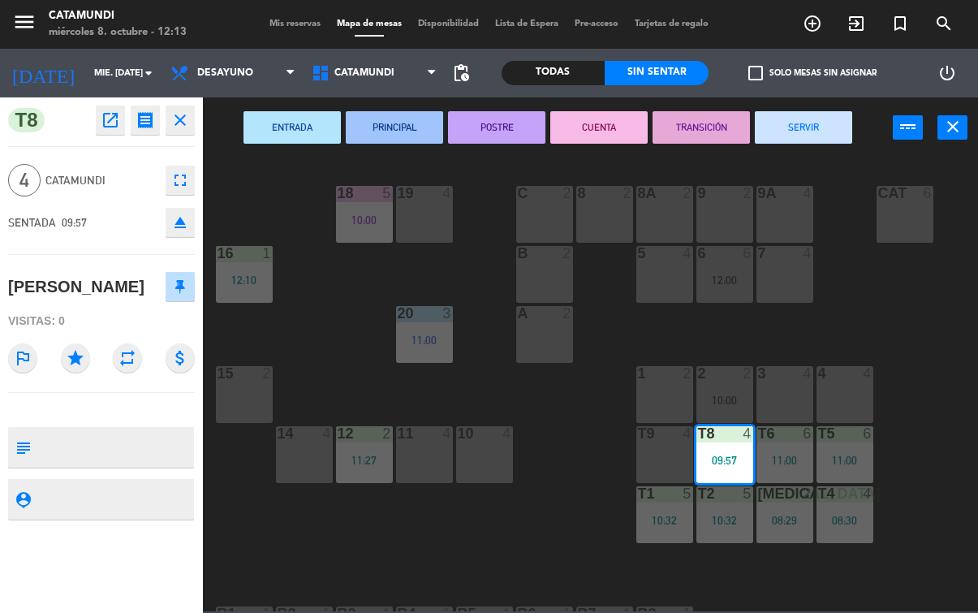
click at [398, 132] on button "PRINCIPAL" at bounding box center [394, 127] width 97 height 32
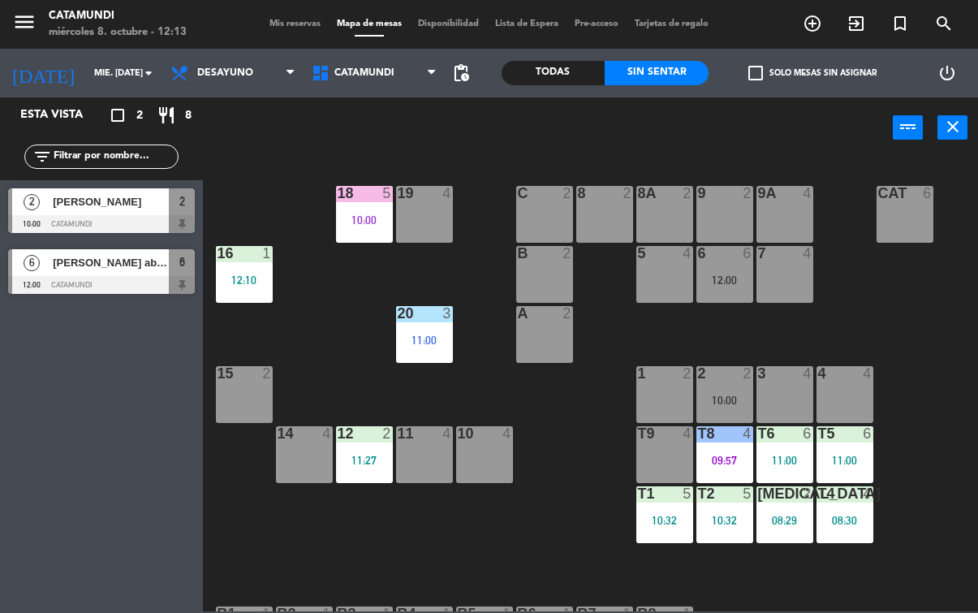
click at [791, 456] on div "11:00" at bounding box center [784, 459] width 57 height 11
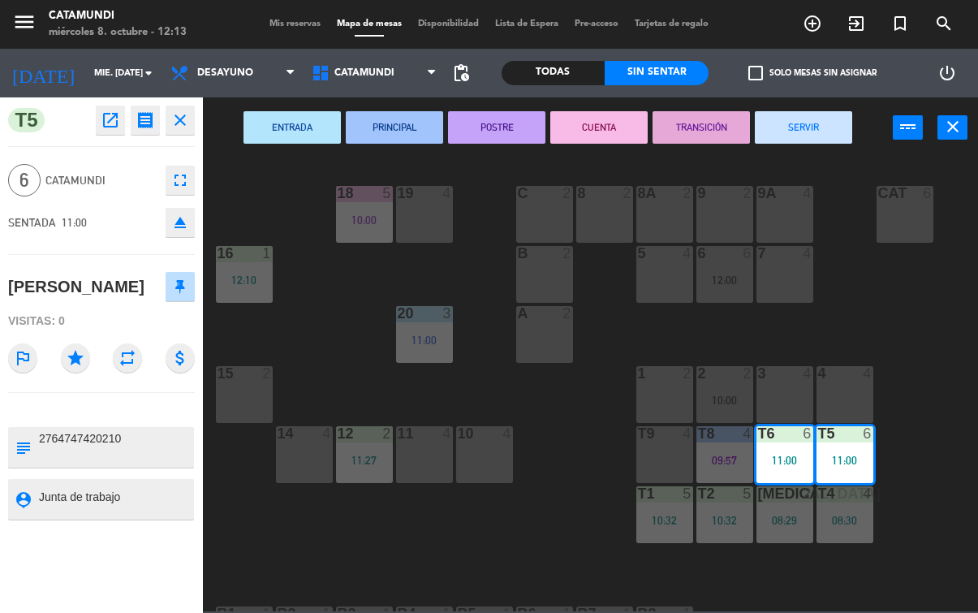
click at [581, 133] on button "CUENTA" at bounding box center [598, 127] width 97 height 32
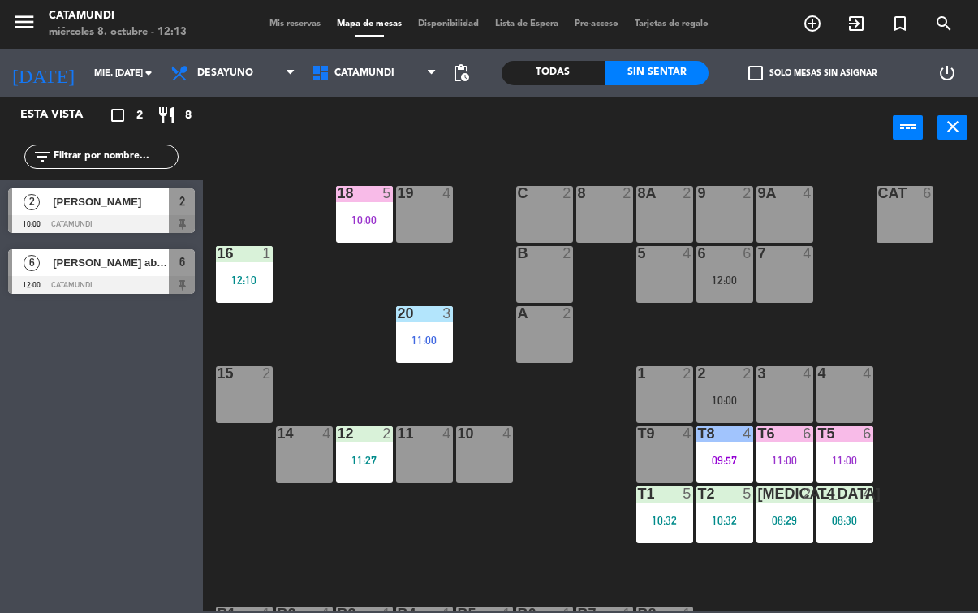
click at [253, 265] on div "16 1 12:10" at bounding box center [244, 274] width 57 height 57
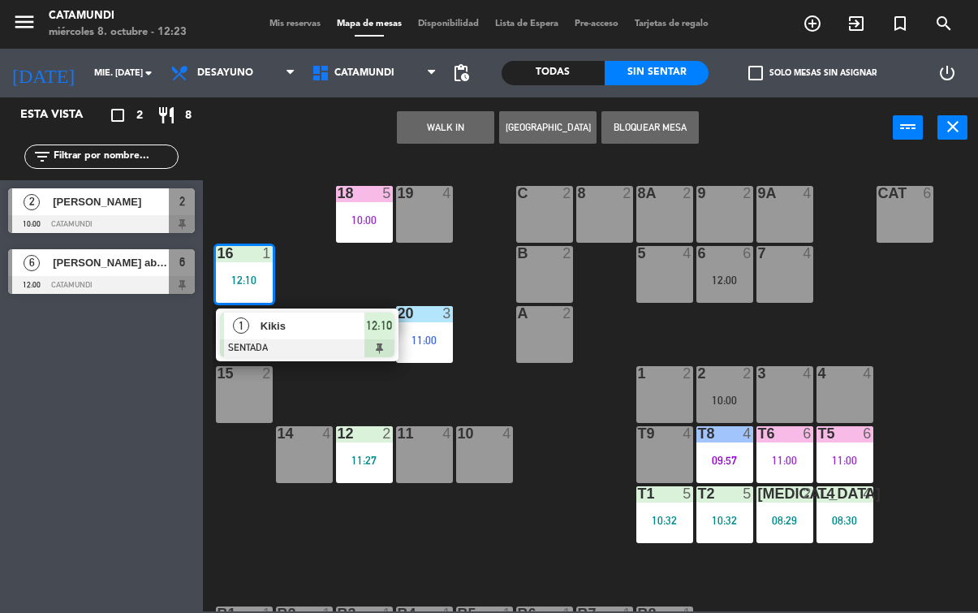
click at [788, 525] on div "08:29" at bounding box center [784, 519] width 57 height 11
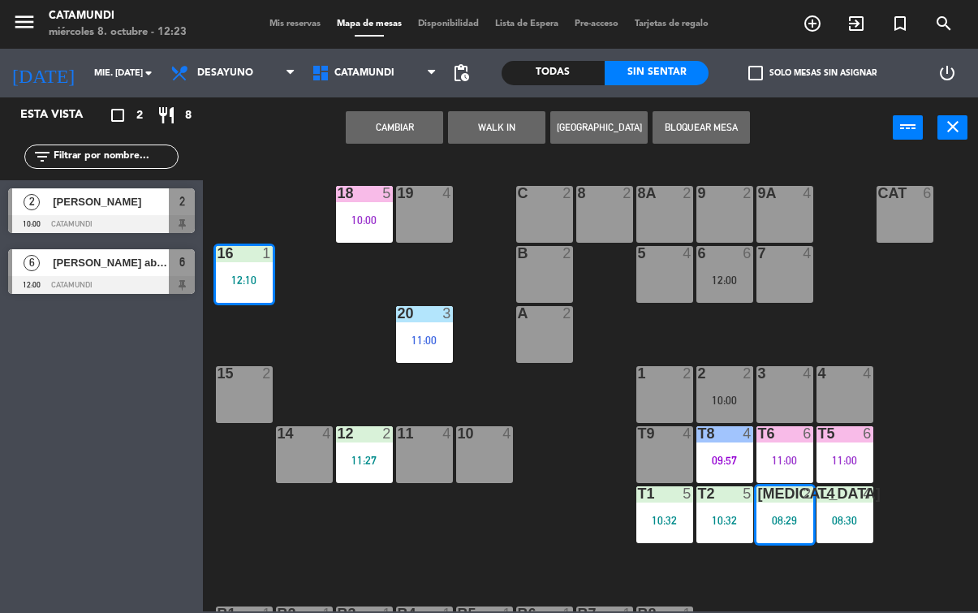
click at [776, 526] on div "08:29" at bounding box center [784, 519] width 57 height 11
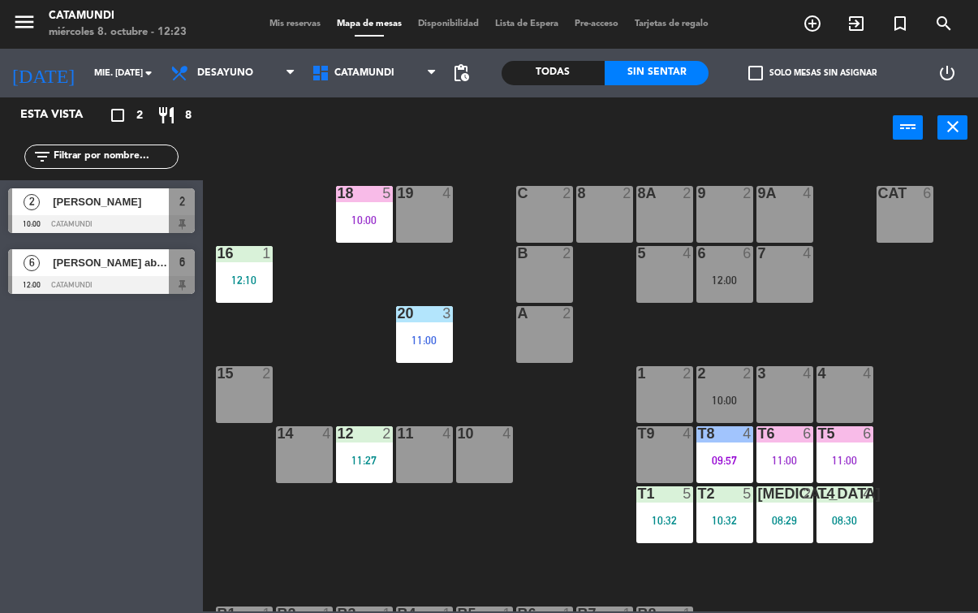
click at [556, 534] on div "19 4 18 5 10:00 9 2 8 2 9A 4 8A 2 C 2 Cat 6 16 1 12:10 6 6 12:00 5 4 7 4 B 2 20…" at bounding box center [595, 384] width 765 height 454
click at [778, 521] on div "08:29" at bounding box center [784, 519] width 57 height 11
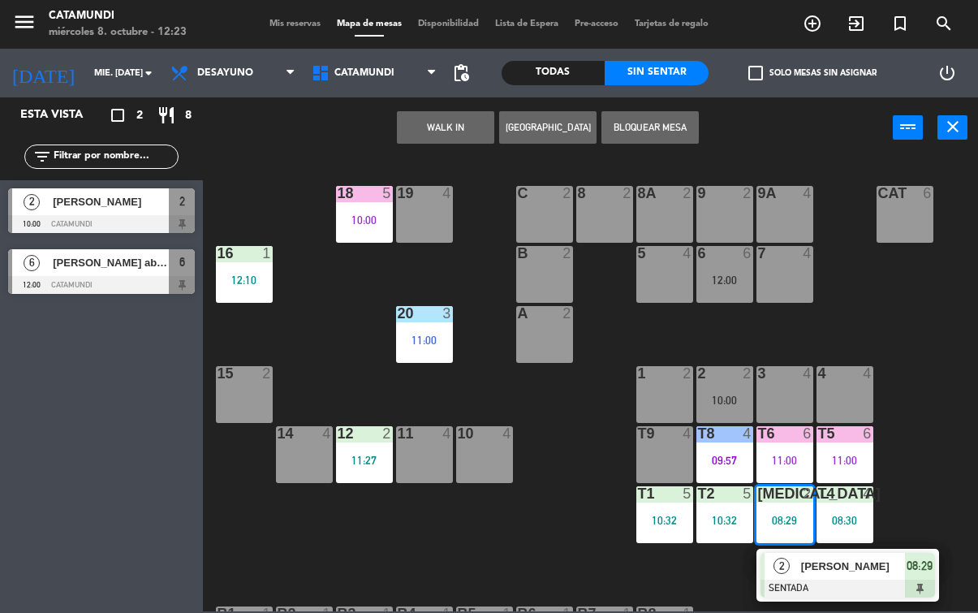
click at [929, 570] on span "08:29" at bounding box center [919, 565] width 26 height 19
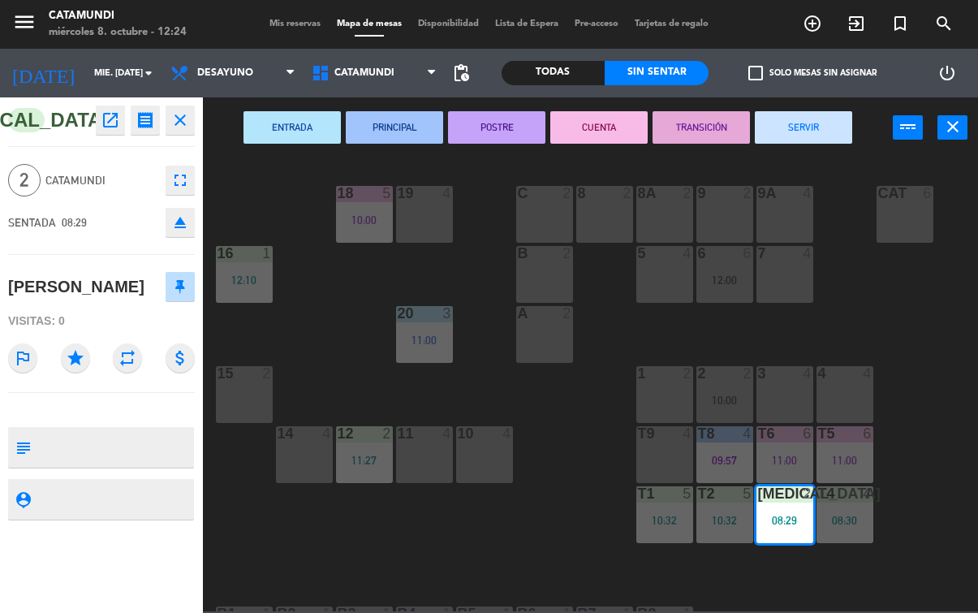
click at [809, 125] on button "SERVIR" at bounding box center [803, 127] width 97 height 32
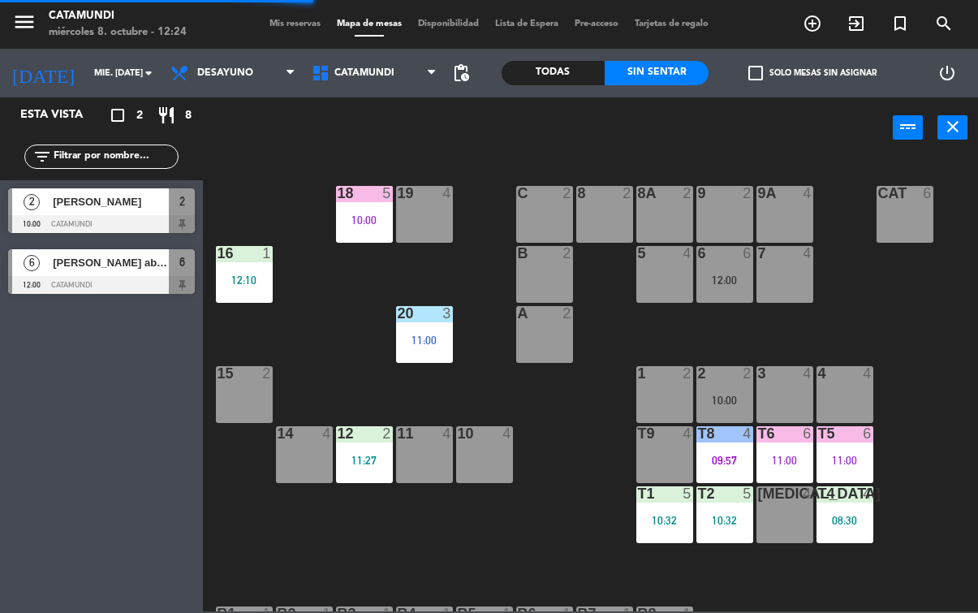
click at [781, 521] on div "[MEDICAL_DATA] 4" at bounding box center [784, 514] width 57 height 57
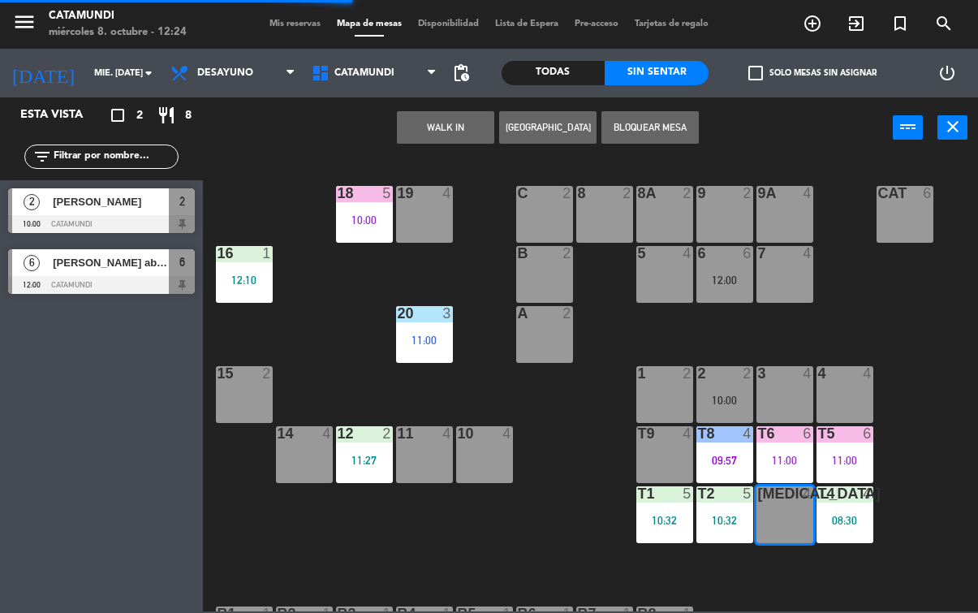
click at [445, 116] on button "WALK IN" at bounding box center [445, 127] width 97 height 32
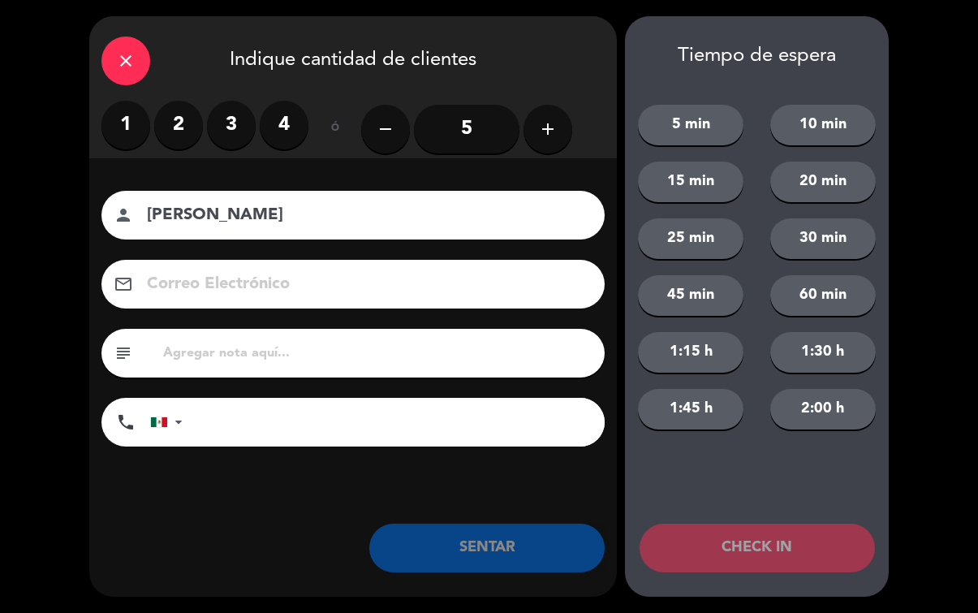
type input "[PERSON_NAME]"
click at [174, 135] on label "2" at bounding box center [178, 125] width 49 height 49
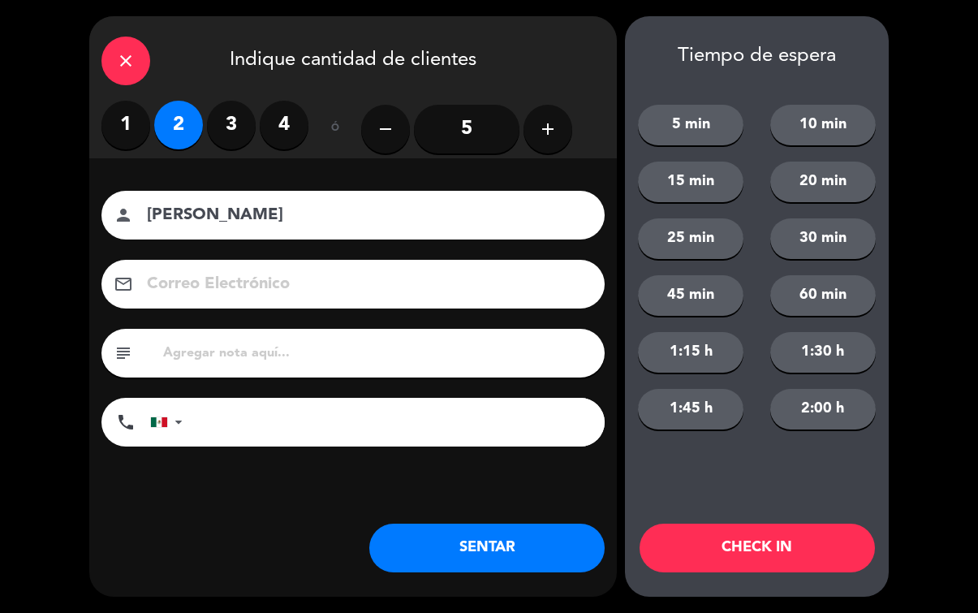
click at [469, 528] on button "SENTAR" at bounding box center [486, 547] width 235 height 49
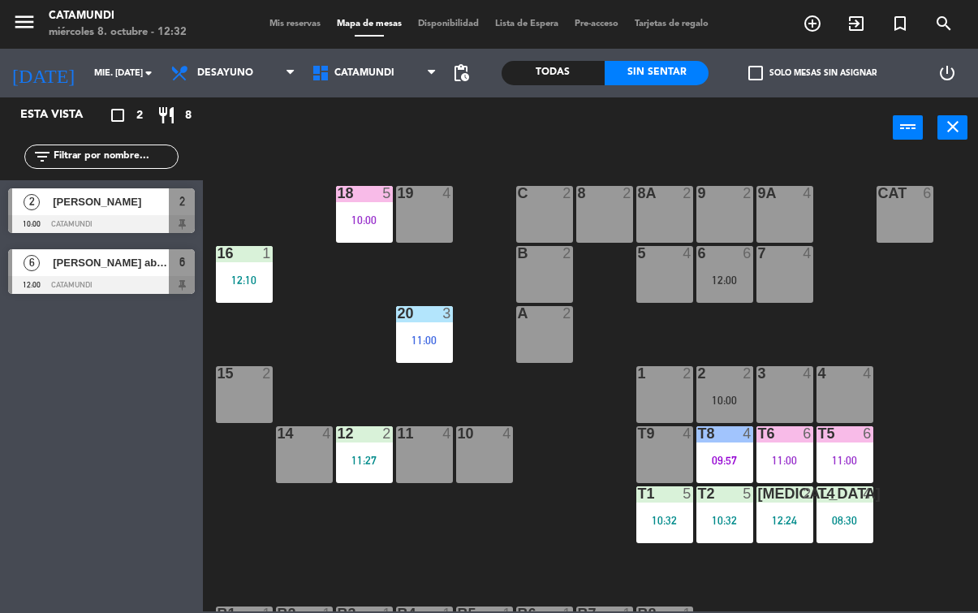
click at [966, 604] on div "19 4 18 5 10:00 9 2 8 2 9A 4 8A 2 C 2 Cat 6 16 1 12:10 6 6 12:00 5 4 7 4 B 2 20…" at bounding box center [595, 384] width 765 height 454
click at [848, 443] on div "T5 6 11:00" at bounding box center [844, 454] width 57 height 57
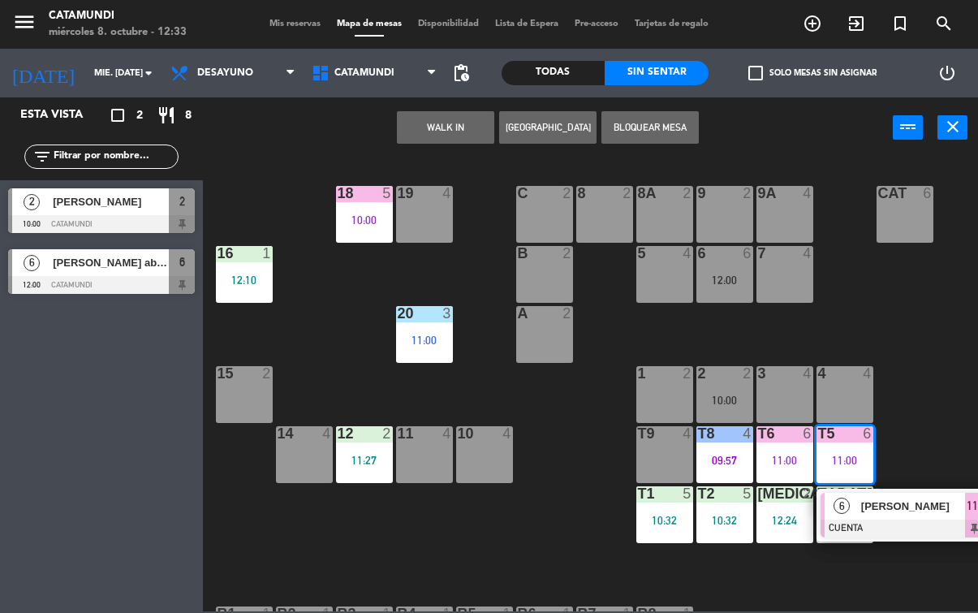
click at [970, 490] on div "6 [PERSON_NAME] CUENTA 11:00 chat" at bounding box center [907, 514] width 183 height 53
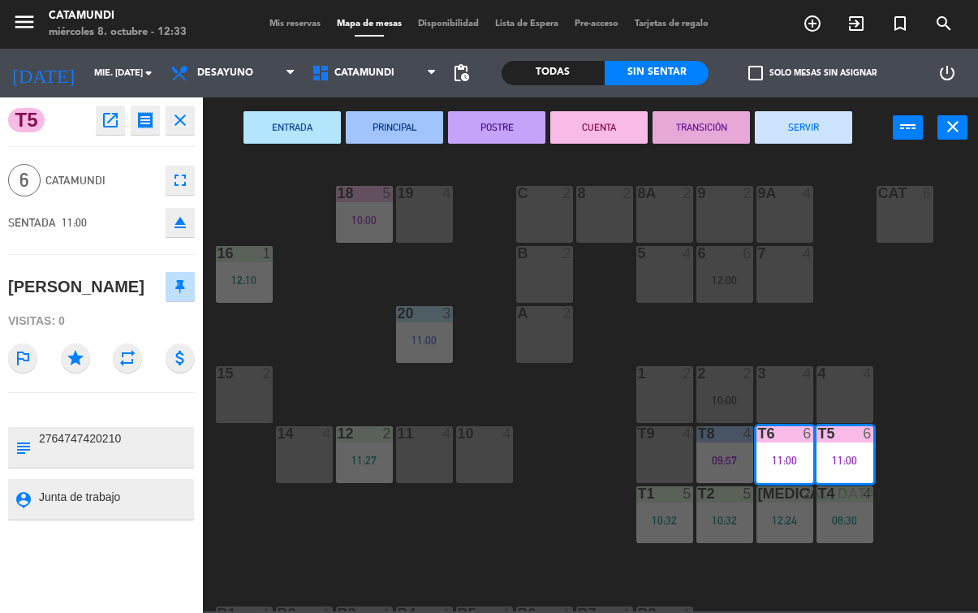
click at [819, 128] on button "SERVIR" at bounding box center [803, 127] width 97 height 32
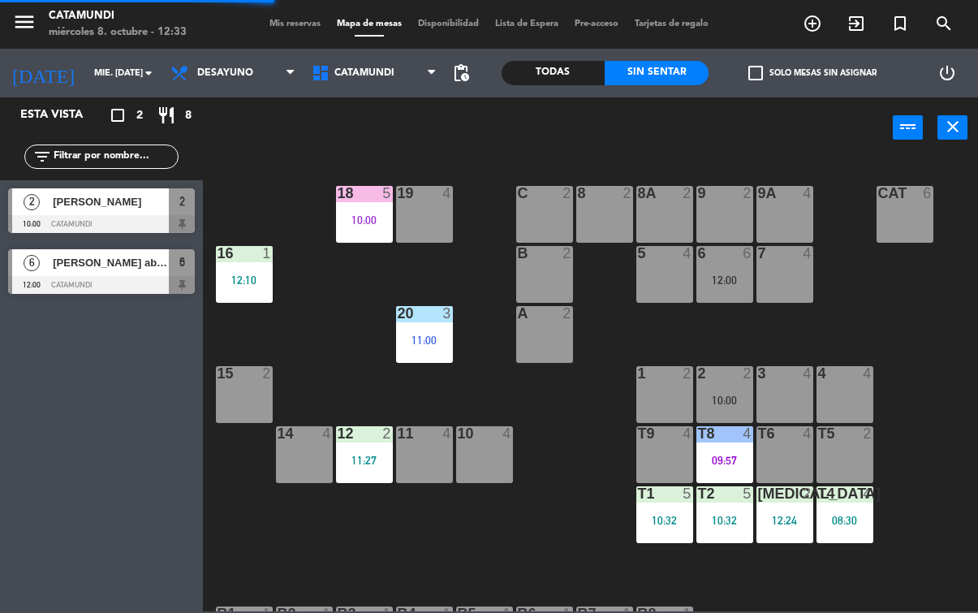
click at [437, 442] on div "11 4" at bounding box center [424, 454] width 57 height 57
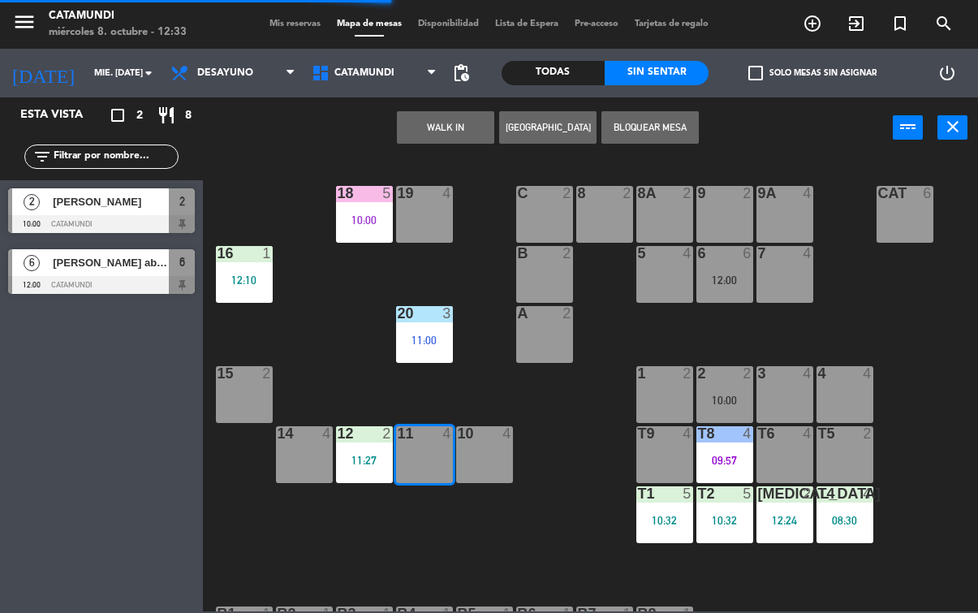
click at [441, 118] on button "WALK IN" at bounding box center [445, 127] width 97 height 32
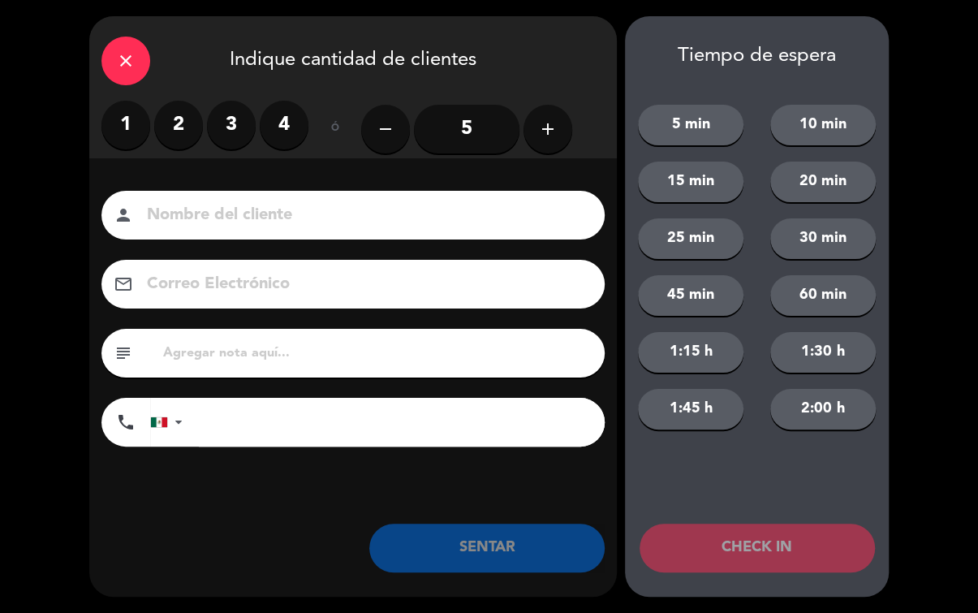
click at [160, 115] on label "2" at bounding box center [178, 125] width 49 height 49
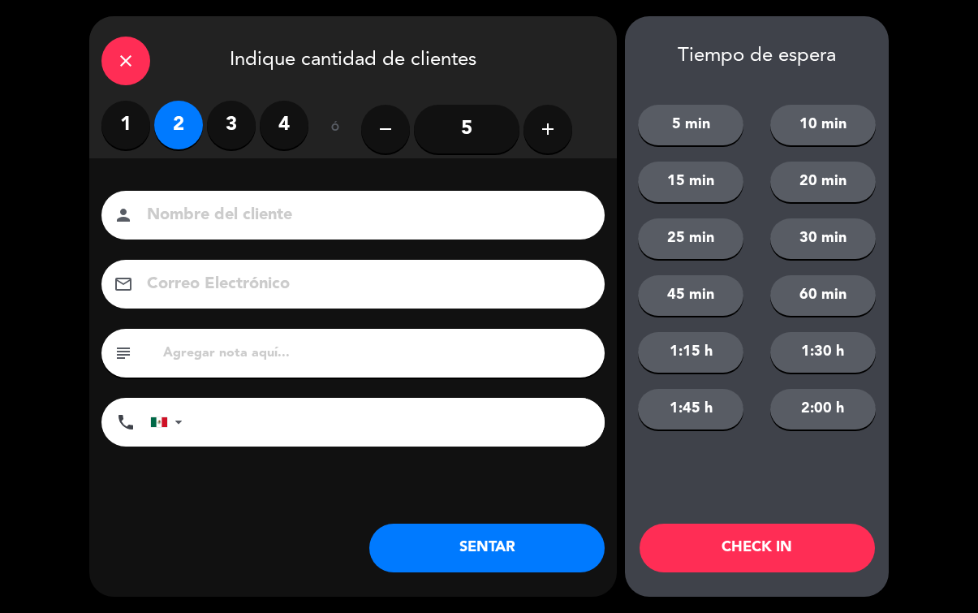
click at [445, 555] on button "SENTAR" at bounding box center [486, 547] width 235 height 49
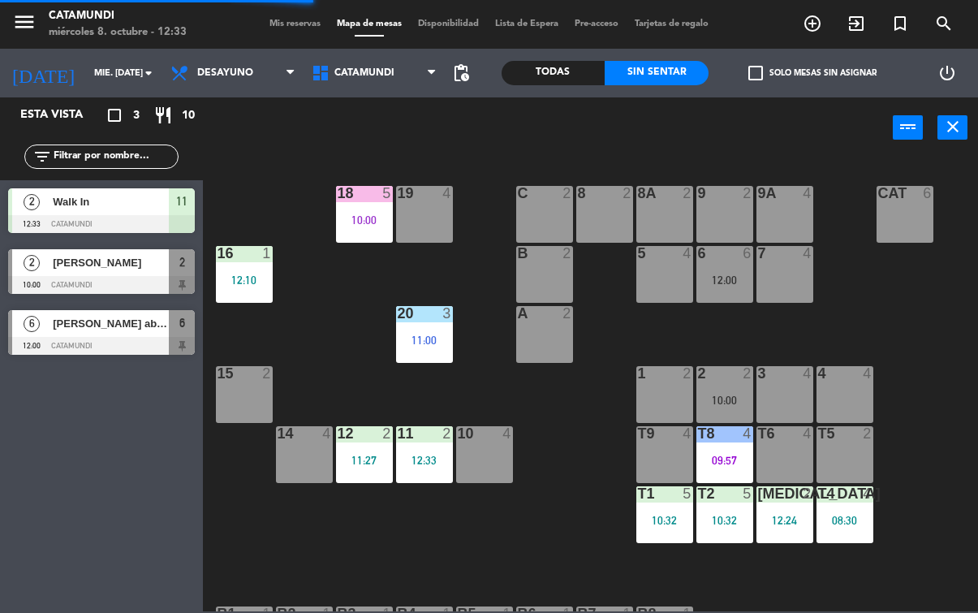
click at [342, 450] on div "12 2 11:27" at bounding box center [364, 454] width 57 height 57
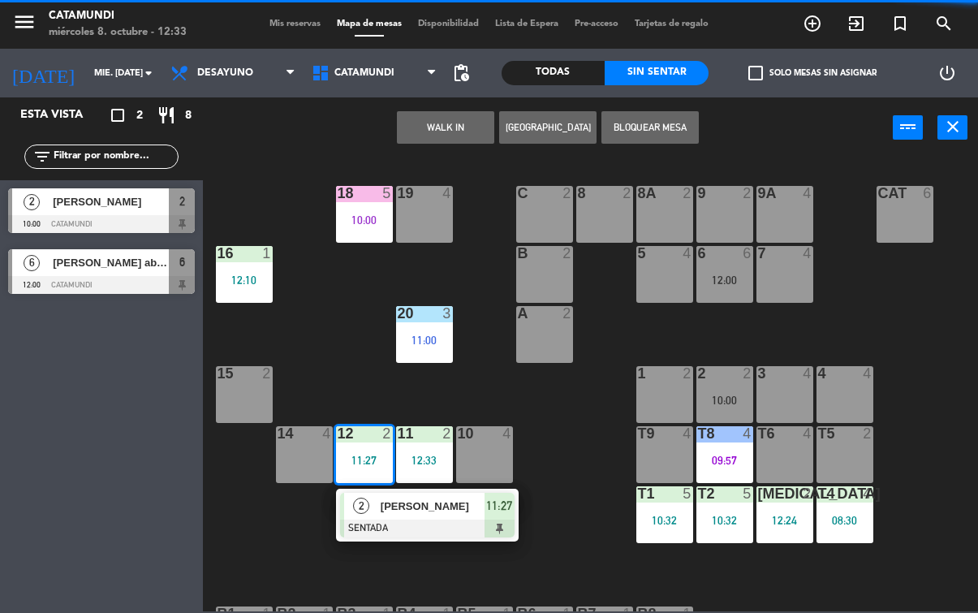
click at [495, 524] on div at bounding box center [427, 528] width 174 height 18
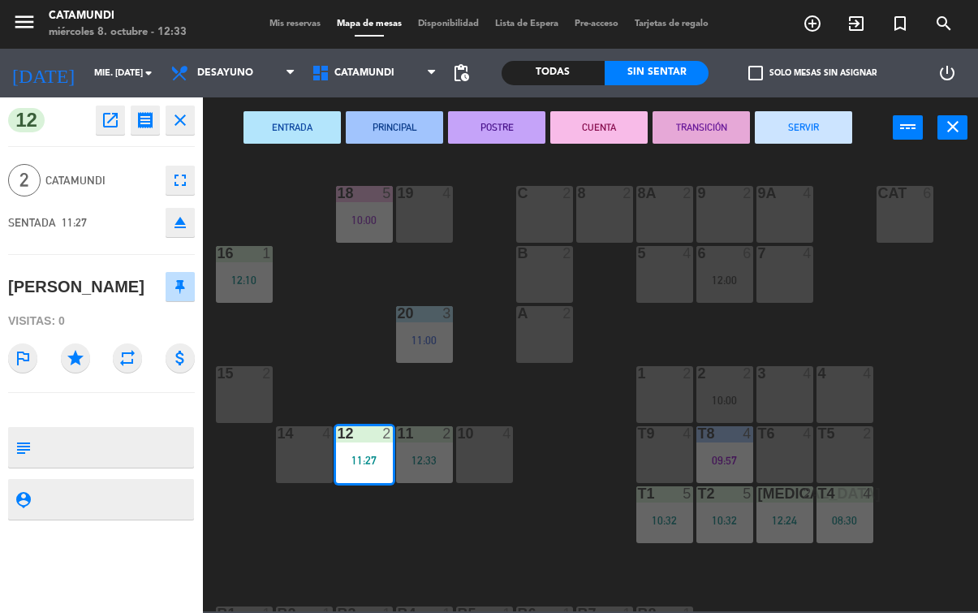
click at [386, 123] on button "PRINCIPAL" at bounding box center [394, 127] width 97 height 32
